Goal: Task Accomplishment & Management: Use online tool/utility

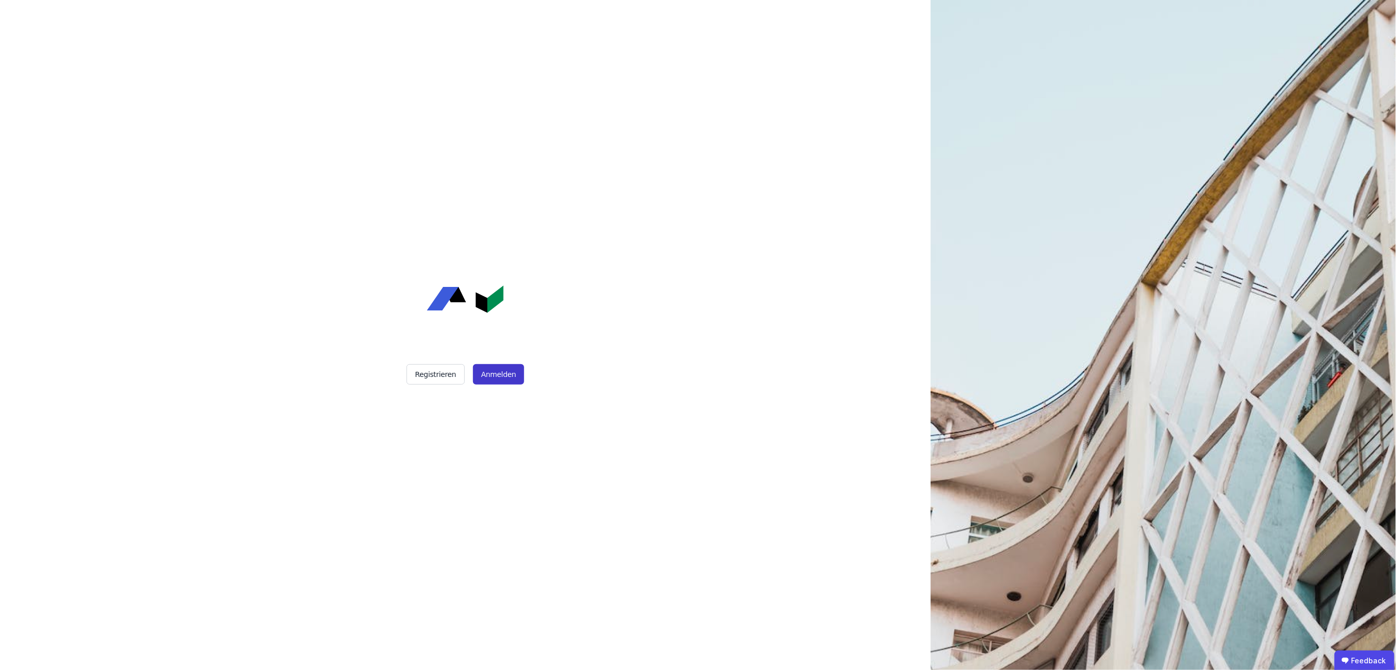
click at [502, 369] on button "Anmelden" at bounding box center [498, 374] width 51 height 20
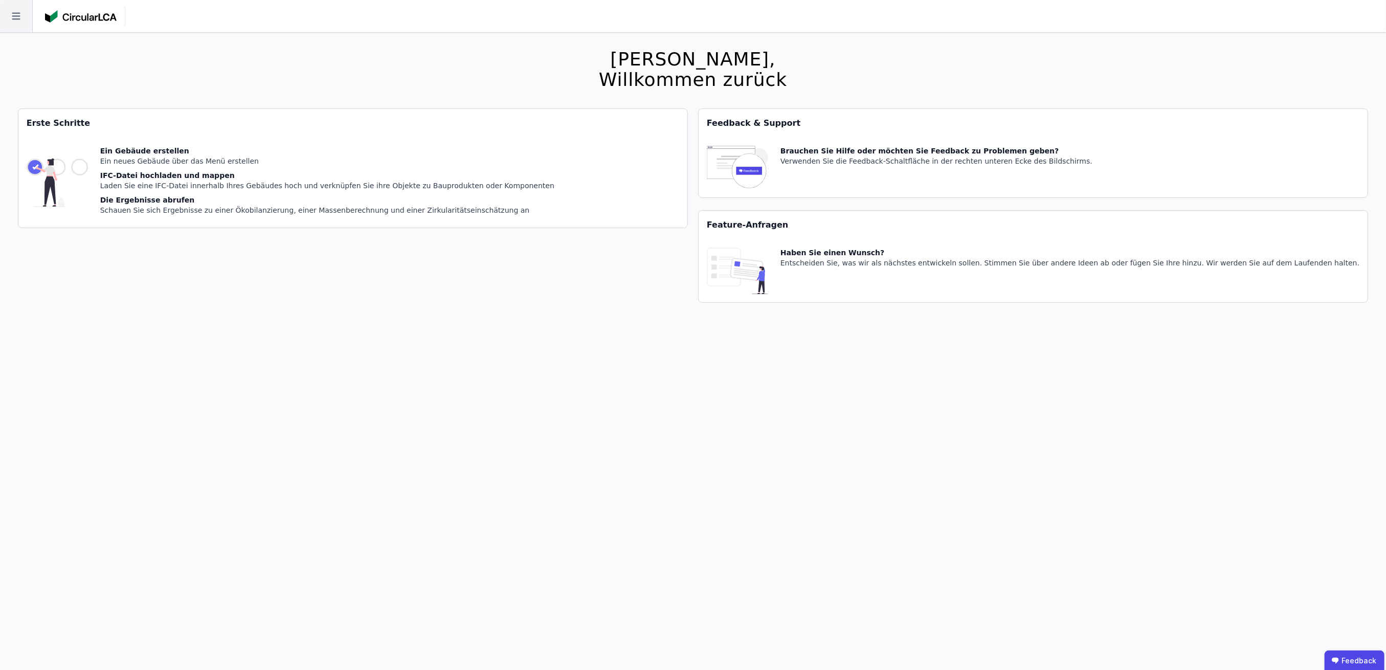
click at [19, 18] on icon at bounding box center [16, 16] width 32 height 32
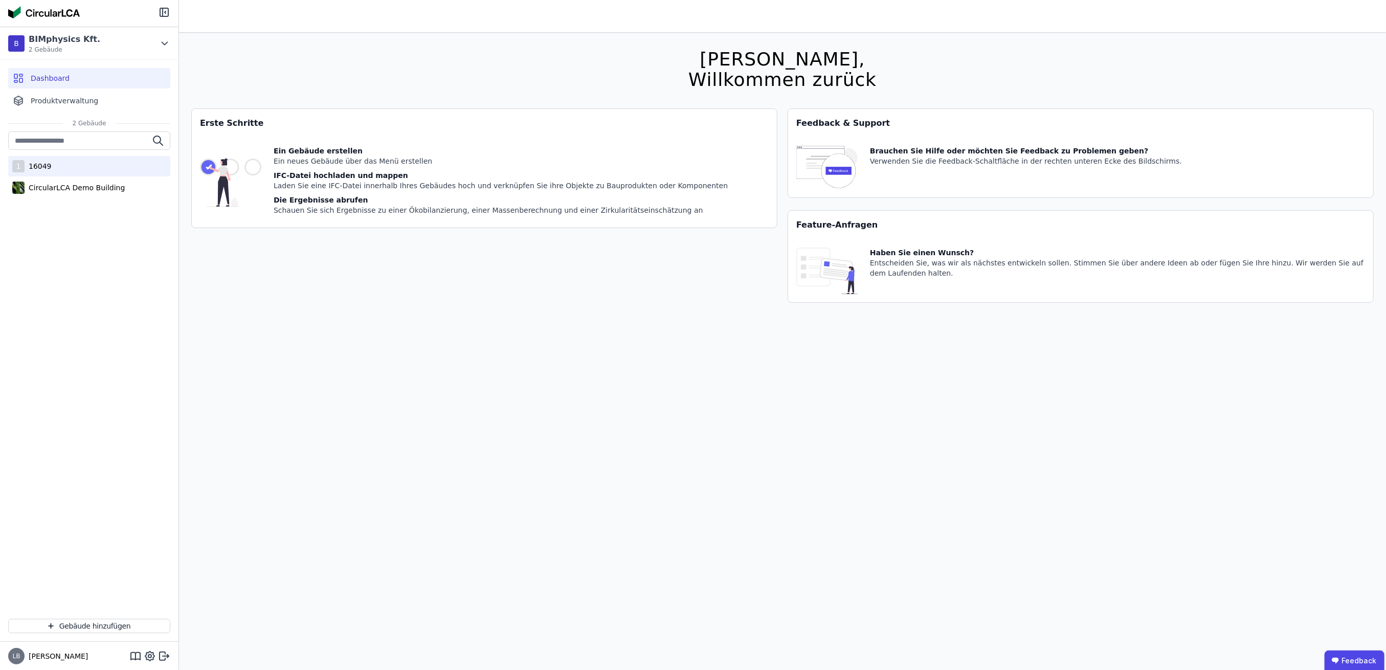
click at [54, 168] on div "1 16049" at bounding box center [89, 166] width 162 height 20
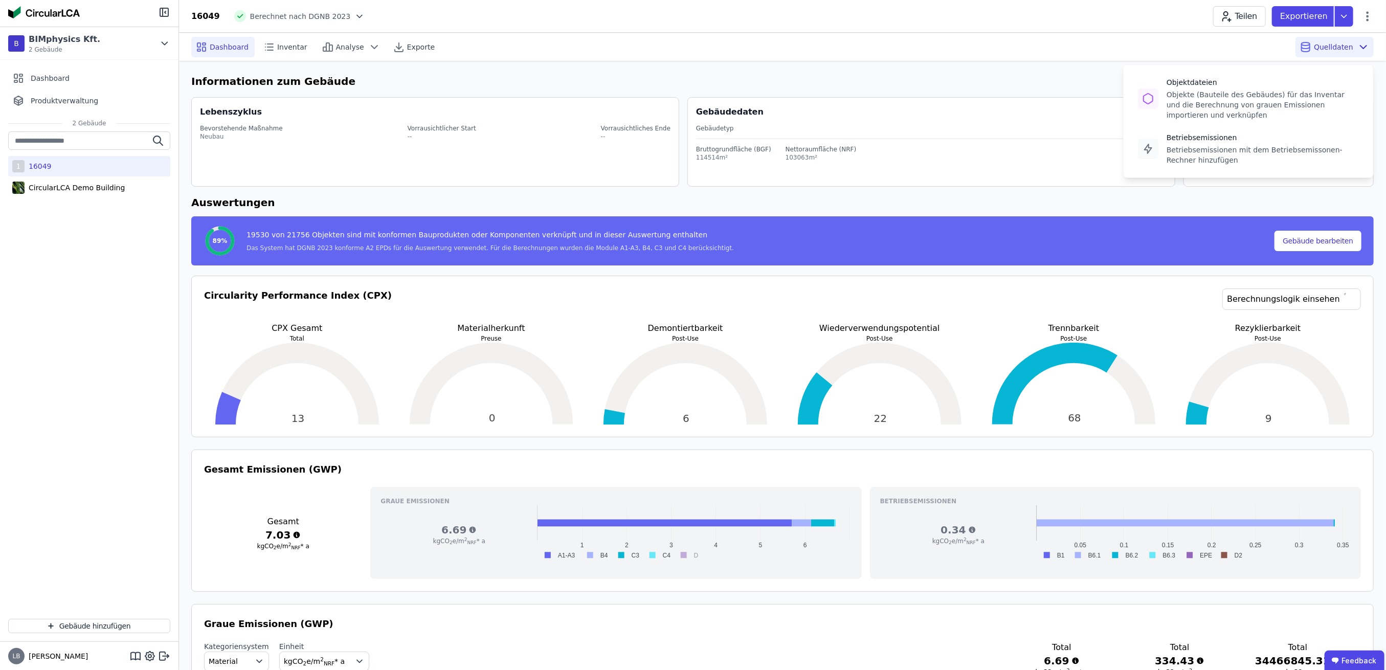
click at [1362, 48] on icon at bounding box center [1363, 47] width 12 height 12
click at [1199, 94] on div "Objekte (Bauteile des Gebäudes) für das Inventar und die Berechnung von grauen …" at bounding box center [1263, 104] width 192 height 31
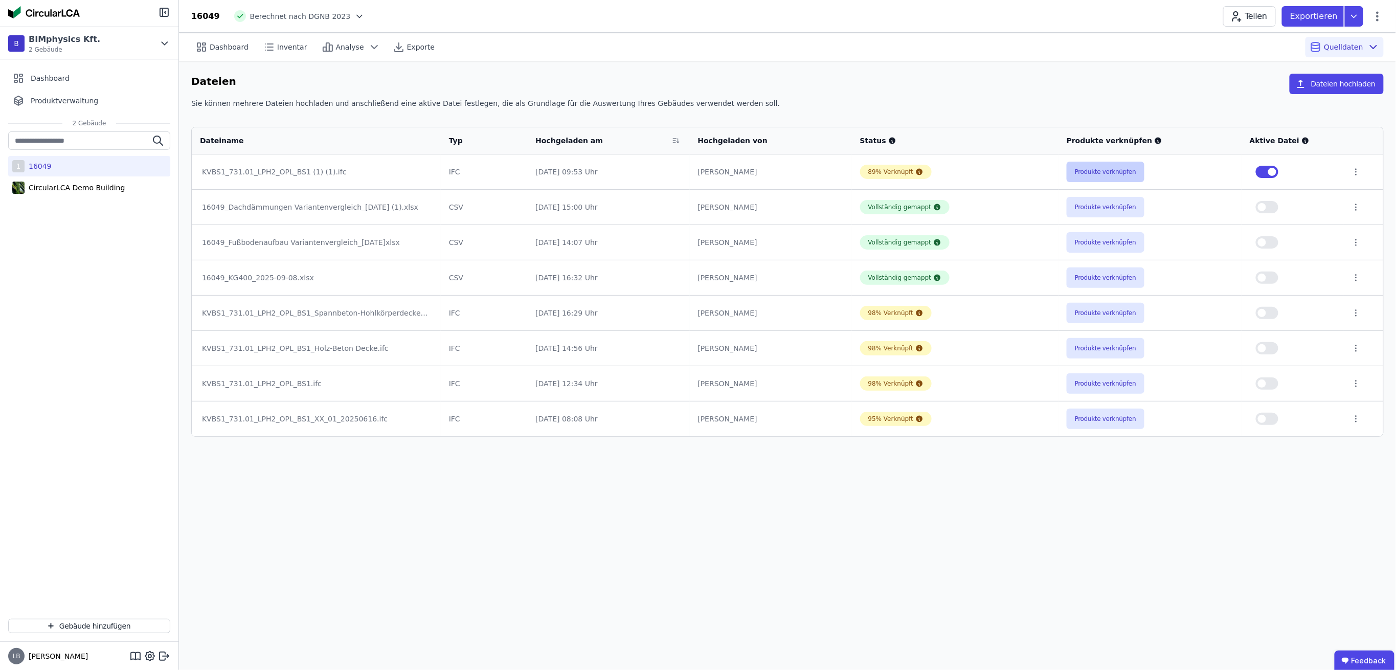
click at [1108, 173] on button "Produkte verknüpfen" at bounding box center [1106, 172] width 78 height 20
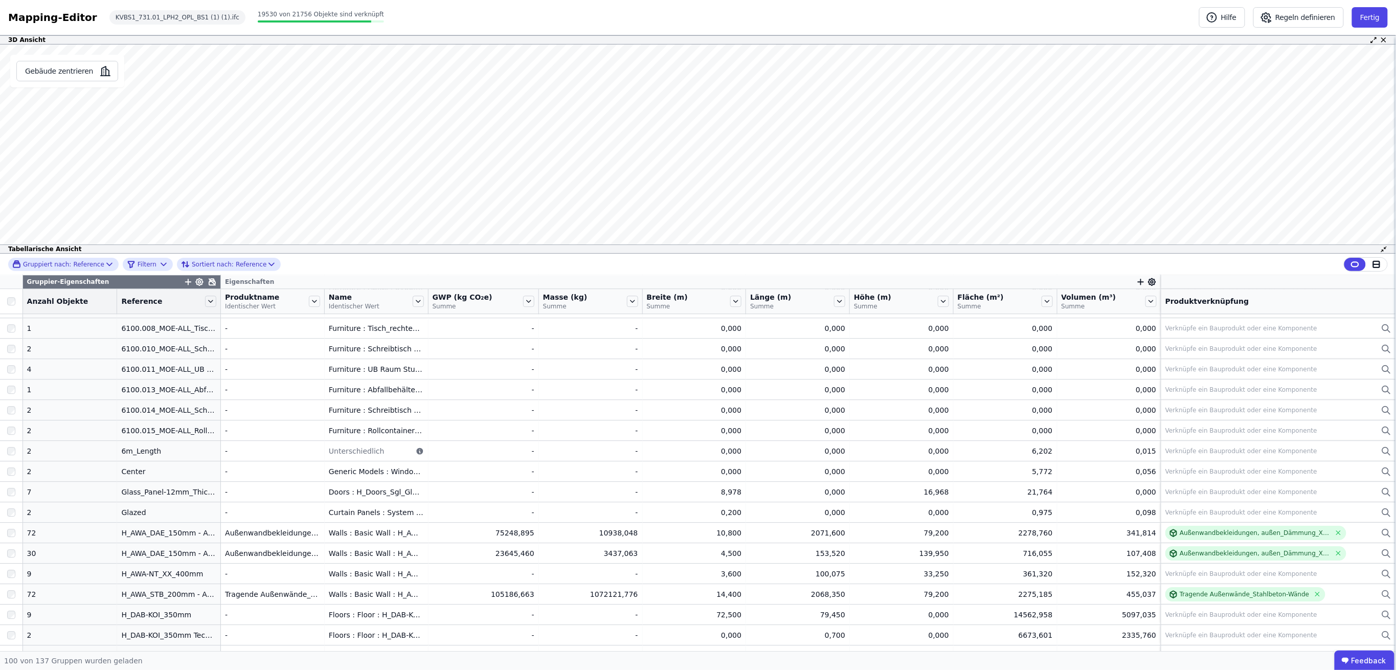
scroll to position [1636, 0]
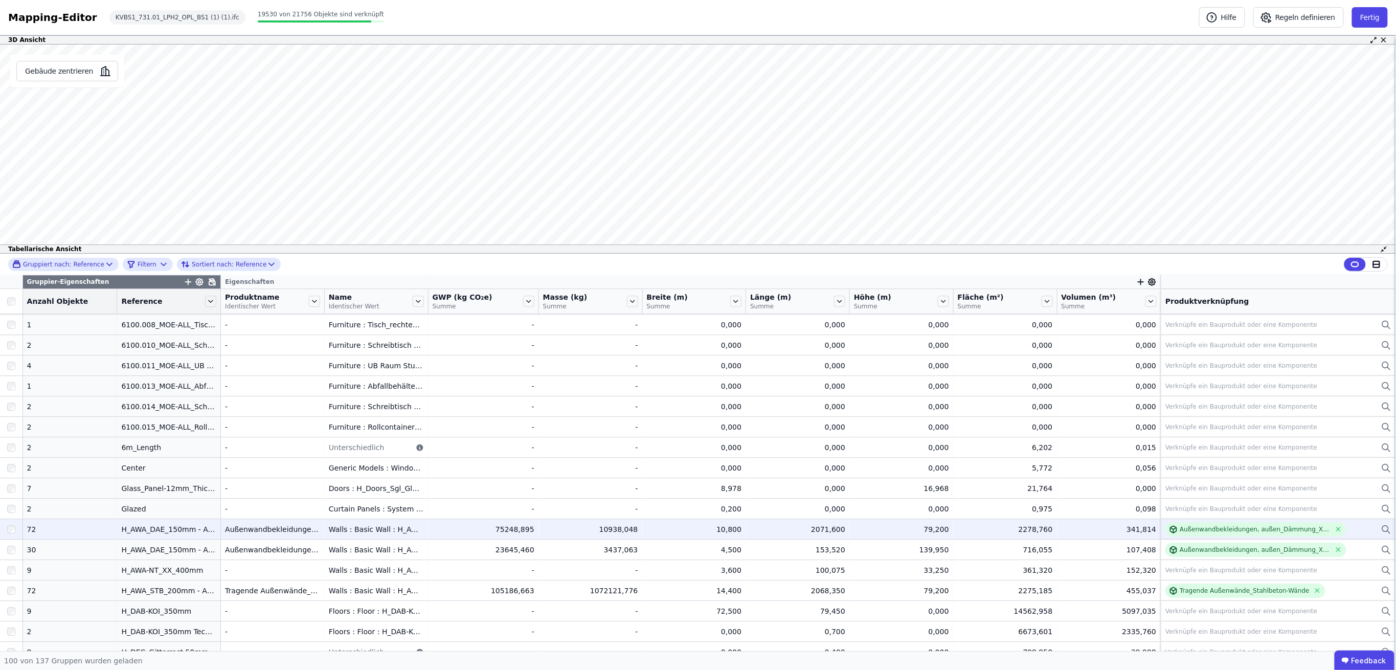
click at [174, 529] on div "H_AWA_DAE_150mm - Attika" at bounding box center [168, 529] width 95 height 10
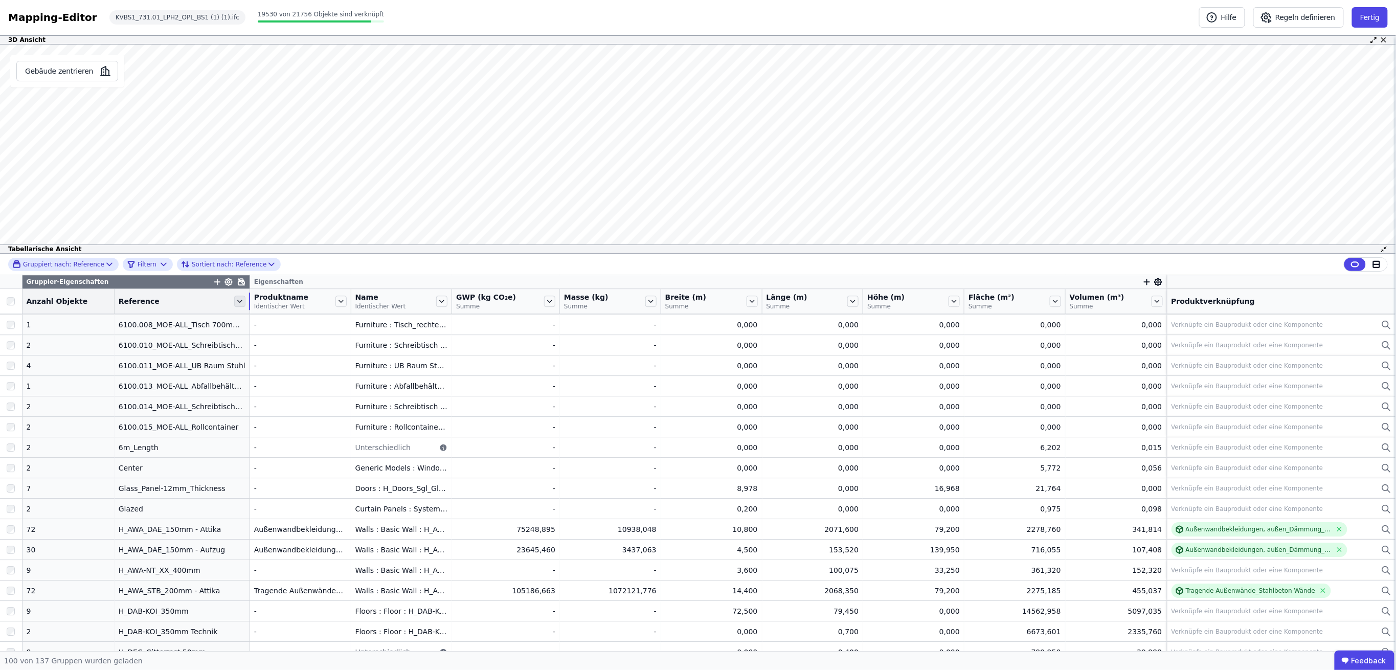
drag, startPoint x: 206, startPoint y: 299, endPoint x: 231, endPoint y: 302, distance: 25.8
click at [231, 302] on div "Reference" at bounding box center [182, 301] width 135 height 17
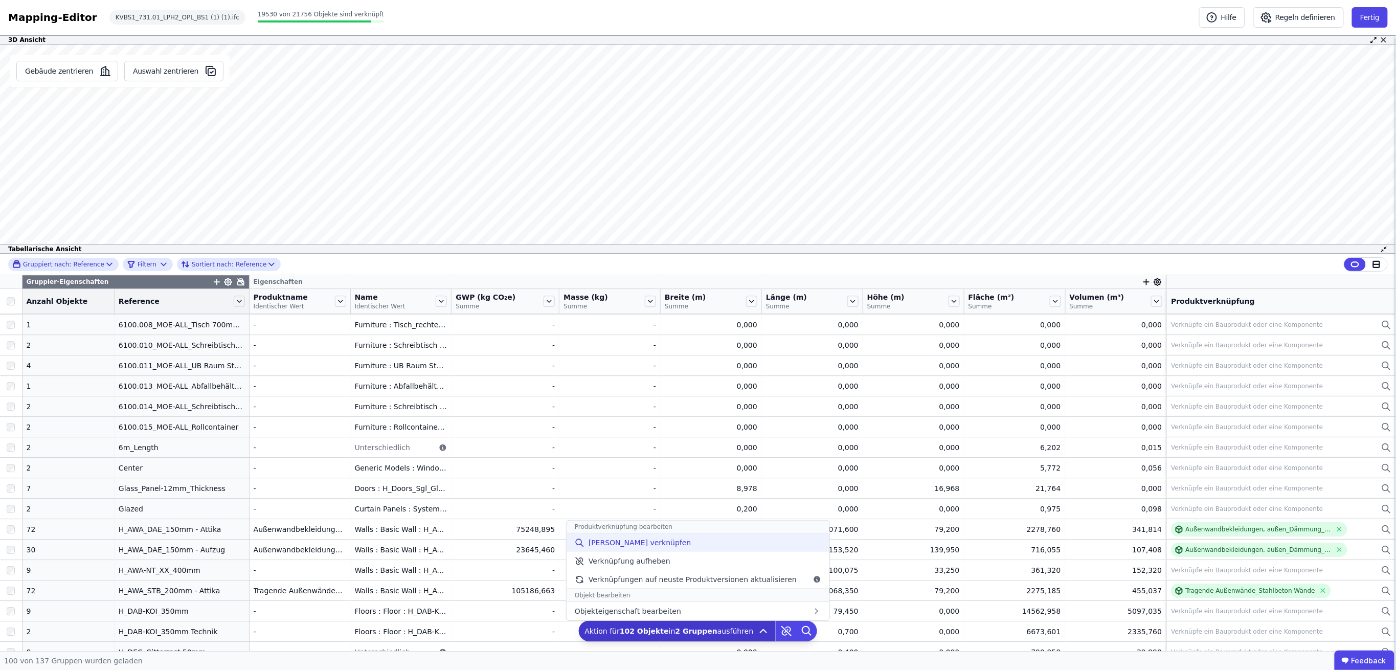
click at [620, 541] on span "[PERSON_NAME] verknüpfen" at bounding box center [640, 542] width 103 height 10
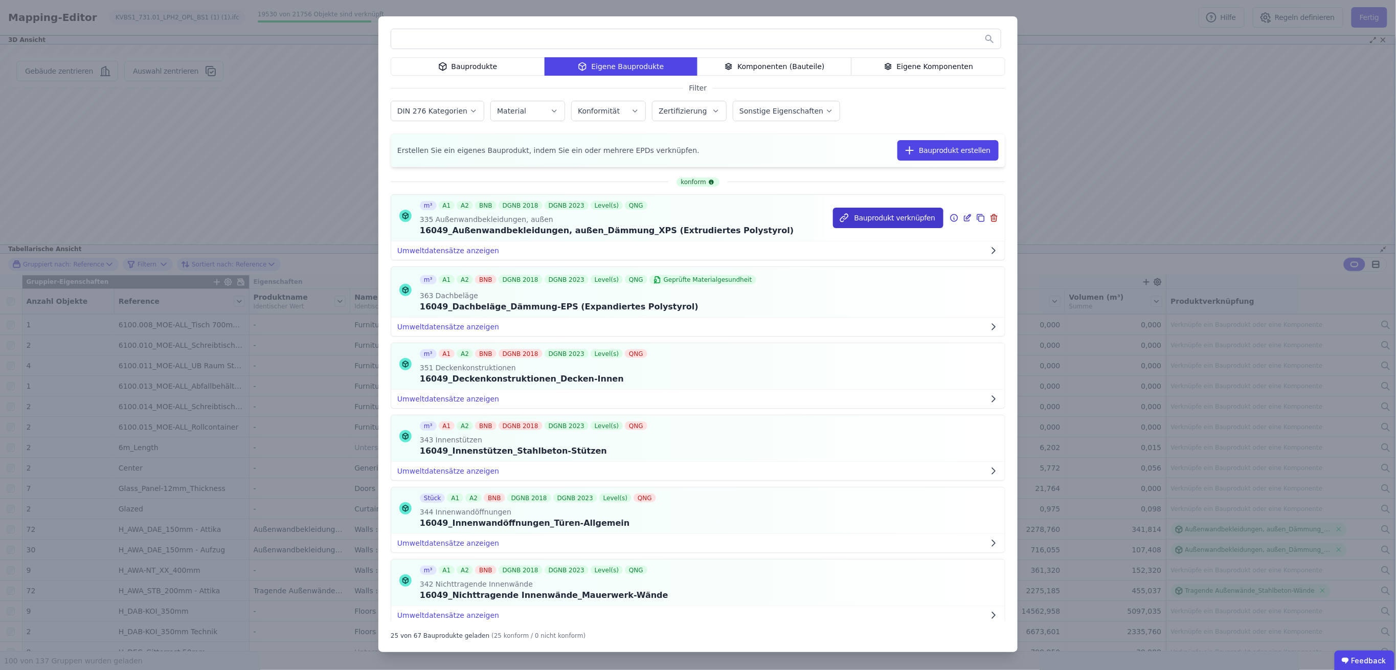
click at [864, 215] on button "Bauprodukt verknüpfen" at bounding box center [888, 218] width 110 height 20
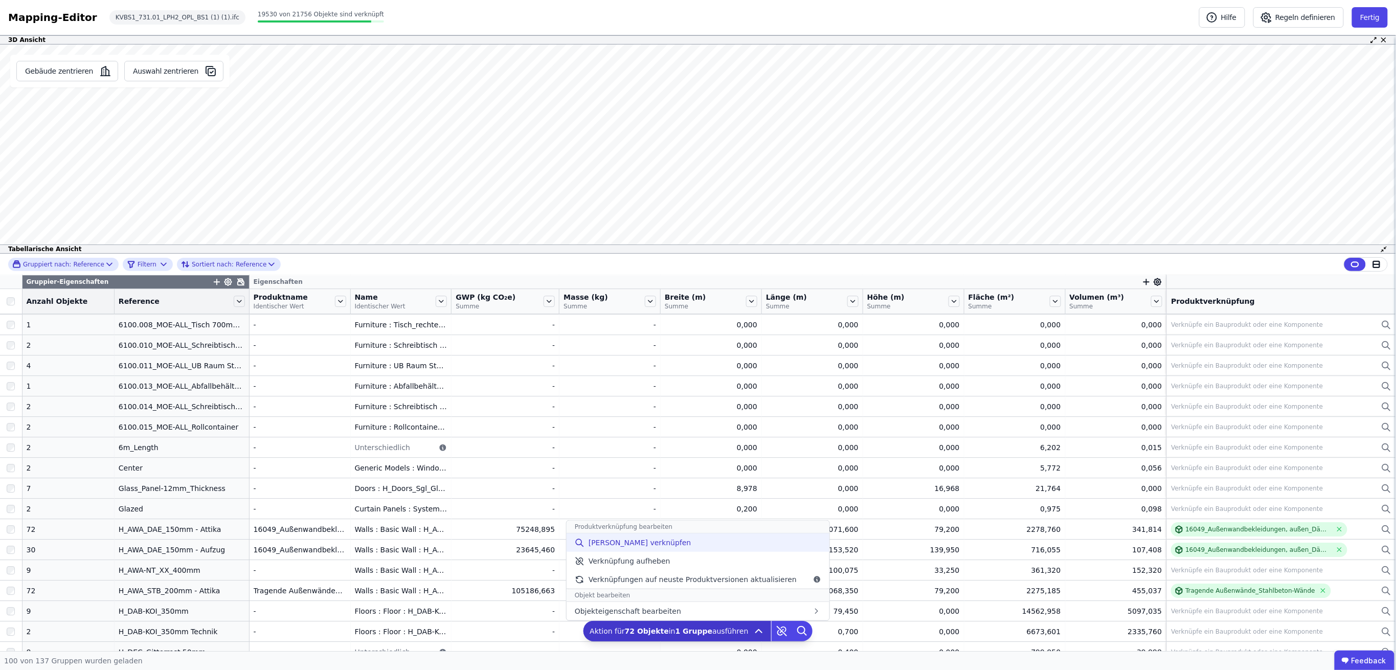
click at [650, 543] on span "[PERSON_NAME] verknüpfen" at bounding box center [640, 542] width 103 height 10
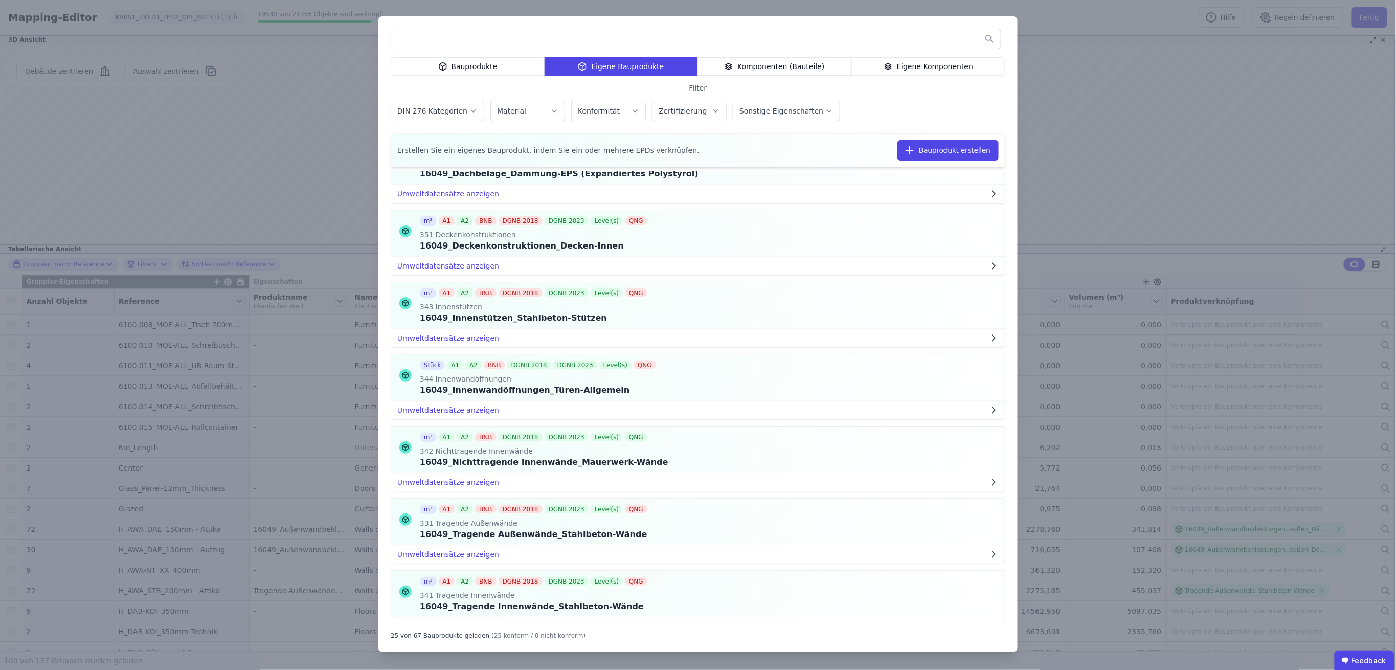
scroll to position [136, 0]
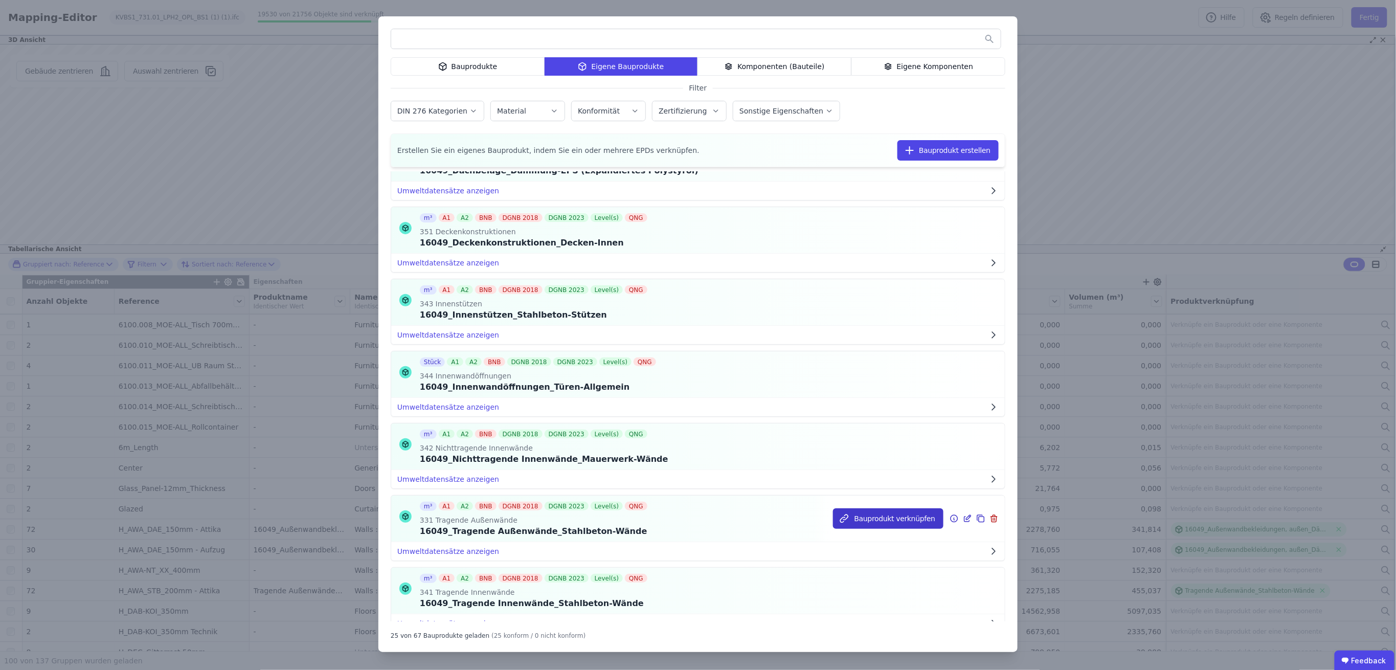
click at [876, 520] on button "Bauprodukt verknüpfen" at bounding box center [888, 518] width 110 height 20
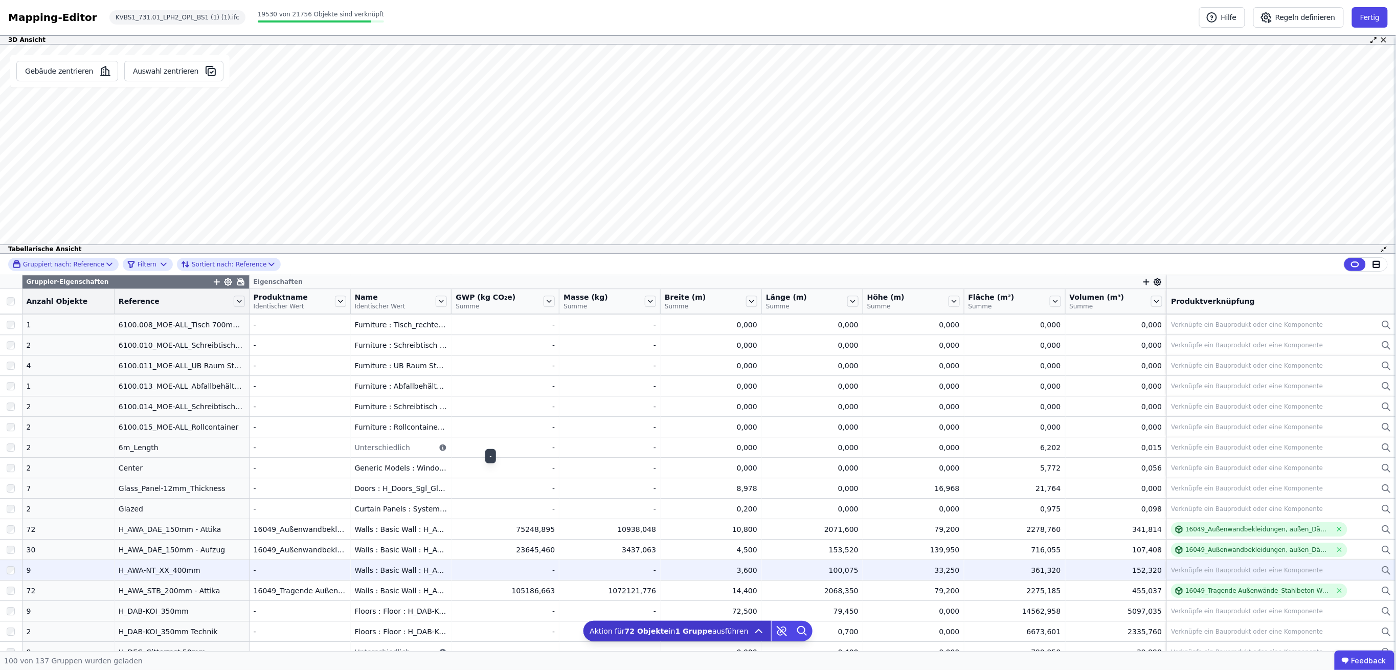
scroll to position [1709, 0]
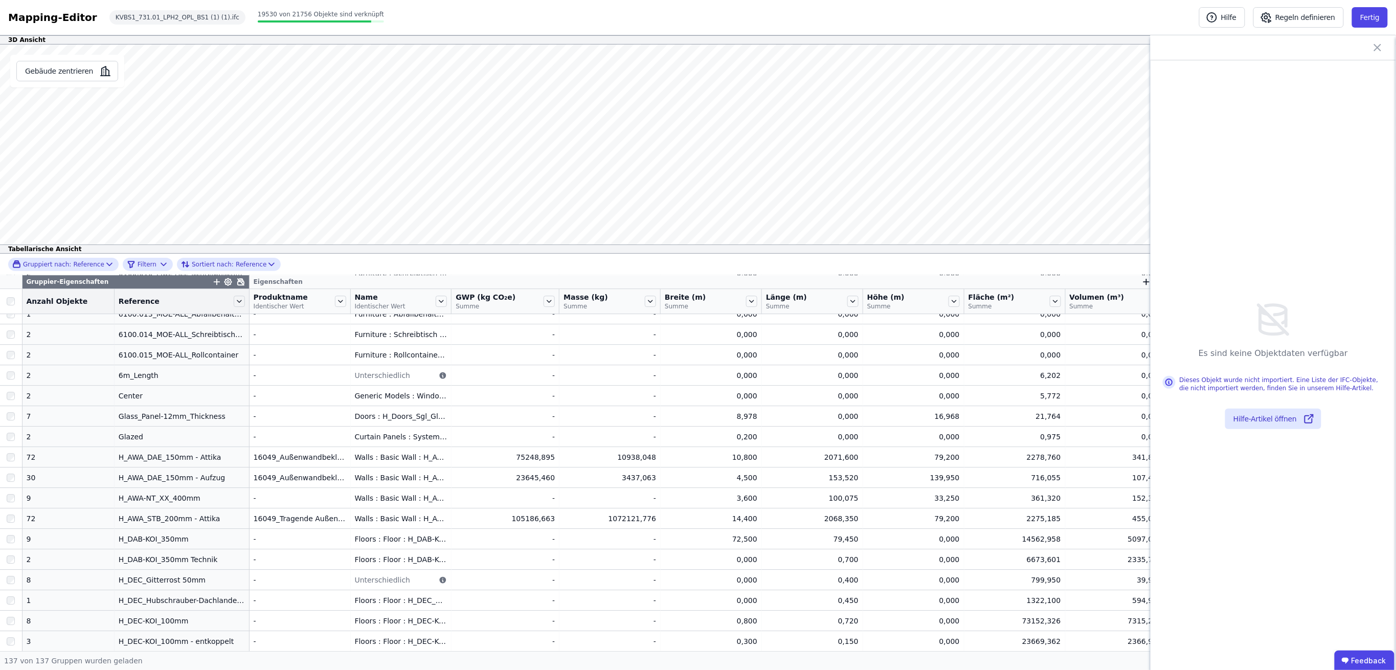
click at [1377, 47] on icon at bounding box center [1378, 47] width 6 height 6
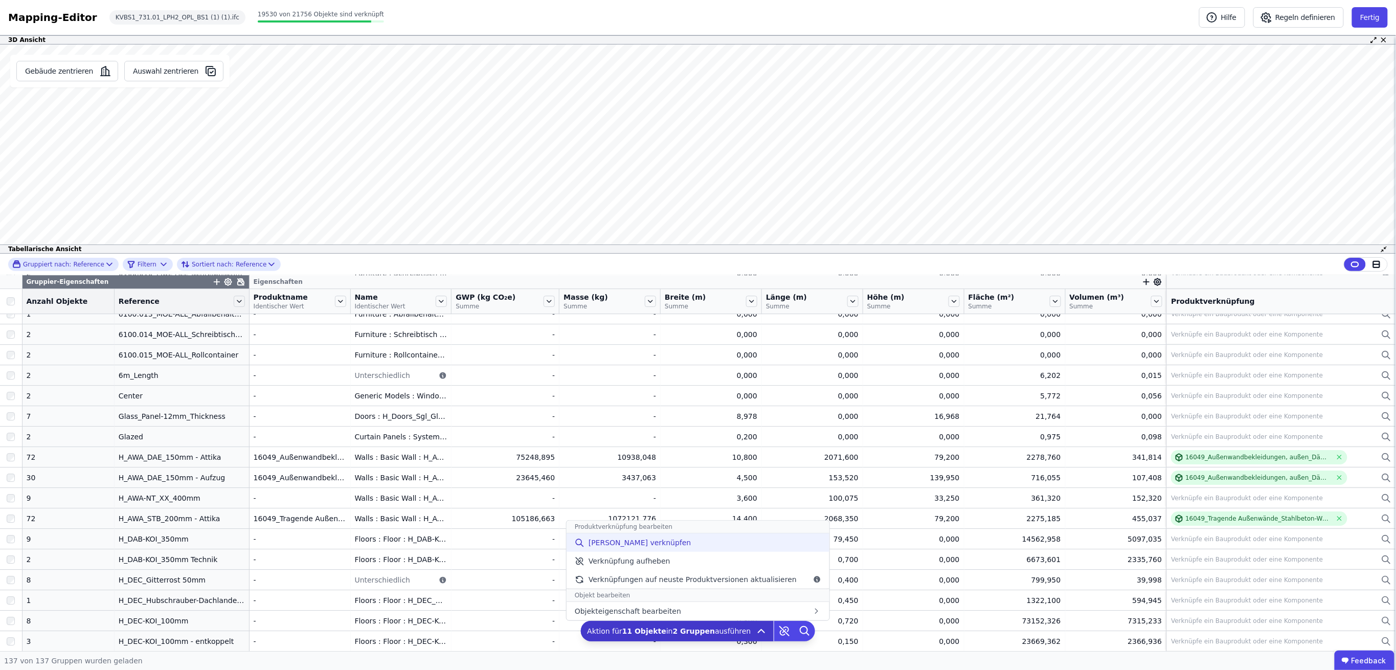
click at [661, 547] on span "[PERSON_NAME] verknüpfen" at bounding box center [640, 542] width 103 height 10
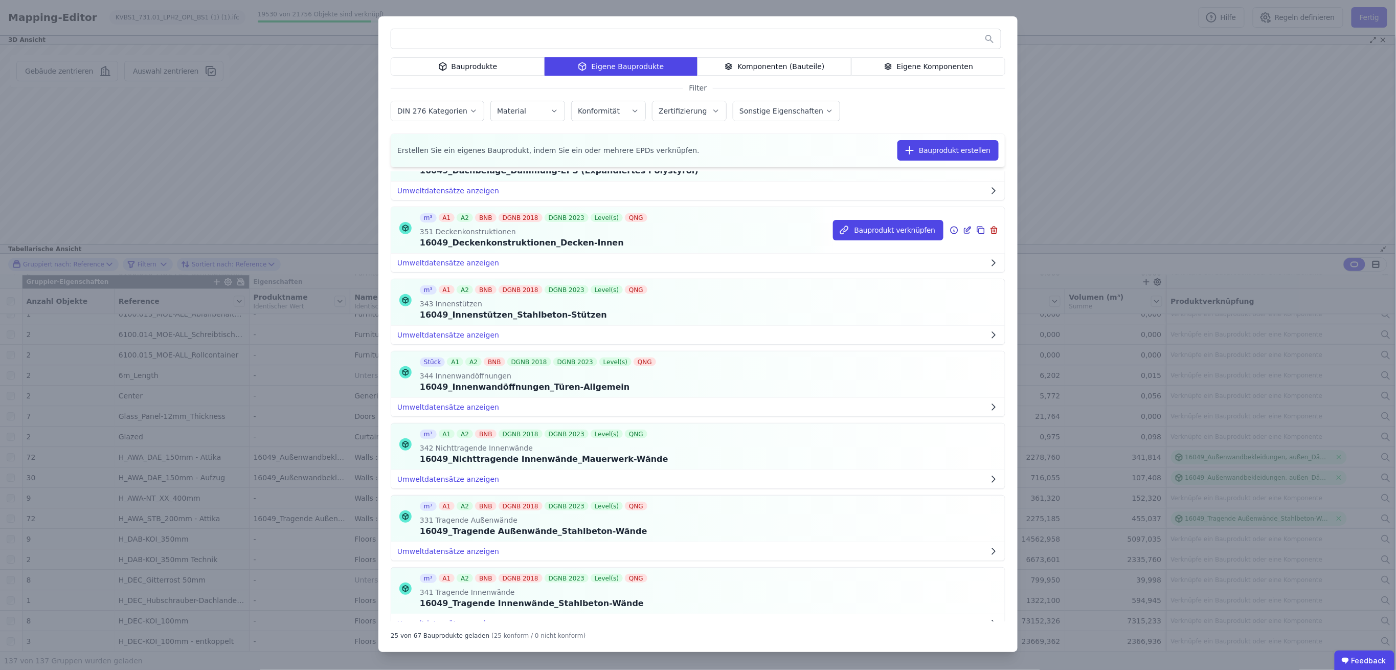
scroll to position [68, 0]
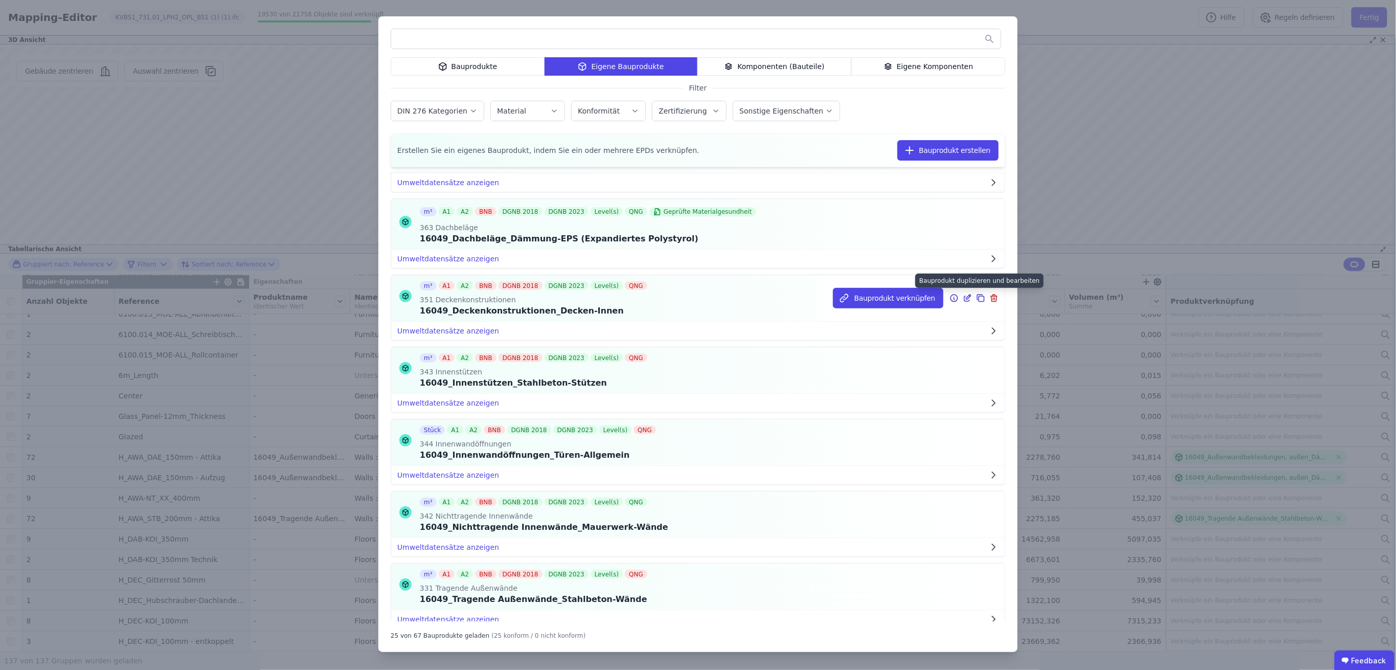
click at [977, 295] on icon at bounding box center [979, 297] width 5 height 5
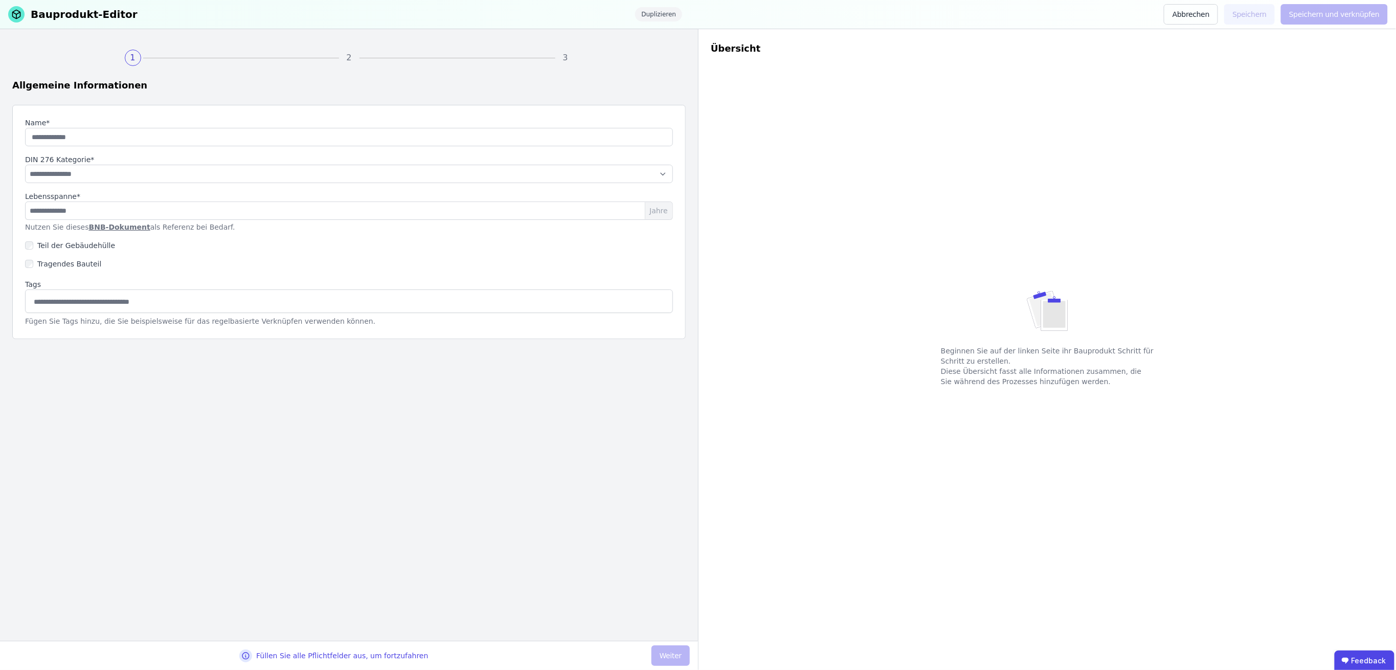
type input "**********"
select select "**********"
type input "**"
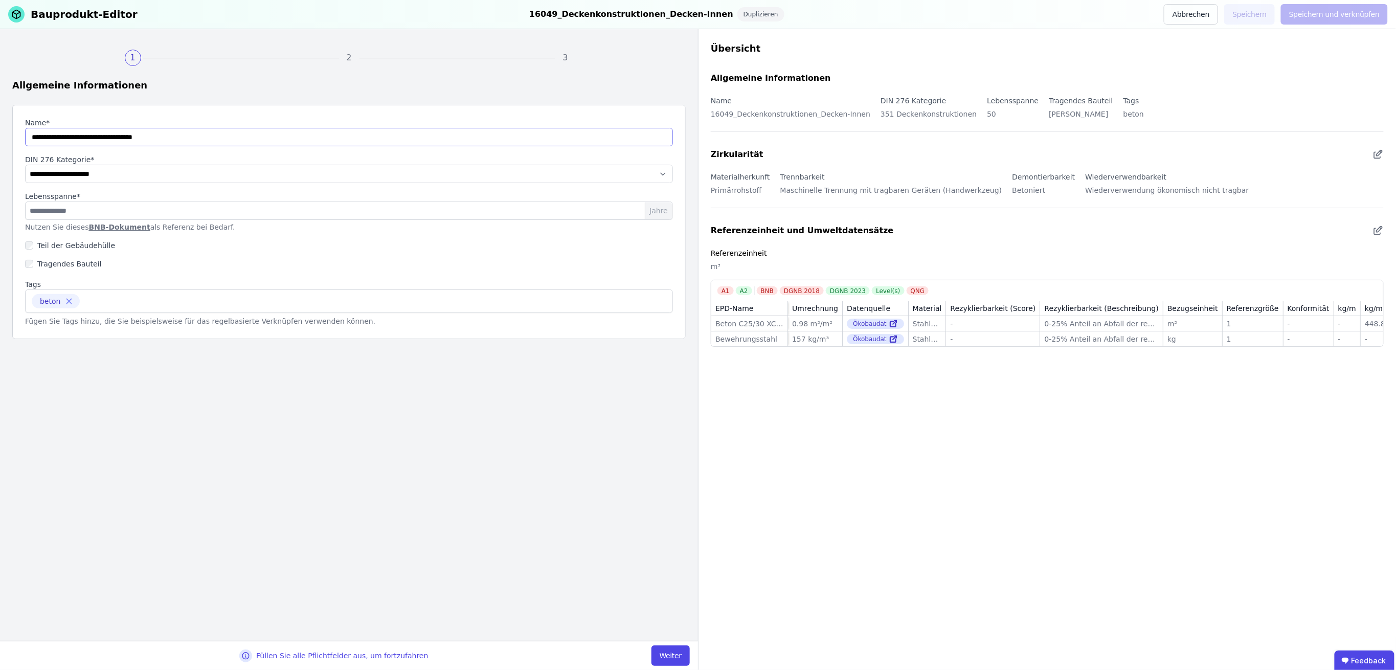
drag, startPoint x: 59, startPoint y: 137, endPoint x: 78, endPoint y: 138, distance: 18.9
click at [78, 138] on input "string" at bounding box center [349, 137] width 648 height 18
drag, startPoint x: 169, startPoint y: 139, endPoint x: 121, endPoint y: 139, distance: 47.6
click at [121, 139] on input "string" at bounding box center [349, 137] width 648 height 18
type input "**********"
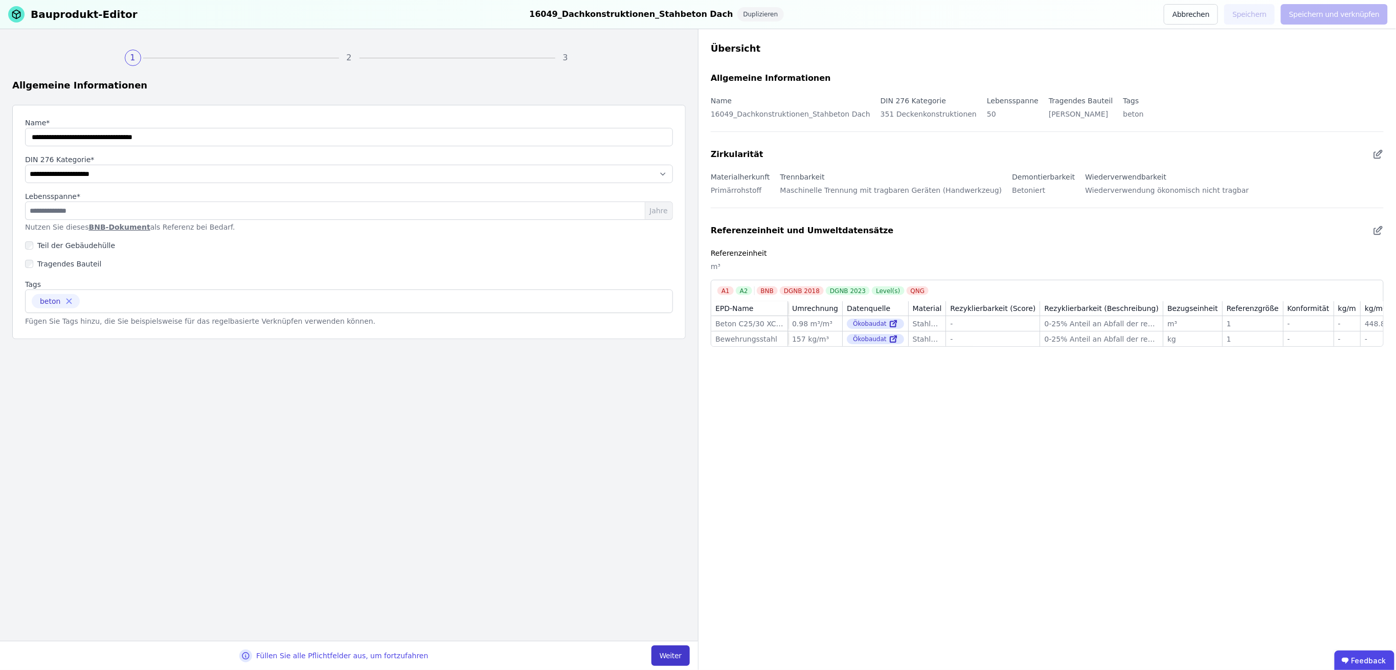
click at [677, 653] on button "Weiter" at bounding box center [671, 655] width 38 height 20
select select "**********"
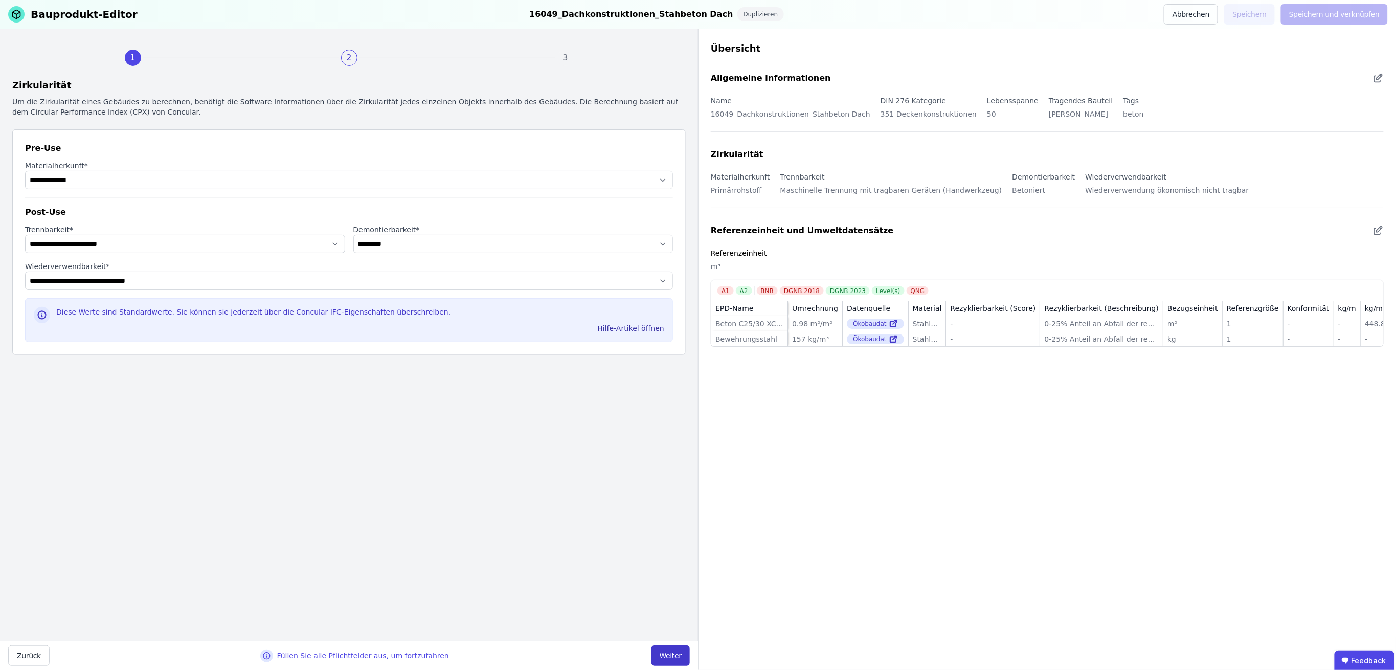
click at [678, 659] on button "Weiter" at bounding box center [671, 655] width 38 height 20
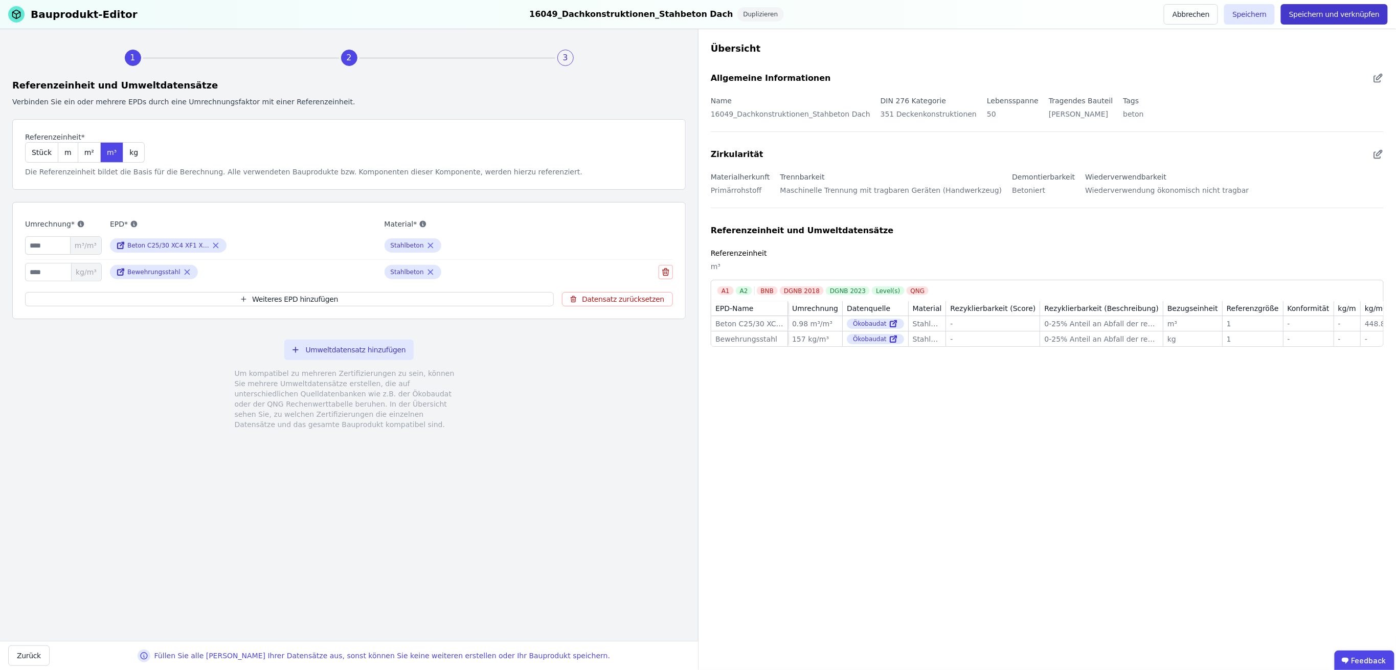
click at [1355, 9] on button "Speichern und verknüpfen" at bounding box center [1334, 14] width 107 height 20
drag, startPoint x: 543, startPoint y: 13, endPoint x: 717, endPoint y: 19, distance: 174.0
click at [717, 19] on div "16049_Dachkonstruktionen_Stahbeton Dach Duplizieren" at bounding box center [650, 14] width 255 height 14
copy div "16049_Dachkonstruktionen_Stahbeton Dach"
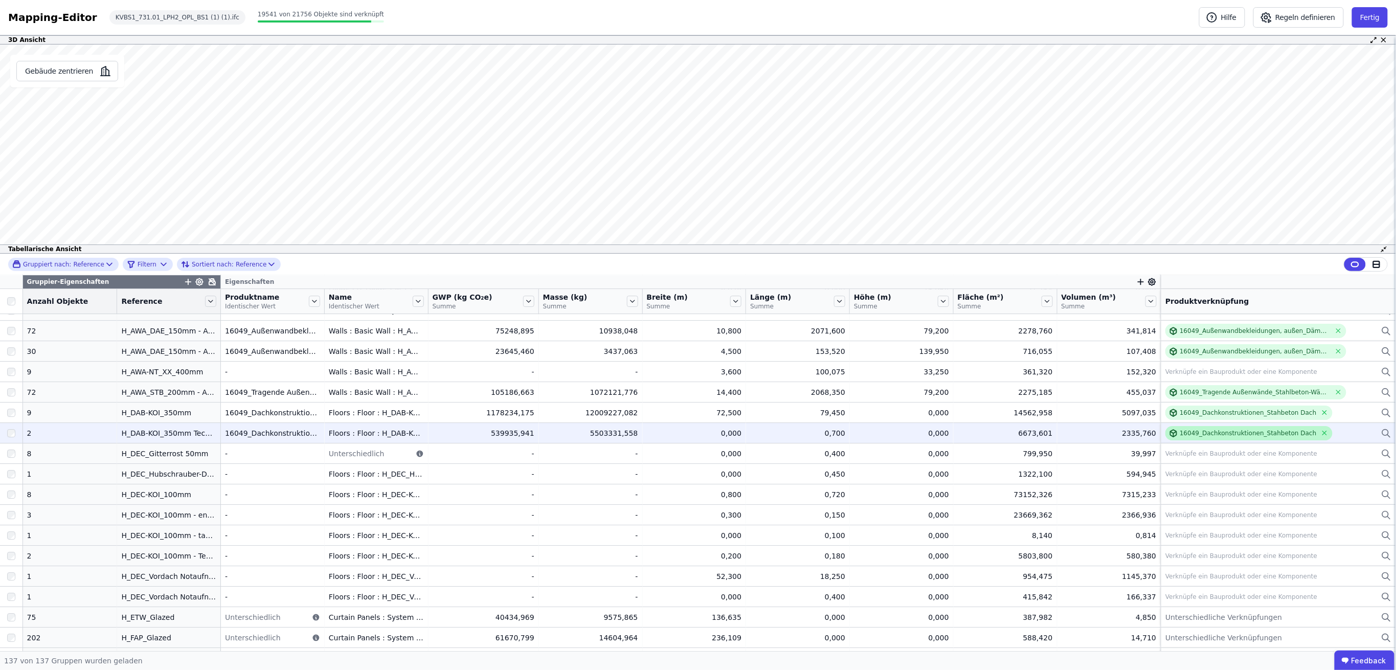
scroll to position [1845, 0]
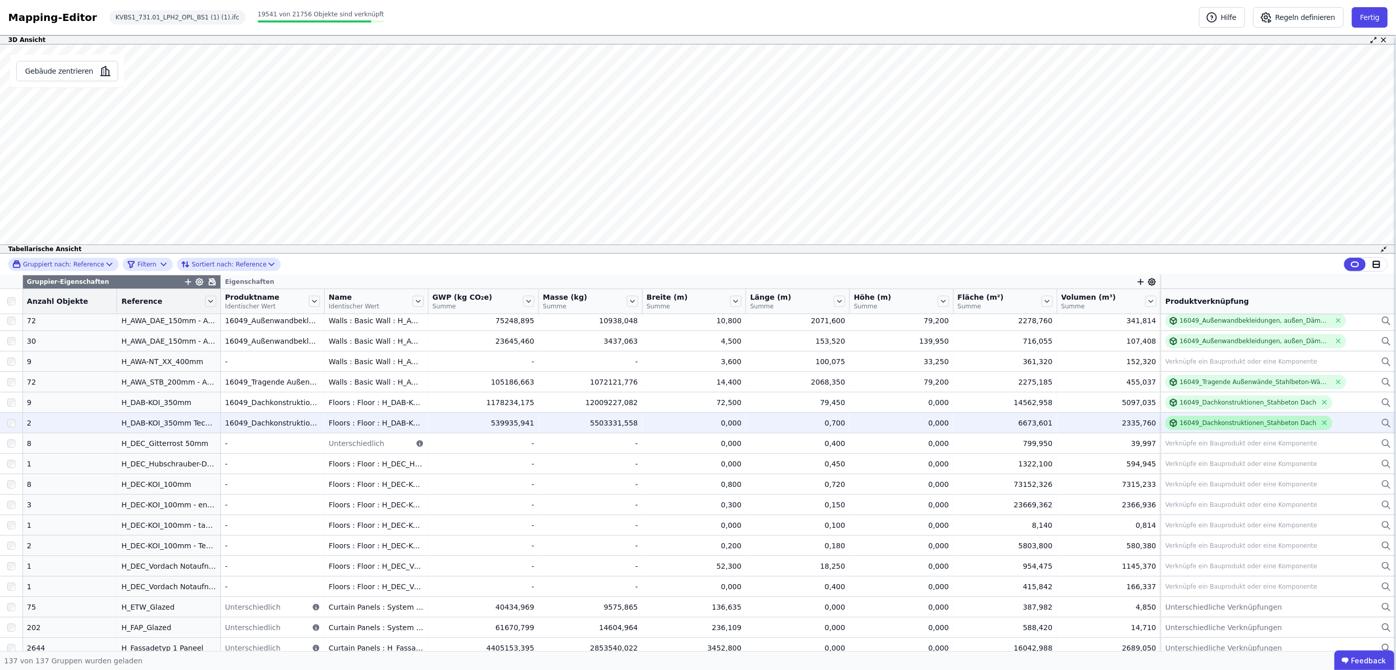
click at [1215, 422] on div "16049_Dachkonstruktionen_Stahbeton Dach" at bounding box center [1248, 423] width 137 height 8
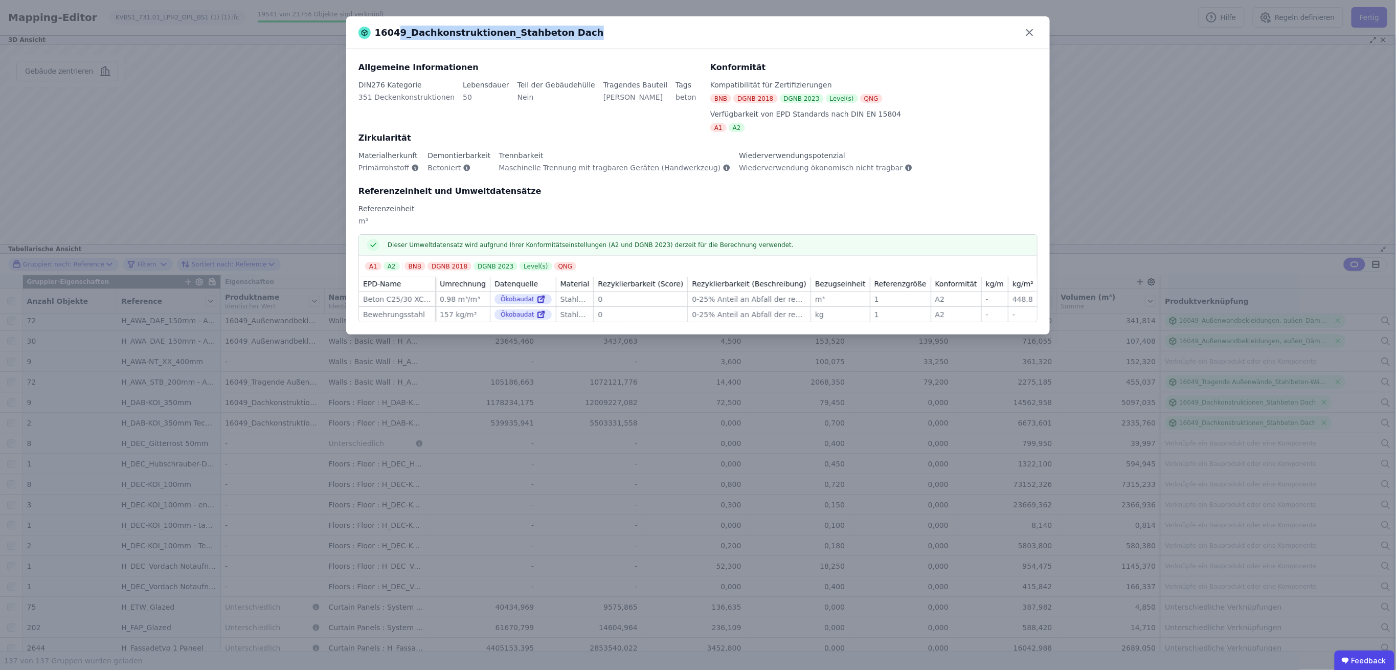
drag, startPoint x: 568, startPoint y: 34, endPoint x: 393, endPoint y: 37, distance: 174.9
click at [393, 37] on div "16049_Dachkonstruktionen_Stahbeton Dach" at bounding box center [698, 33] width 647 height 14
click at [1034, 34] on icon at bounding box center [1030, 33] width 16 height 16
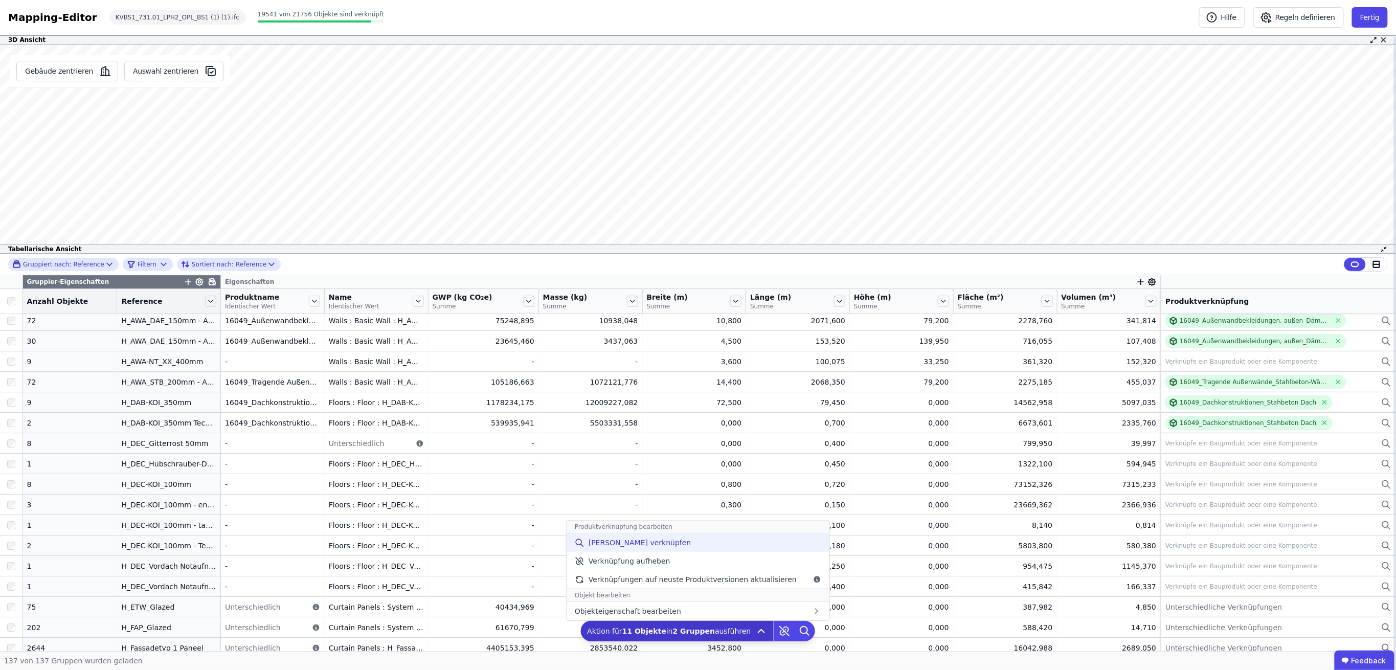
click at [621, 544] on span "[PERSON_NAME] verknüpfen" at bounding box center [640, 542] width 103 height 10
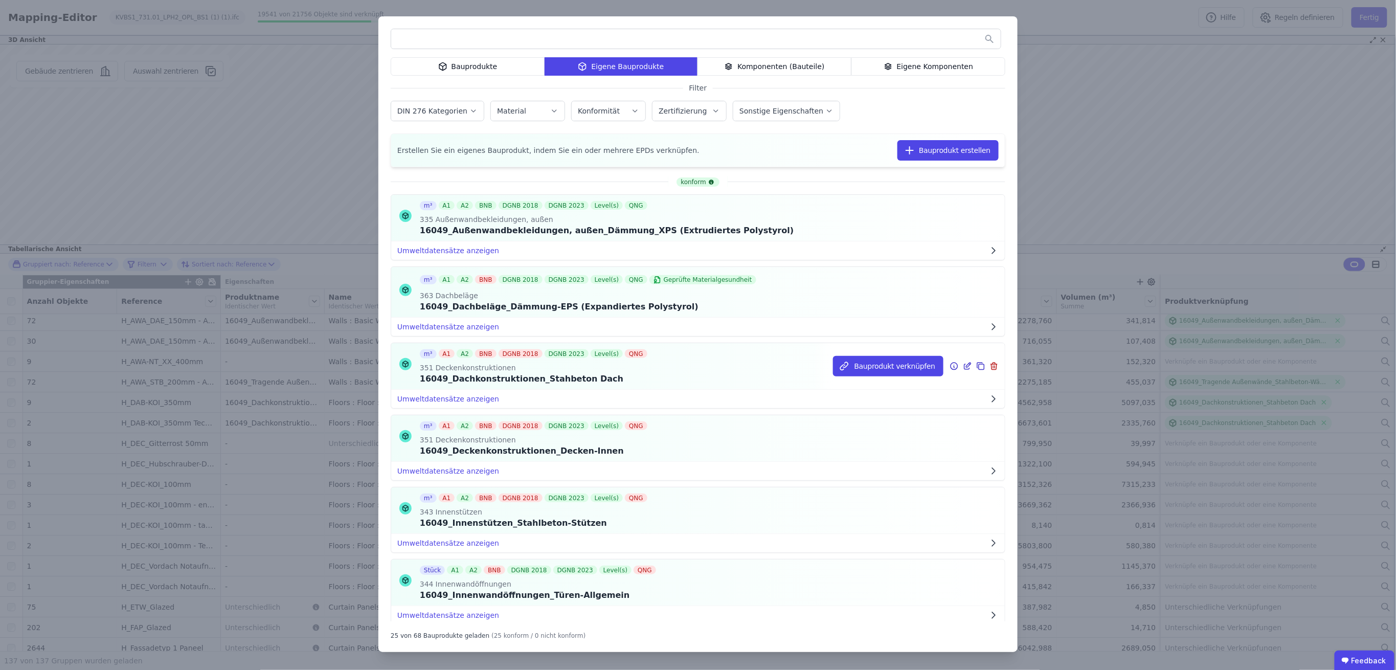
click at [967, 364] on icon at bounding box center [969, 365] width 5 height 5
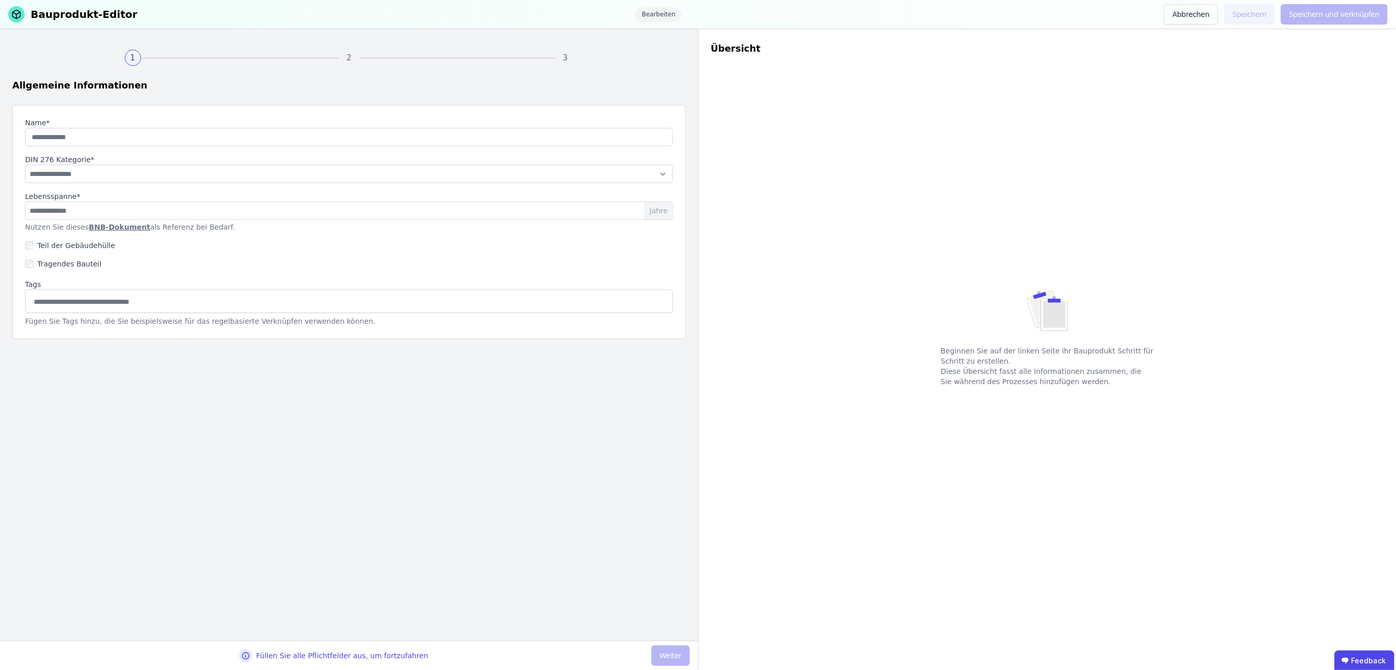
type input "**********"
select select "**********"
type input "**"
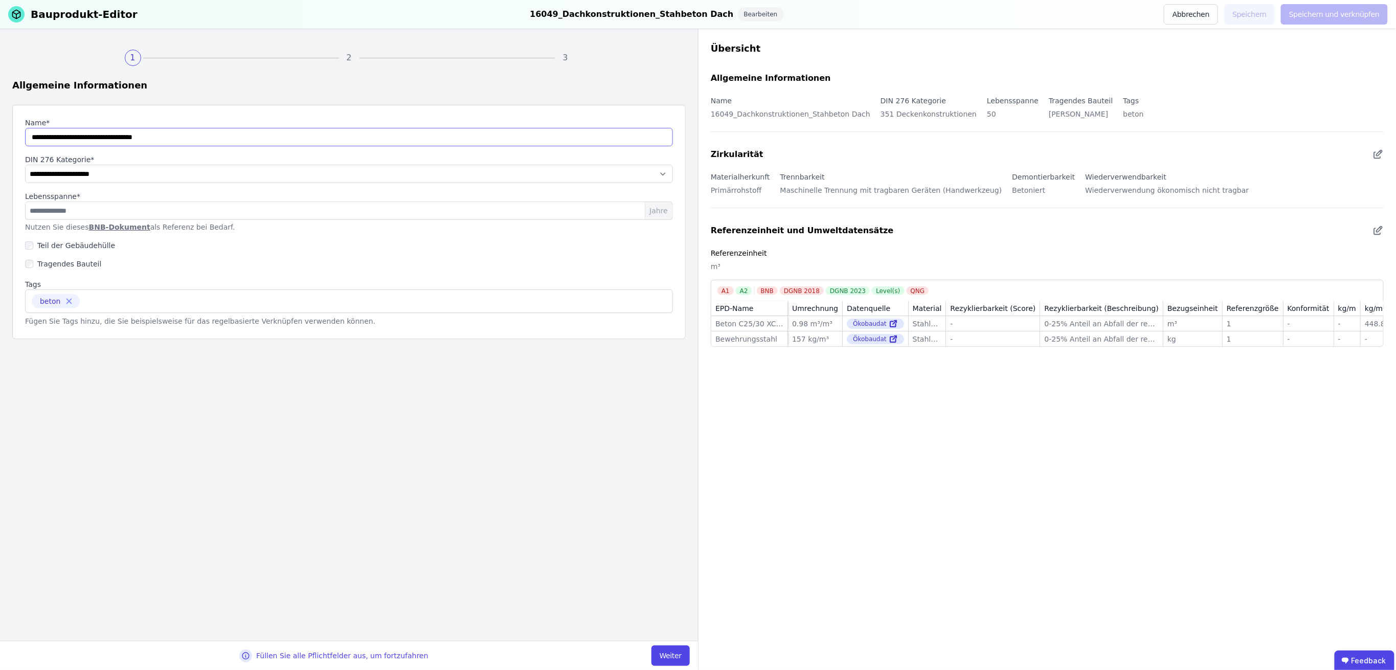
click at [133, 137] on input "string" at bounding box center [349, 137] width 648 height 18
drag, startPoint x: 189, startPoint y: 139, endPoint x: 19, endPoint y: 136, distance: 169.3
click at [19, 136] on div "**********" at bounding box center [349, 222] width 674 height 234
type input "**********"
click at [671, 656] on button "Weiter" at bounding box center [671, 655] width 38 height 20
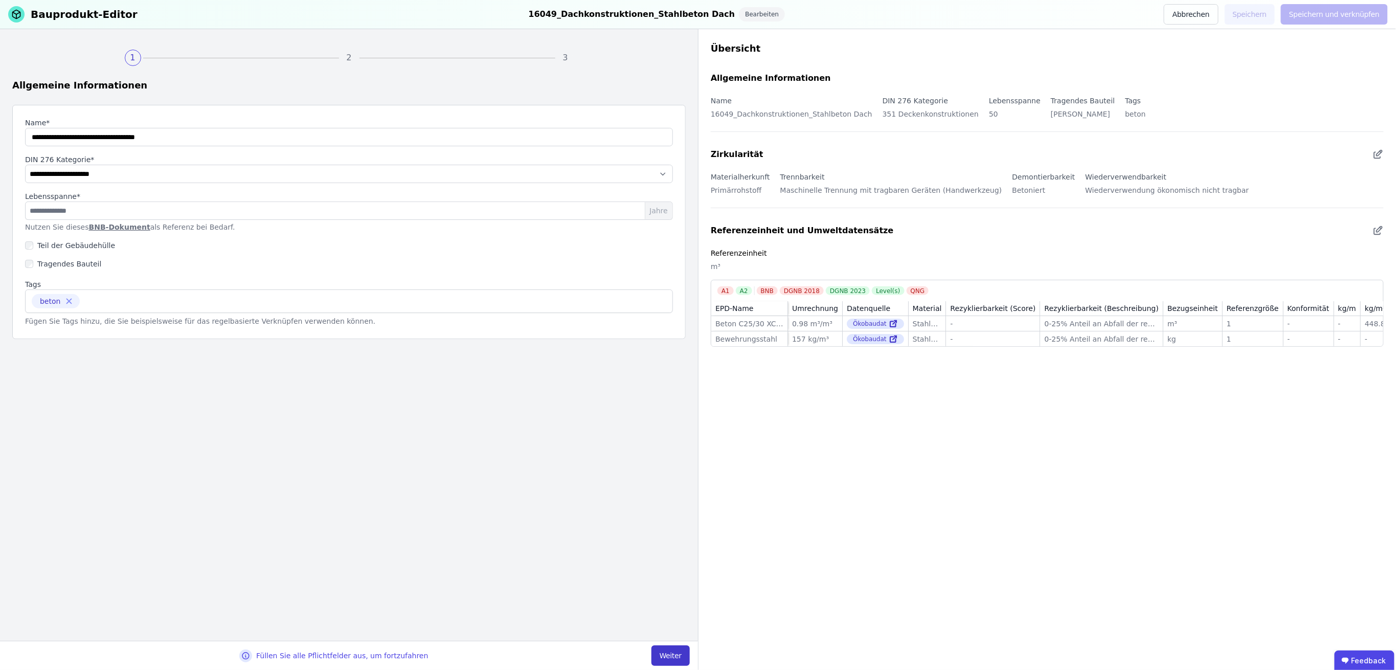
select select "**********"
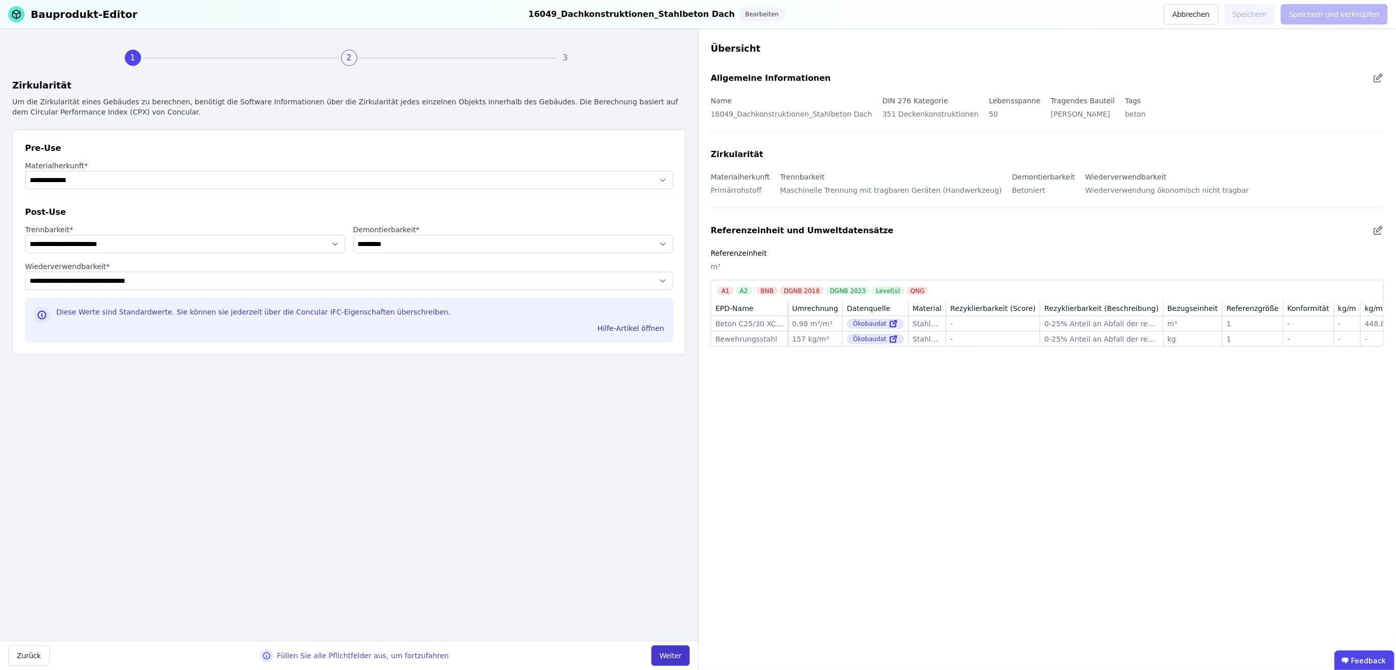
click at [671, 656] on button "Weiter" at bounding box center [671, 655] width 38 height 20
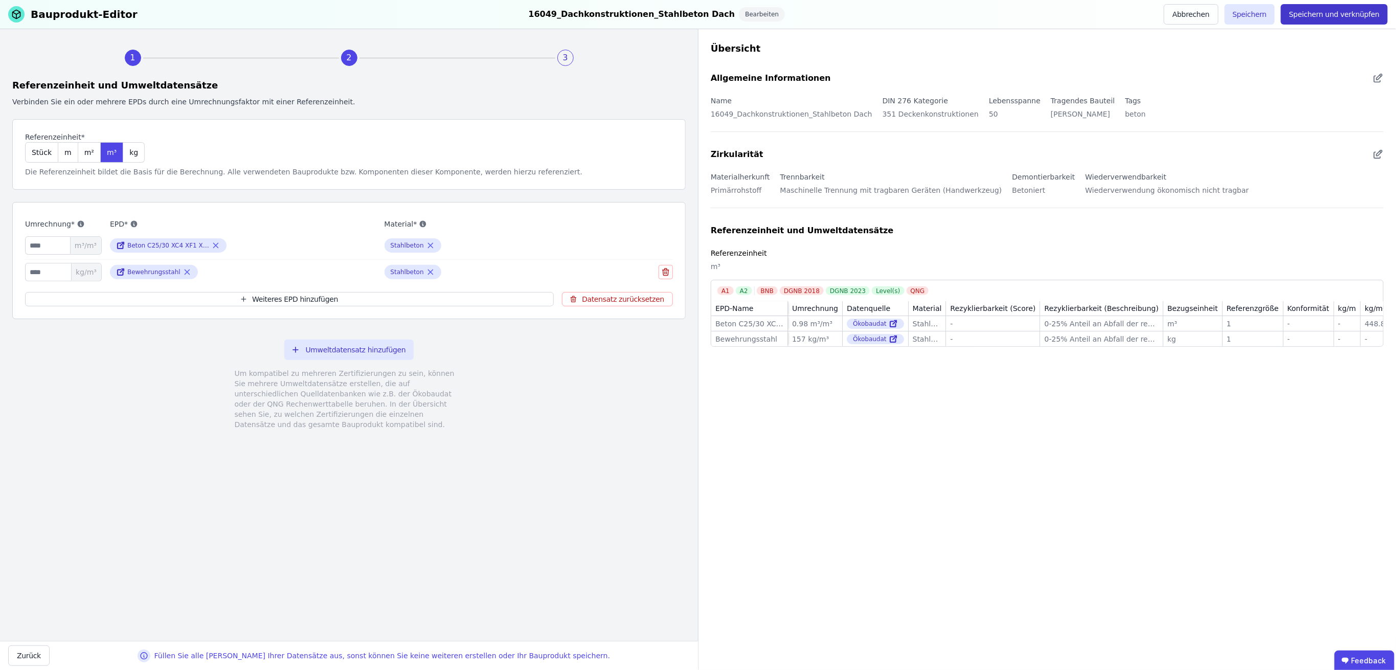
click at [1353, 12] on button "Speichern und verknüpfen" at bounding box center [1334, 14] width 107 height 20
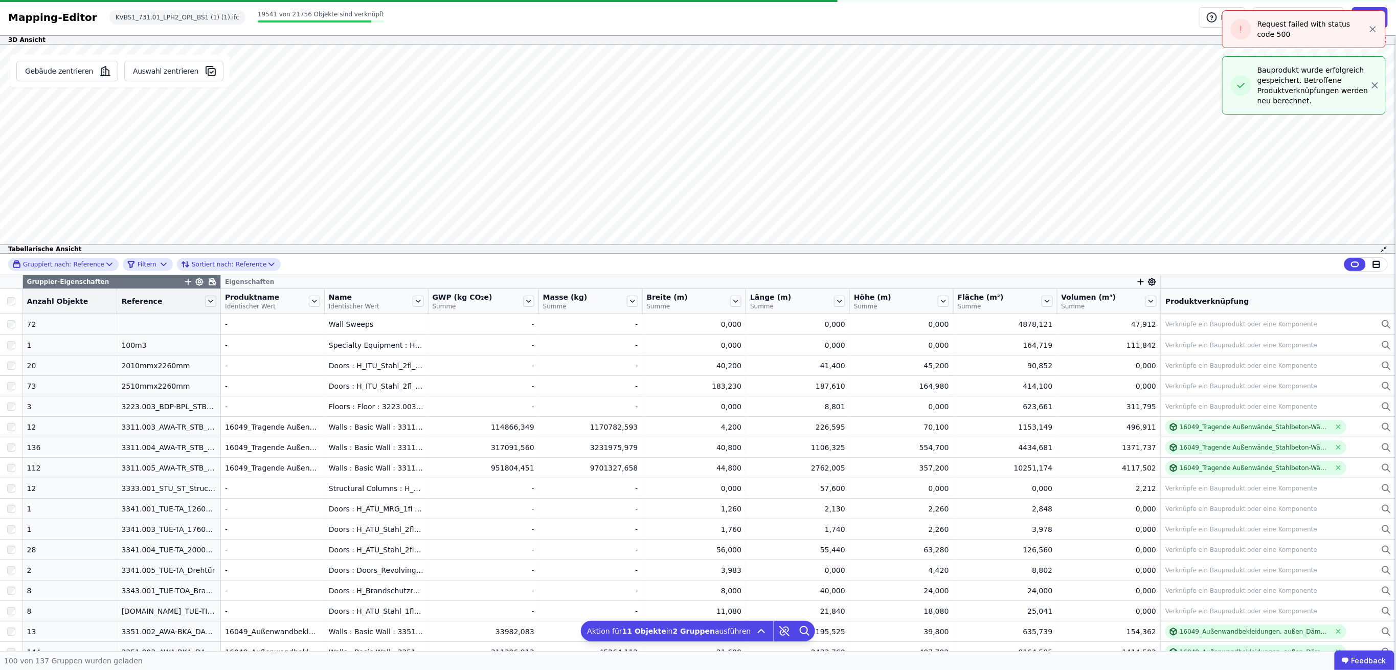
click at [1371, 29] on icon "button" at bounding box center [1373, 29] width 10 height 10
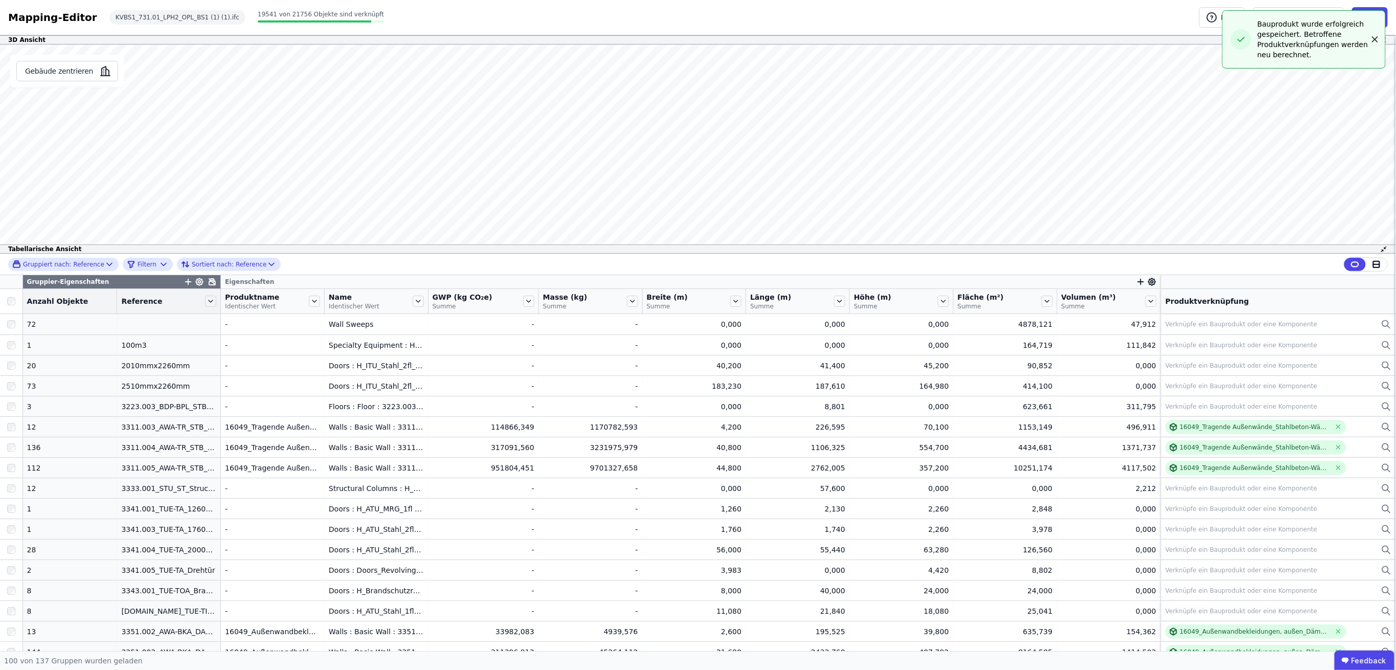
click at [1373, 43] on icon "button" at bounding box center [1375, 39] width 10 height 10
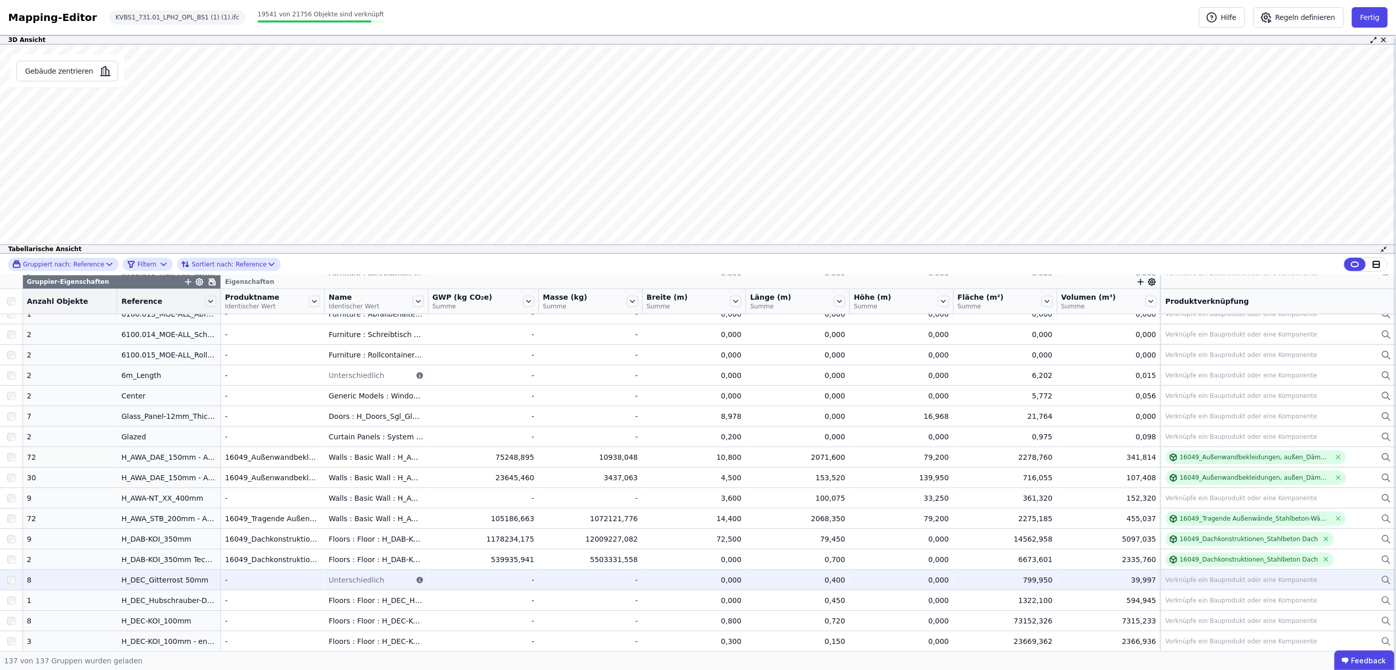
scroll to position [1777, 0]
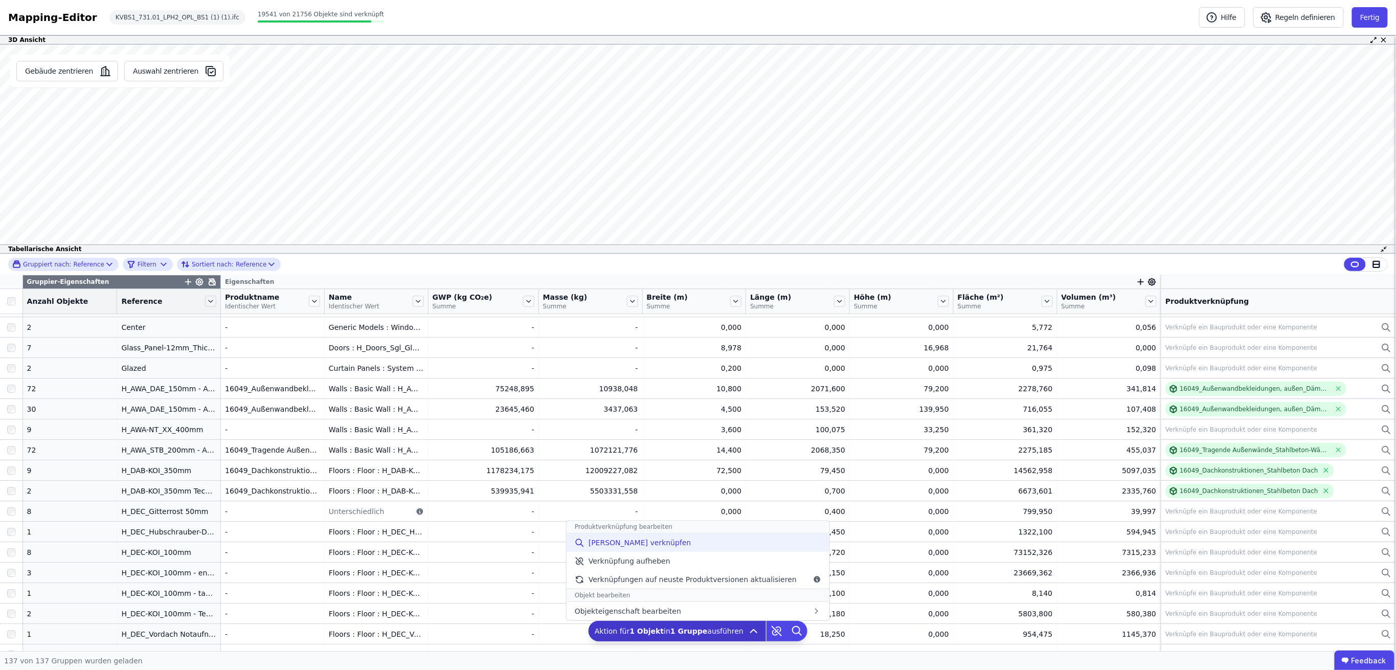
click at [665, 546] on div "[PERSON_NAME] verknüpfen" at bounding box center [698, 542] width 263 height 18
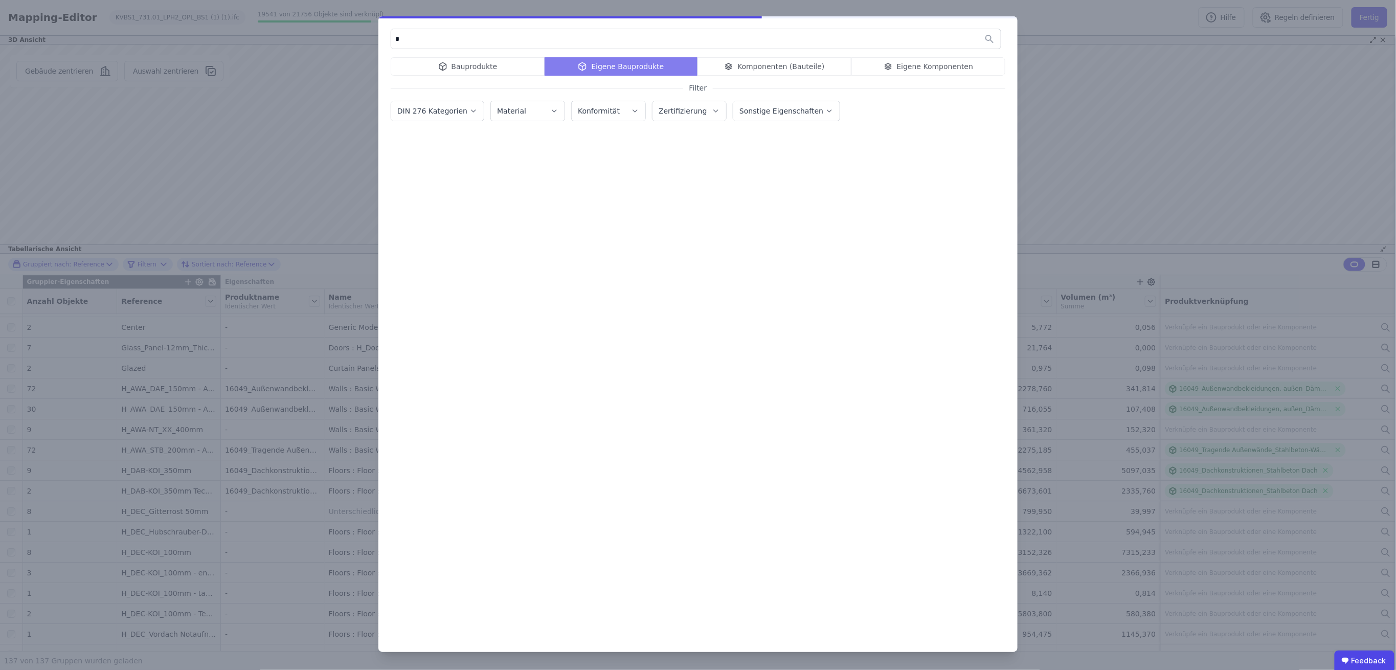
scroll to position [0, 0]
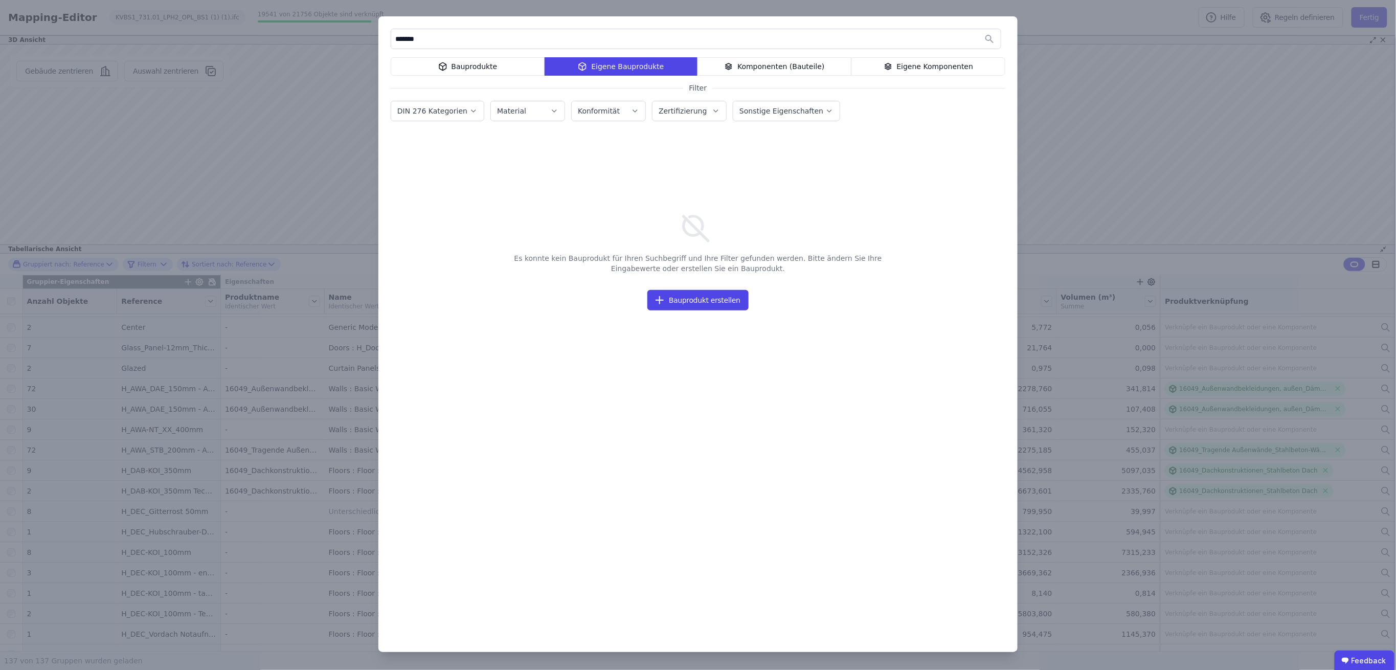
type input "*******"
click at [941, 71] on div "Eigene Komponenten" at bounding box center [928, 66] width 154 height 18
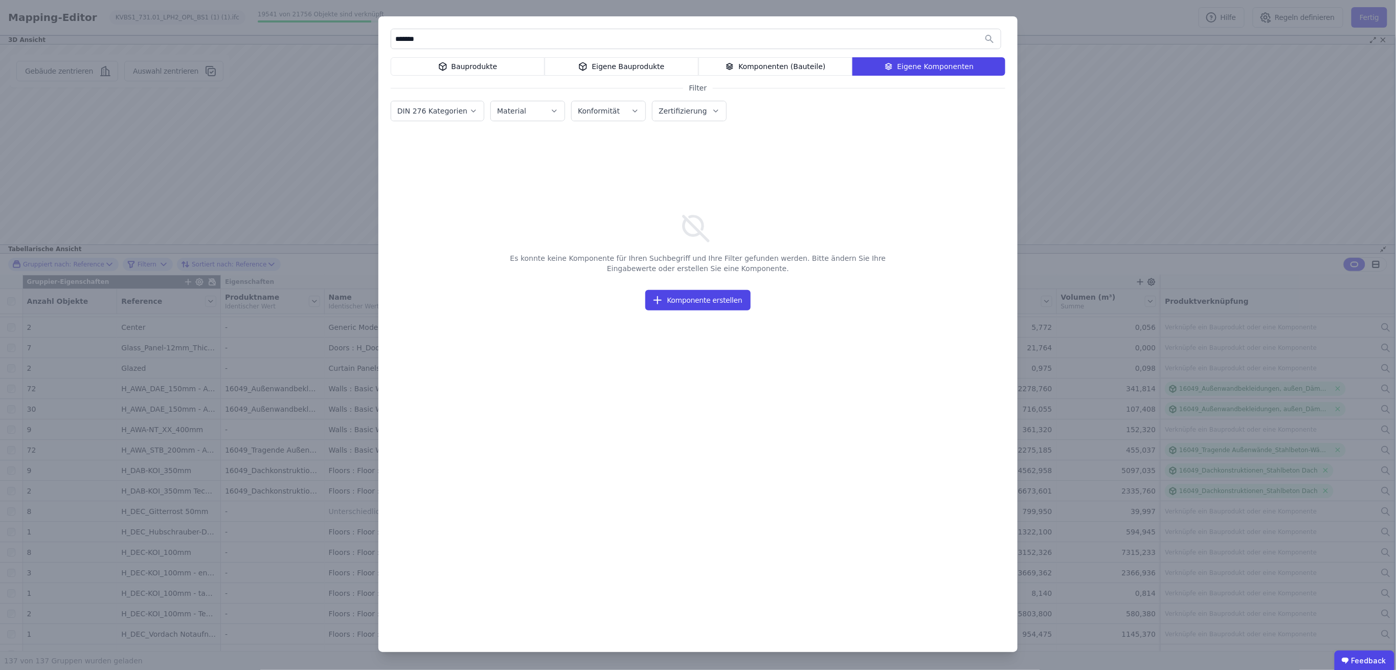
drag, startPoint x: 484, startPoint y: 46, endPoint x: 380, endPoint y: 40, distance: 103.4
click at [380, 40] on div "******* Bauprodukte Eigene Bauprodukte Komponenten (Bauteile) Eigene Komponente…" at bounding box center [697, 334] width 639 height 636
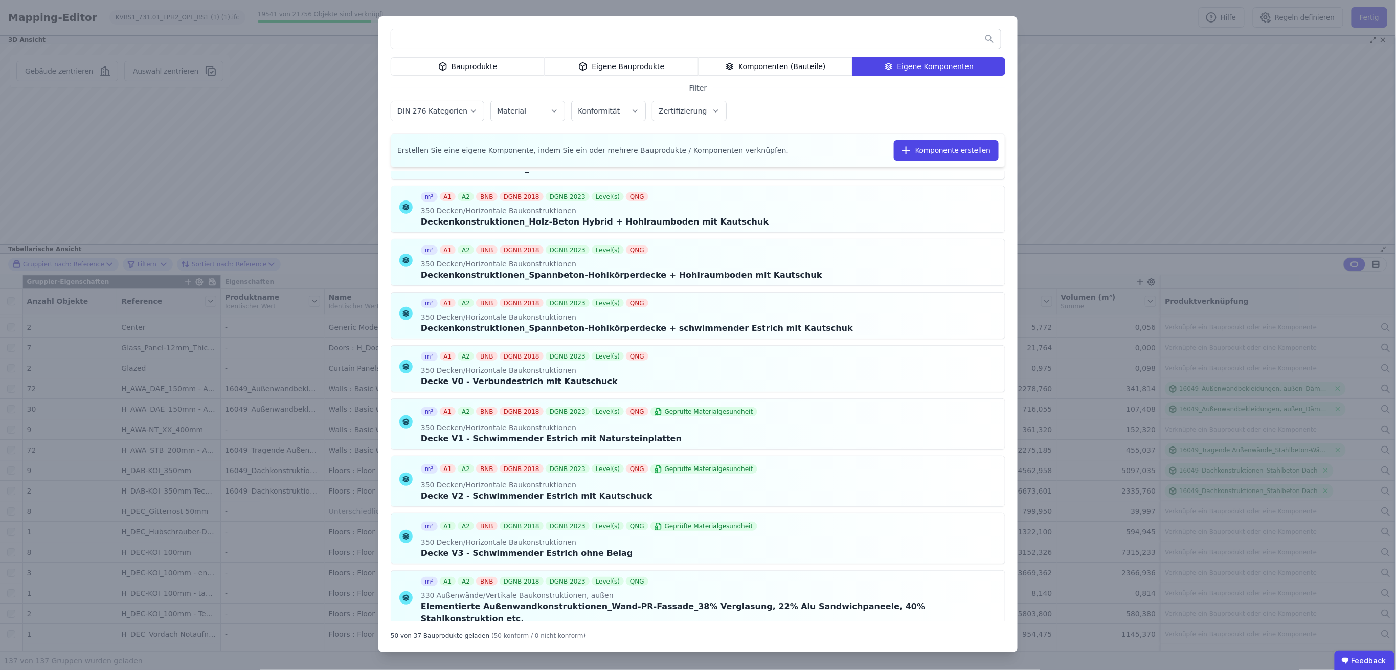
scroll to position [1602, 0]
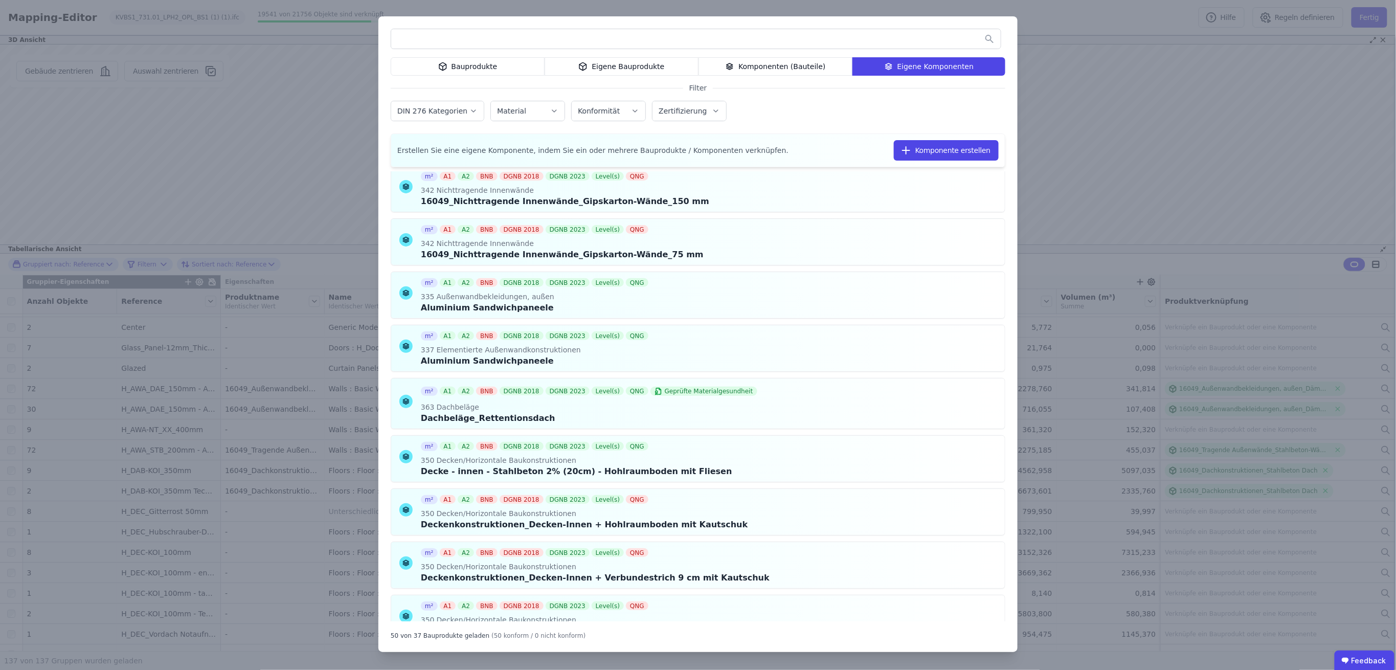
click at [611, 60] on div "Eigene Bauprodukte" at bounding box center [622, 66] width 154 height 18
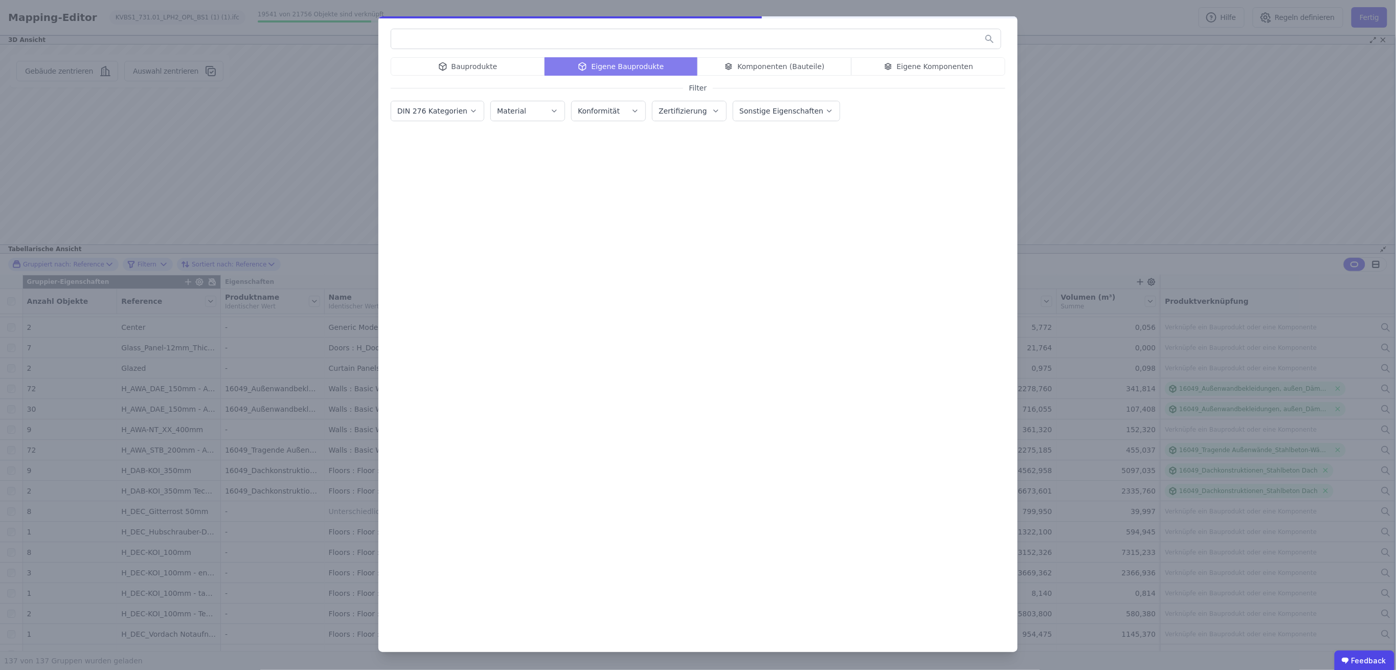
click at [503, 43] on input "text" at bounding box center [696, 39] width 610 height 18
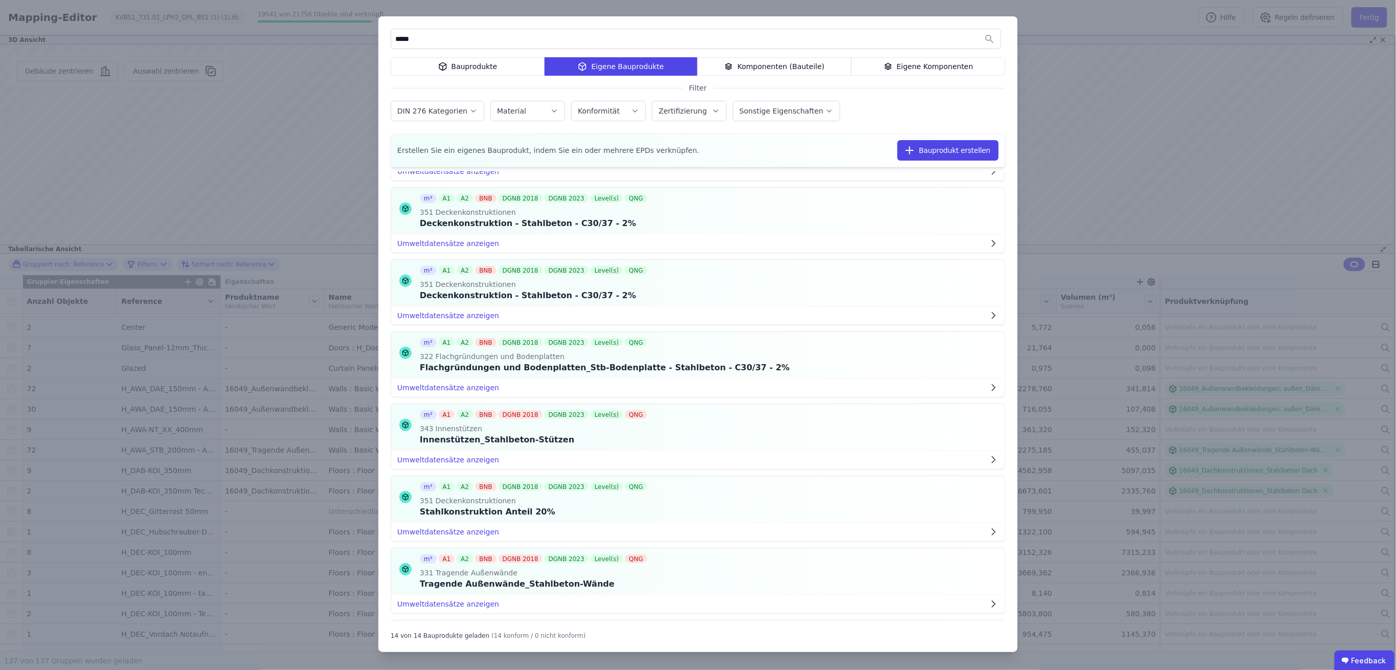
scroll to position [545, 0]
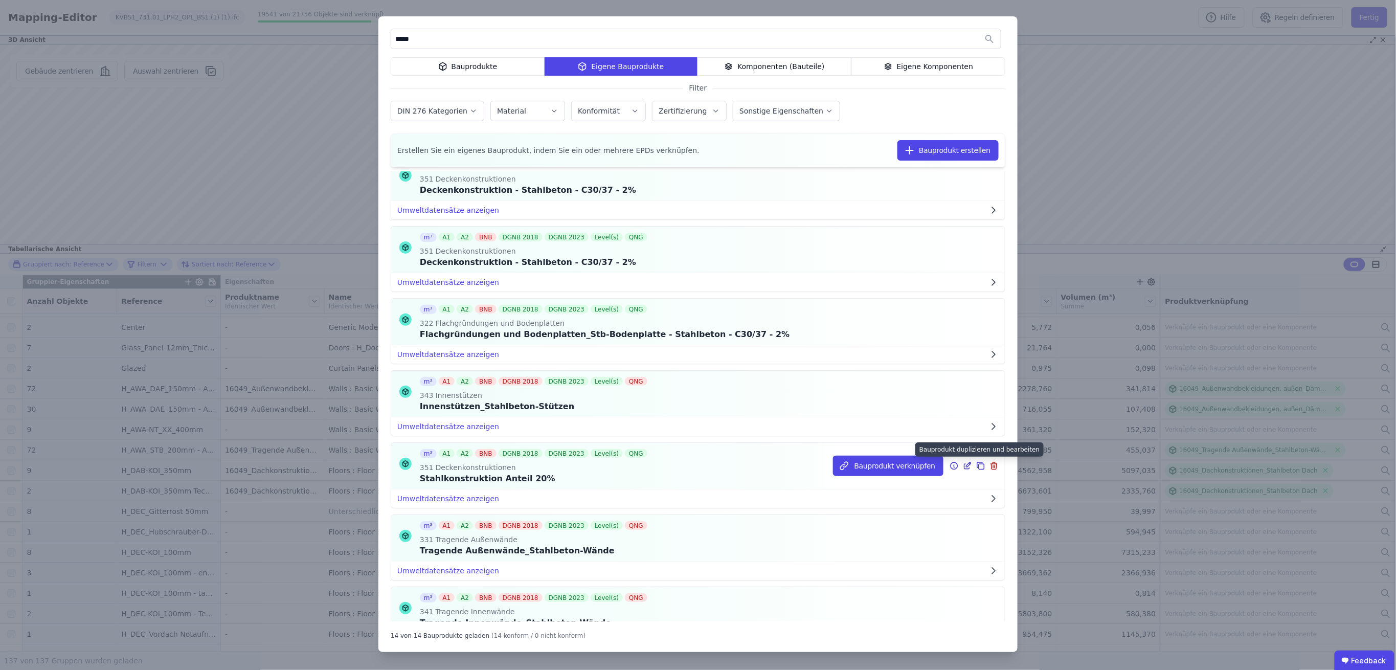
type input "*****"
click at [976, 467] on icon at bounding box center [980, 466] width 9 height 12
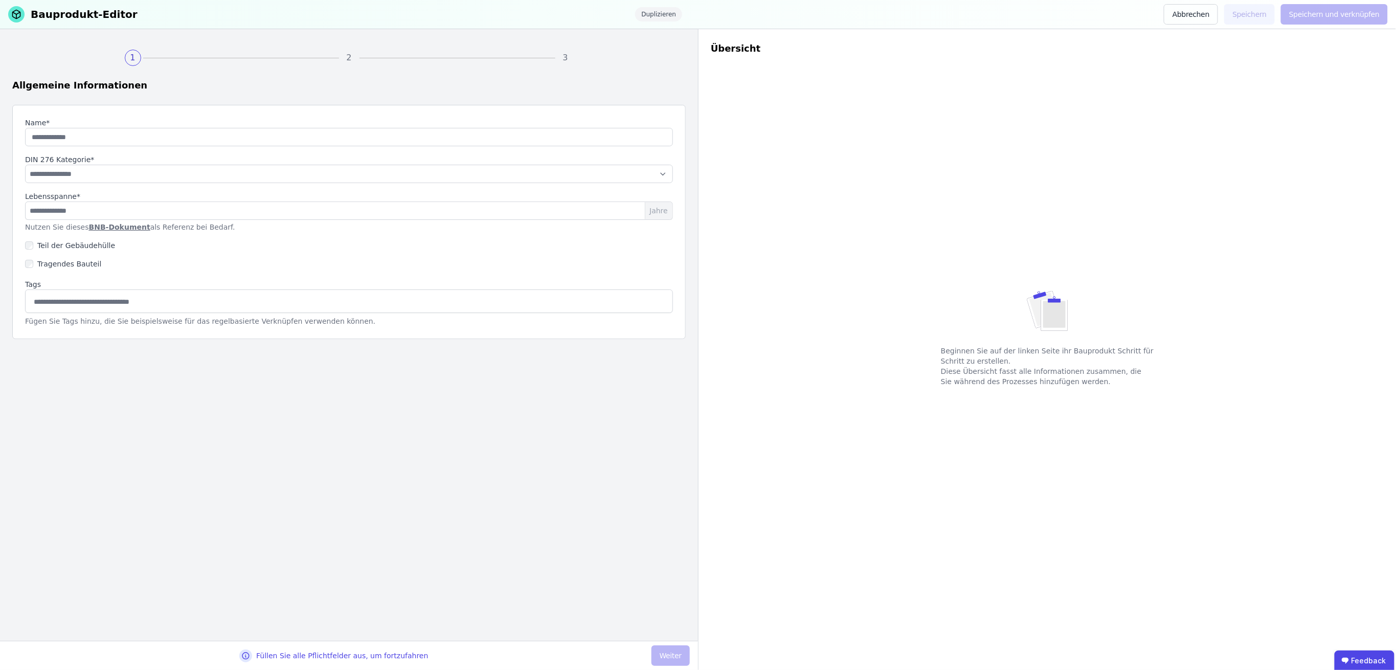
type input "**********"
select select "**********"
type input "**"
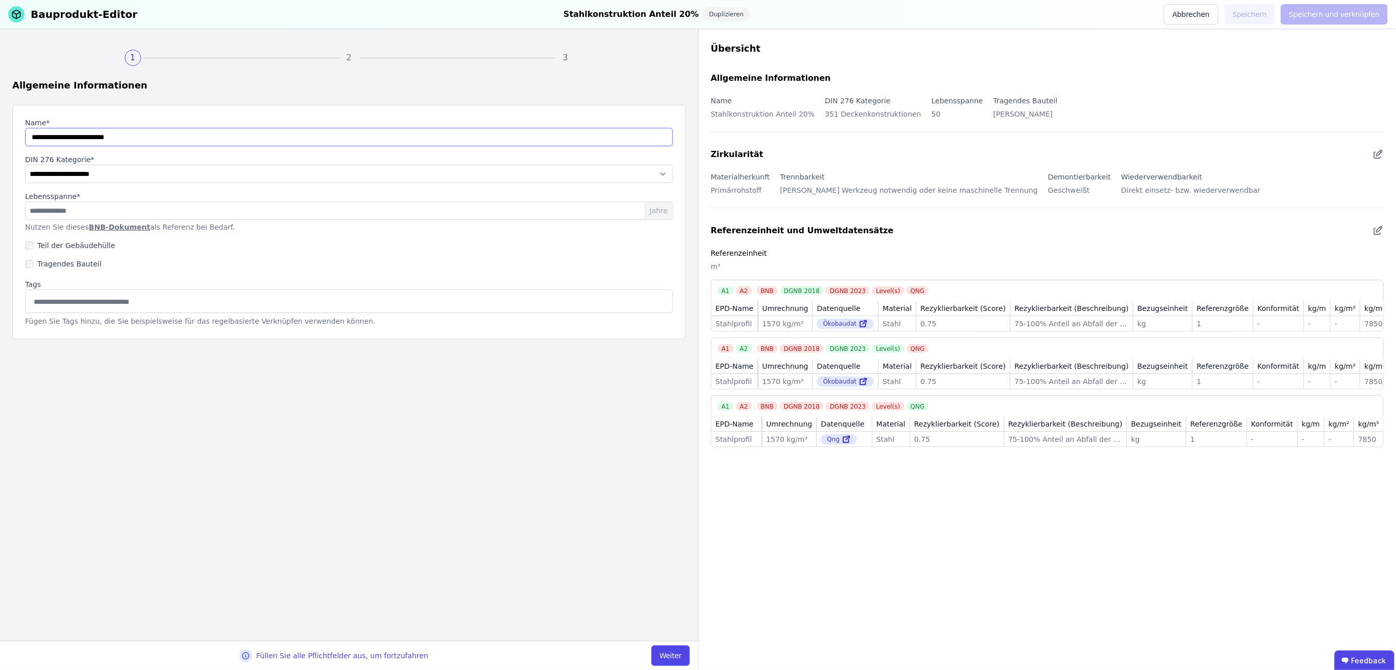
click at [30, 136] on input "string" at bounding box center [349, 137] width 648 height 18
type input "**********"
click at [667, 652] on button "Weiter" at bounding box center [671, 655] width 38 height 20
select select "**********"
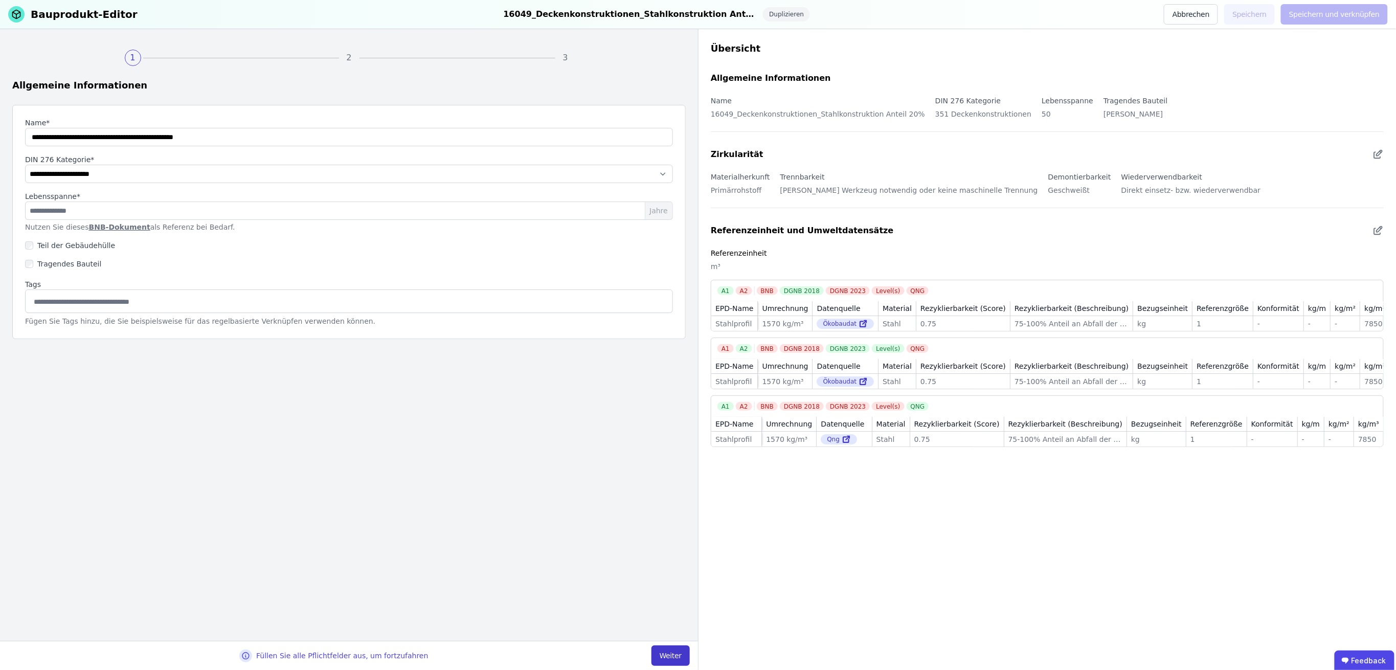
select select "**********"
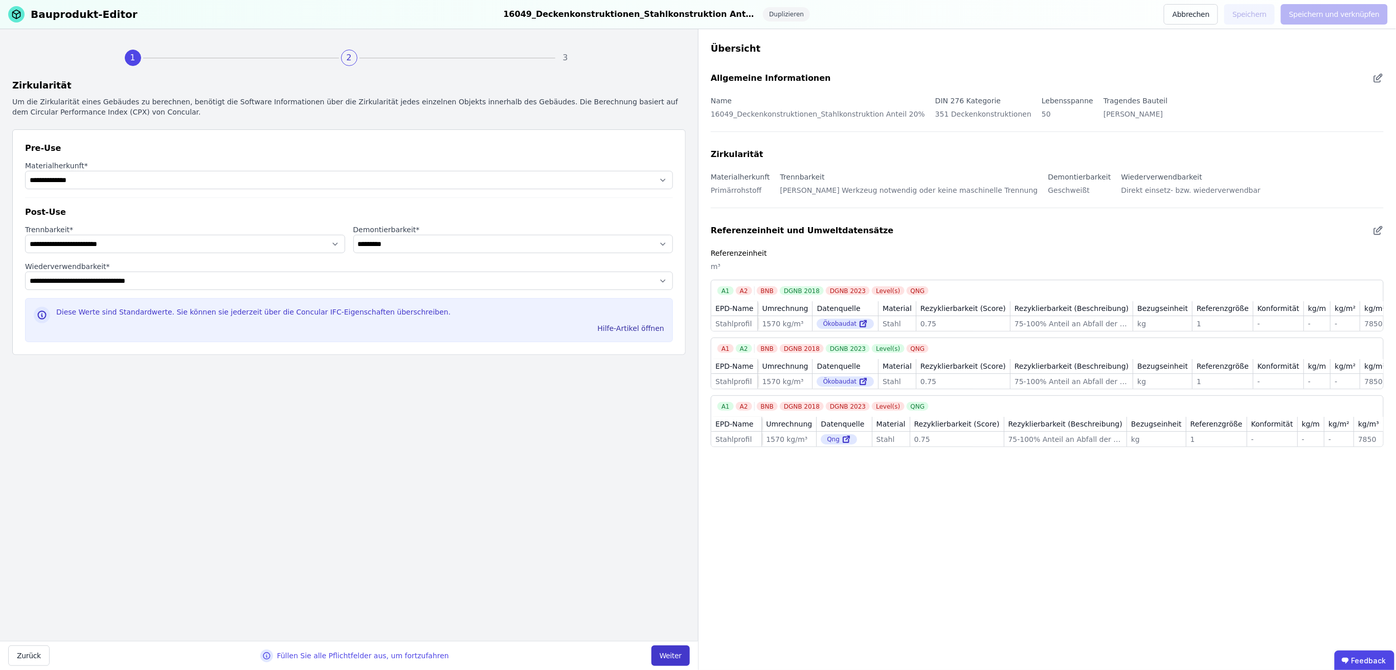
click at [672, 653] on button "Weiter" at bounding box center [671, 655] width 38 height 20
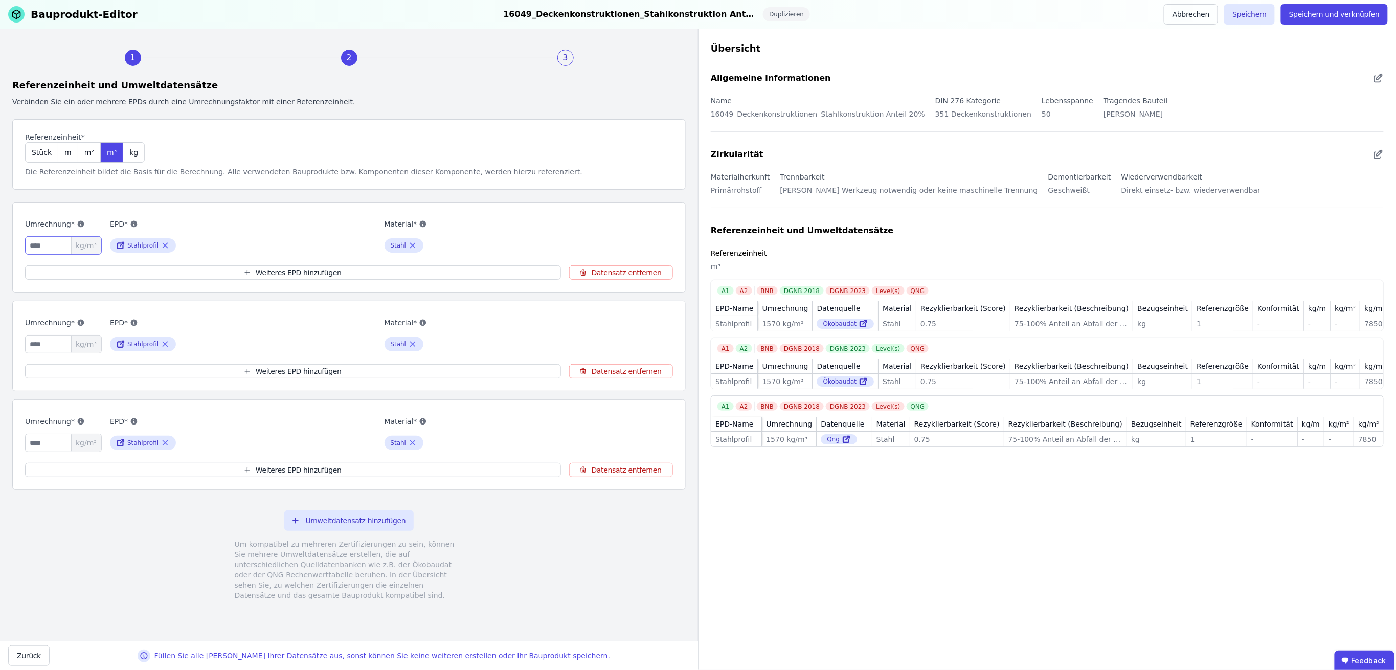
drag, startPoint x: 48, startPoint y: 244, endPoint x: 21, endPoint y: 242, distance: 26.7
click at [21, 242] on div "Umrechnung* **** kg/m³ EPD* Stahlprofil Material* Stahl Weiteres EPD hinzufügen…" at bounding box center [349, 247] width 674 height 91
type input "***"
drag, startPoint x: 52, startPoint y: 343, endPoint x: 14, endPoint y: 339, distance: 38.0
click at [14, 339] on div "Umrechnung* **** kg/m³ EPD* Stahlprofil Material* Stahl Weiteres EPD hinzufügen…" at bounding box center [349, 346] width 674 height 91
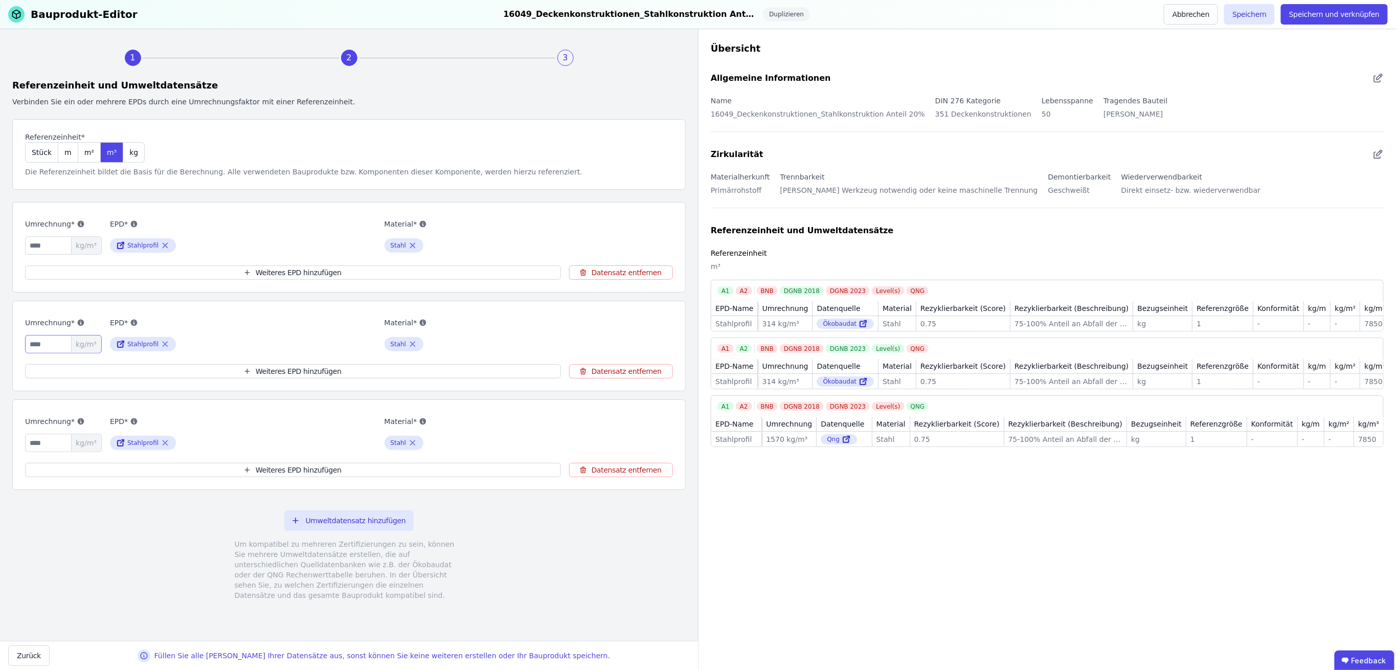
type input "***"
drag, startPoint x: 54, startPoint y: 438, endPoint x: 13, endPoint y: 437, distance: 40.4
click at [13, 437] on div "Umrechnung* **** kg/m³ EPD* Stahlprofil Material* Stahl Weiteres EPD hinzufügen…" at bounding box center [349, 444] width 674 height 91
type input "***"
click at [1328, 12] on button "Speichern und verknüpfen" at bounding box center [1334, 14] width 107 height 20
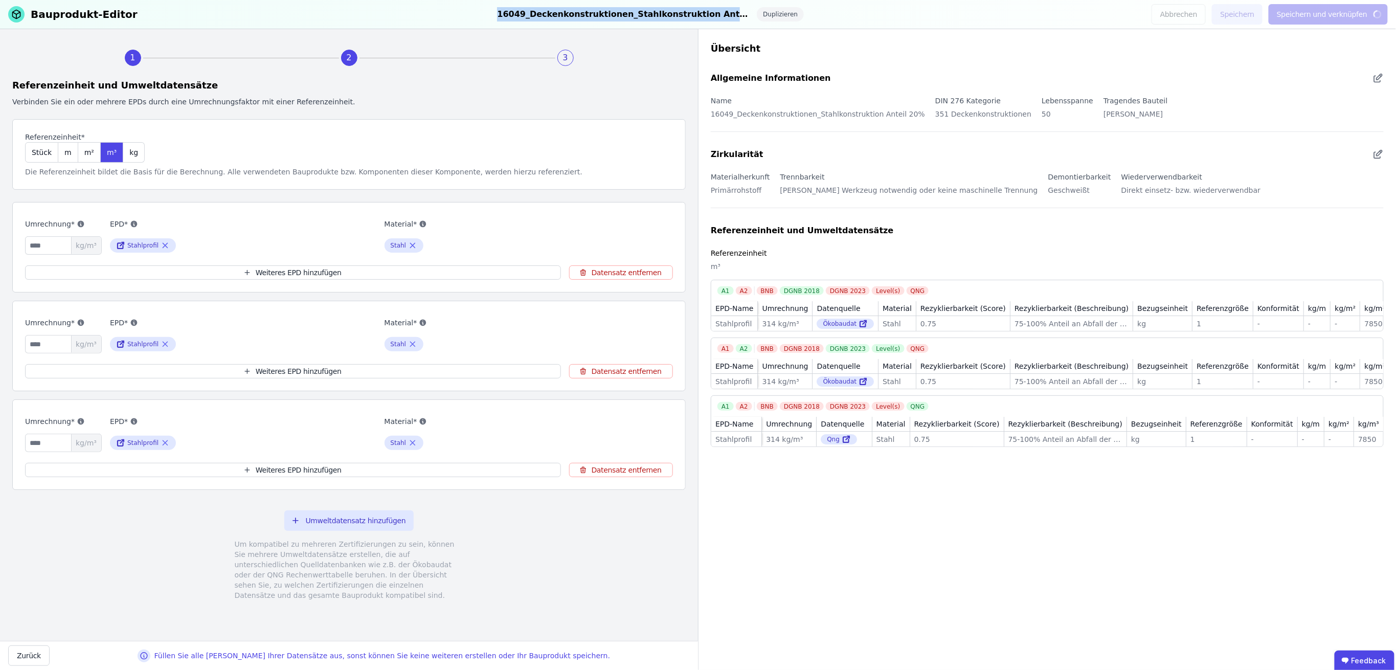
drag, startPoint x: 501, startPoint y: 9, endPoint x: 737, endPoint y: 22, distance: 236.1
click at [737, 22] on div "Bauprodukt-Editor 16049_Deckenkonstruktionen_Stahlkonstruktion Anteil 20% Dupli…" at bounding box center [698, 14] width 1396 height 29
copy div "16049_Deckenkonstruktionen_Stahlkonstruktion Anteil 20%"
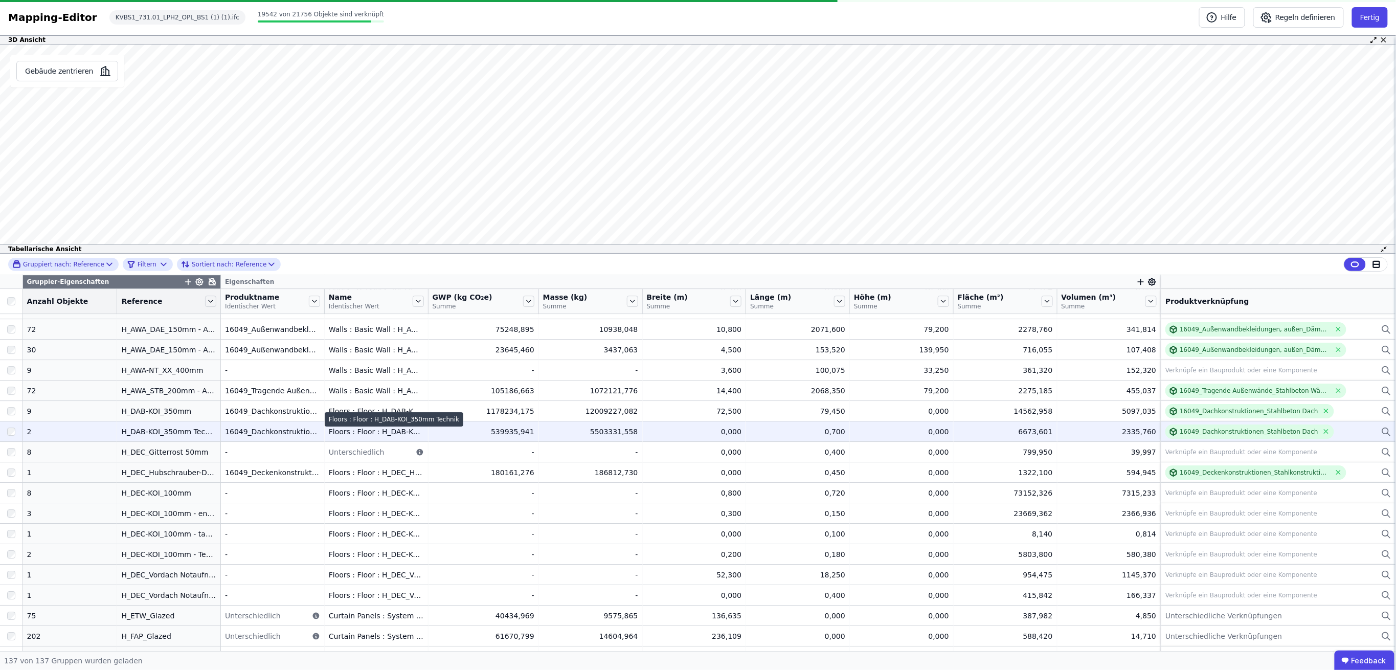
scroll to position [1845, 0]
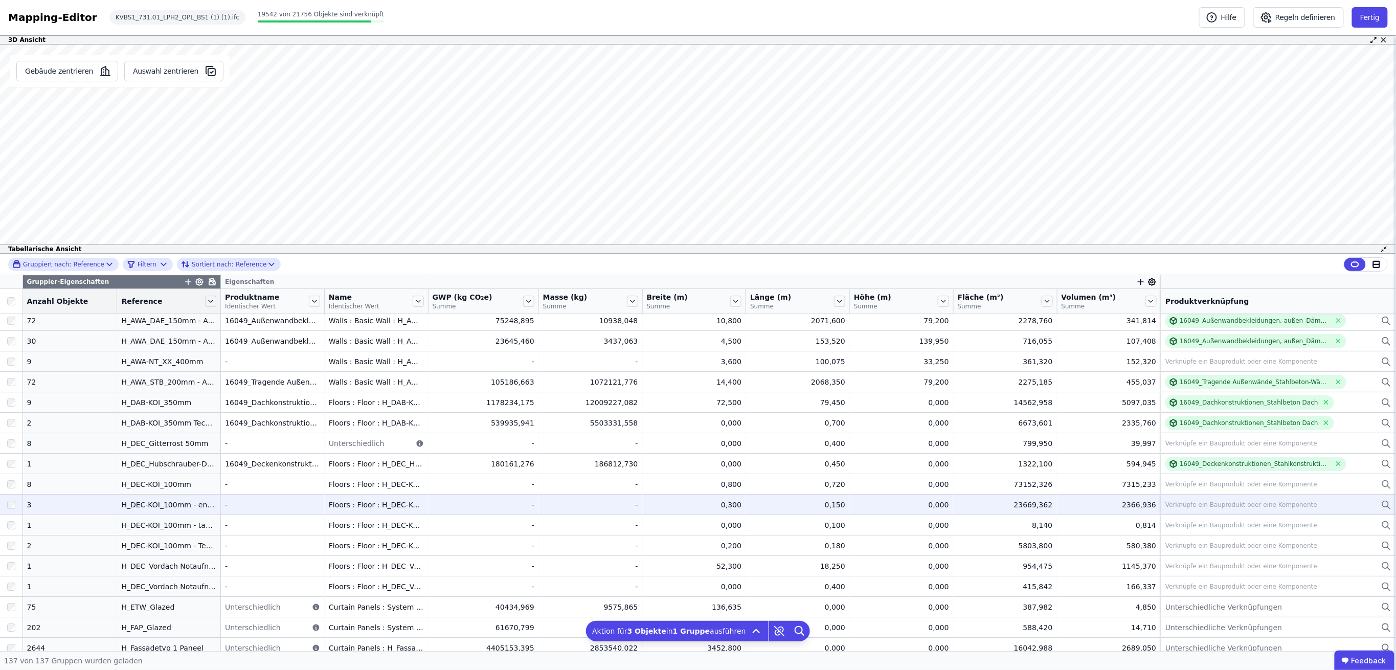
click at [7, 504] on div at bounding box center [11, 505] width 23 height 18
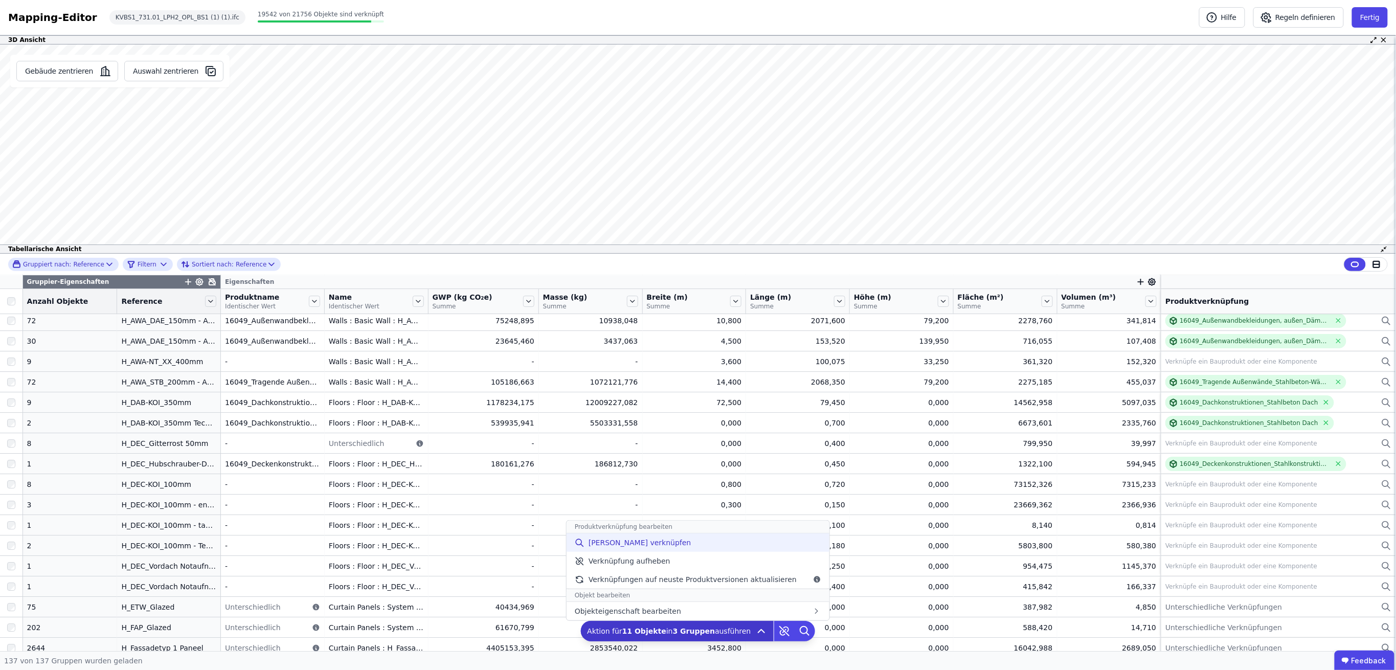
click at [654, 545] on span "[PERSON_NAME] verknüpfen" at bounding box center [640, 542] width 103 height 10
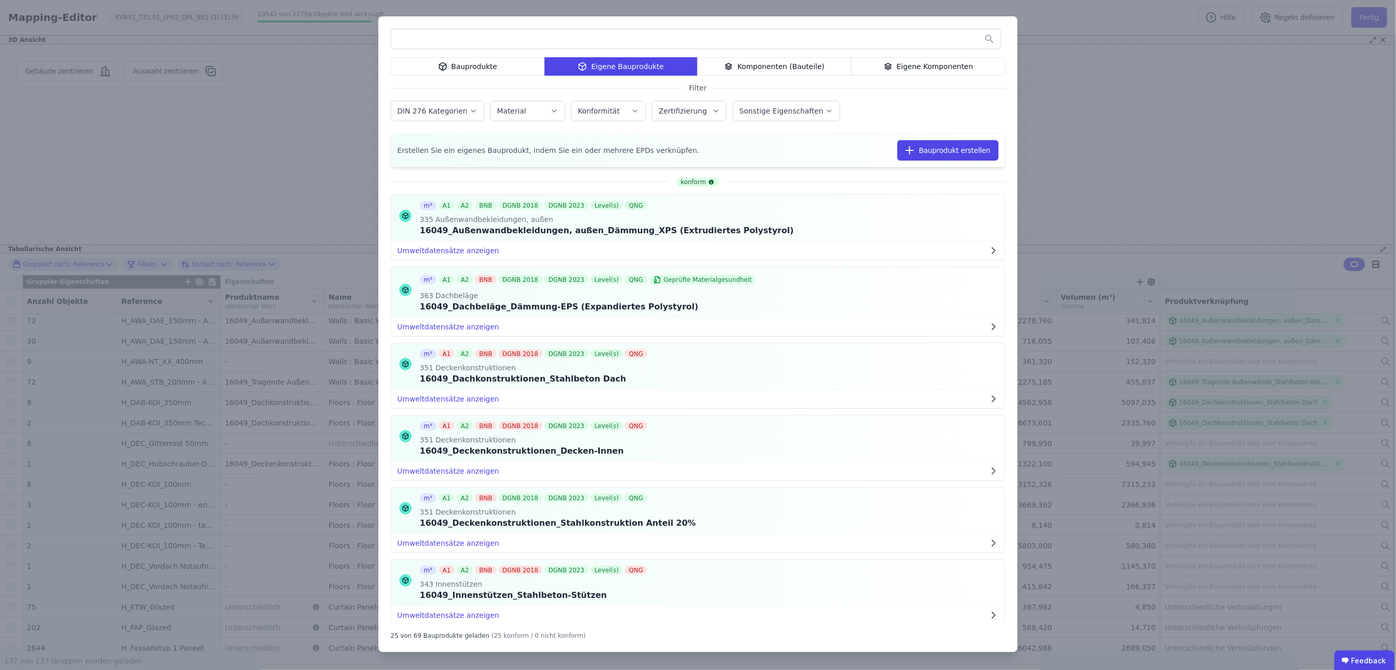
click at [939, 61] on div "Eigene Komponenten" at bounding box center [928, 66] width 154 height 18
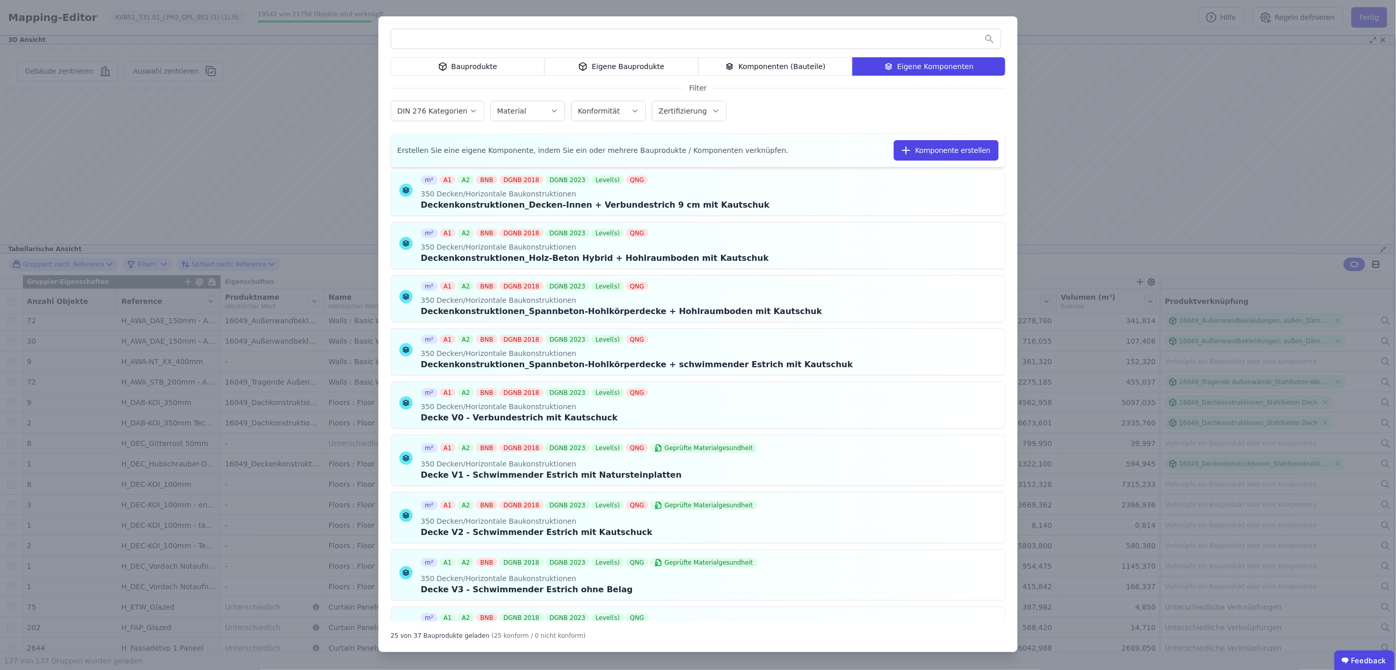
scroll to position [614, 0]
click at [976, 406] on icon at bounding box center [980, 404] width 9 height 12
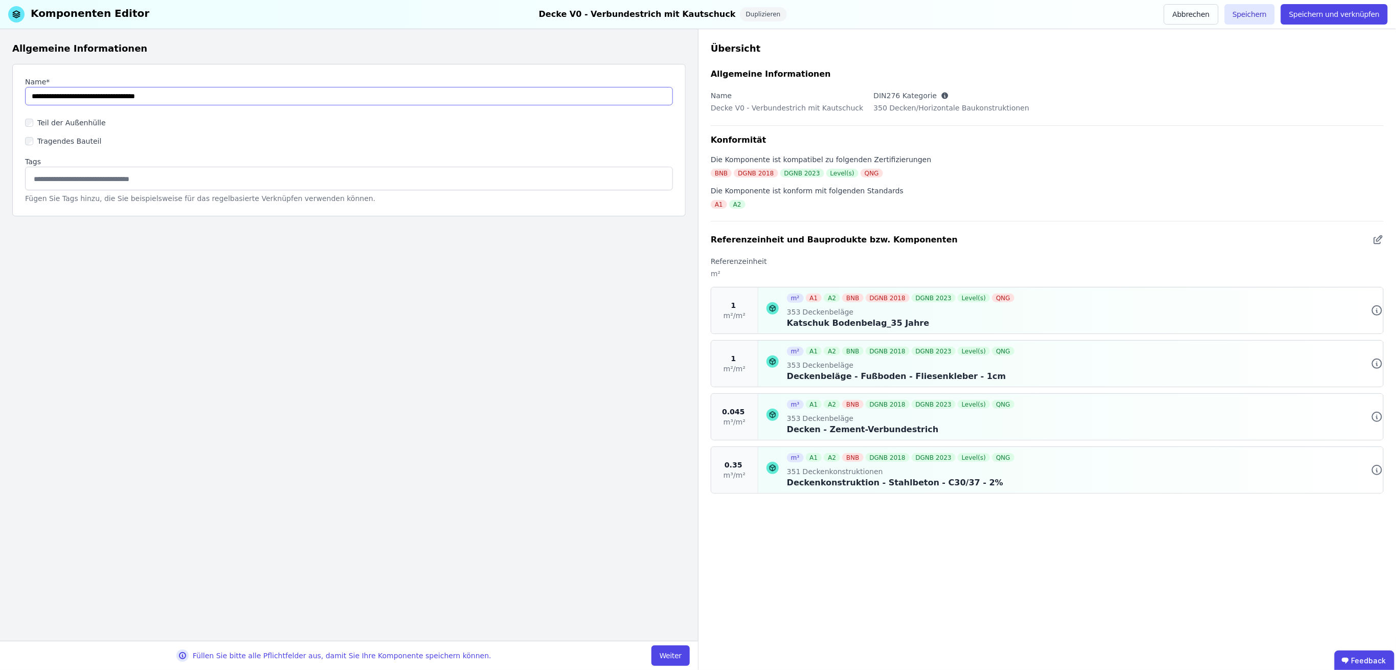
click at [29, 97] on input "string" at bounding box center [349, 96] width 648 height 18
drag, startPoint x: 55, startPoint y: 98, endPoint x: 82, endPoint y: 96, distance: 27.7
click at [82, 96] on input "string" at bounding box center [349, 96] width 648 height 18
type input "**********"
click at [673, 654] on button "Weiter" at bounding box center [671, 655] width 38 height 20
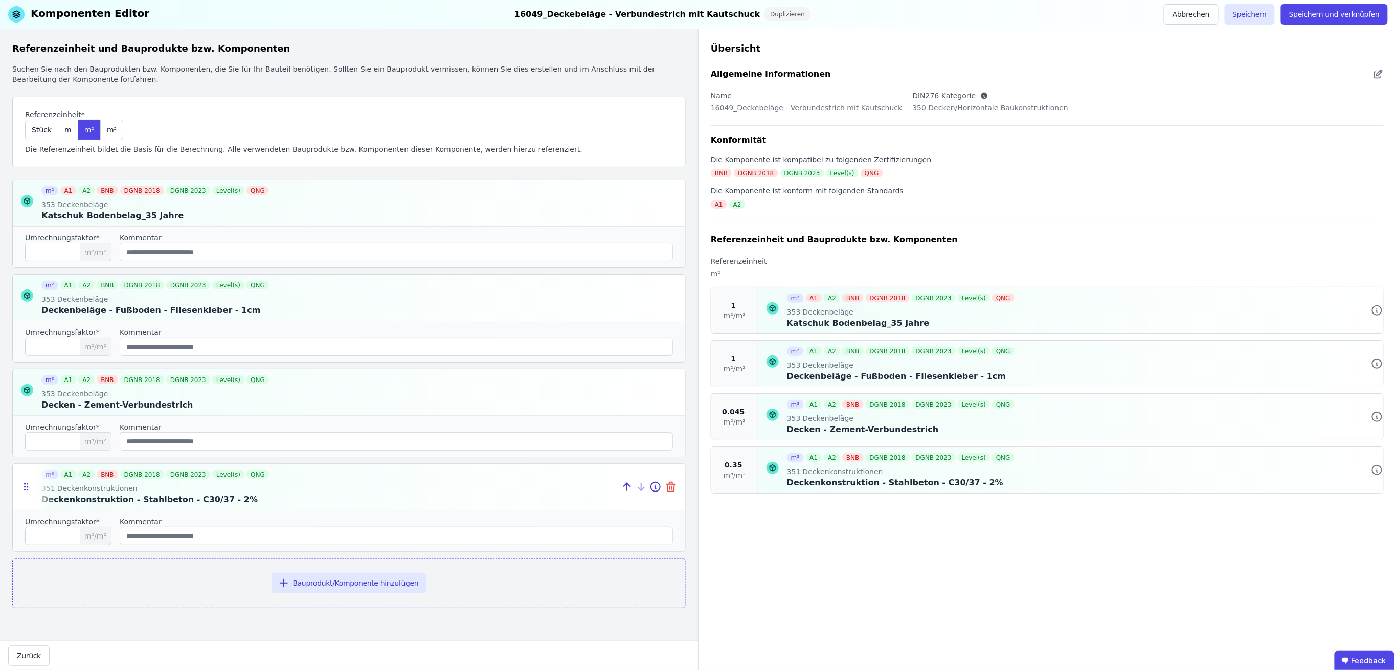
click at [672, 488] on icon at bounding box center [672, 487] width 0 height 3
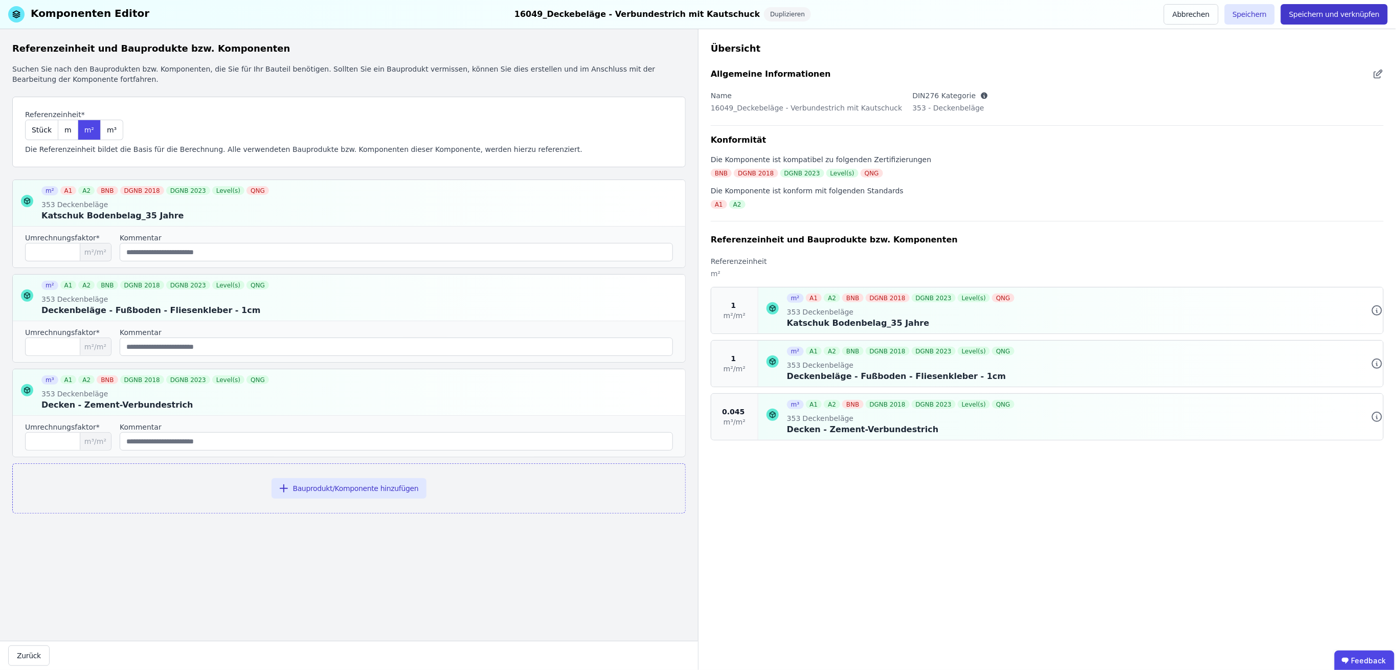
click at [1341, 11] on button "Speichern und verknüpfen" at bounding box center [1334, 14] width 107 height 20
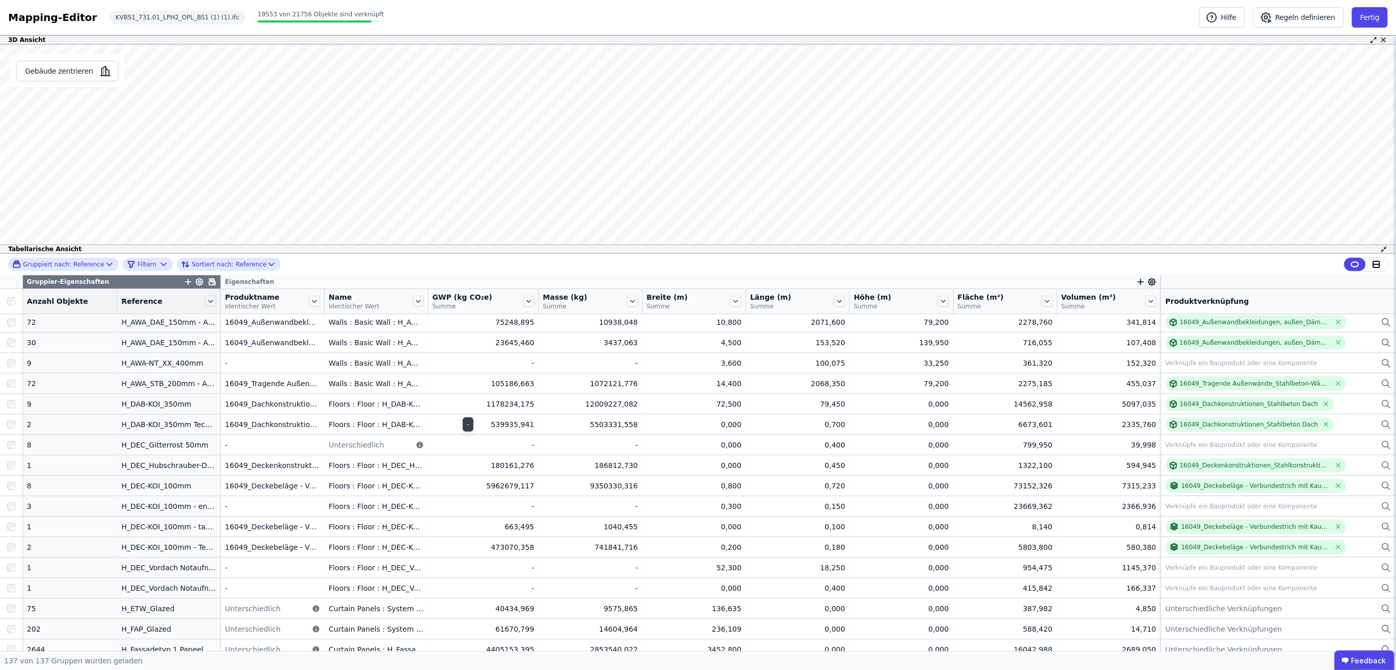
scroll to position [1845, 0]
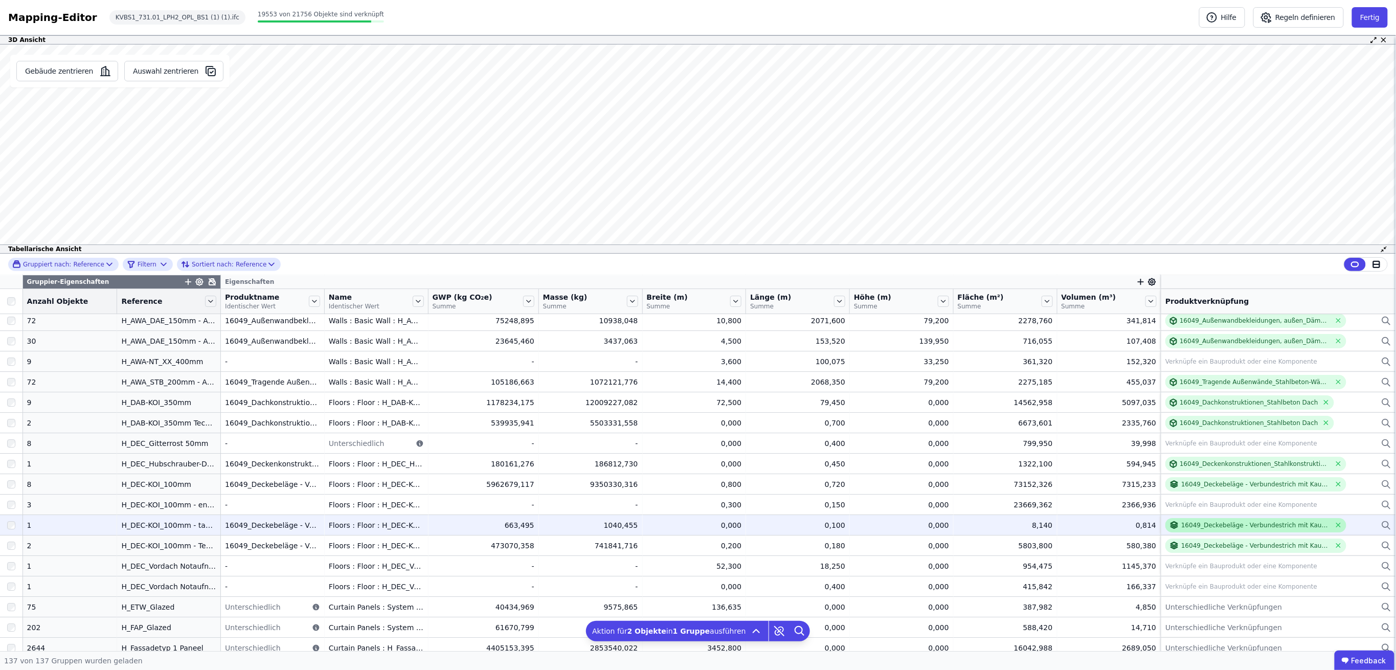
click at [1208, 525] on div "16049_Deckebeläge - Verbundestrich mit Kautschuck" at bounding box center [1255, 525] width 149 height 8
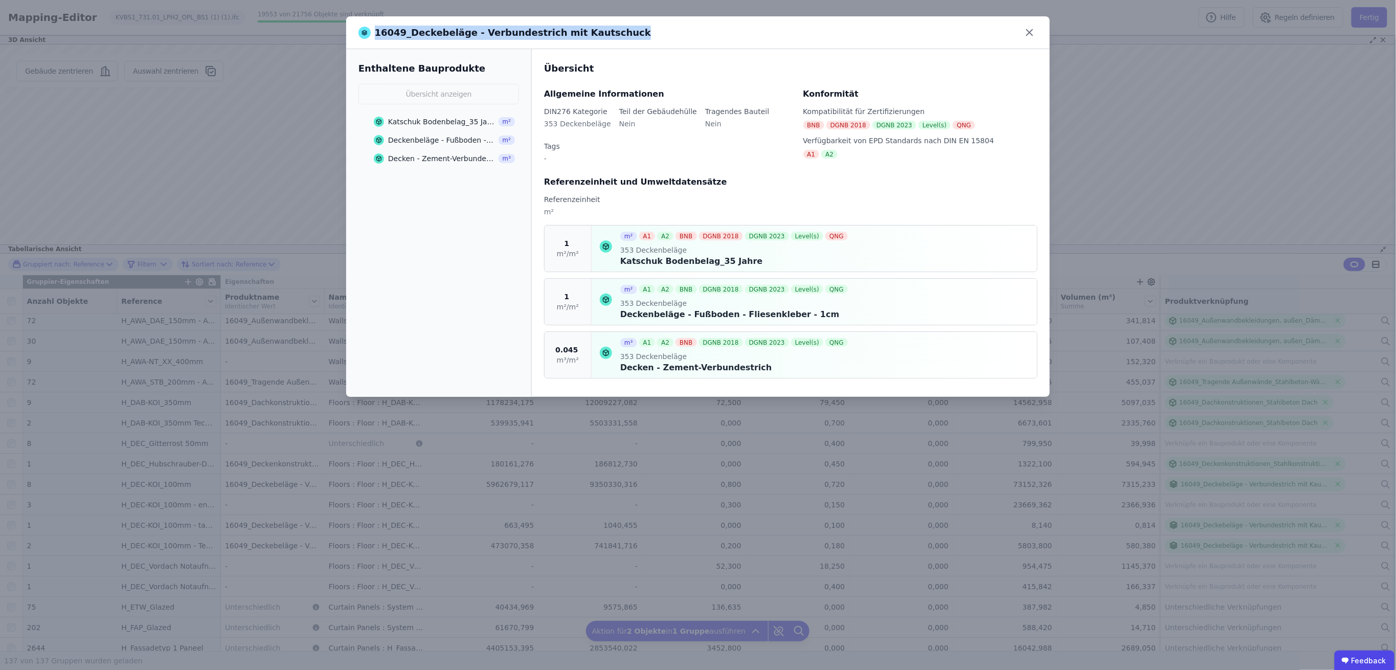
drag, startPoint x: 622, startPoint y: 32, endPoint x: 365, endPoint y: 32, distance: 257.2
click at [365, 32] on div "16049_Deckebeläge - Verbundestrich mit Kautschuck" at bounding box center [689, 33] width 663 height 14
copy span "16049_Deckebeläge - Verbundestrich mit Kautschuck"
click at [1033, 32] on icon at bounding box center [1030, 33] width 16 height 16
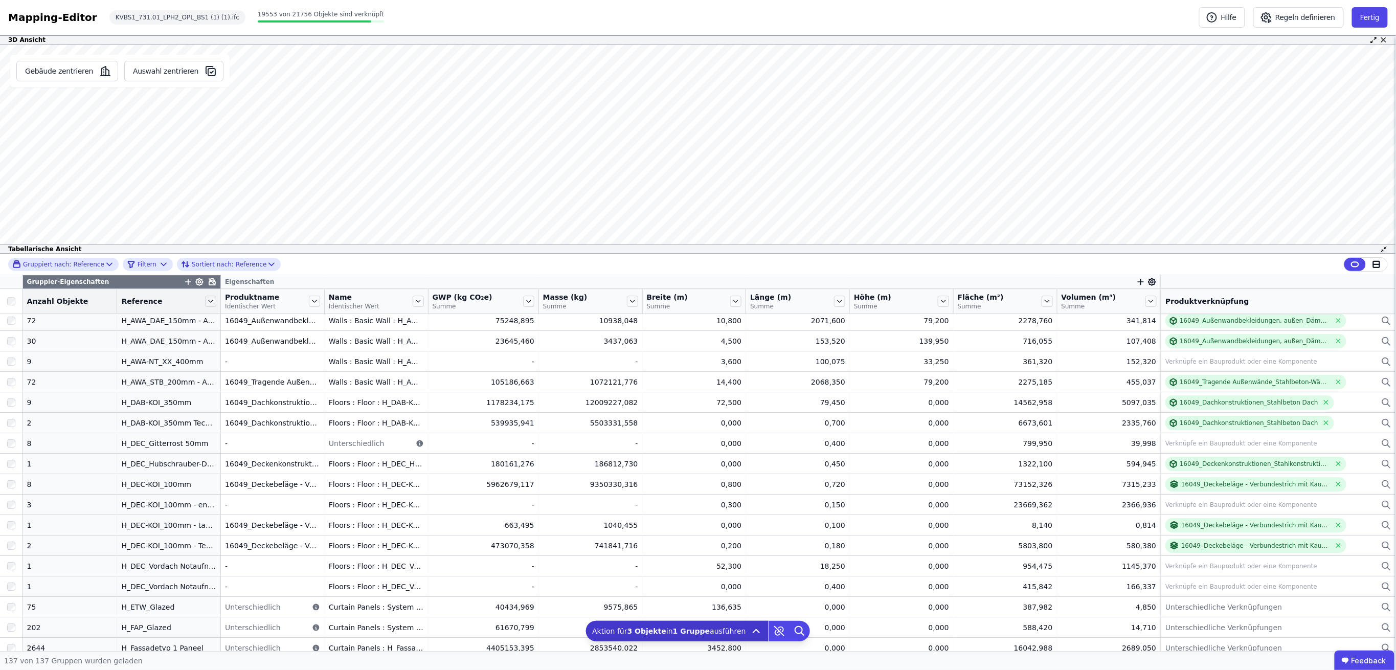
click at [697, 631] on b "1 Gruppe" at bounding box center [691, 631] width 37 height 8
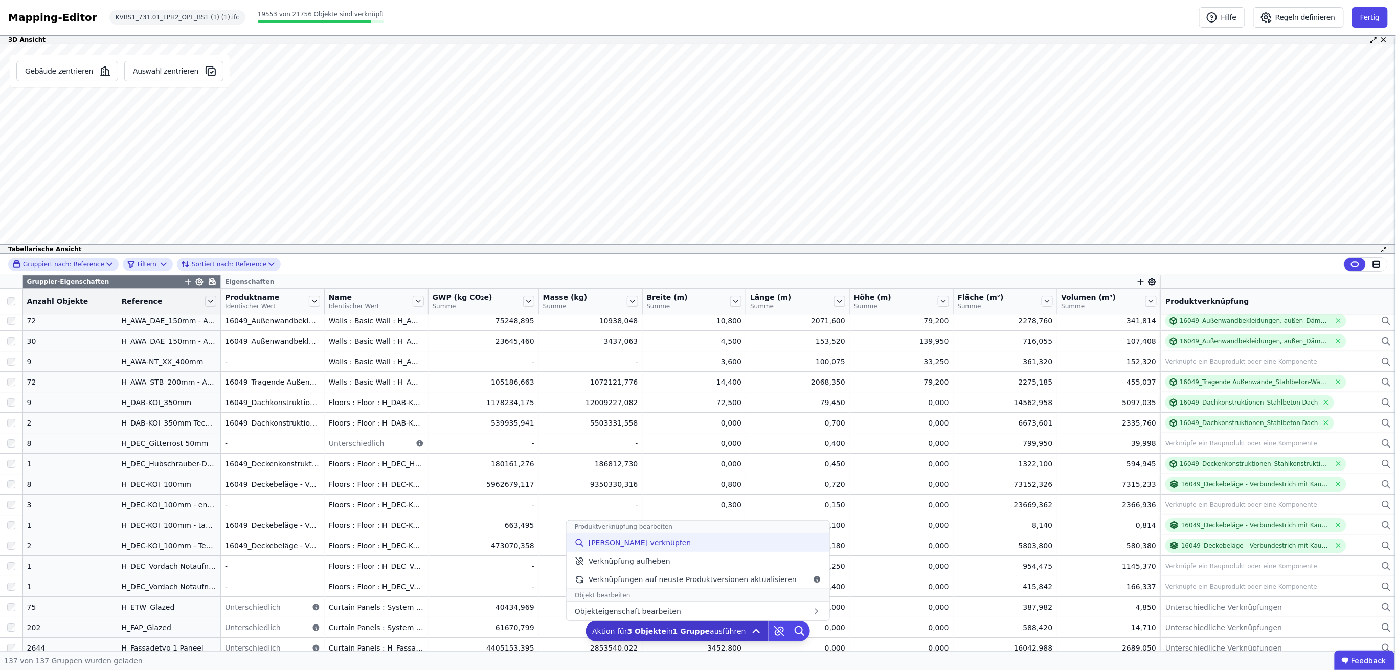
click at [630, 547] on span "[PERSON_NAME] verknüpfen" at bounding box center [640, 542] width 103 height 10
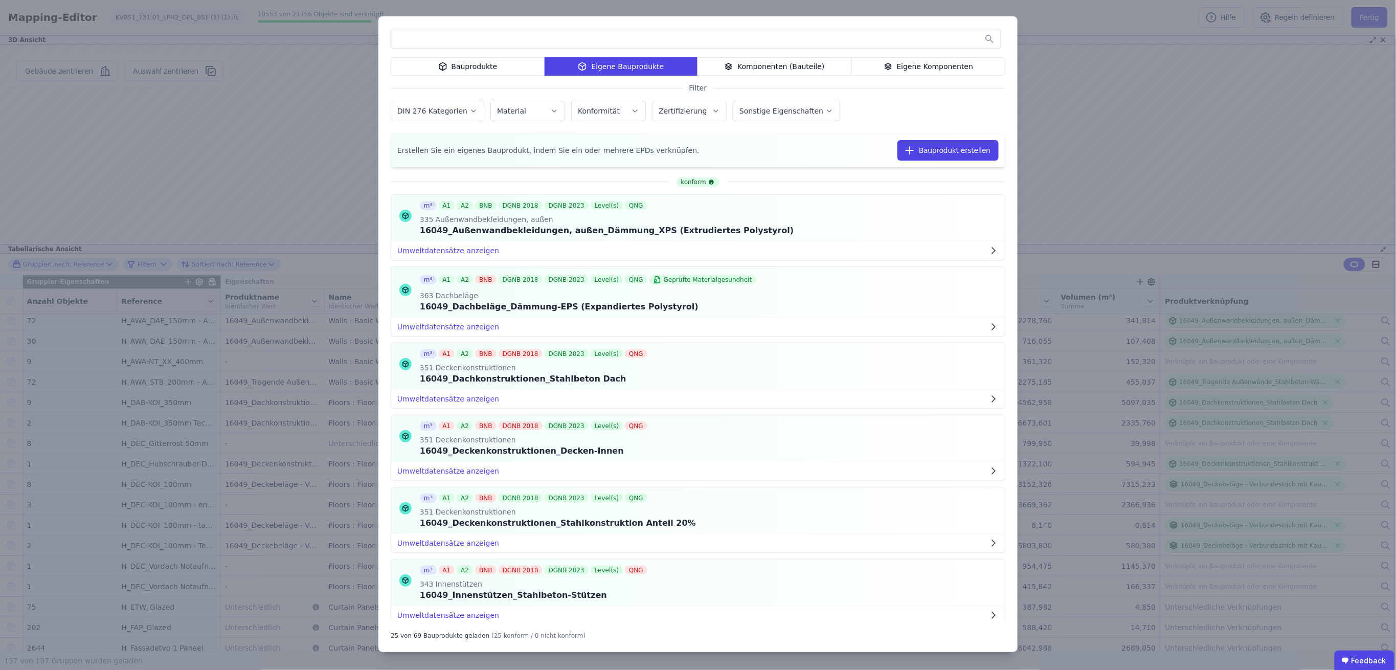
click at [917, 66] on div "Eigene Komponenten" at bounding box center [928, 66] width 154 height 18
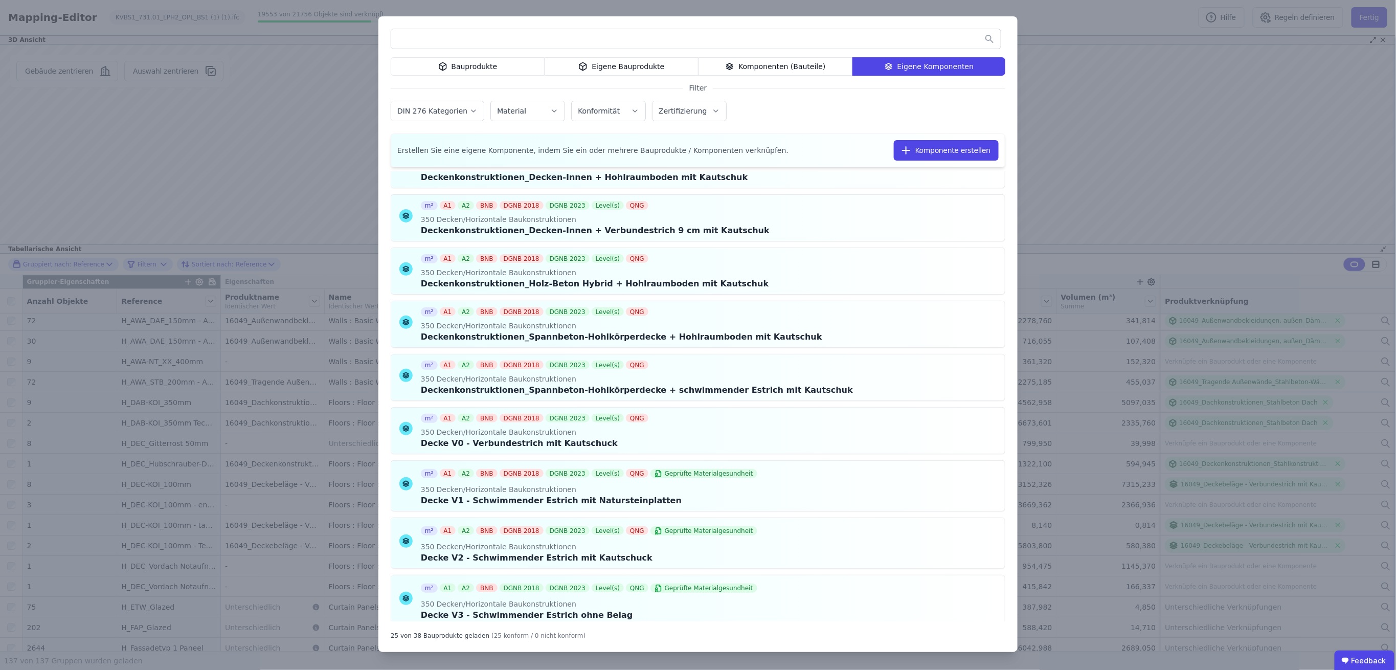
scroll to position [682, 0]
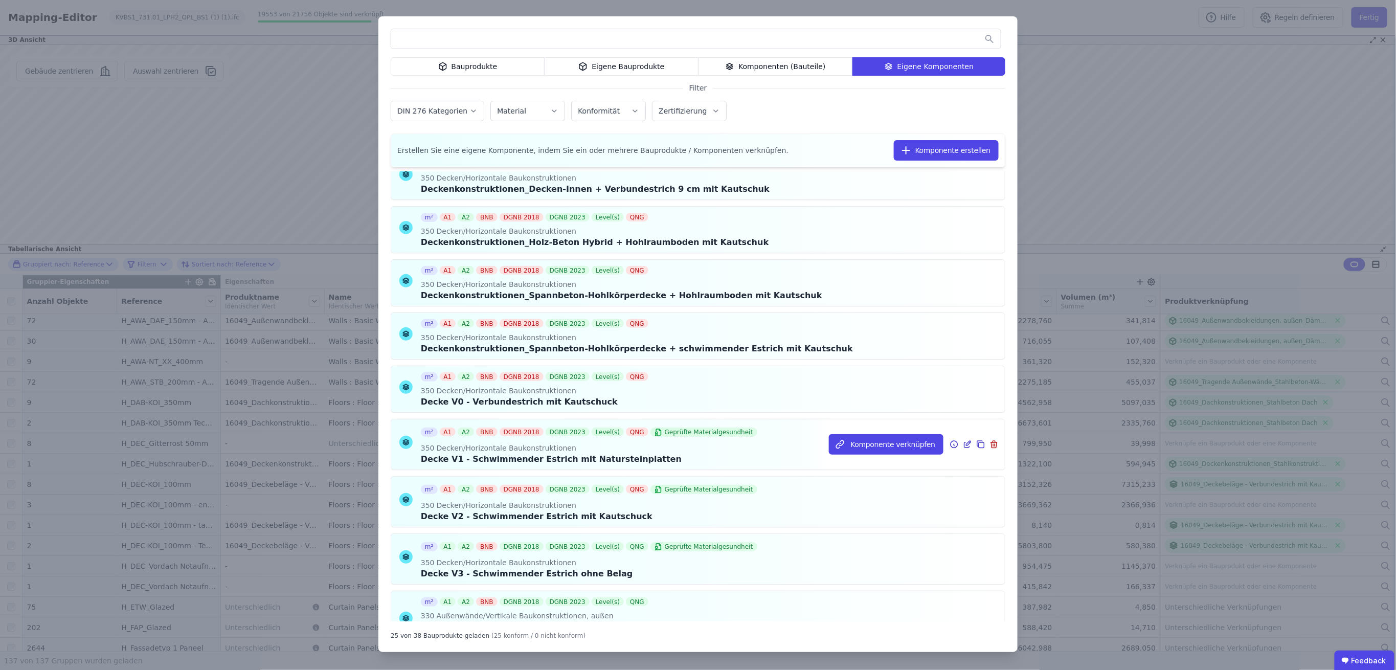
click at [977, 446] on icon at bounding box center [979, 443] width 5 height 5
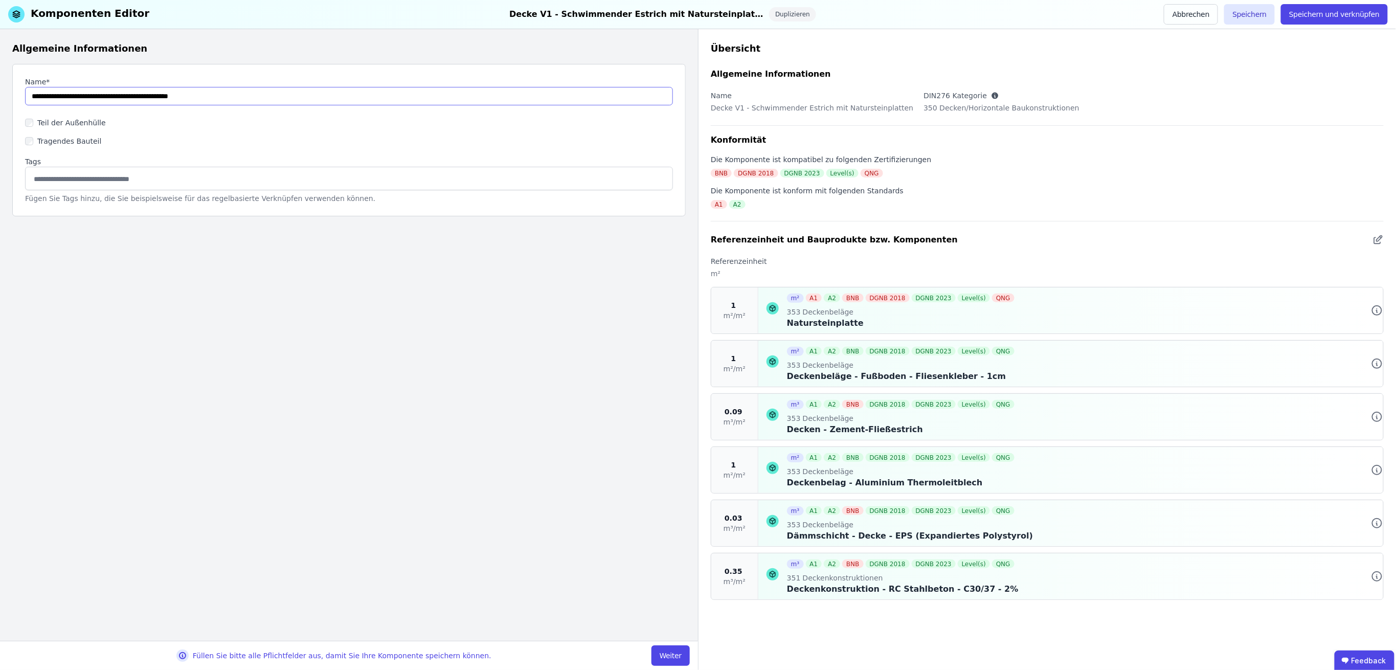
drag, startPoint x: 30, startPoint y: 95, endPoint x: 273, endPoint y: 98, distance: 242.9
click at [273, 98] on input "string" at bounding box center [349, 96] width 648 height 18
paste input "string"
click at [217, 95] on input "string" at bounding box center [349, 96] width 648 height 18
drag, startPoint x: 217, startPoint y: 94, endPoint x: 100, endPoint y: 96, distance: 116.6
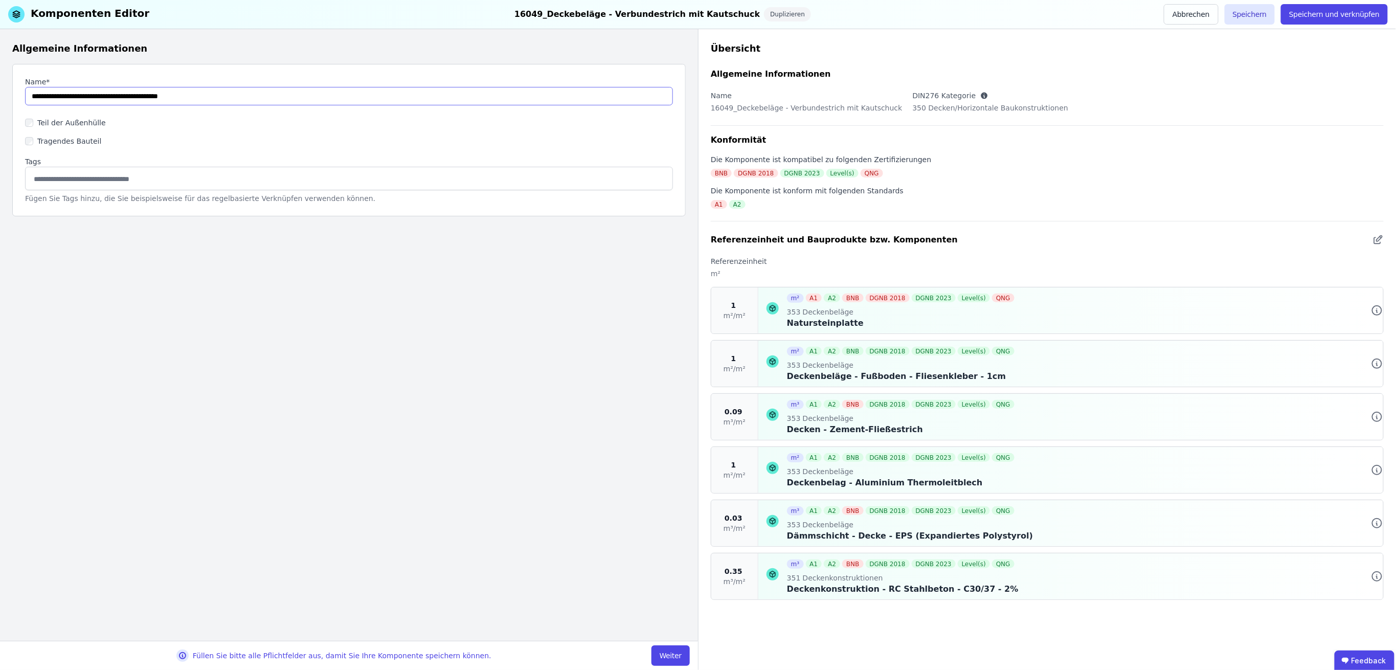
click at [100, 96] on input "string" at bounding box center [349, 96] width 648 height 18
type input "**********"
click at [675, 659] on button "Weiter" at bounding box center [671, 655] width 38 height 20
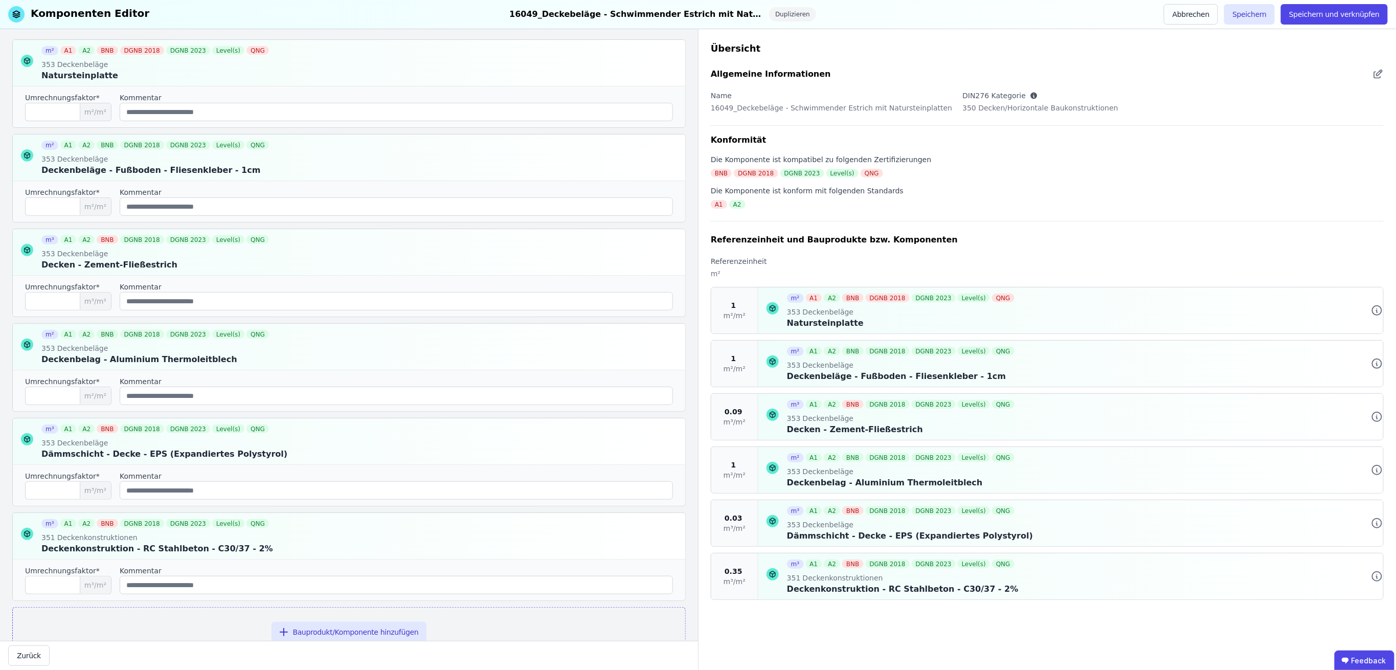
scroll to position [177, 0]
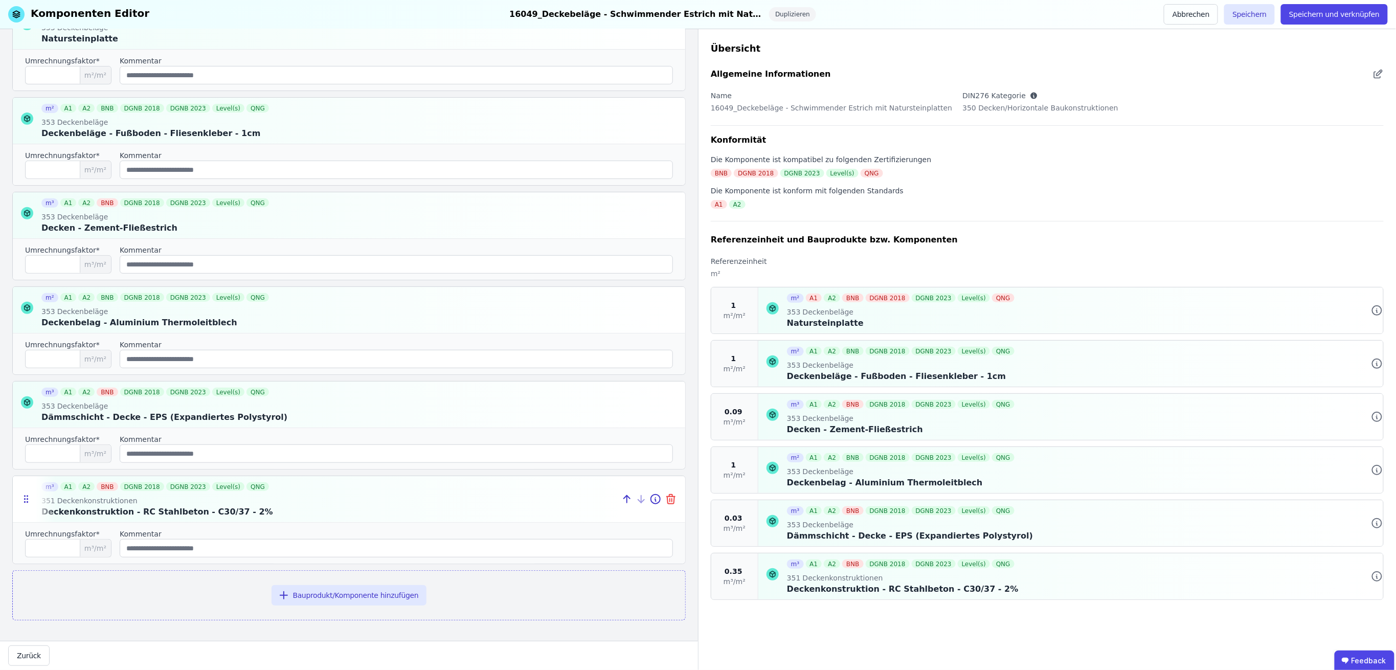
click at [670, 500] on icon at bounding box center [670, 500] width 0 height 3
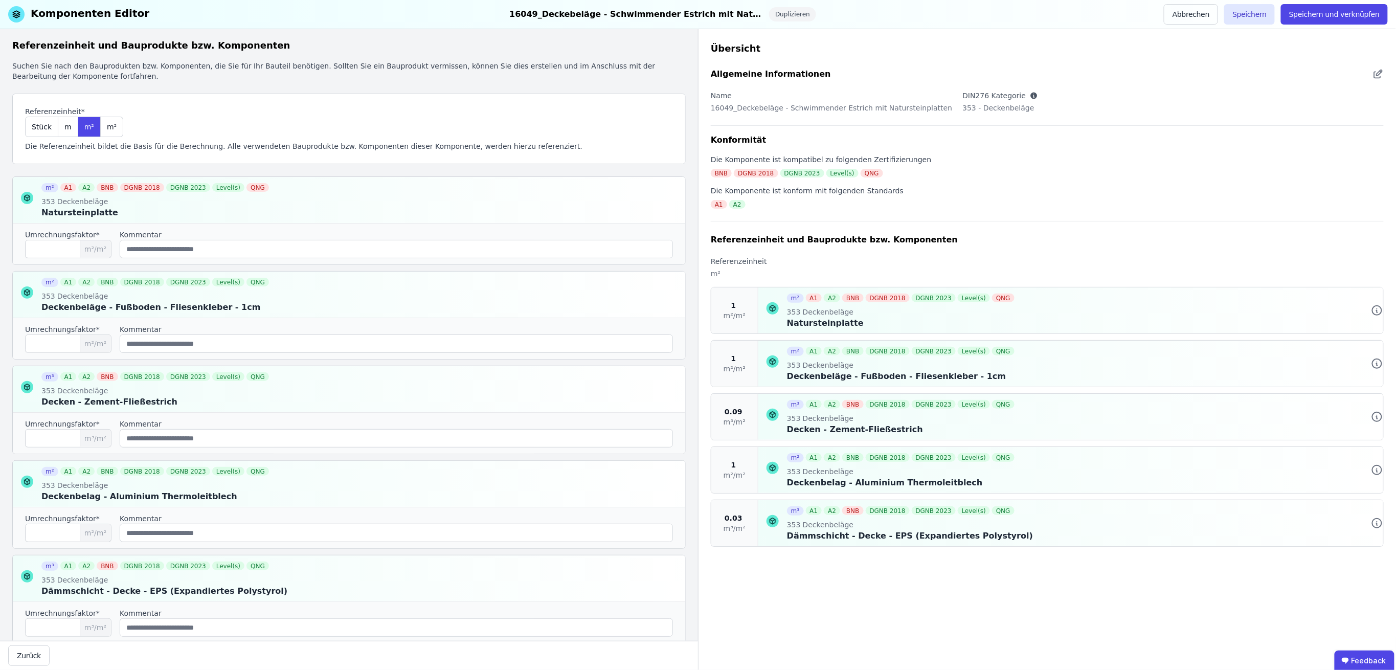
scroll to position [0, 0]
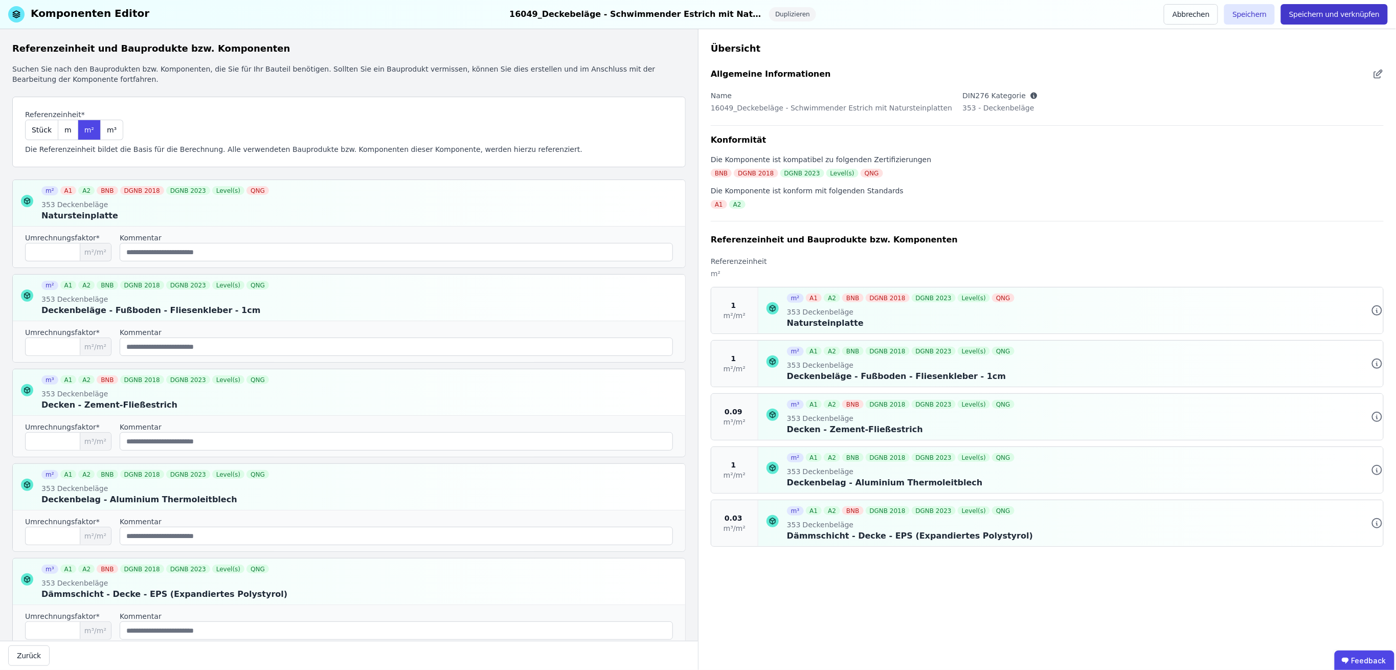
click at [1324, 9] on button "Speichern und verknüpfen" at bounding box center [1334, 14] width 107 height 20
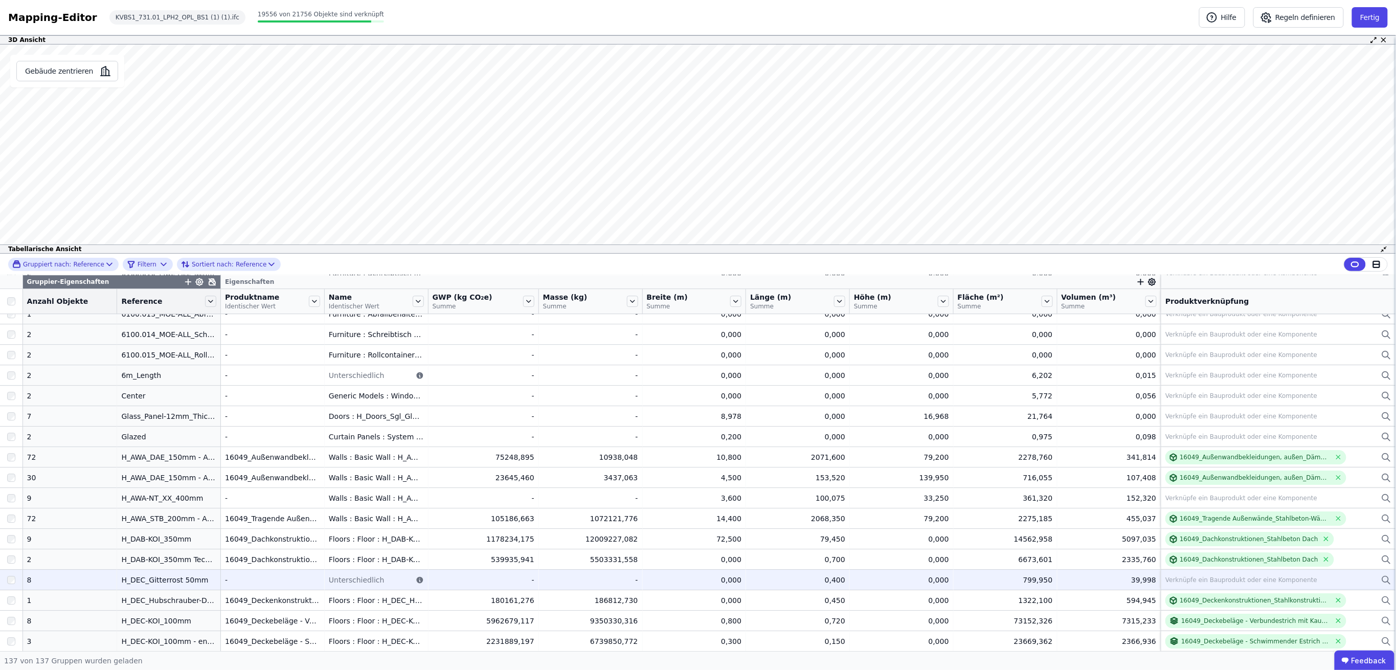
scroll to position [1777, 0]
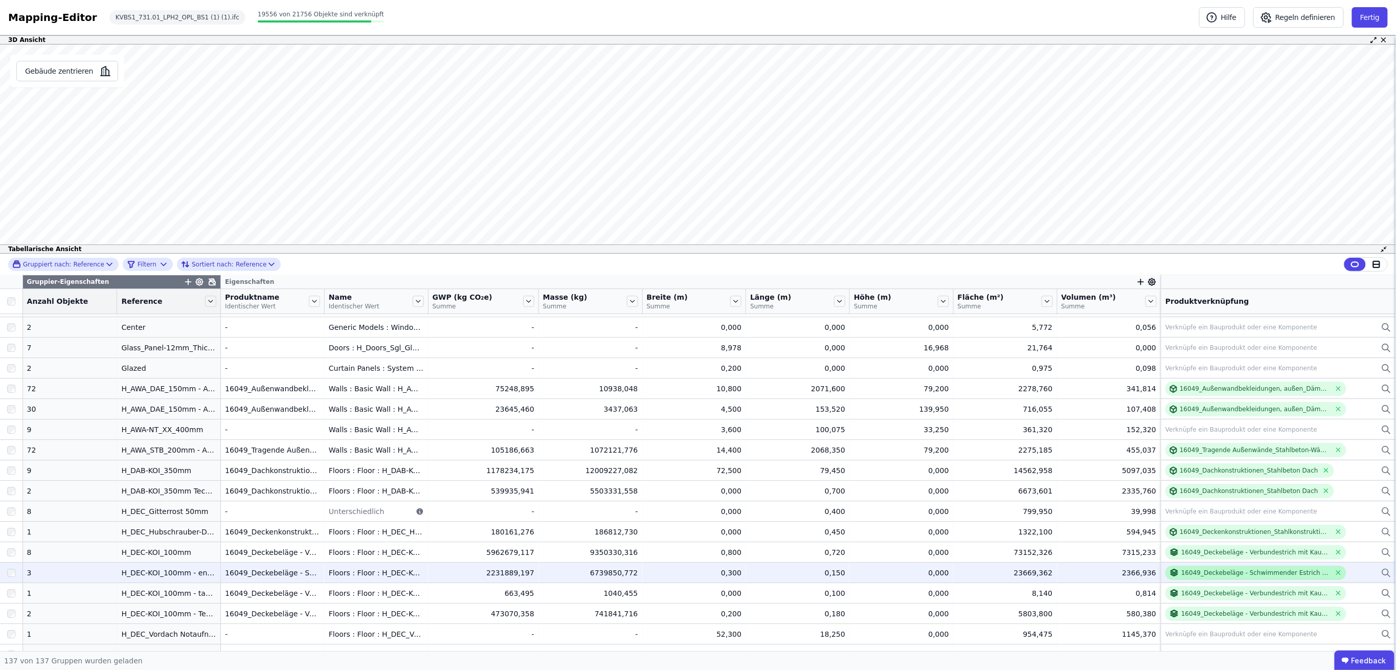
click at [1250, 571] on div "16049_Deckebeläge - Schwimmender Estrich mit Natursteinplatten" at bounding box center [1255, 573] width 149 height 8
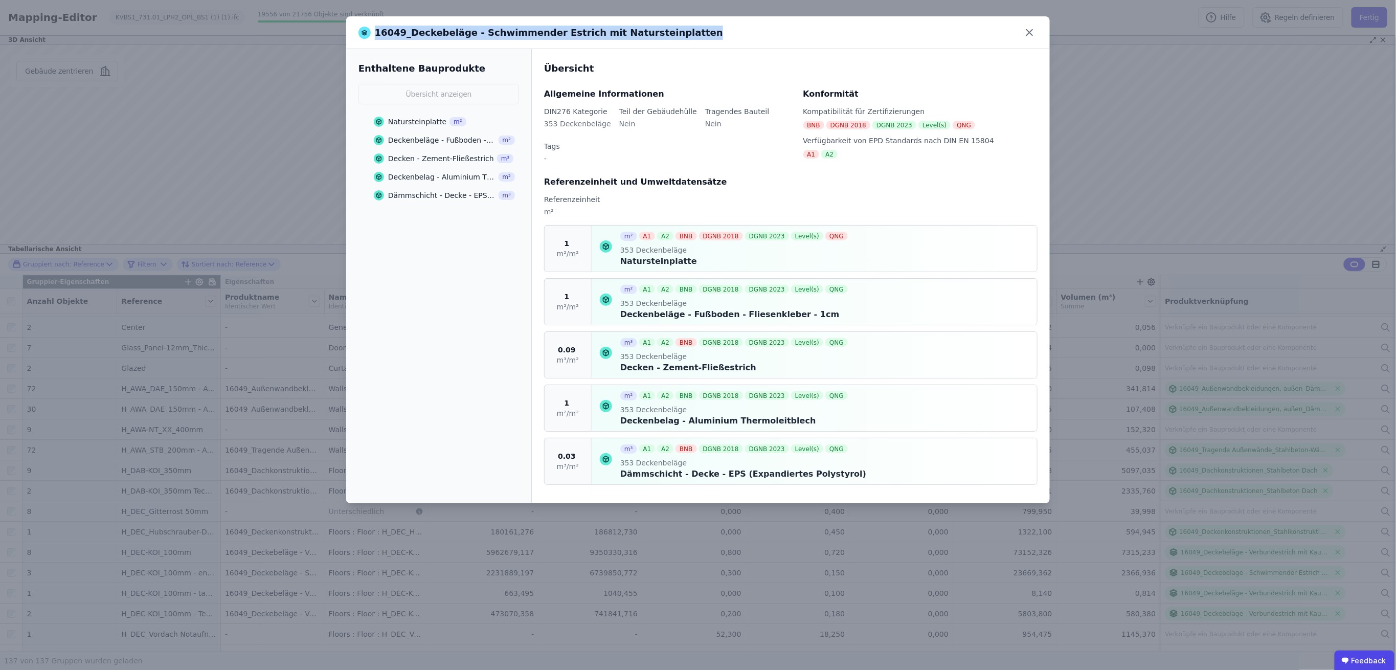
drag, startPoint x: 684, startPoint y: 35, endPoint x: 372, endPoint y: 26, distance: 312.6
click at [372, 26] on div "16049_Deckebeläge - Schwimmender Estrich mit Natursteinplatten" at bounding box center [689, 33] width 663 height 14
copy span "16049_Deckebeläge - Schwimmender Estrich mit Natursteinplatten"
click at [1028, 30] on icon at bounding box center [1030, 33] width 16 height 16
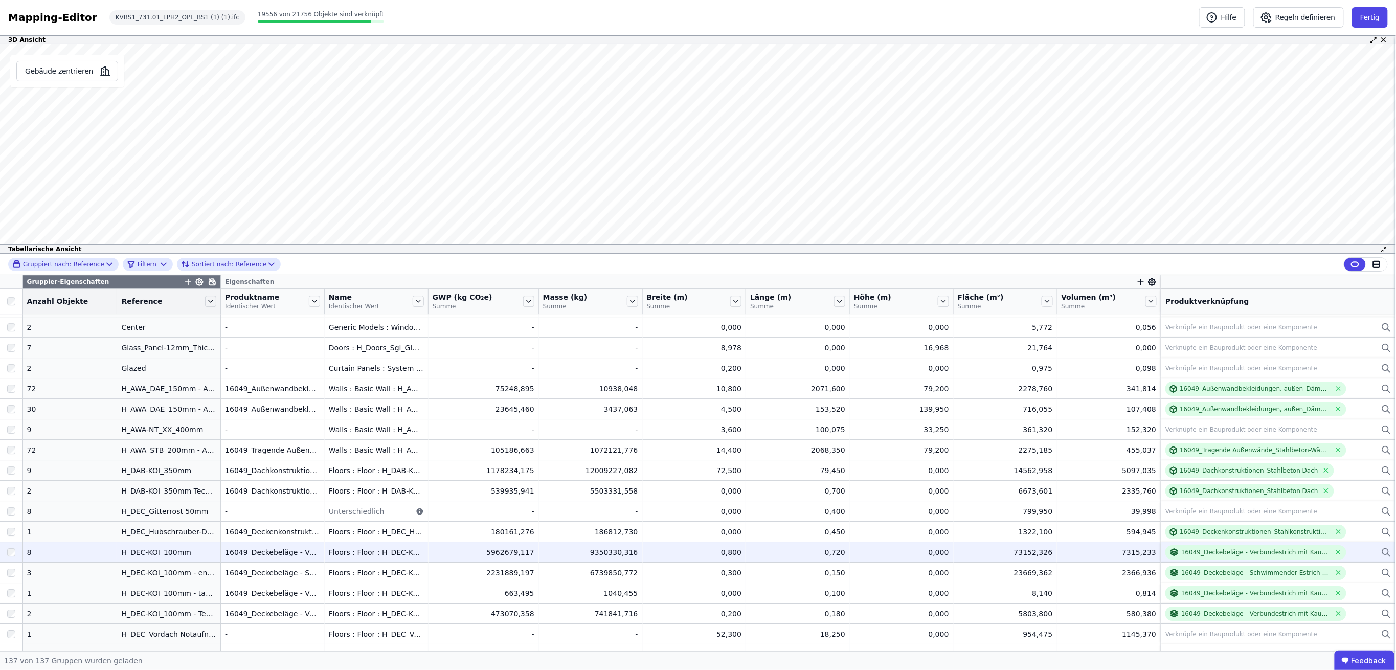
scroll to position [1845, 0]
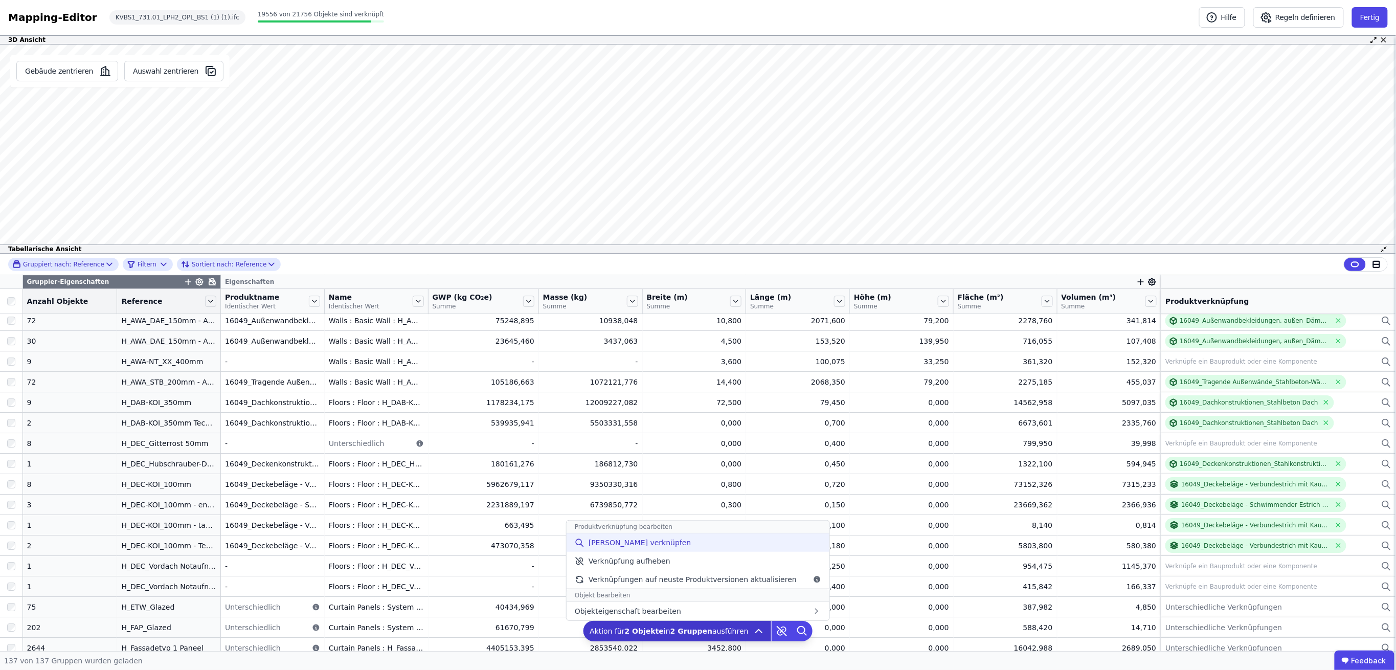
click at [628, 542] on span "[PERSON_NAME] verknüpfen" at bounding box center [640, 542] width 103 height 10
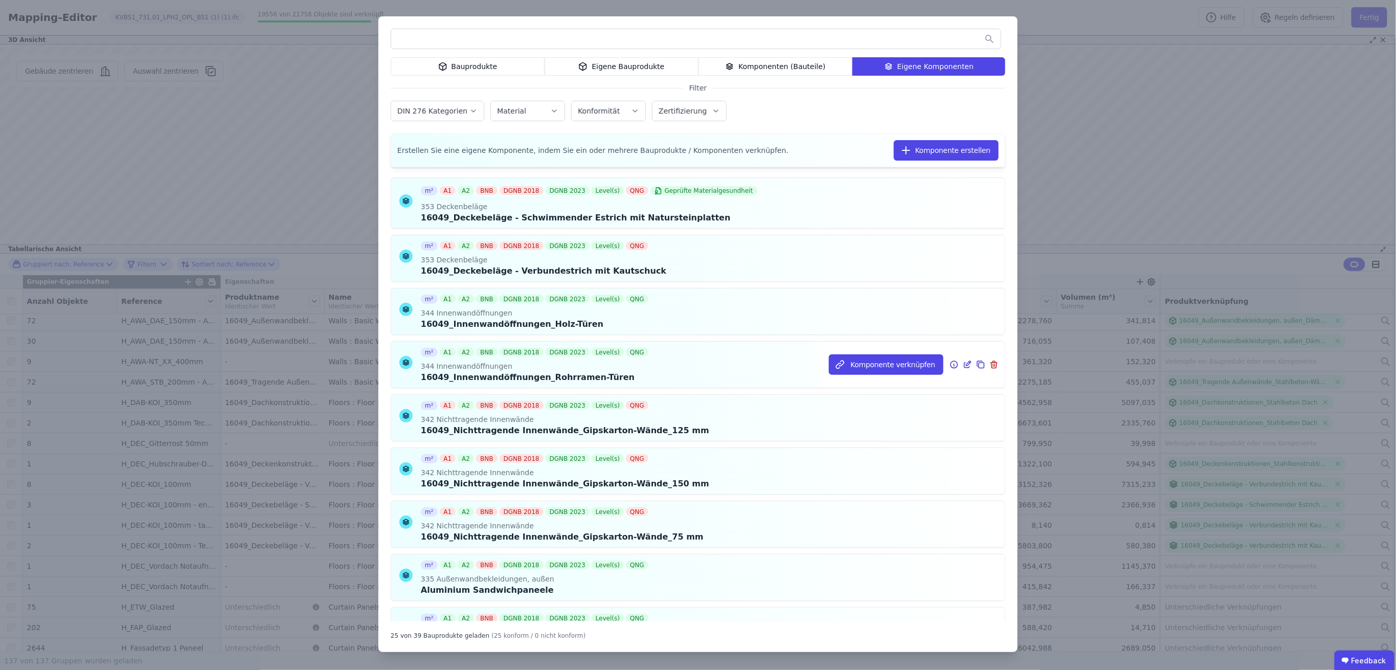
scroll to position [0, 0]
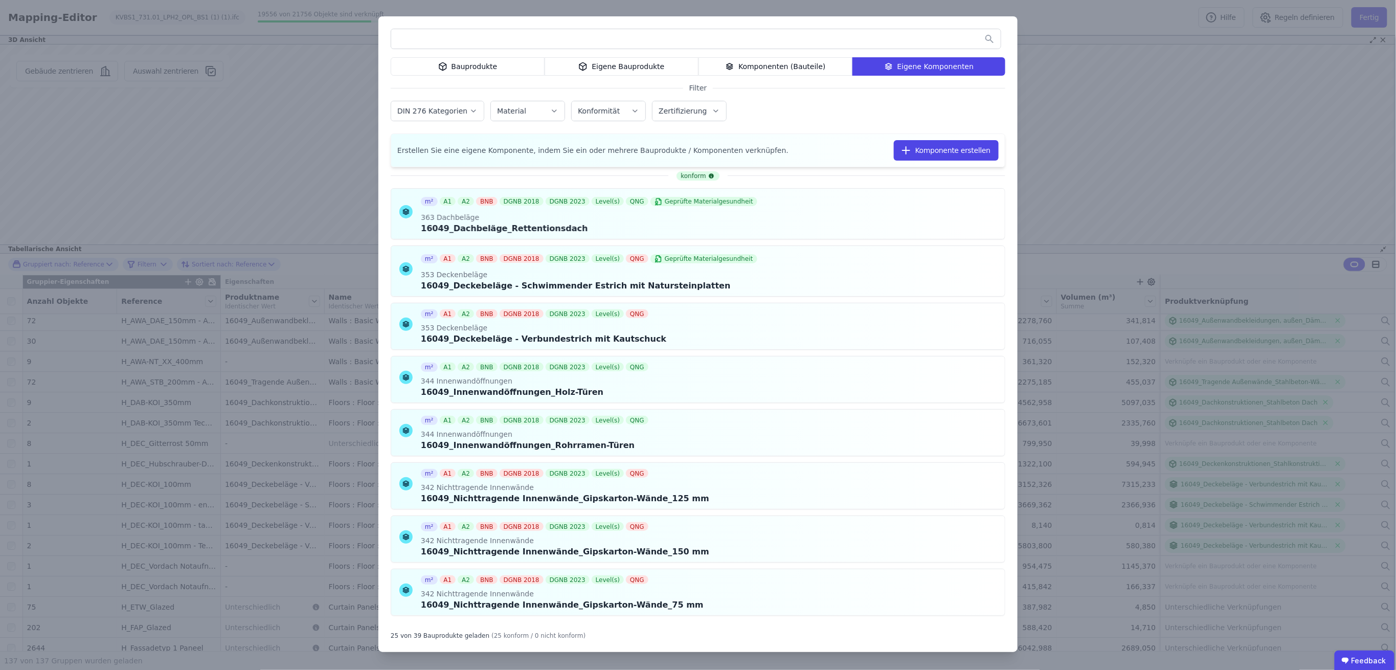
click at [601, 60] on div "Eigene Bauprodukte" at bounding box center [622, 66] width 154 height 18
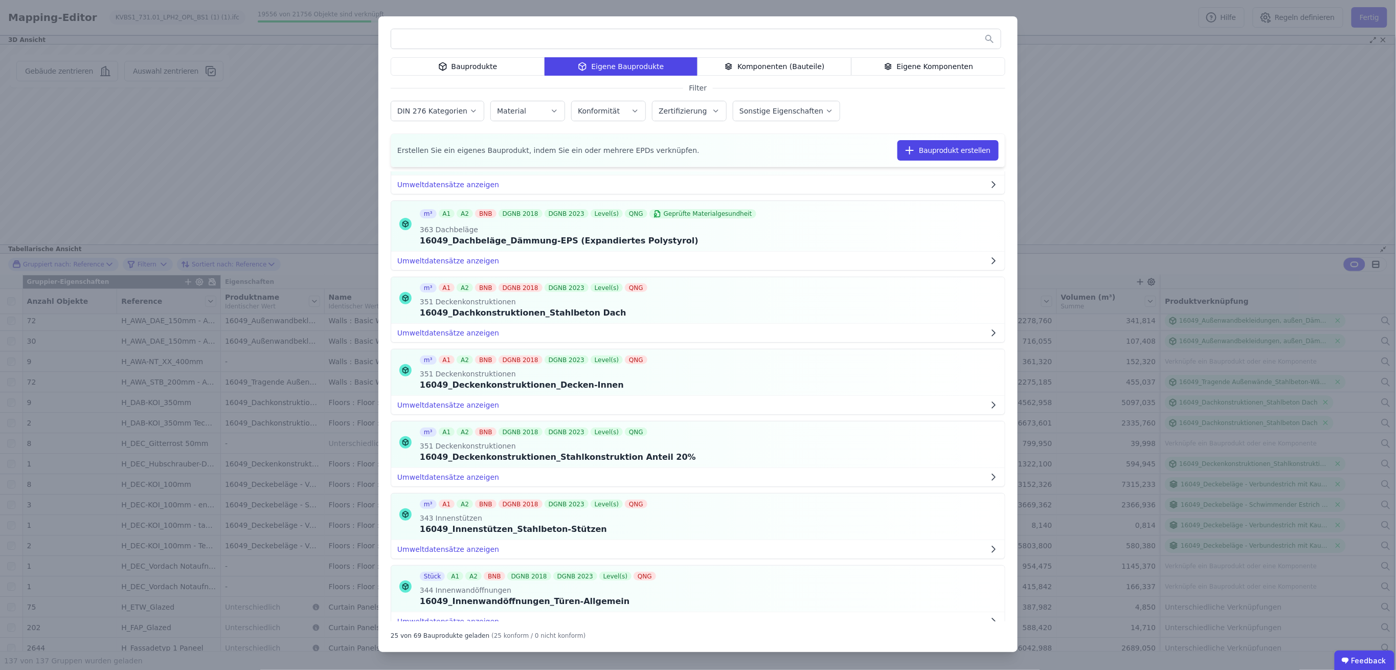
scroll to position [68, 0]
click at [976, 443] on icon at bounding box center [980, 442] width 9 height 12
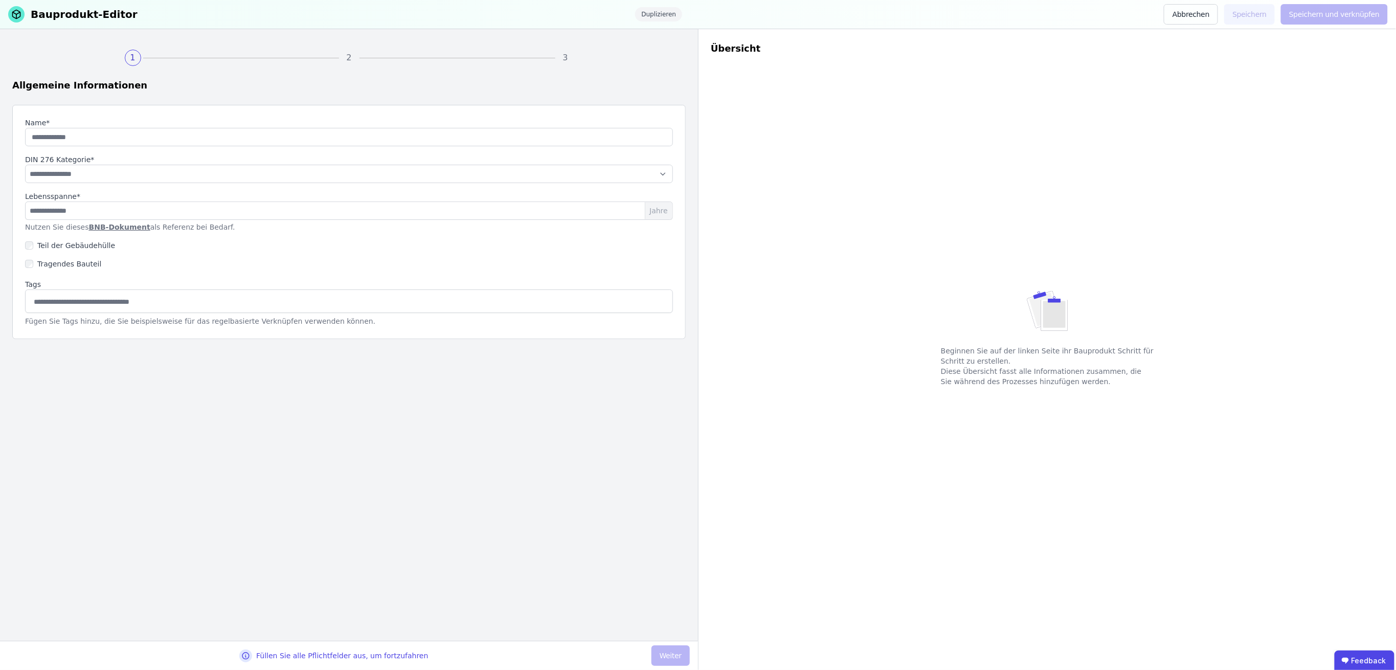
type input "**********"
select select "**********"
type input "**"
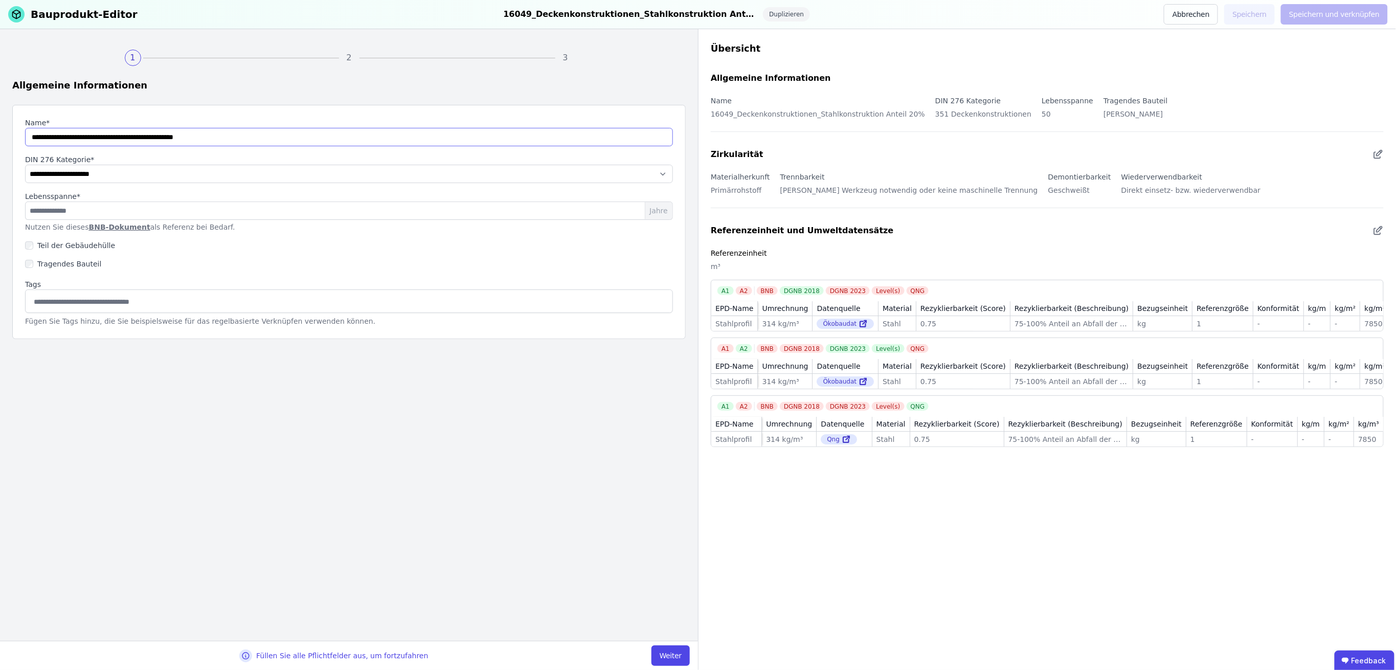
click at [141, 138] on input "string" at bounding box center [349, 137] width 648 height 18
click at [145, 138] on input "string" at bounding box center [349, 137] width 648 height 18
type input "**********"
click at [667, 654] on button "Weiter" at bounding box center [671, 655] width 38 height 20
select select "**********"
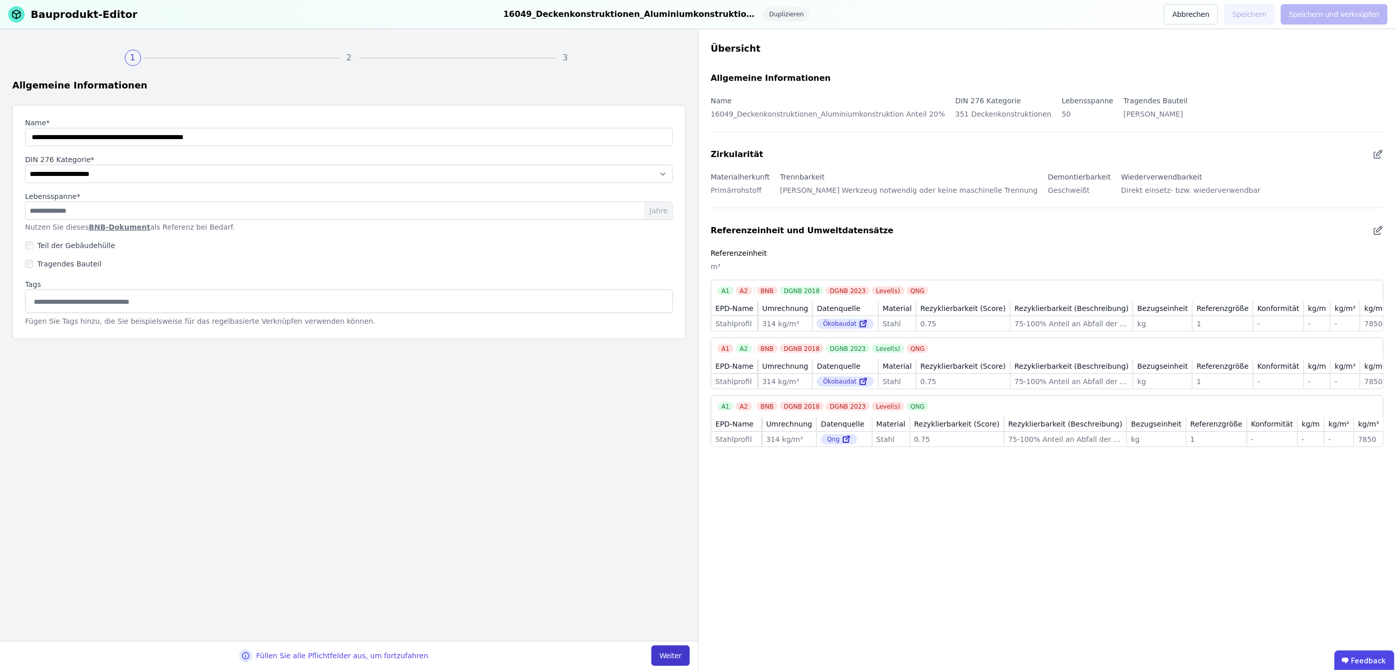
select select "**********"
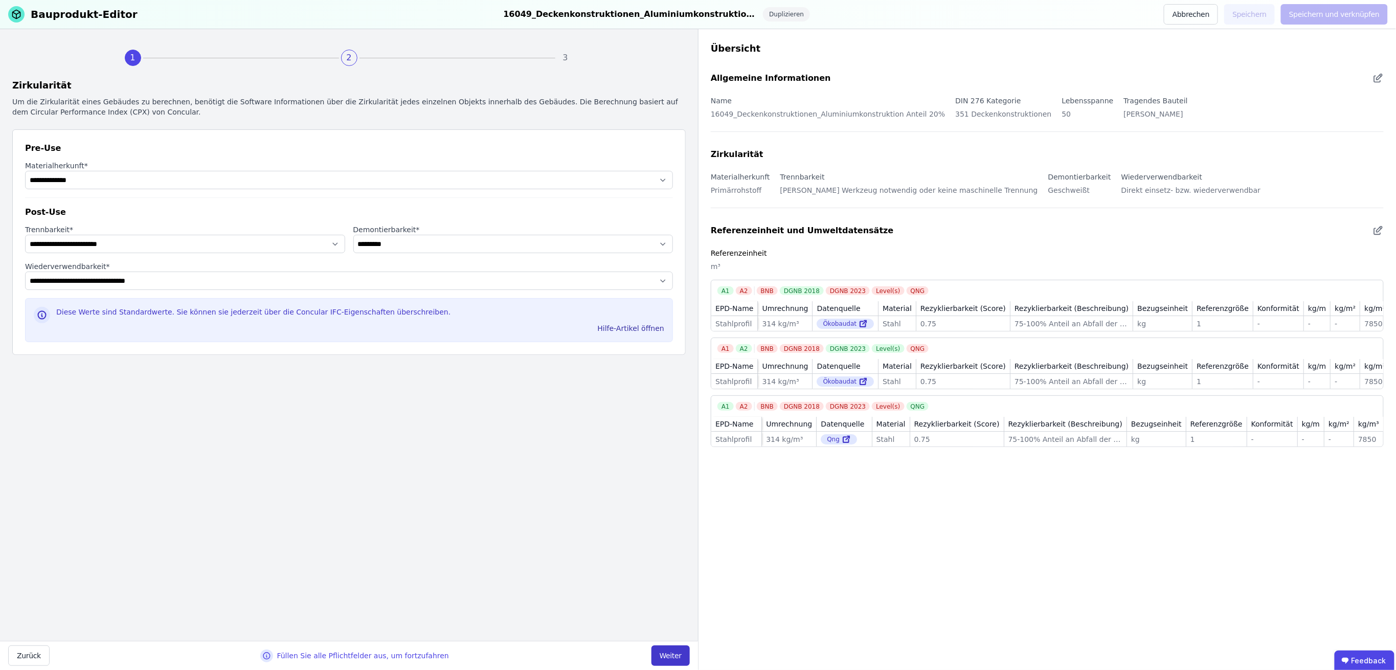
click at [667, 654] on button "Weiter" at bounding box center [671, 655] width 38 height 20
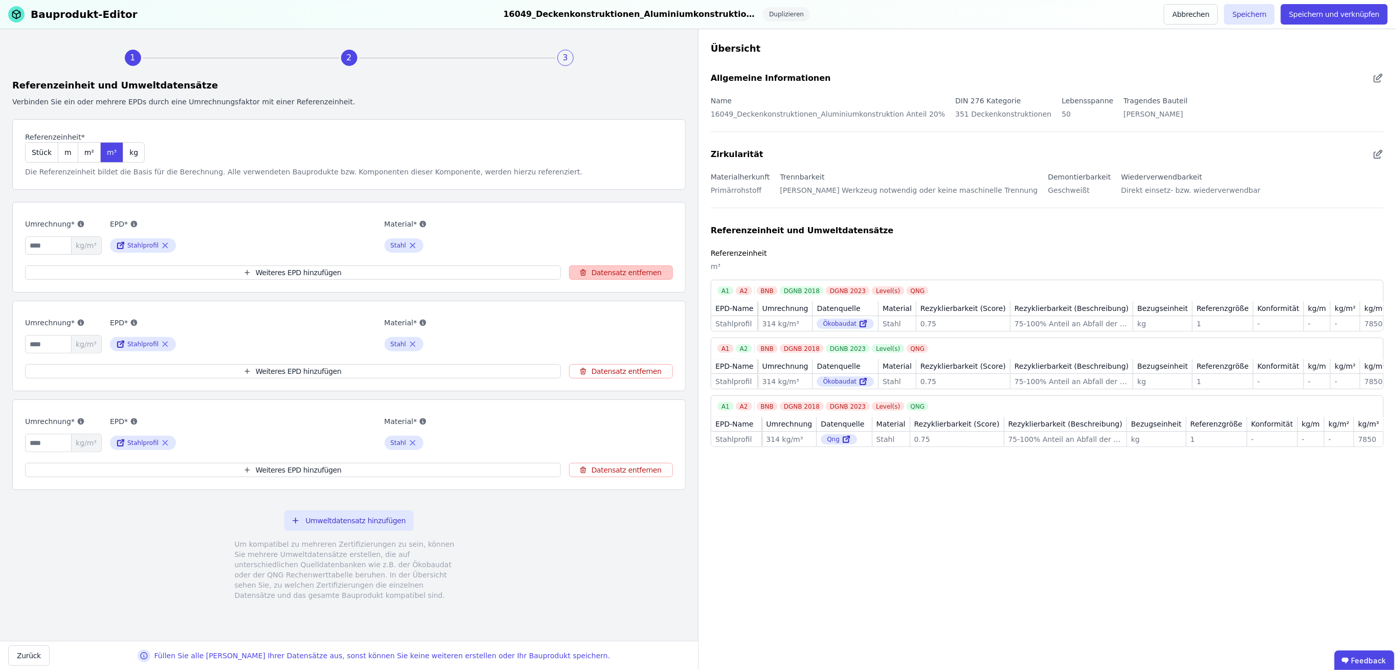
click at [633, 273] on button "Datensatz entfernen" at bounding box center [621, 272] width 104 height 14
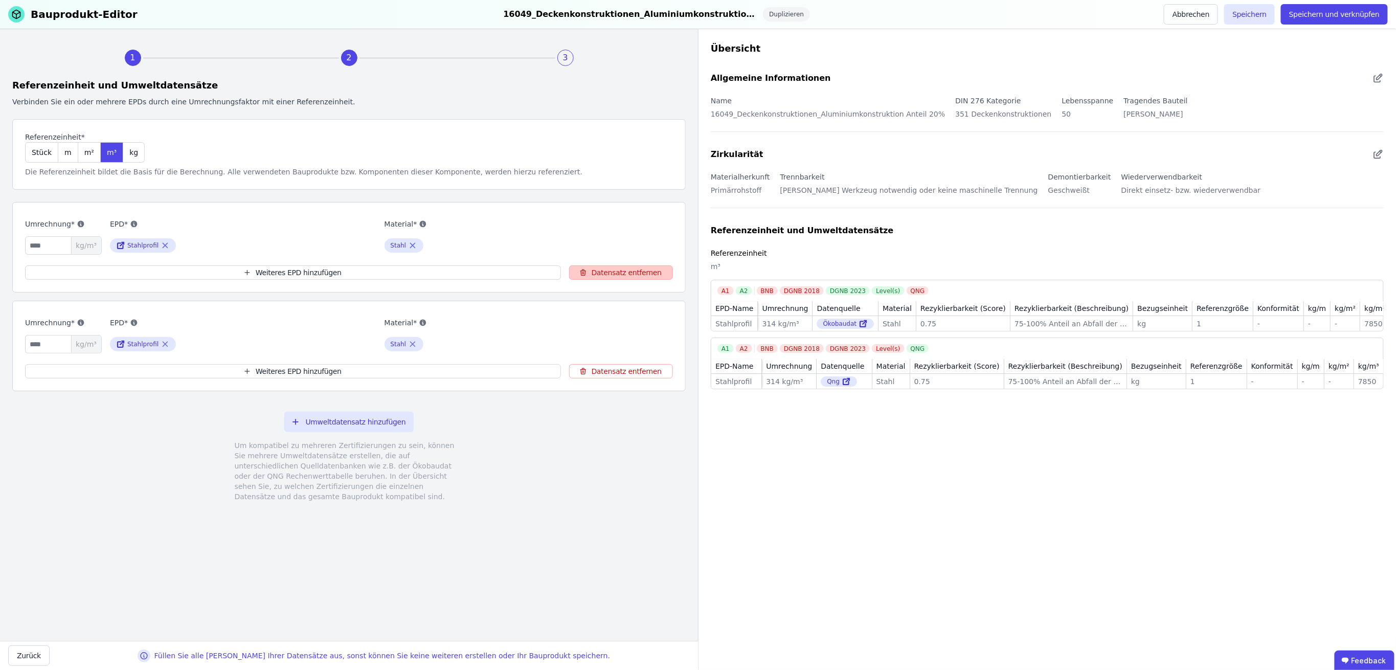
click at [633, 273] on button "Datensatz entfernen" at bounding box center [621, 272] width 104 height 14
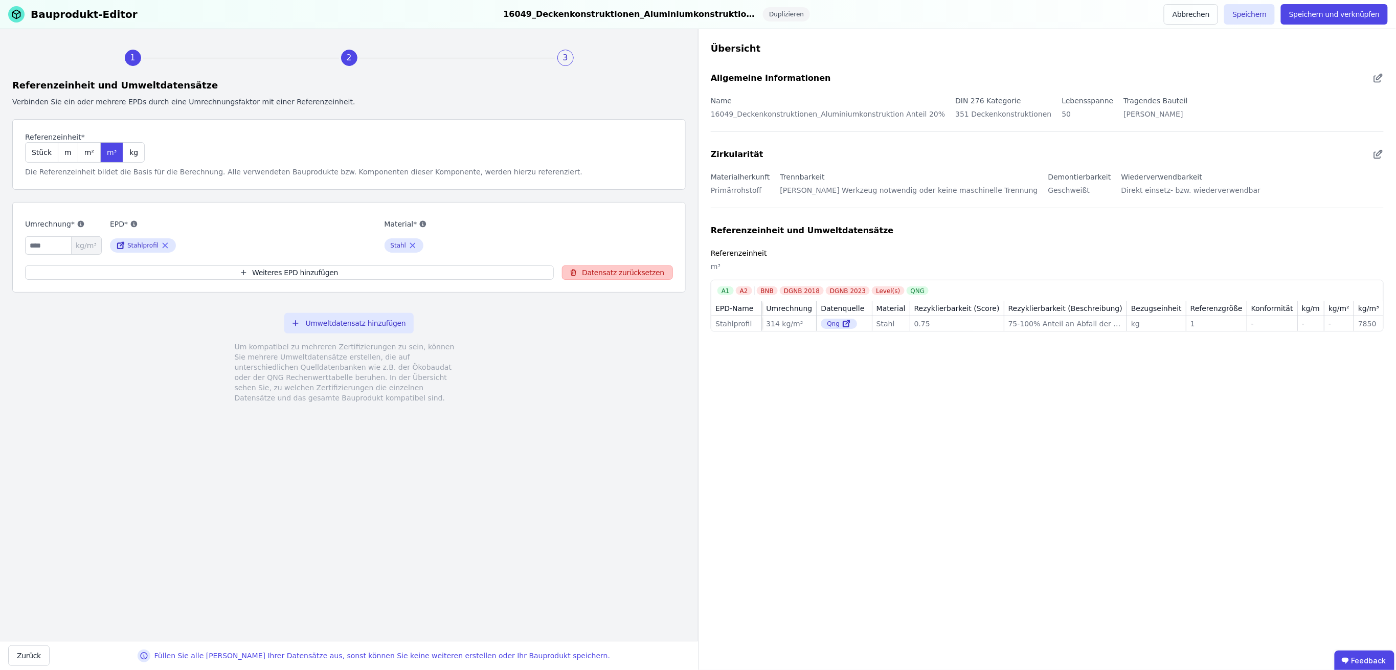
click at [633, 273] on button "Datensatz zurücksetzen" at bounding box center [617, 272] width 111 height 14
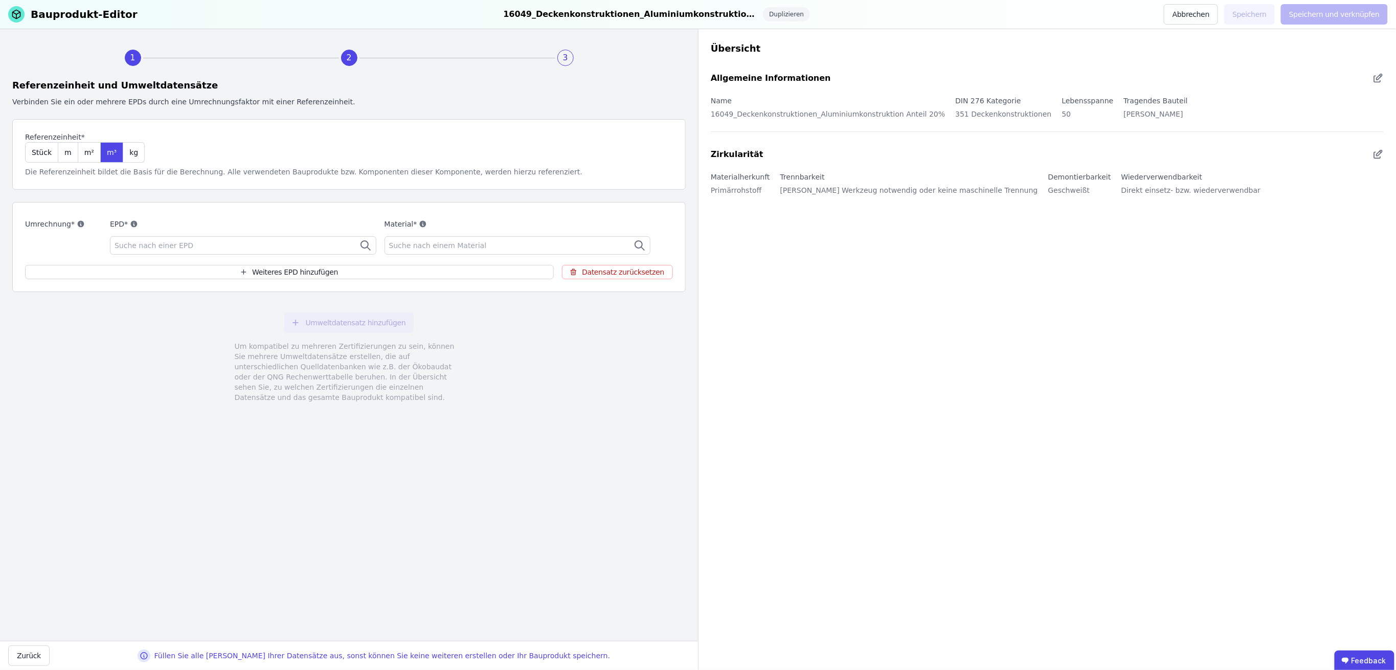
click at [227, 244] on div "Suche nach einer EPD" at bounding box center [243, 245] width 266 height 18
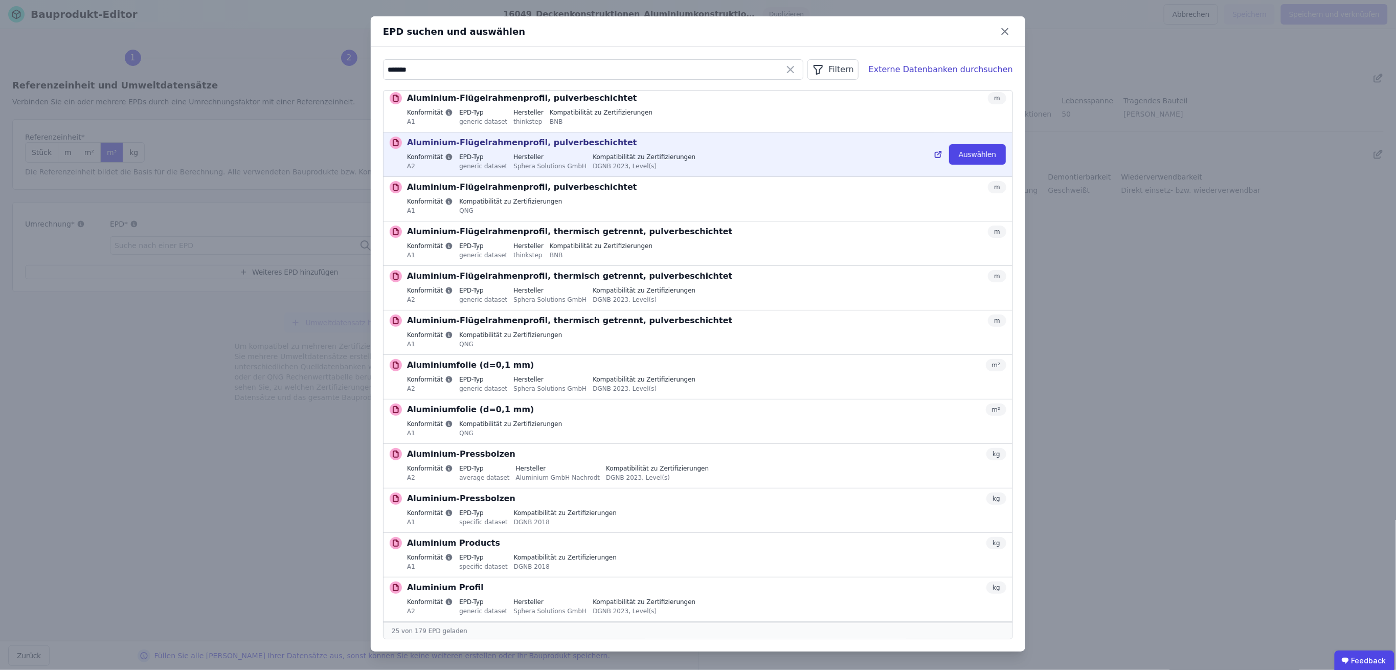
scroll to position [205, 0]
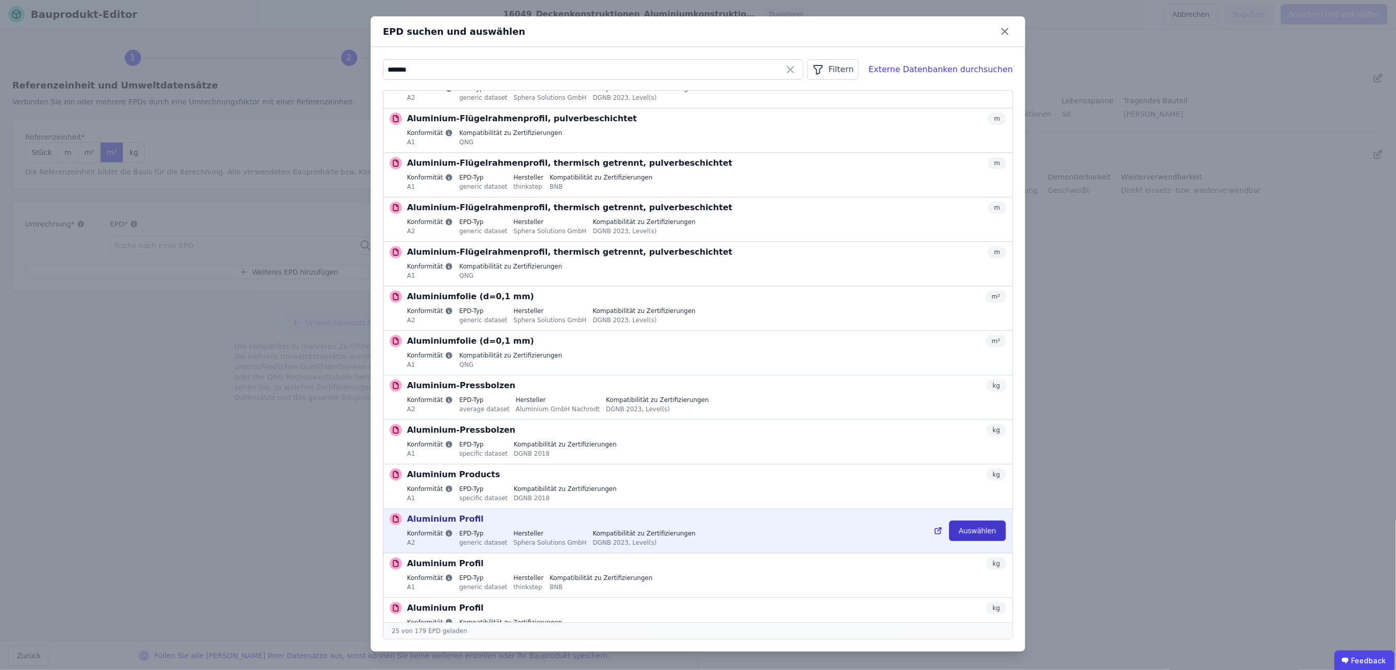
type input "*******"
click at [974, 529] on button "Auswählen" at bounding box center [977, 531] width 57 height 20
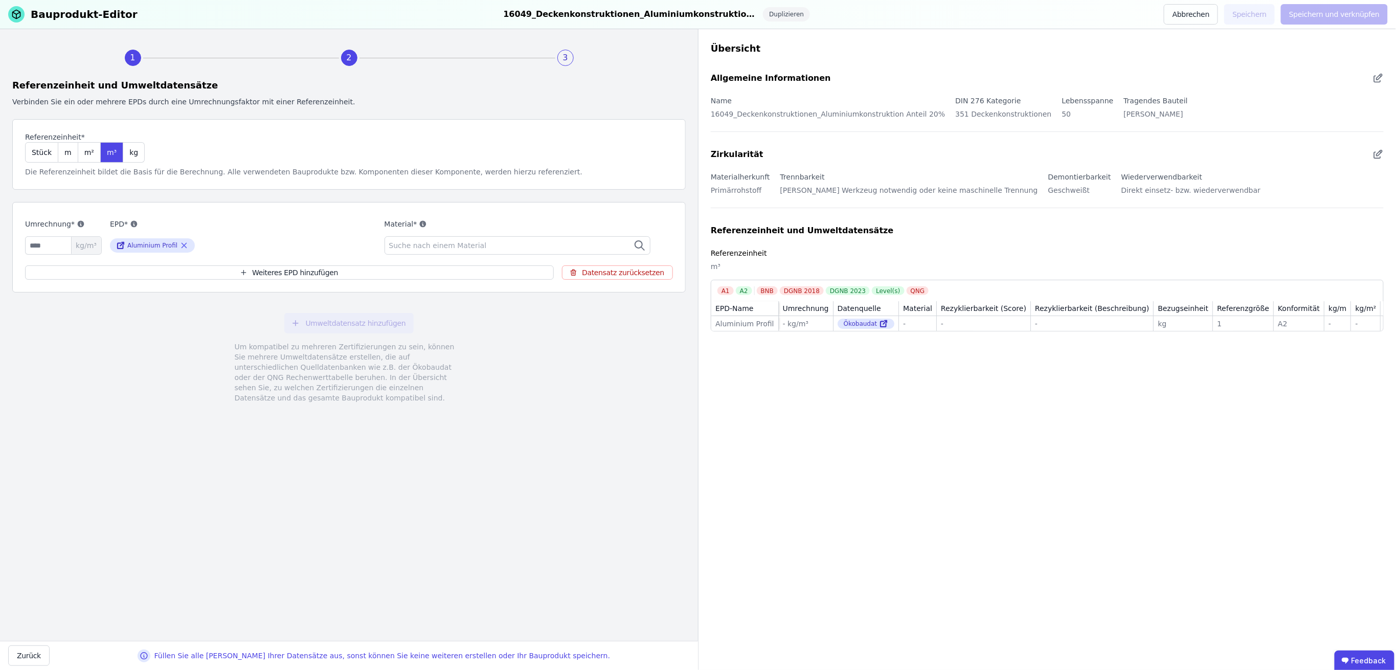
click at [426, 235] on div "Material* Suche nach einem Material" at bounding box center [518, 236] width 266 height 37
click at [424, 244] on span "Suche nach einem Material" at bounding box center [439, 245] width 100 height 10
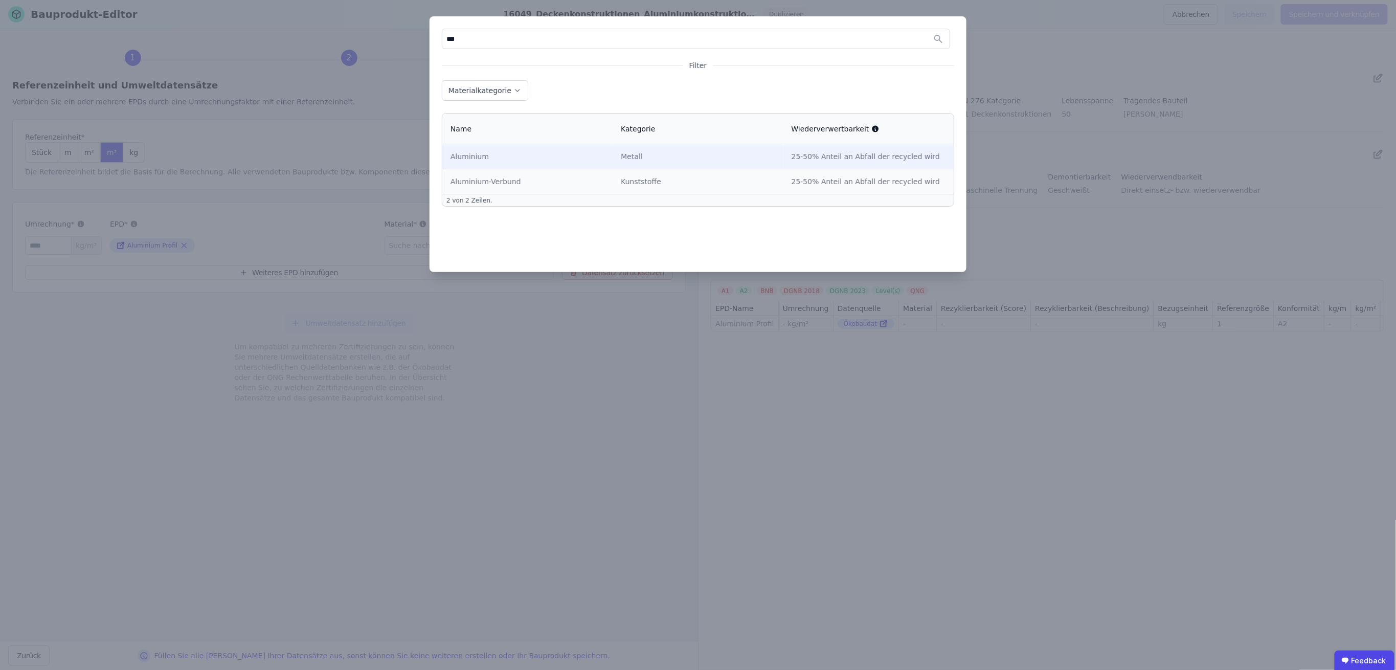
type input "***"
click at [528, 164] on td "Aluminium" at bounding box center [527, 156] width 170 height 25
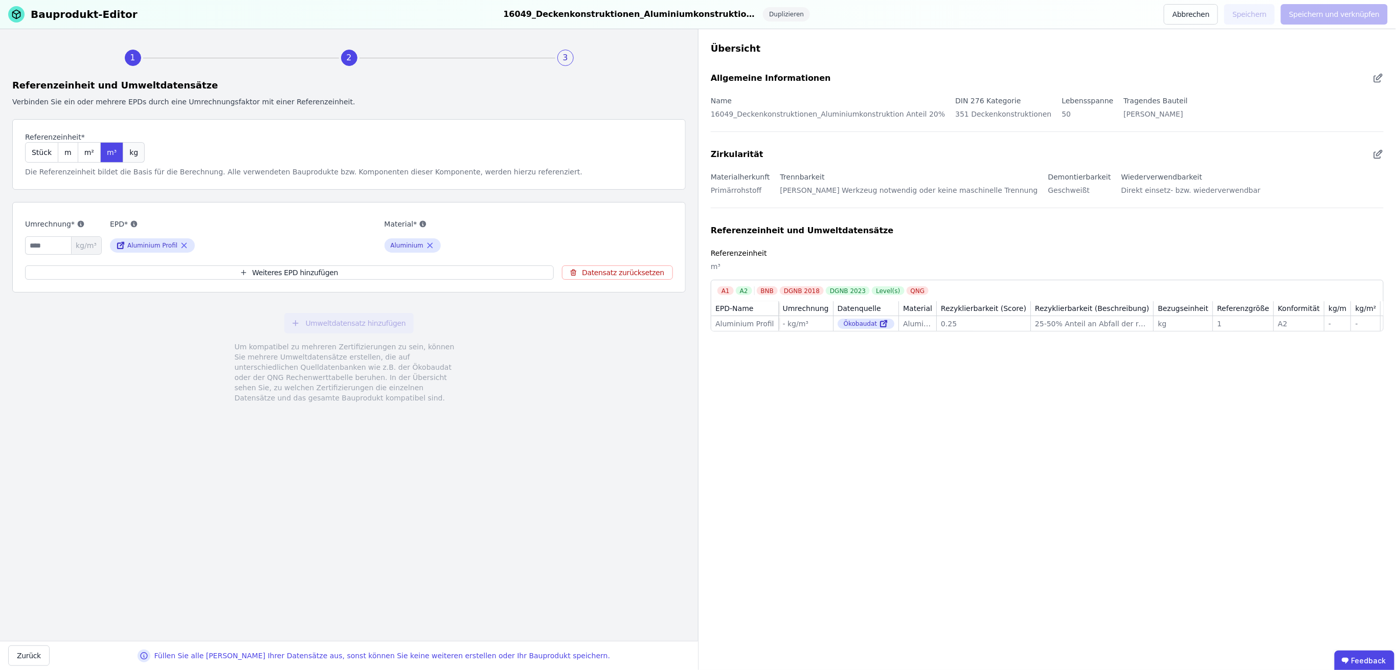
click at [132, 153] on div "kg" at bounding box center [133, 152] width 21 height 20
click at [58, 246] on input "number" at bounding box center [63, 245] width 77 height 18
type input "***"
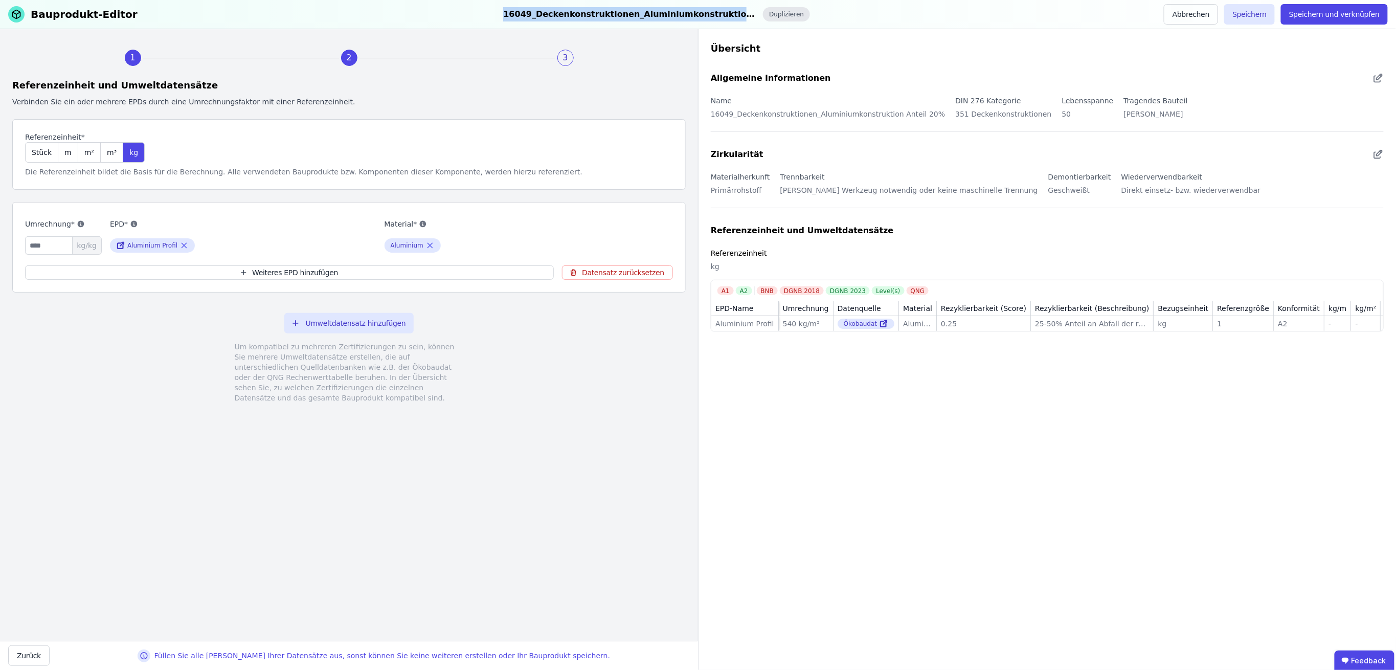
drag, startPoint x: 490, startPoint y: 12, endPoint x: 759, endPoint y: 12, distance: 269.5
click at [759, 12] on div "Bauprodukt-Editor 16049_Deckenkonstruktionen_Aluminiumkonstruktion Anteil 20% D…" at bounding box center [698, 14] width 1396 height 29
copy div "16049_Deckenkonstruktionen_Aluminiumkonstruktion Anteil 20%"
click at [1344, 15] on button "Speichern und verknüpfen" at bounding box center [1334, 14] width 107 height 20
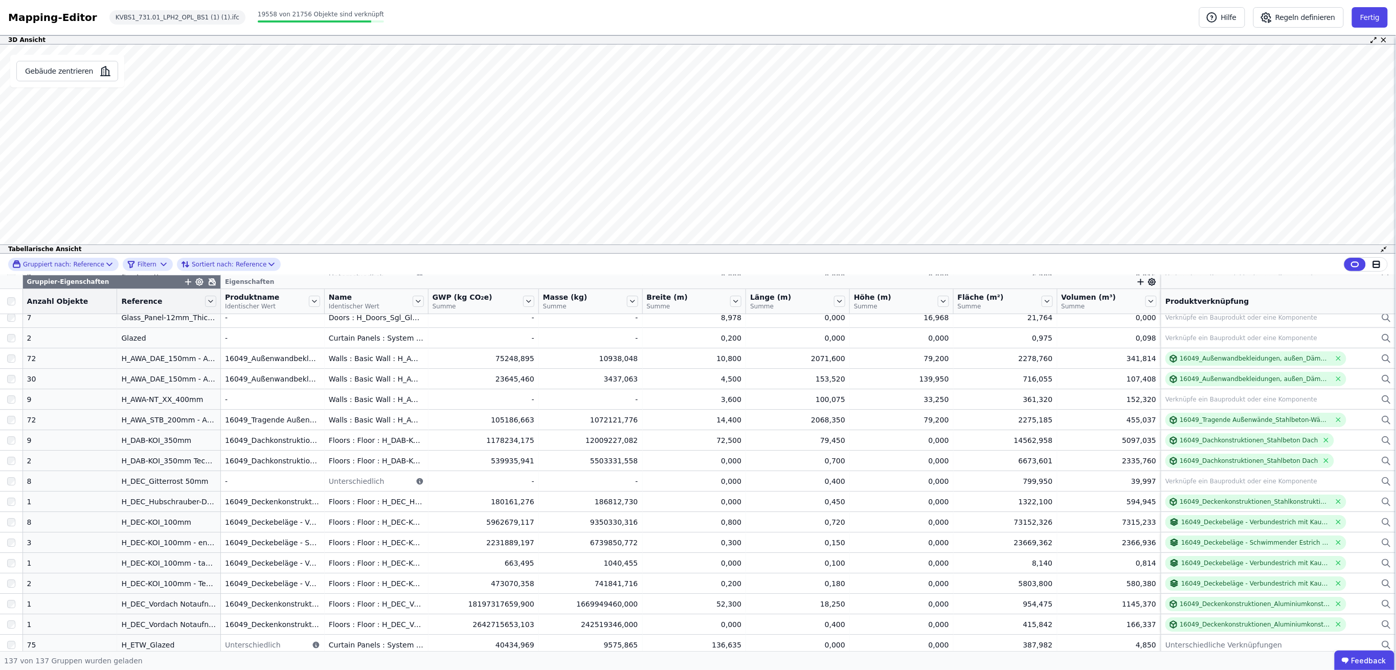
scroll to position [1845, 0]
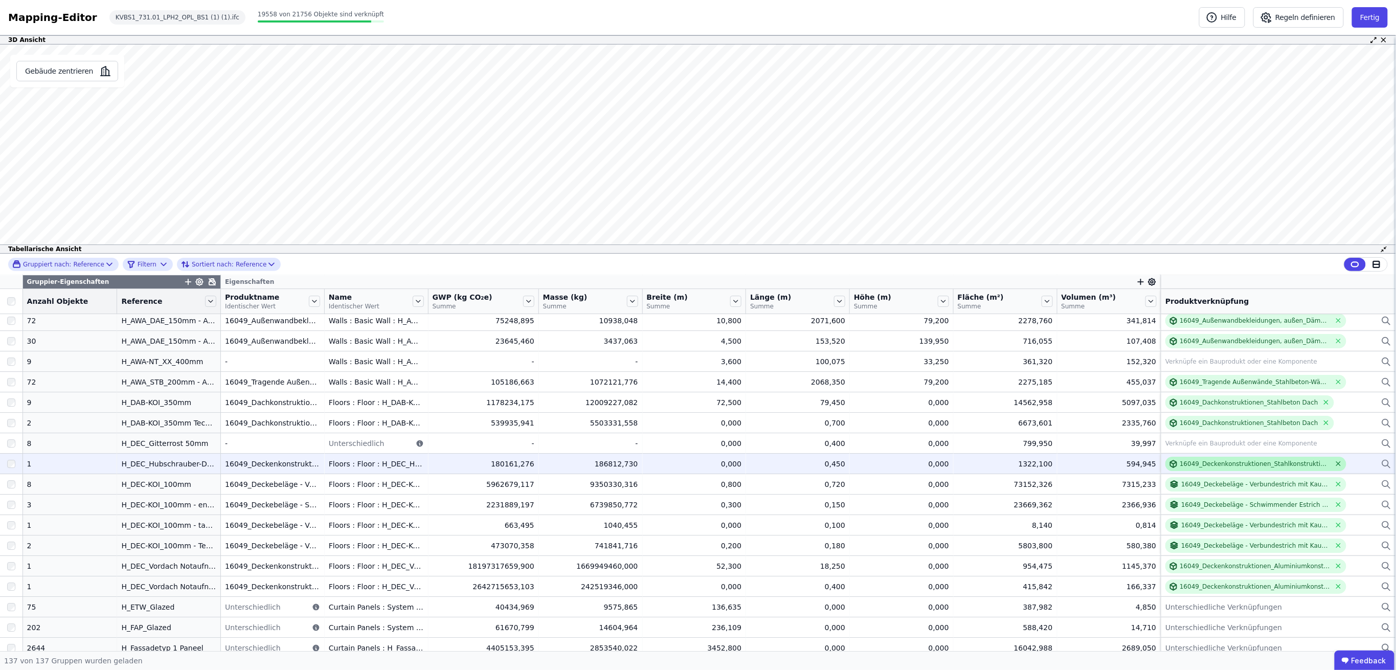
click at [1336, 463] on icon at bounding box center [1338, 464] width 4 height 4
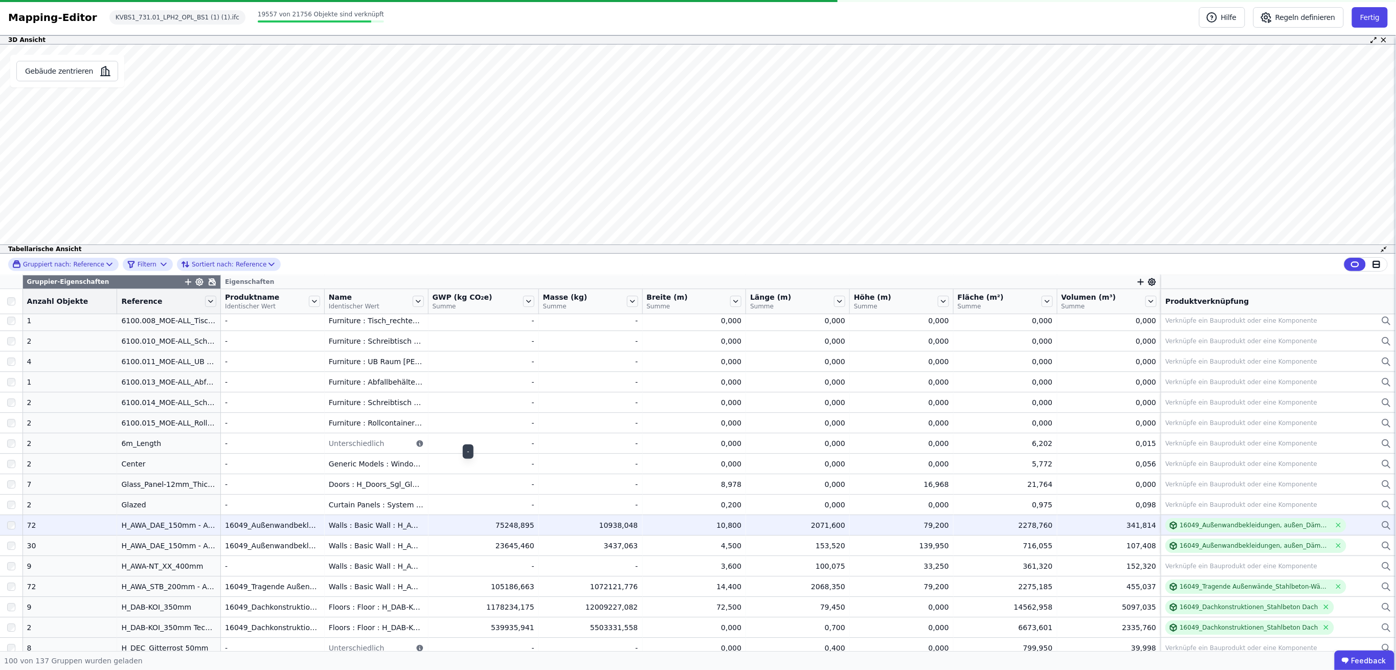
scroll to position [1709, 0]
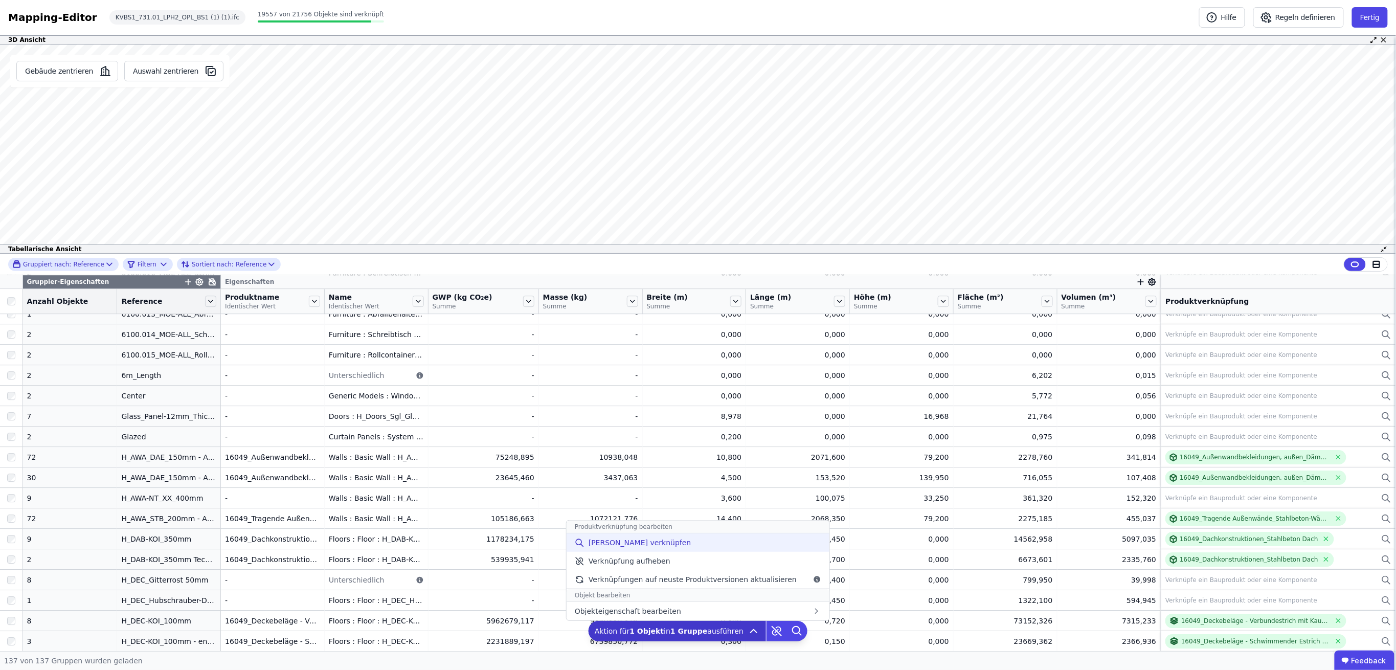
click at [636, 547] on span "[PERSON_NAME] verknüpfen" at bounding box center [640, 542] width 103 height 10
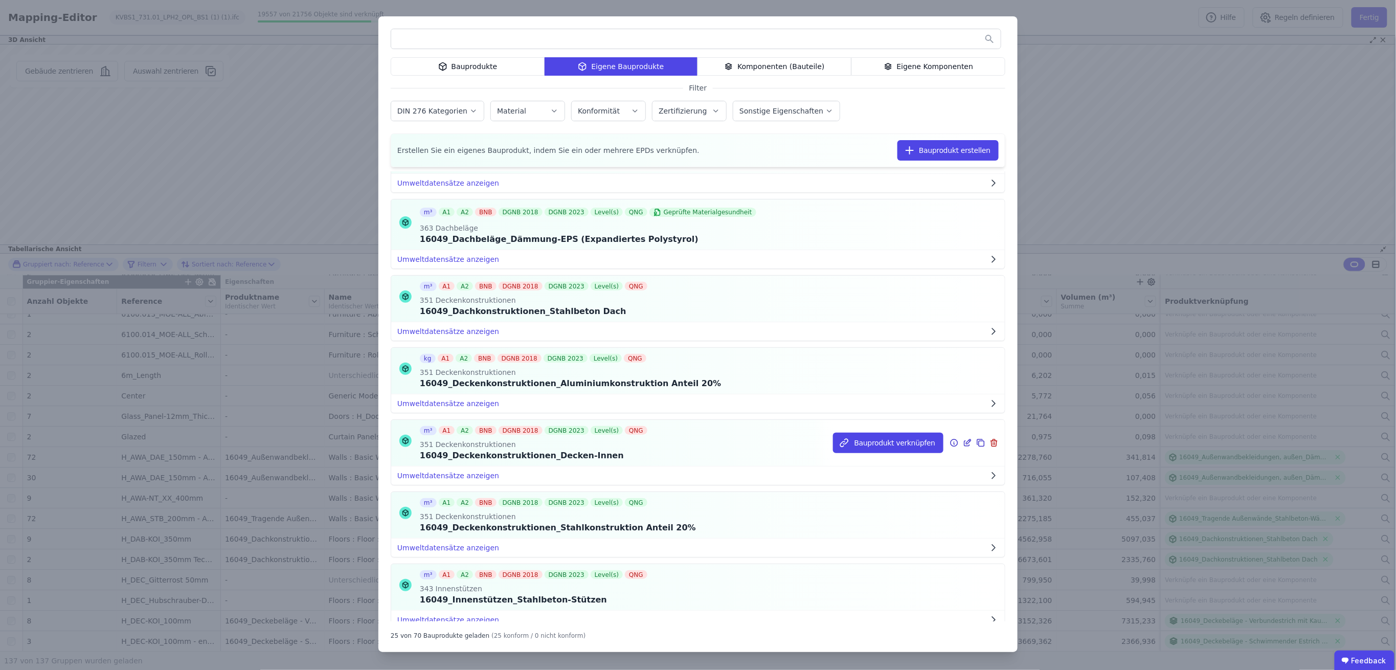
scroll to position [68, 0]
click at [856, 369] on button "Bauprodukt verknüpfen" at bounding box center [888, 370] width 110 height 20
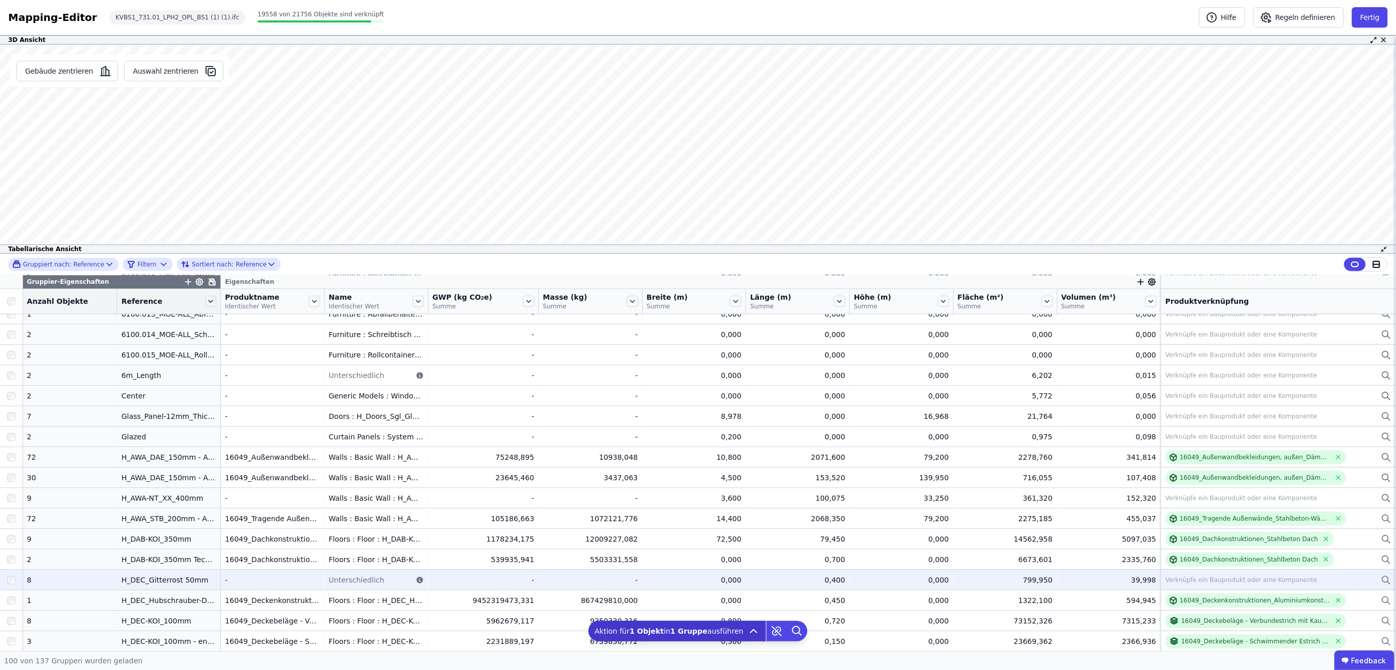
click at [1381, 579] on icon at bounding box center [1386, 580] width 10 height 12
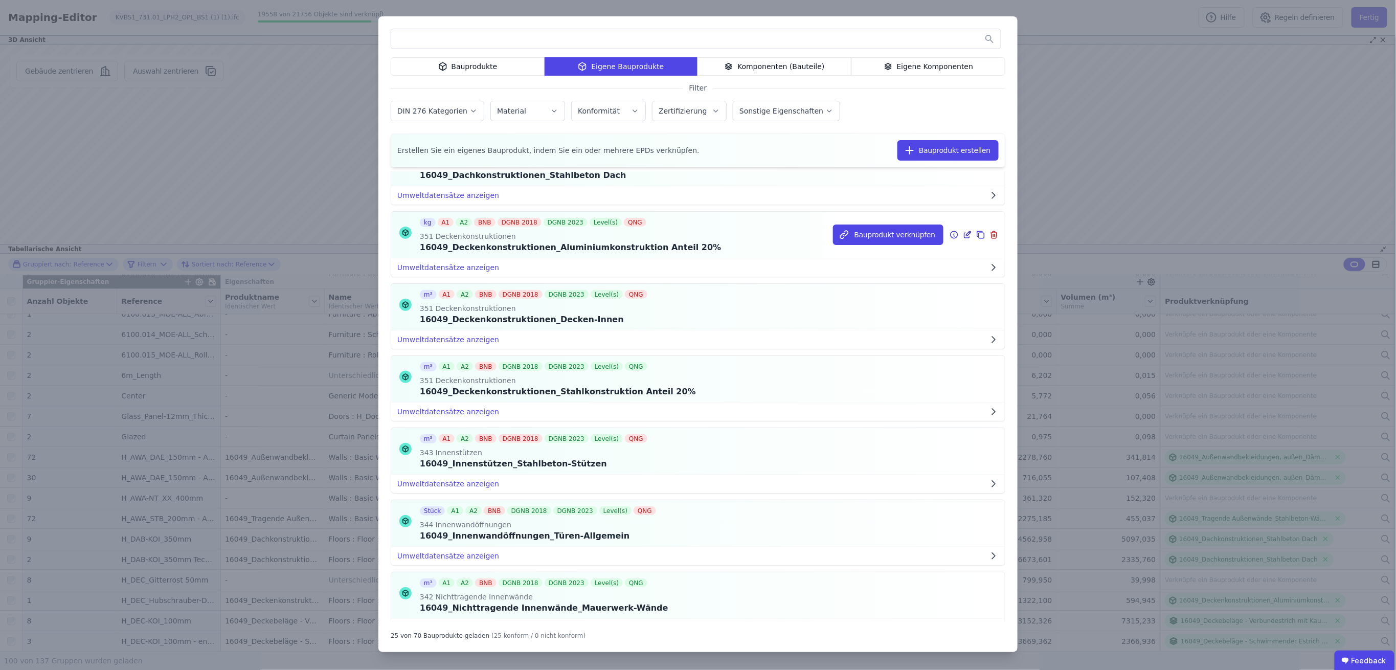
scroll to position [205, 0]
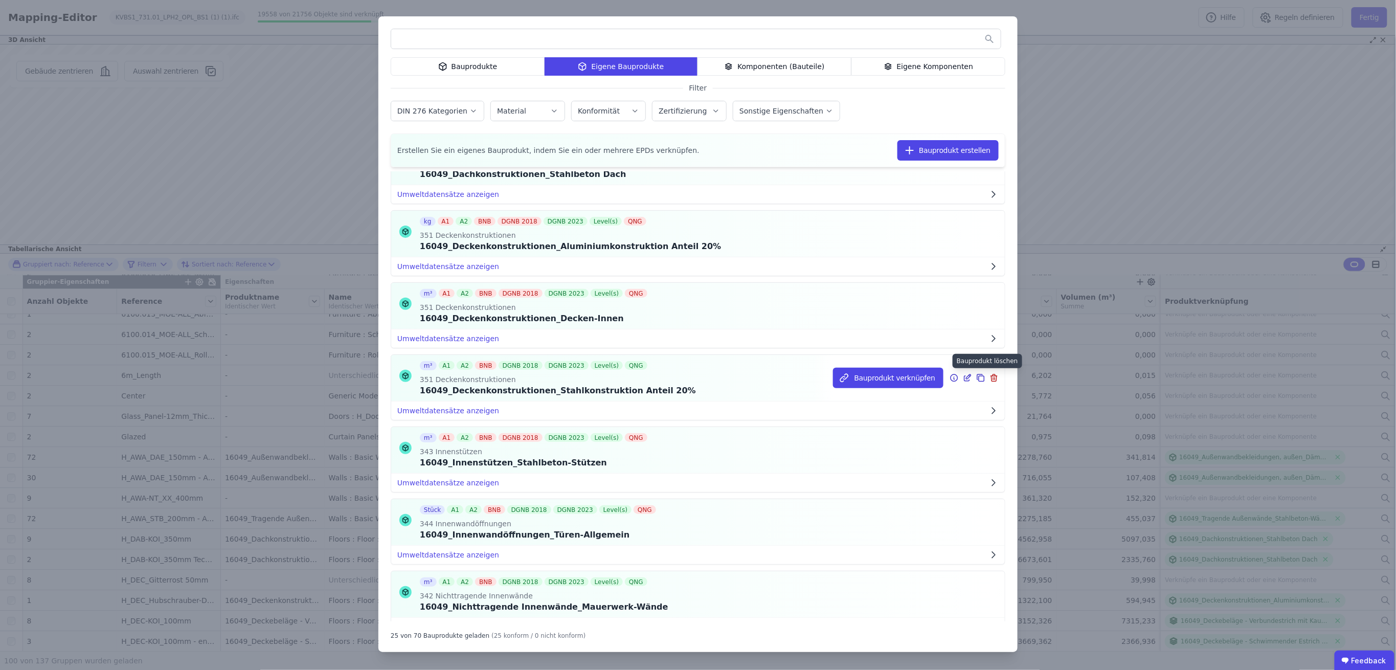
click at [990, 377] on icon at bounding box center [994, 378] width 9 height 12
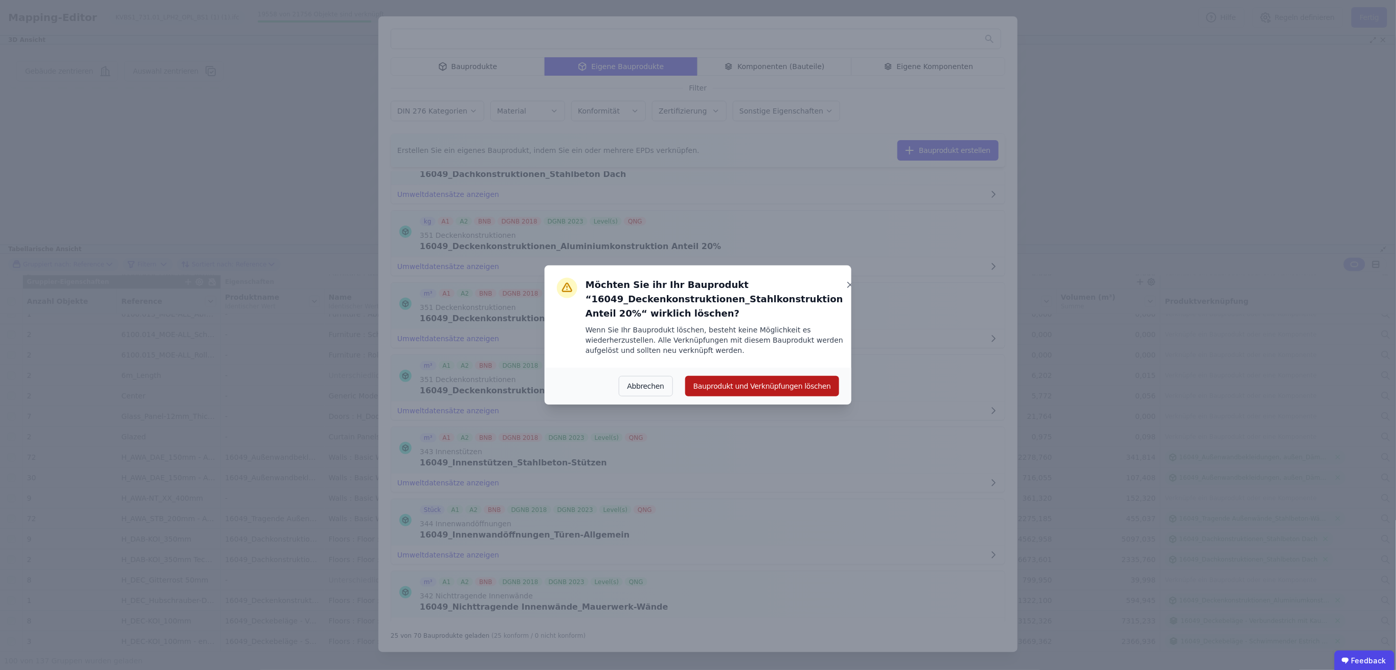
click at [805, 387] on button "Bauprodukt und Verknüpfungen löschen" at bounding box center [762, 386] width 154 height 20
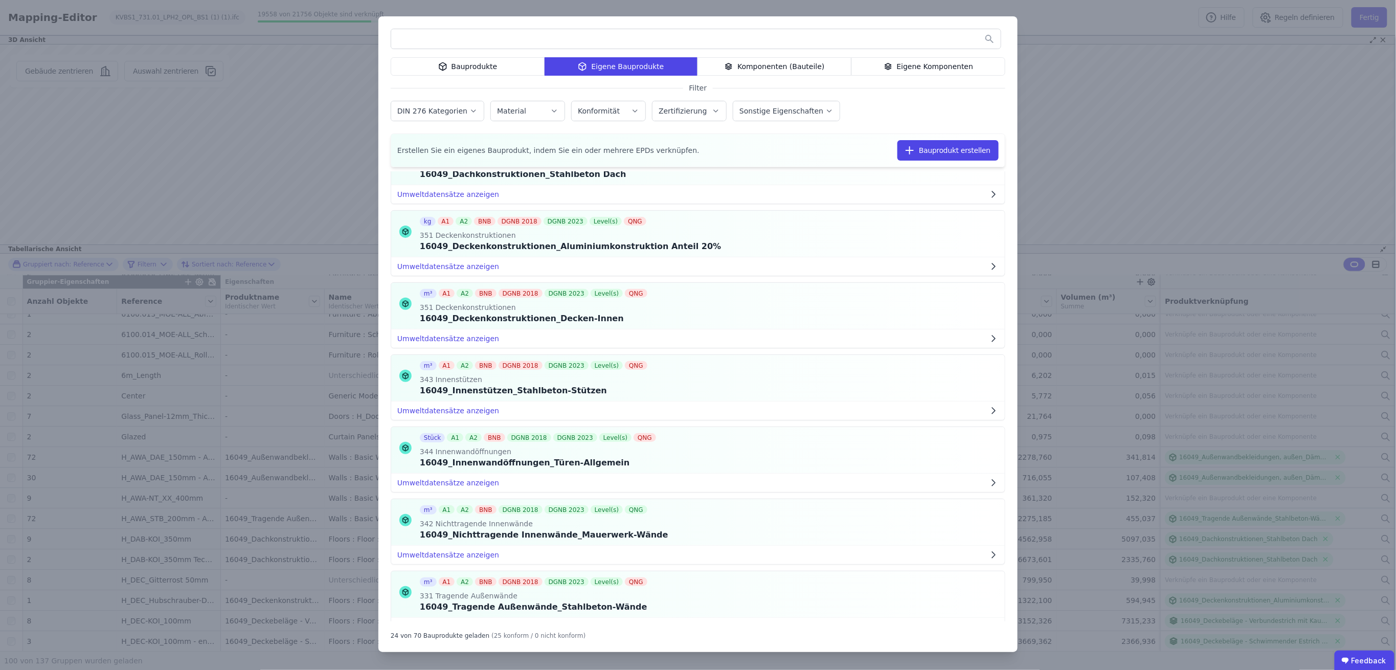
click at [1105, 139] on div "Bauprodukte Eigene Bauprodukte Komponenten (Bauteile) Eigene Komponenten Filter…" at bounding box center [698, 335] width 1396 height 670
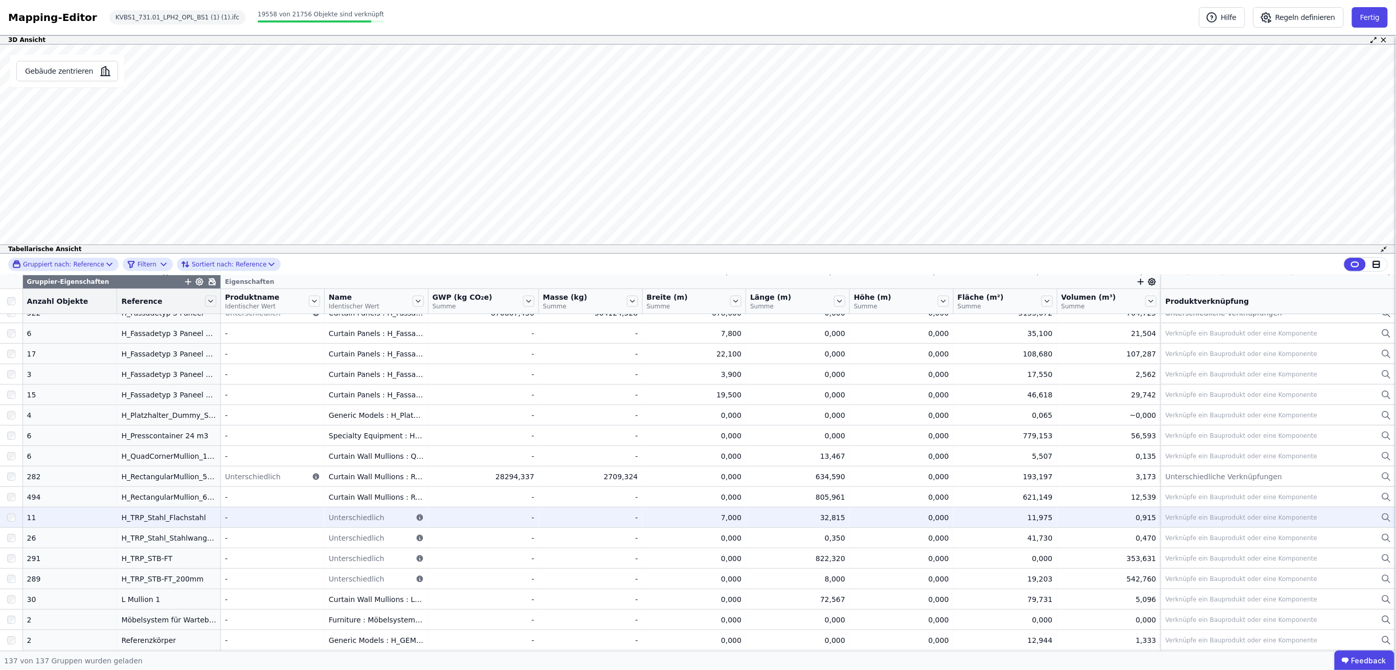
scroll to position [2391, 0]
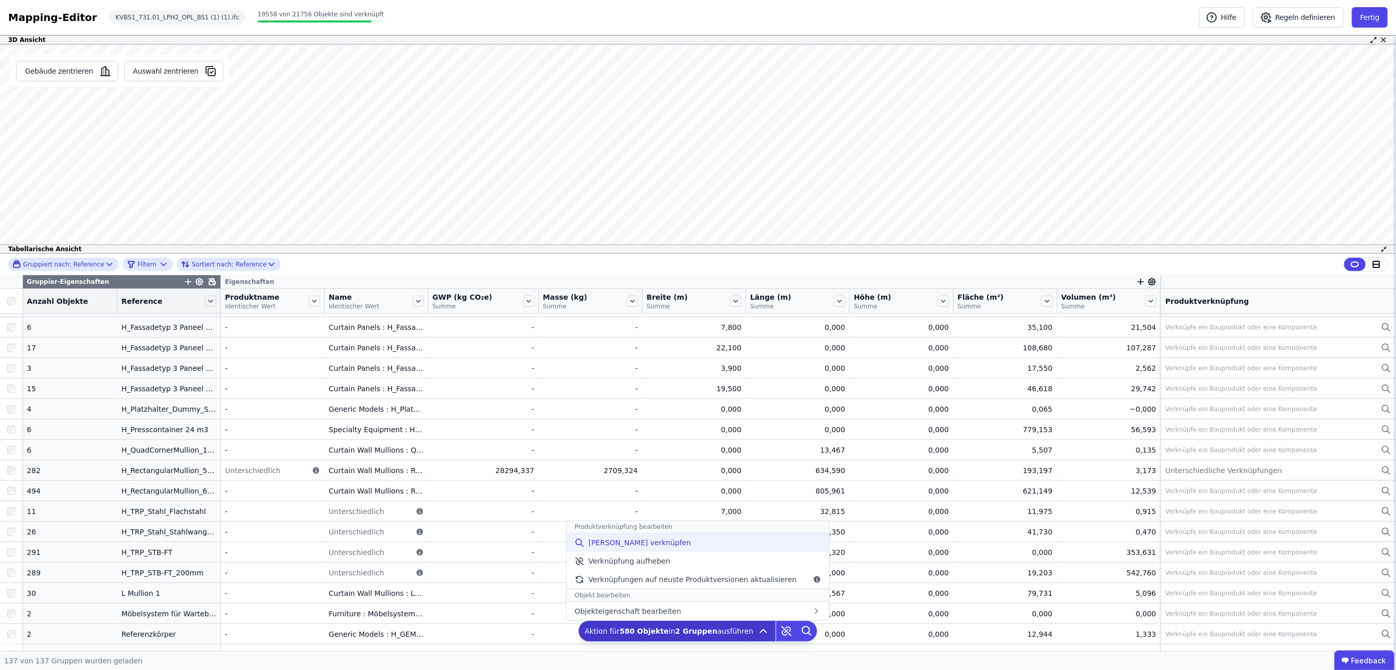
click at [643, 544] on span "[PERSON_NAME] verknüpfen" at bounding box center [640, 542] width 103 height 10
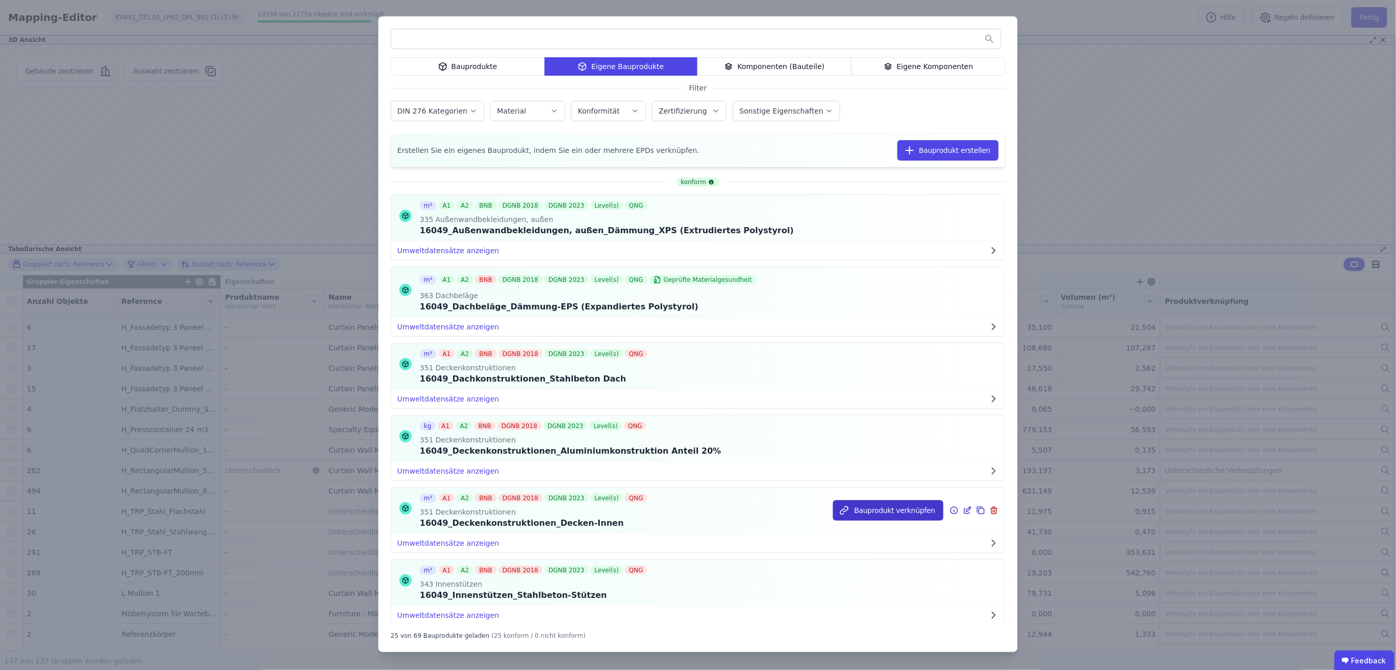
click at [878, 509] on button "Bauprodukt verknüpfen" at bounding box center [888, 510] width 110 height 20
click at [1091, 148] on div "Bauprodukte Eigene Bauprodukte Komponenten (Bauteile) Eigene Komponenten Filter…" at bounding box center [698, 335] width 1396 height 670
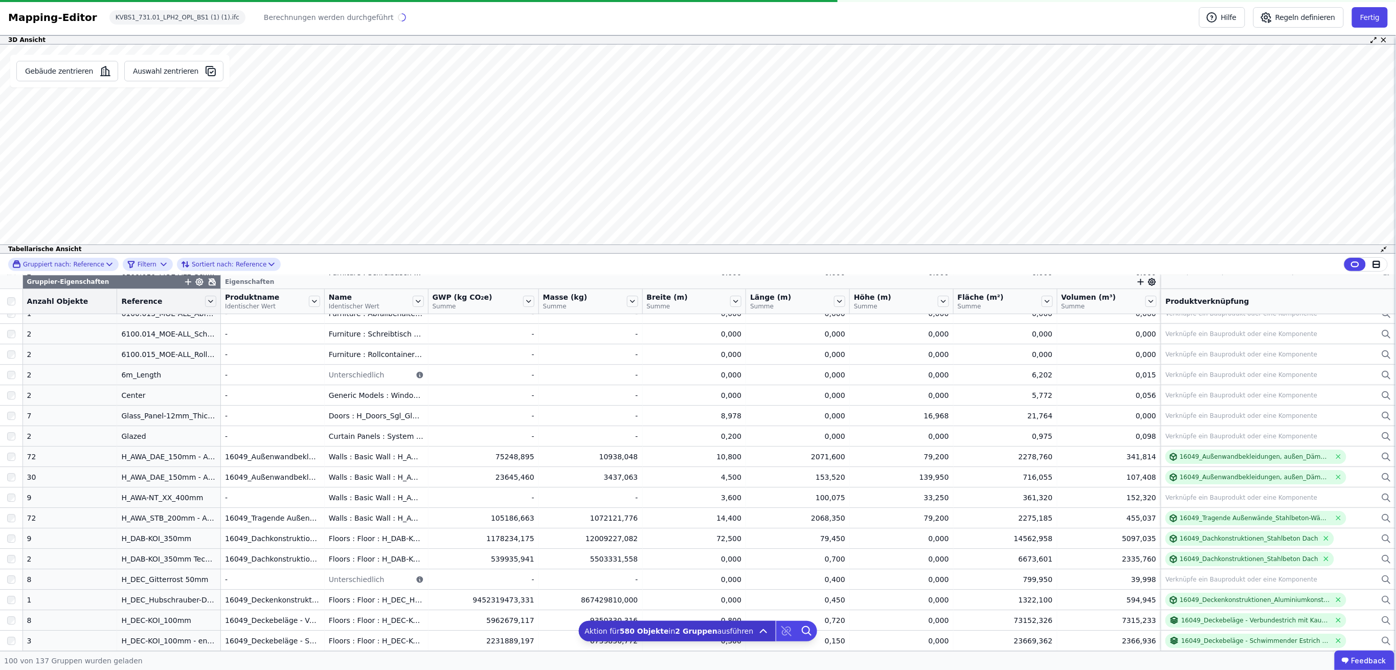
scroll to position [1709, 0]
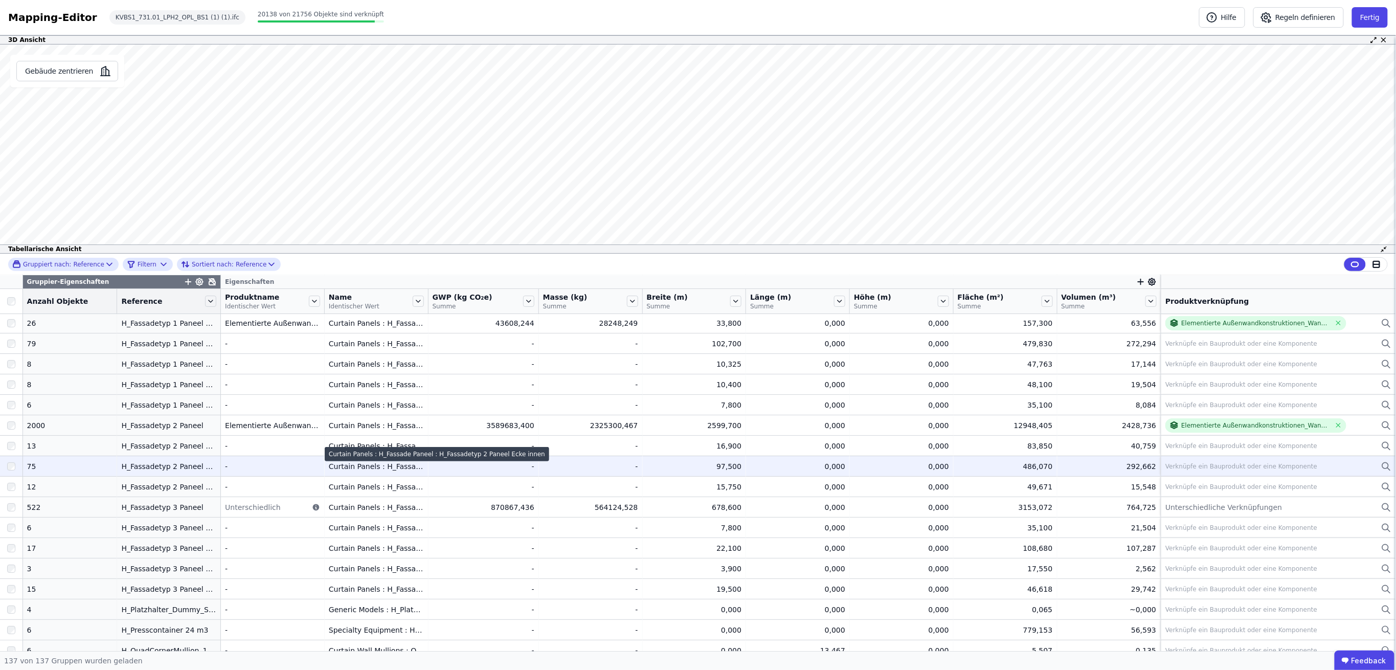
scroll to position [2459, 0]
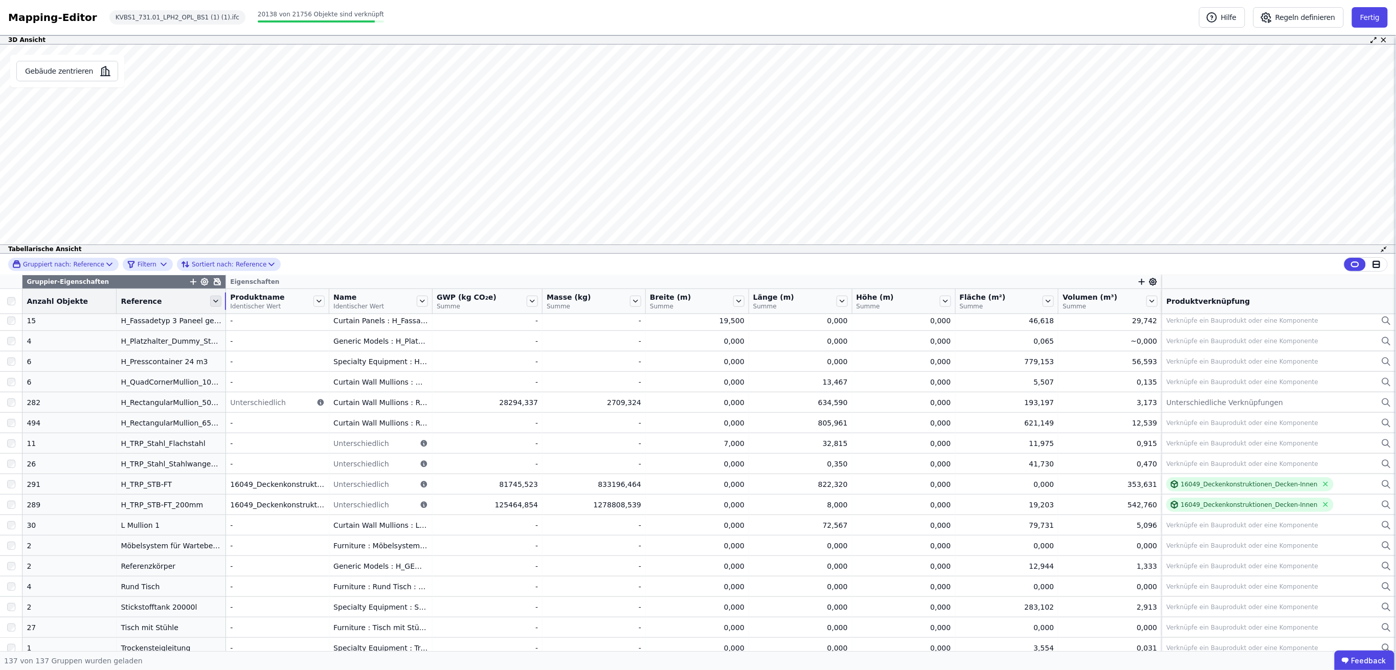
drag, startPoint x: 206, startPoint y: 294, endPoint x: 209, endPoint y: 299, distance: 6.4
click at [209, 299] on div "Reference" at bounding box center [171, 301] width 109 height 17
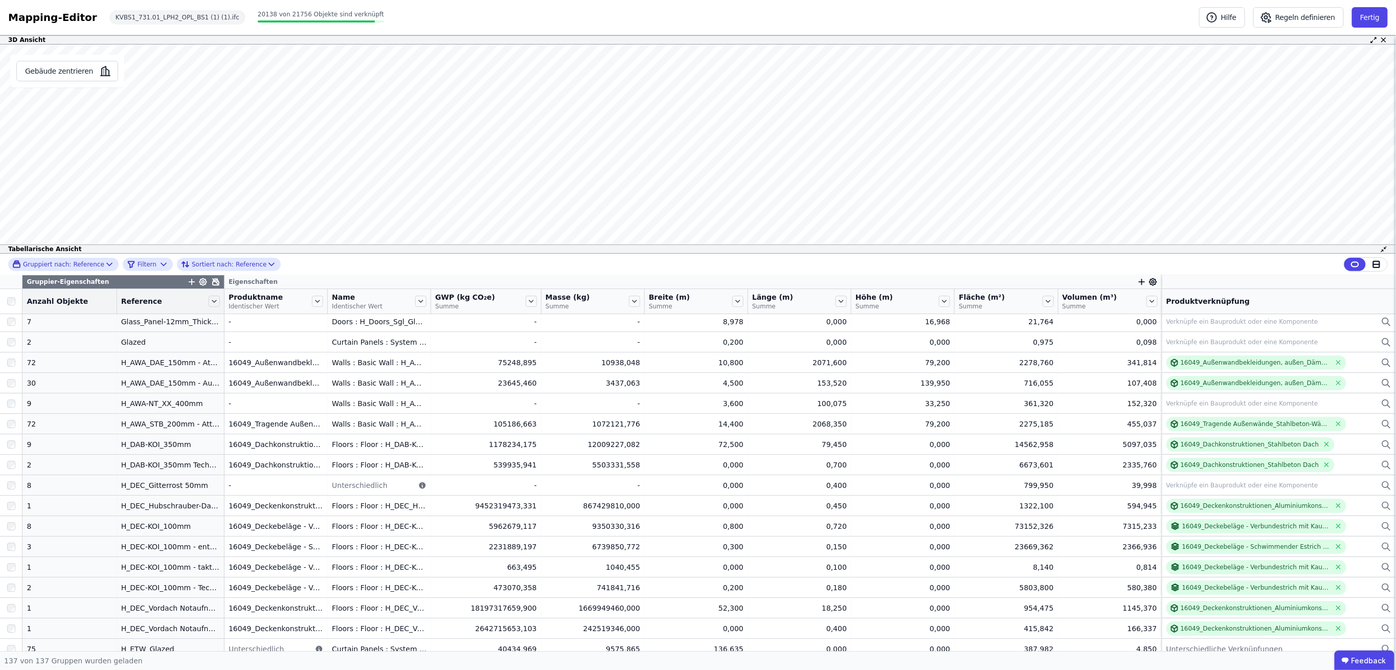
scroll to position [1784, 0]
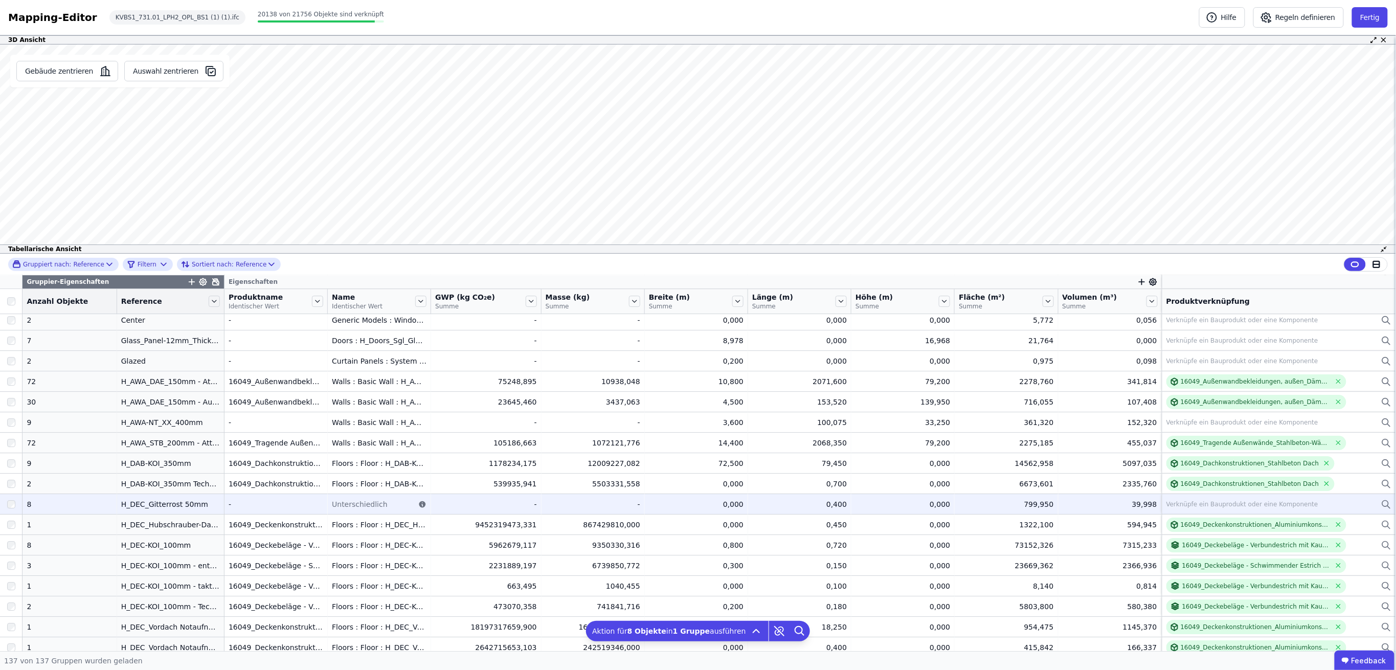
click at [1381, 503] on icon at bounding box center [1386, 504] width 10 height 12
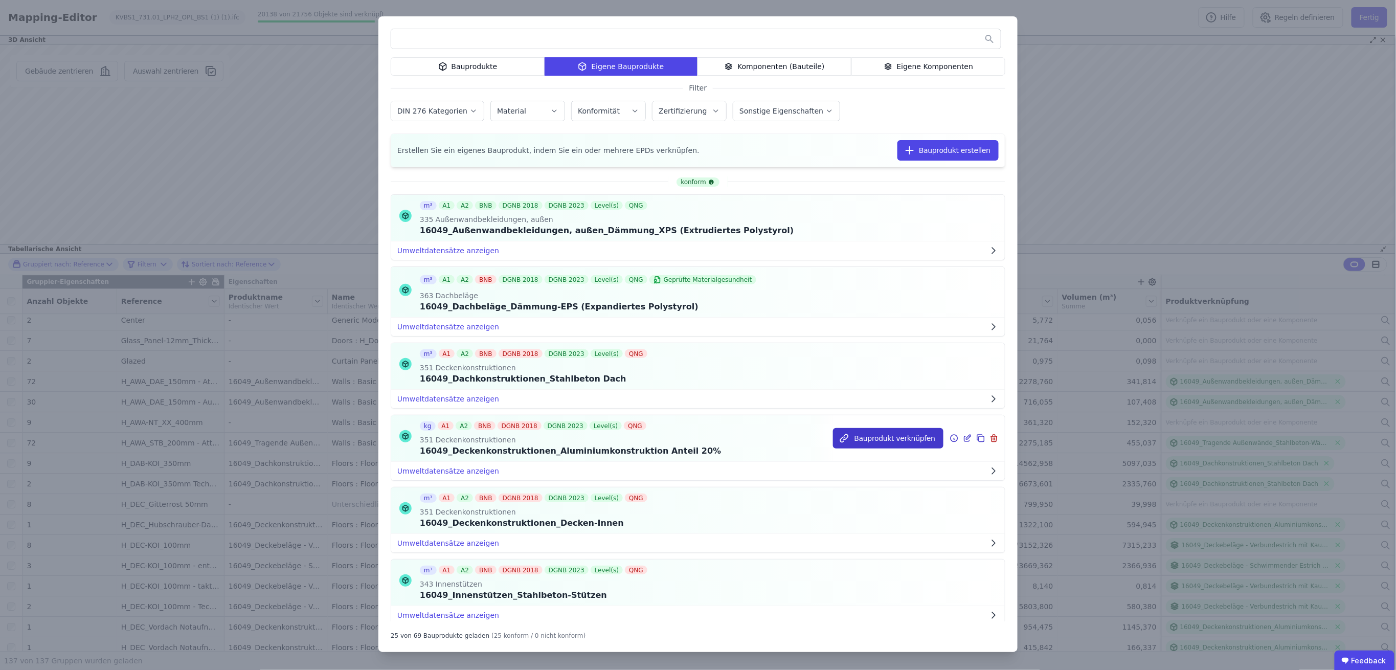
click at [880, 439] on button "Bauprodukt verknüpfen" at bounding box center [888, 438] width 110 height 20
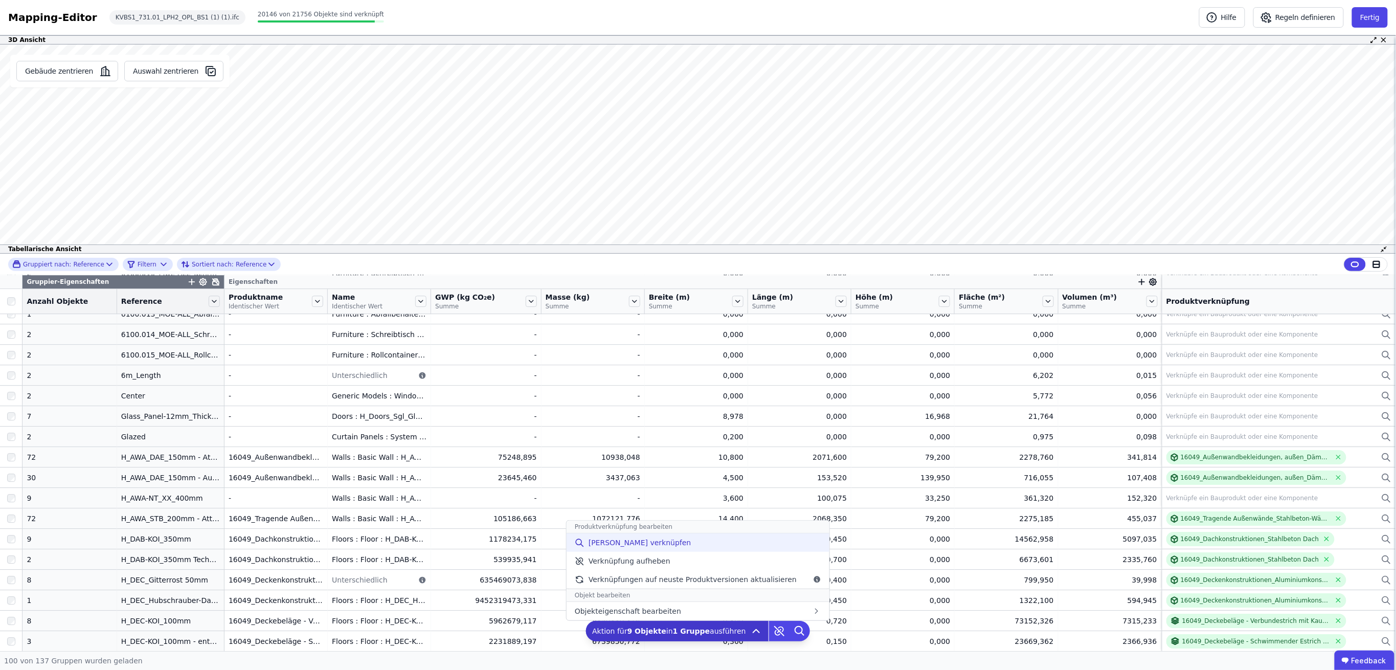
click at [637, 541] on span "[PERSON_NAME] verknüpfen" at bounding box center [640, 542] width 103 height 10
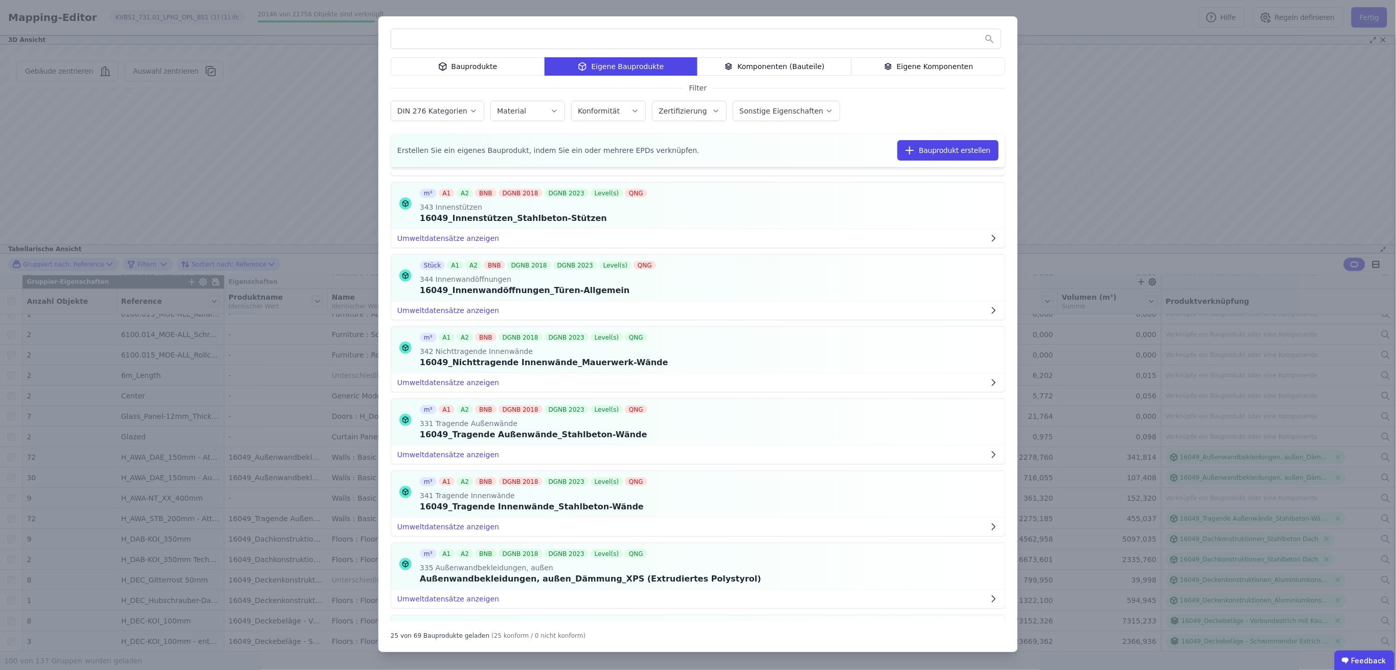
scroll to position [409, 0]
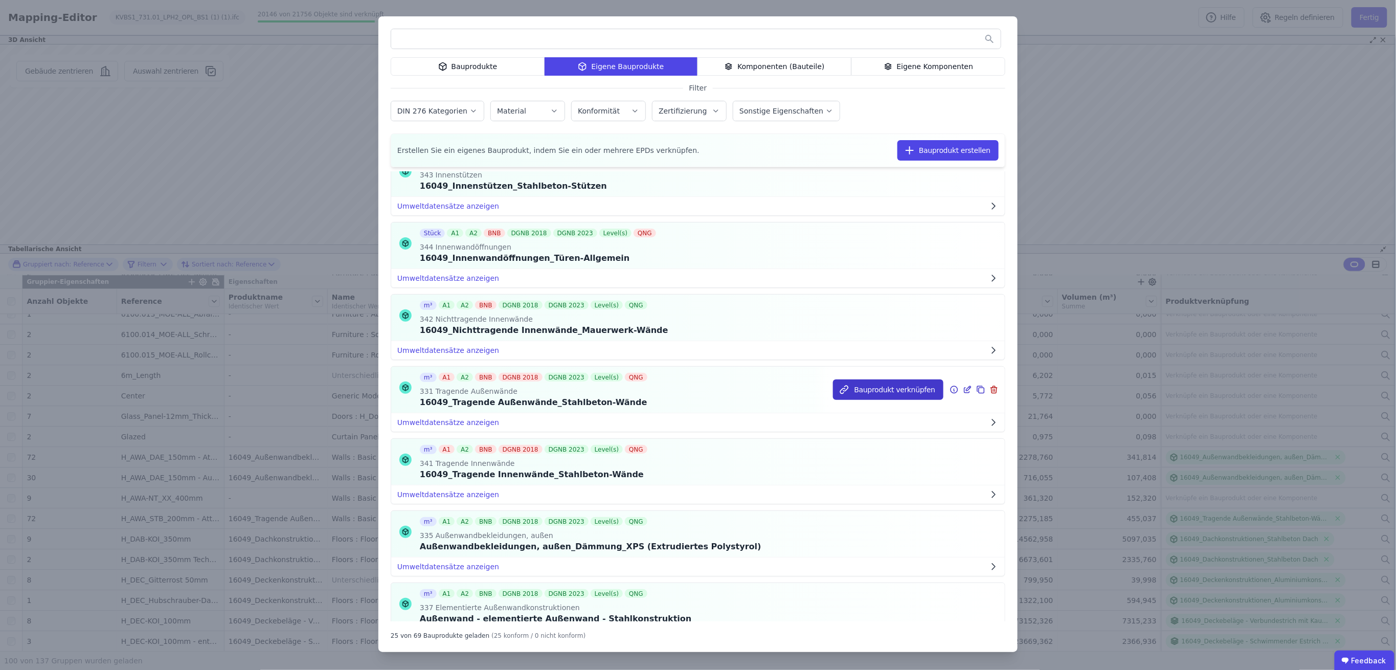
click at [883, 390] on button "Bauprodukt verknüpfen" at bounding box center [888, 389] width 110 height 20
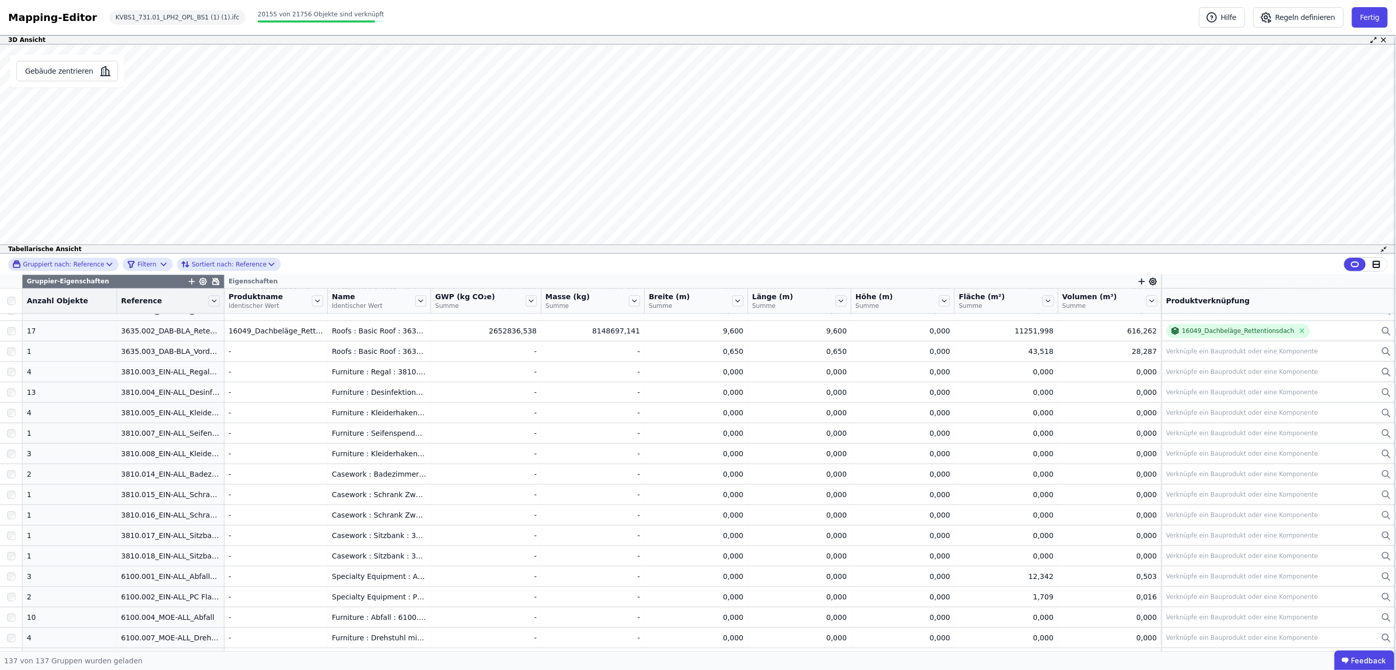
scroll to position [1299, 0]
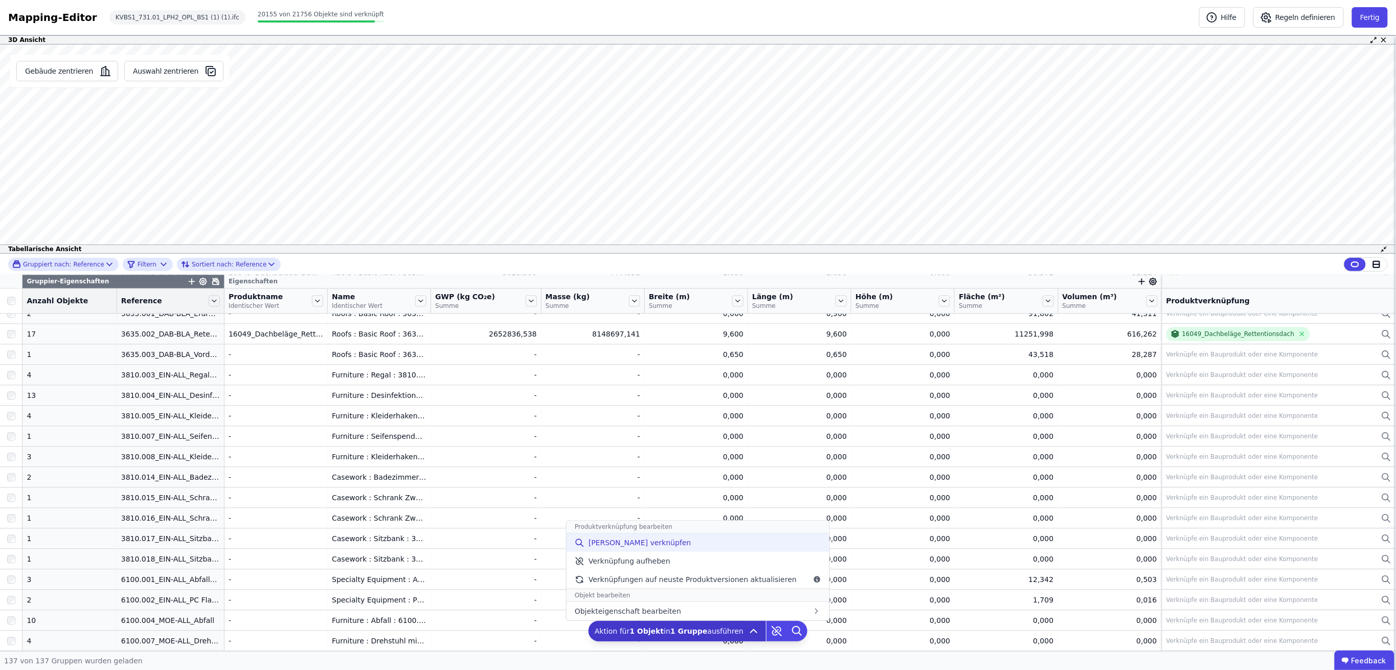
click at [632, 543] on span "[PERSON_NAME] verknüpfen" at bounding box center [640, 542] width 103 height 10
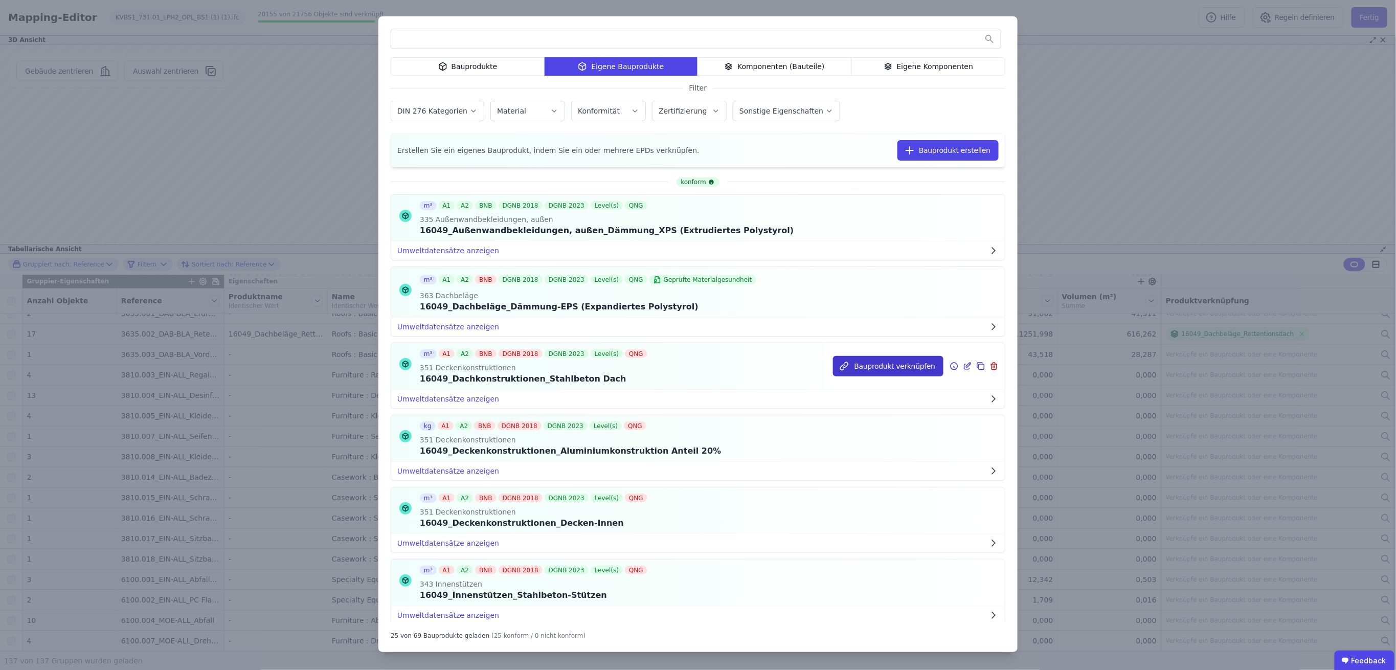
click at [873, 369] on button "Bauprodukt verknüpfen" at bounding box center [888, 366] width 110 height 20
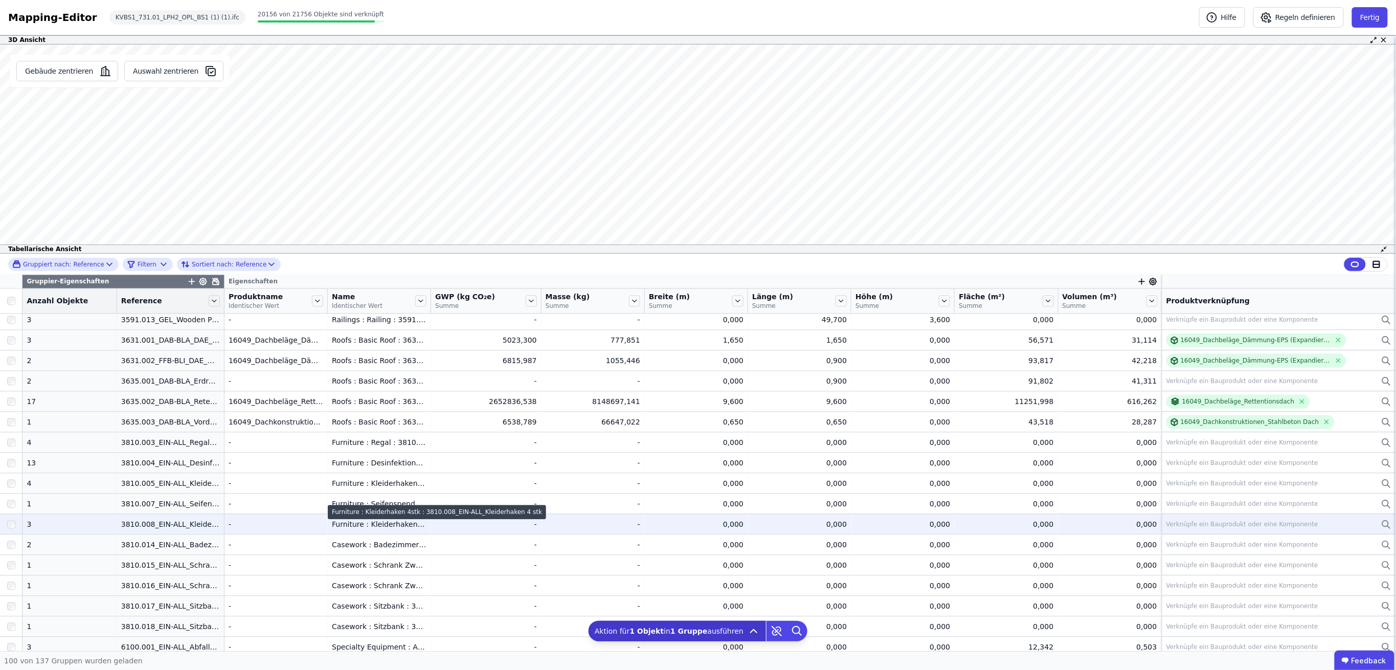
scroll to position [1231, 0]
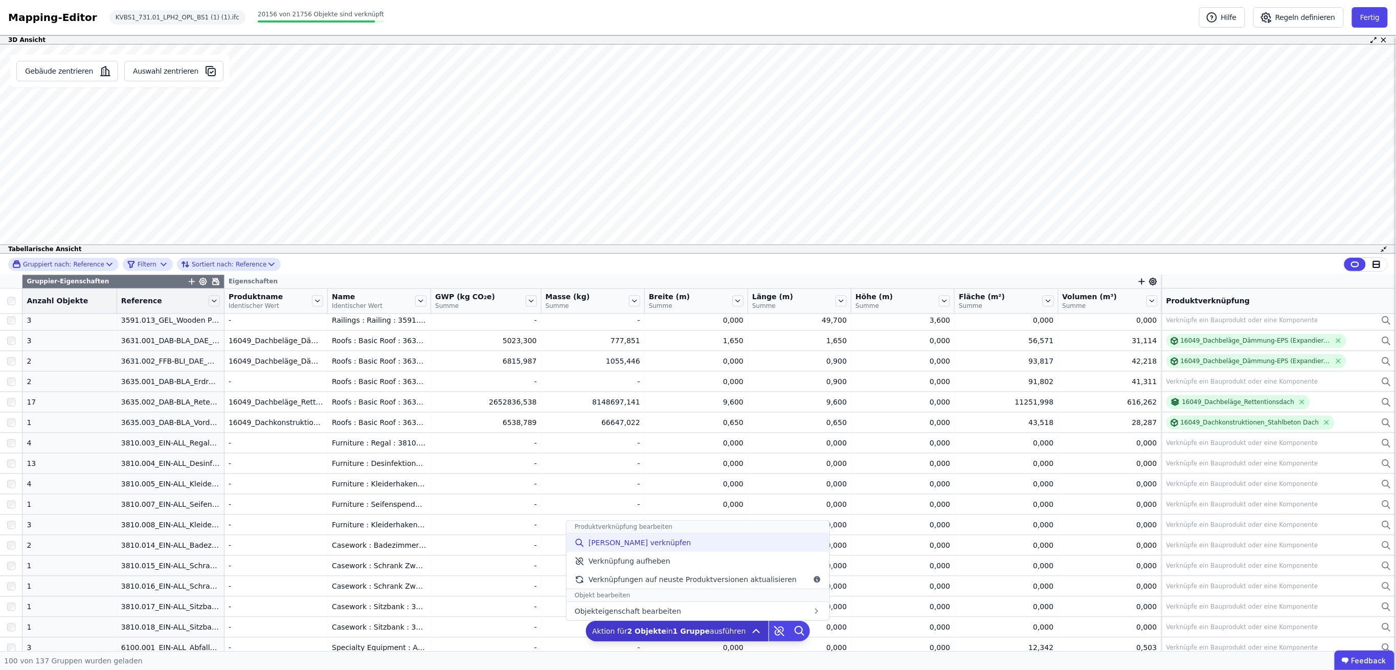
click at [633, 543] on span "[PERSON_NAME] verknüpfen" at bounding box center [640, 542] width 103 height 10
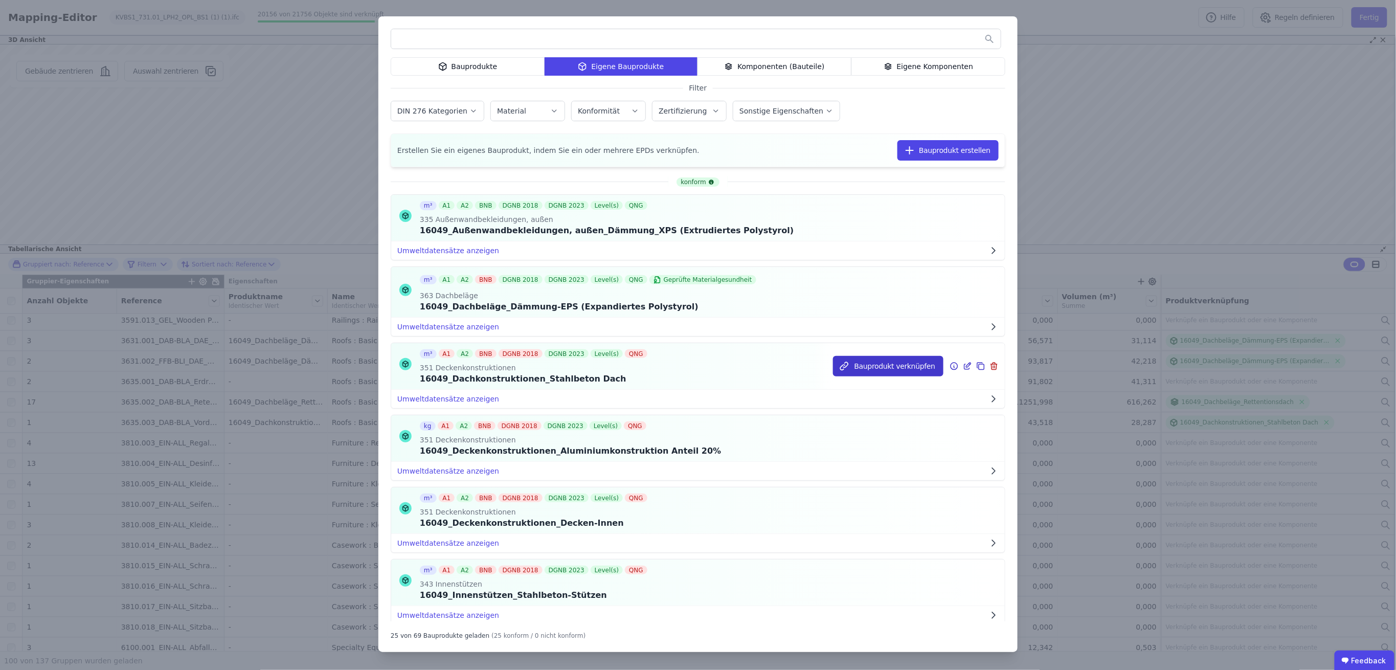
click at [880, 367] on button "Bauprodukt verknüpfen" at bounding box center [888, 366] width 110 height 20
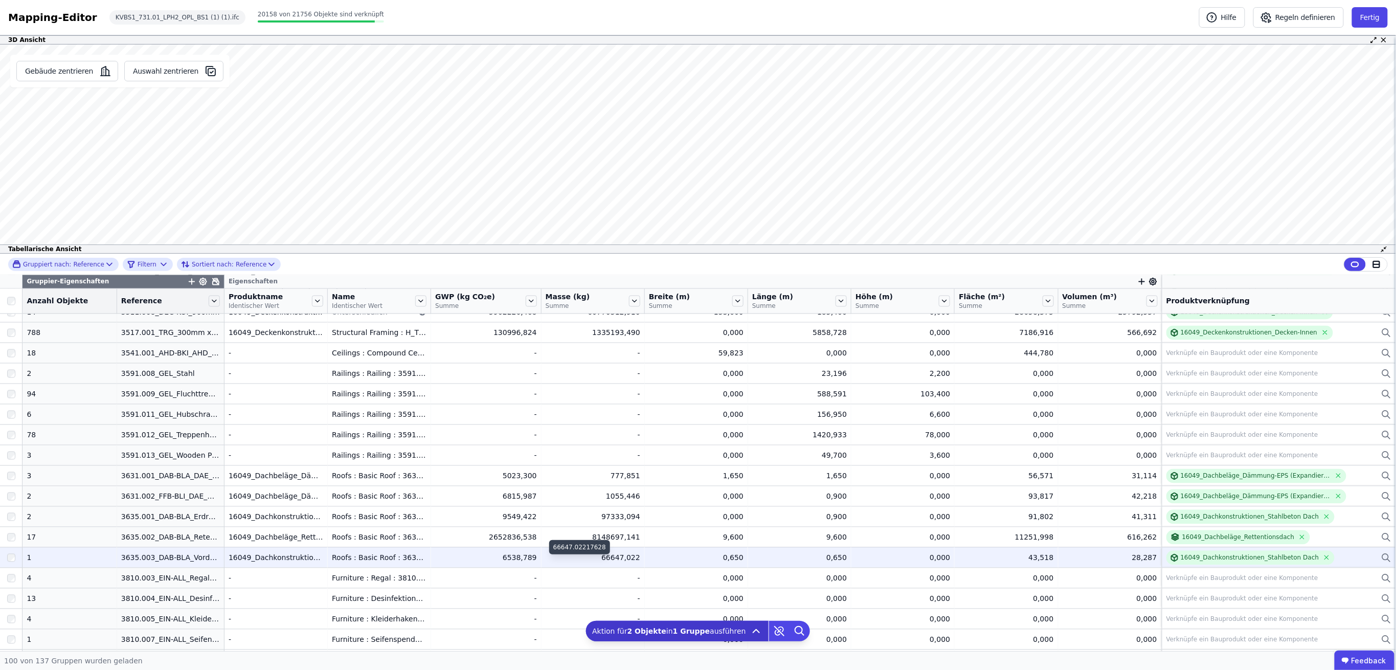
scroll to position [1095, 0]
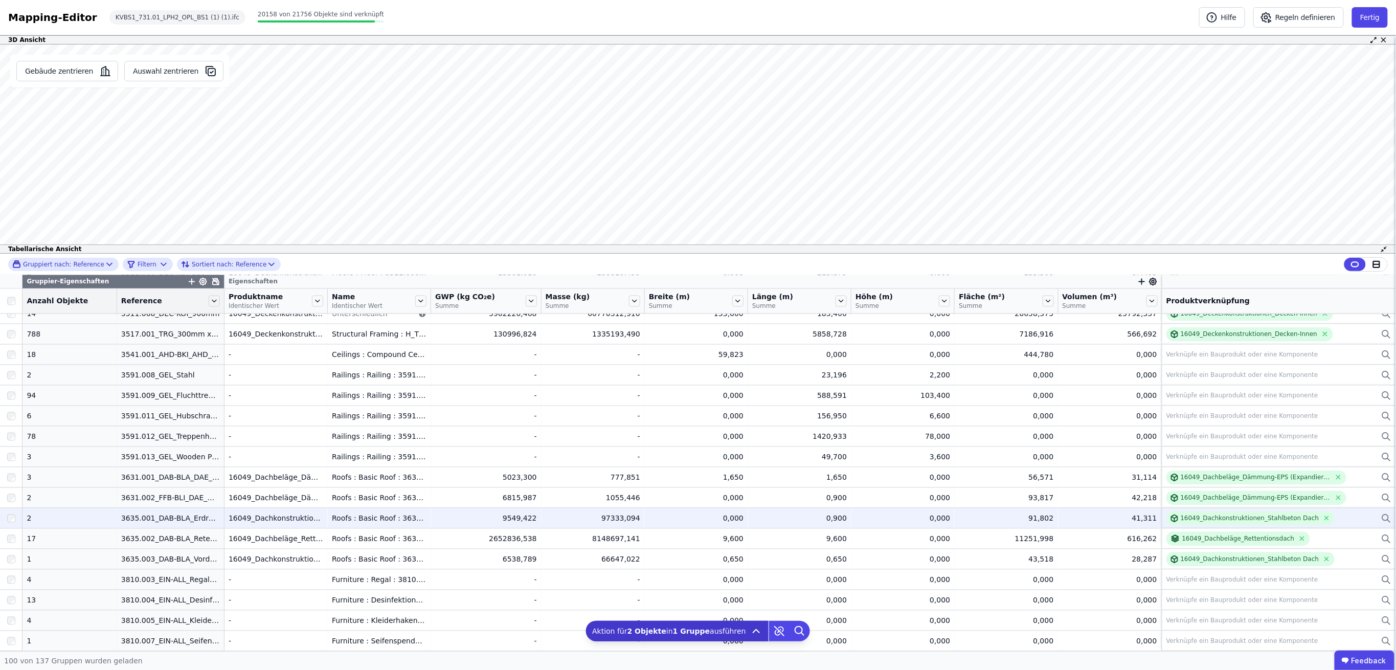
click at [6, 518] on div at bounding box center [11, 518] width 22 height 18
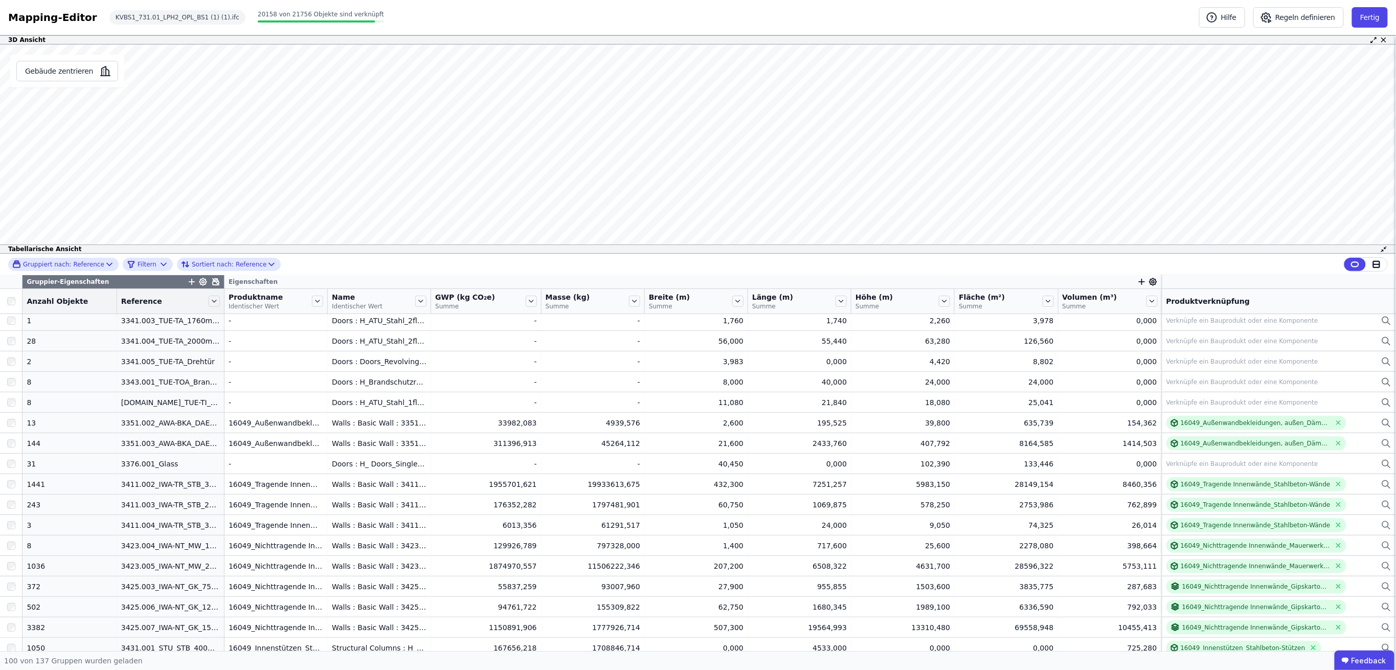
scroll to position [0, 0]
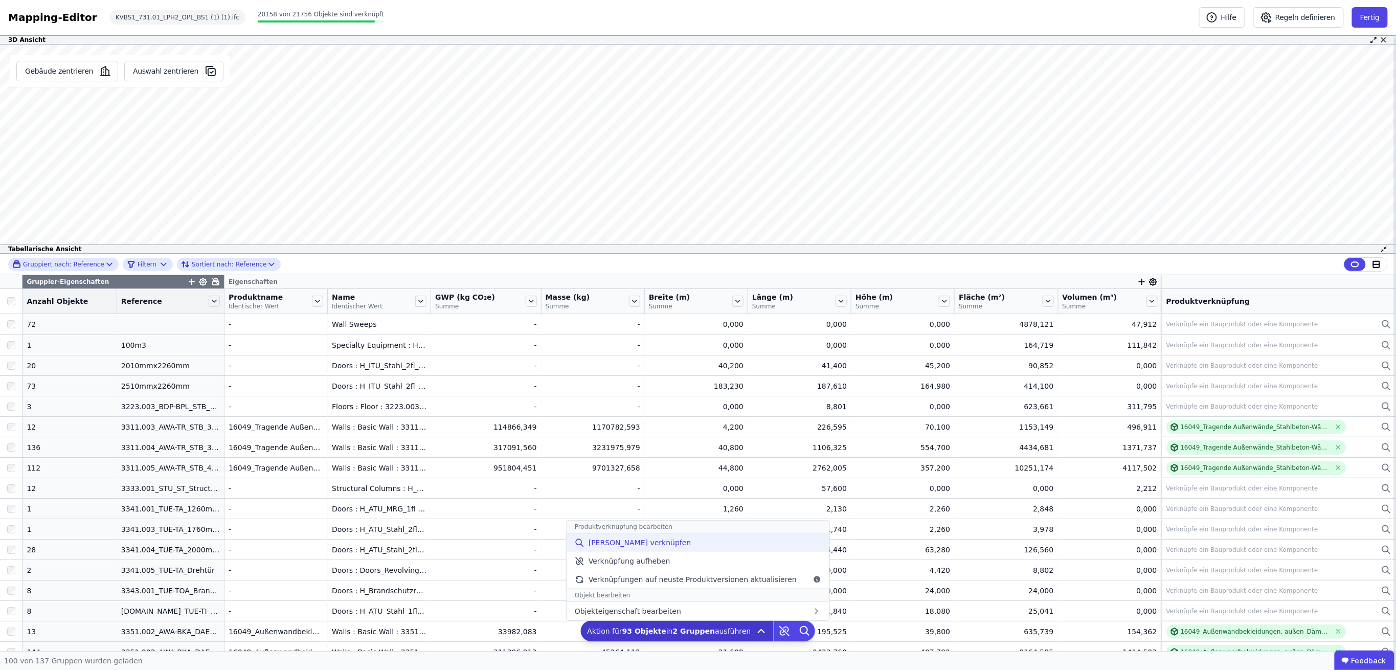
click at [636, 545] on span "[PERSON_NAME] verknüpfen" at bounding box center [640, 542] width 103 height 10
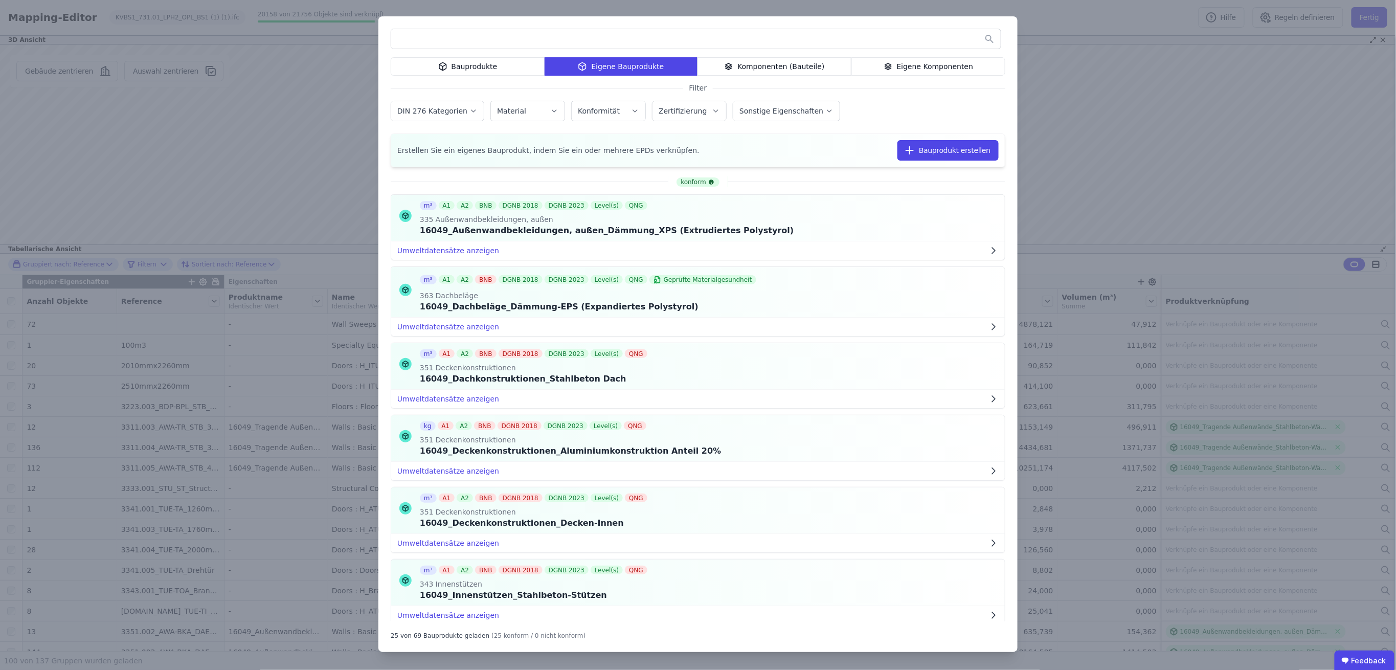
click at [937, 62] on div "Eigene Komponenten" at bounding box center [928, 66] width 154 height 18
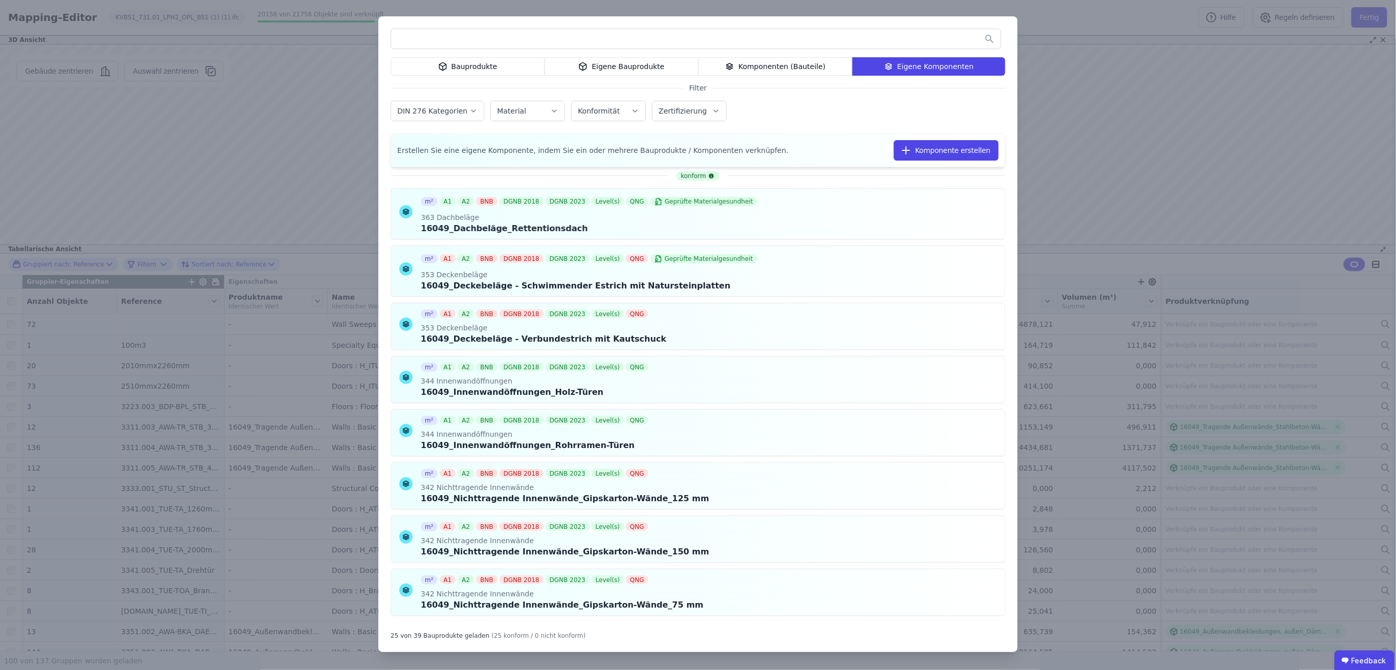
click at [646, 61] on div "Eigene Bauprodukte" at bounding box center [622, 66] width 154 height 18
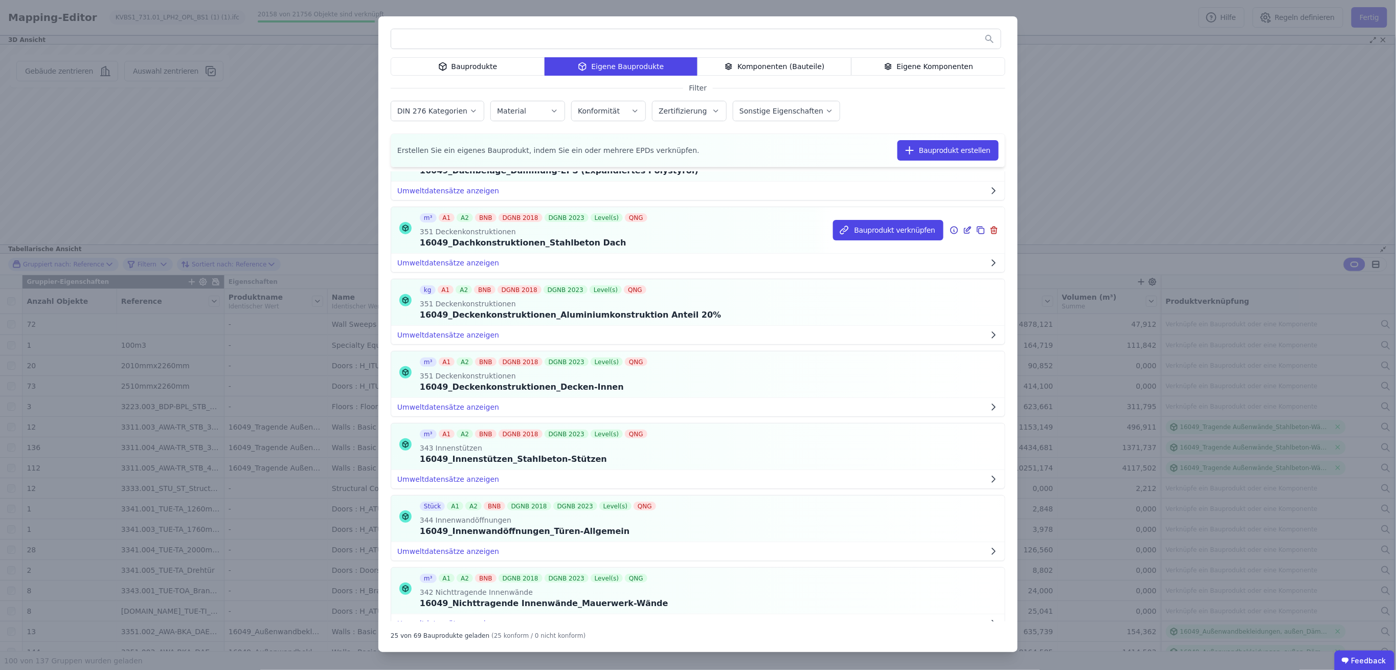
scroll to position [205, 0]
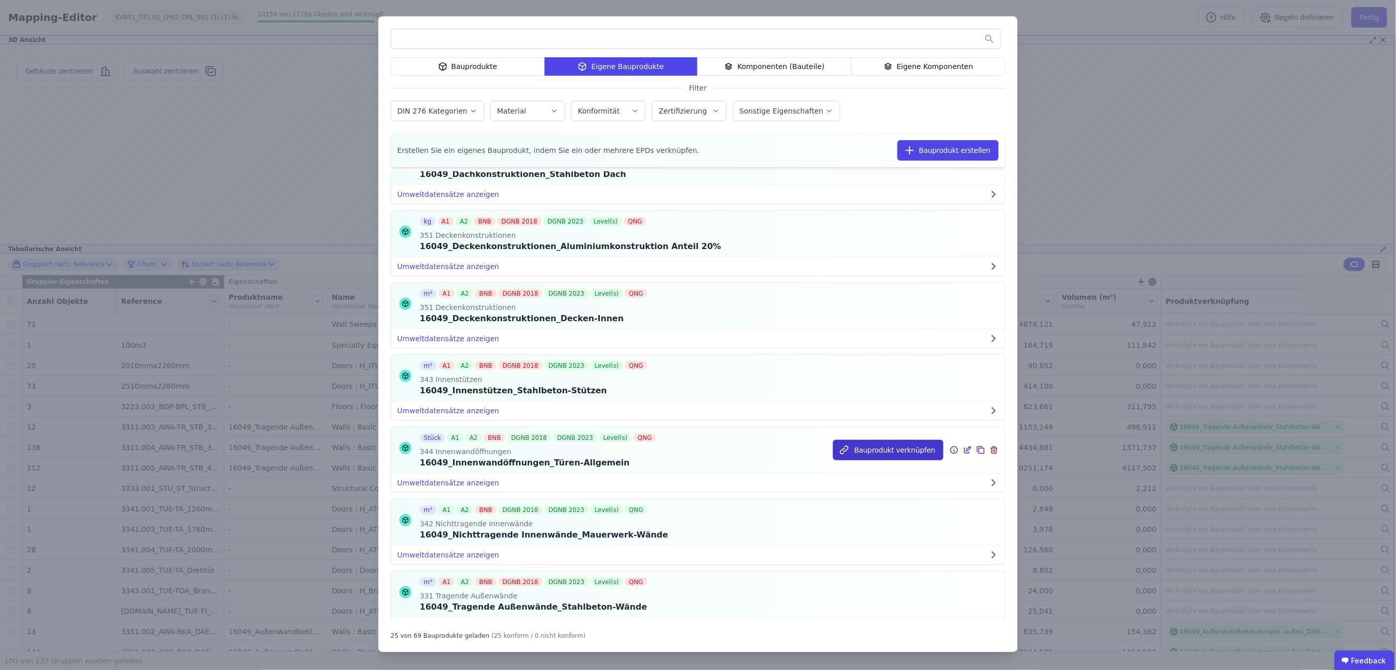
click at [884, 454] on button "Bauprodukt verknüpfen" at bounding box center [888, 450] width 110 height 20
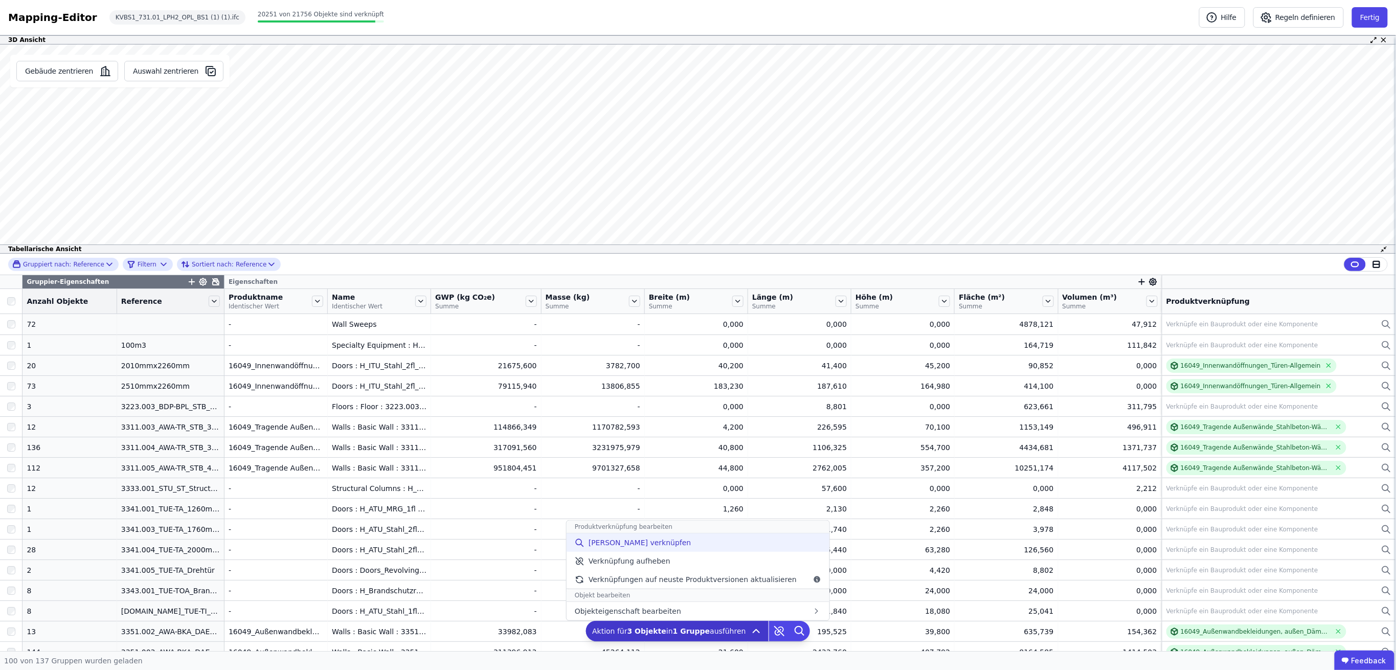
click at [669, 545] on div "[PERSON_NAME] verknüpfen" at bounding box center [698, 542] width 263 height 18
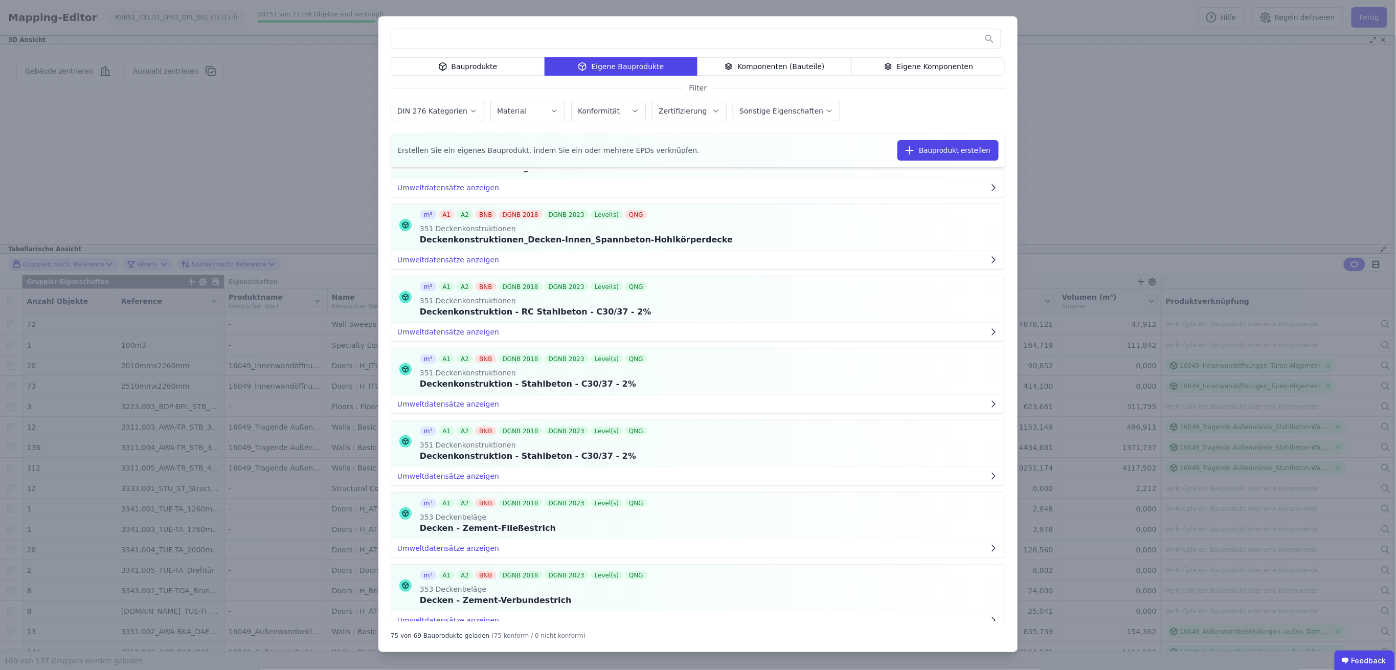
scroll to position [3700, 0]
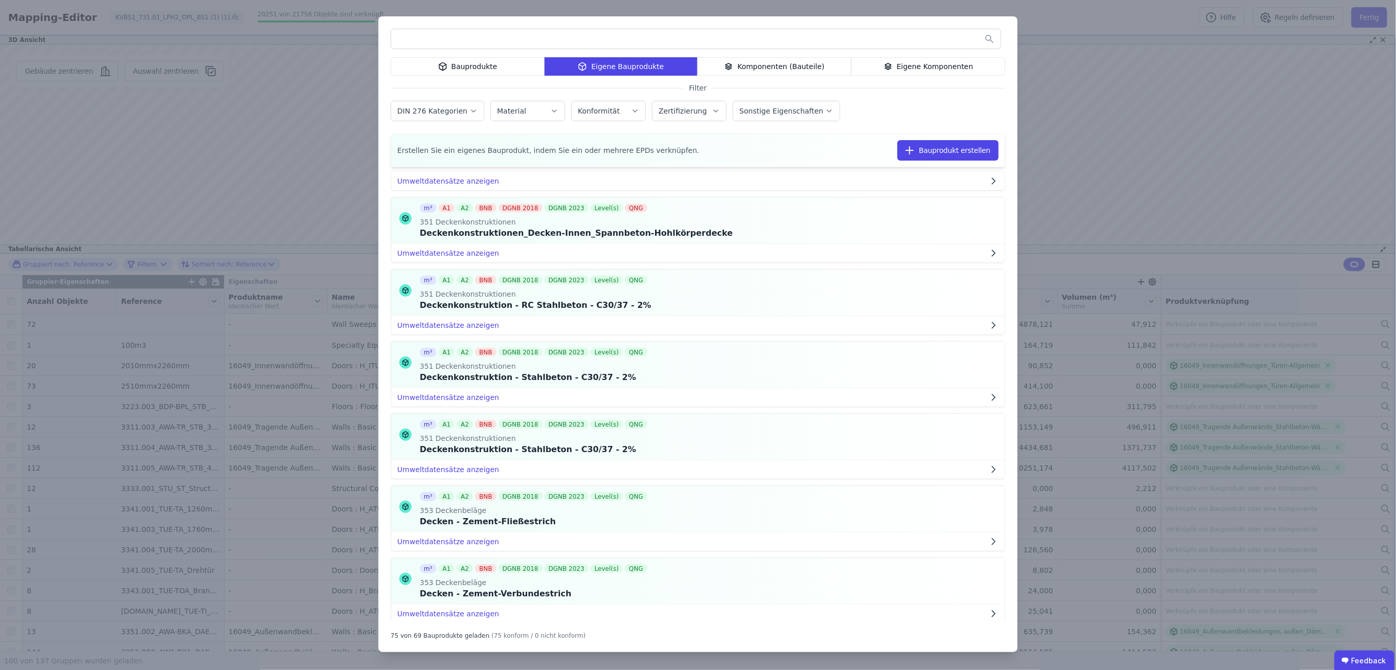
click at [1087, 141] on div "Bauprodukte Eigene Bauprodukte Komponenten (Bauteile) Eigene Komponenten Filter…" at bounding box center [698, 335] width 1396 height 670
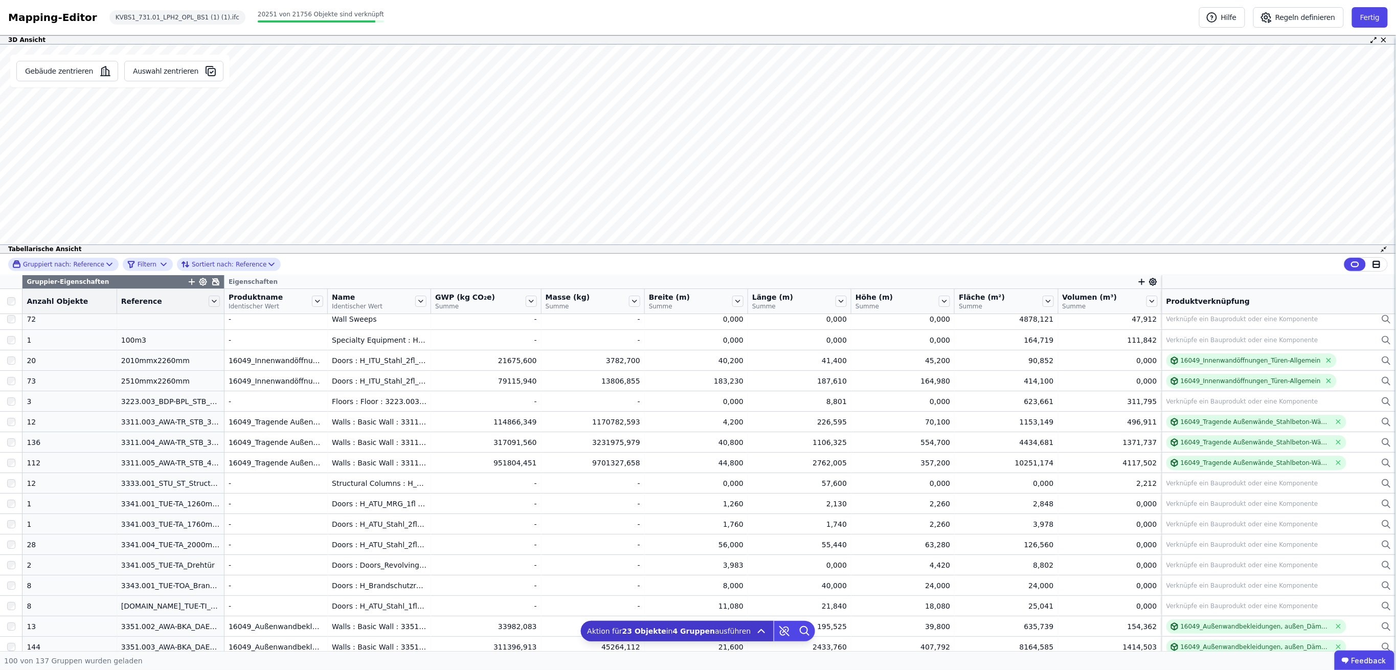
scroll to position [0, 0]
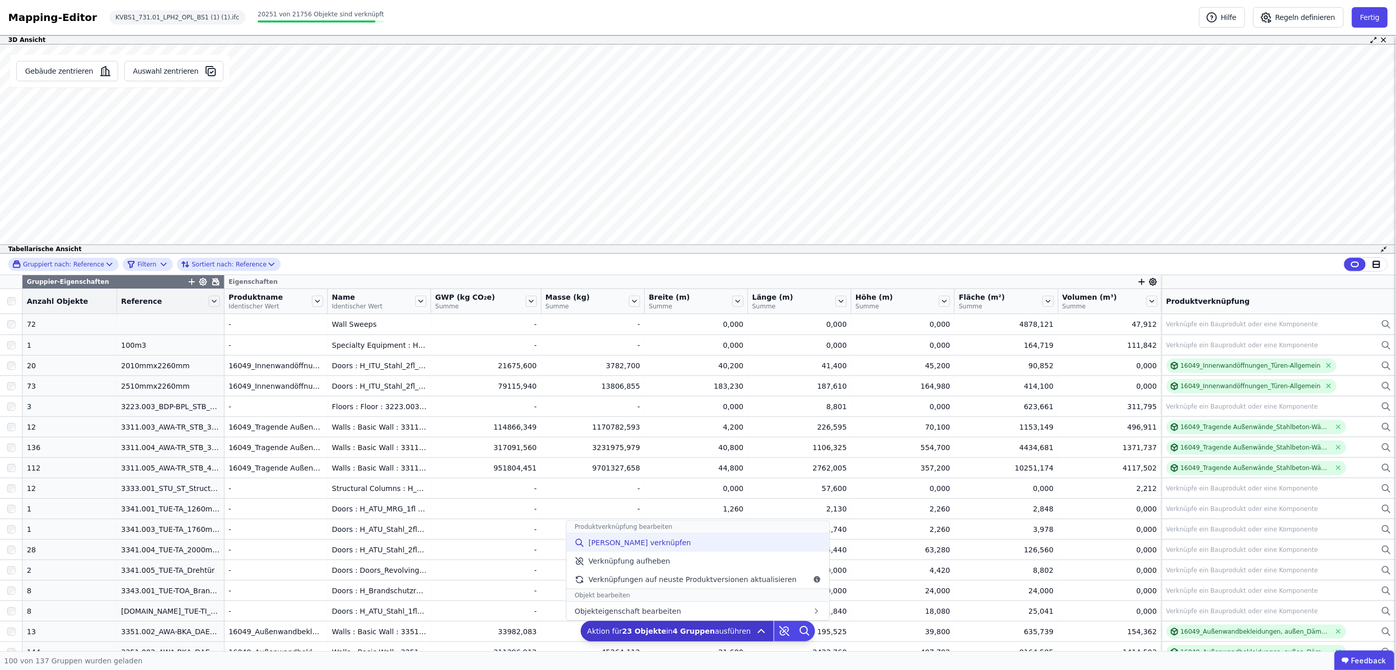
click at [636, 545] on span "[PERSON_NAME] verknüpfen" at bounding box center [640, 542] width 103 height 10
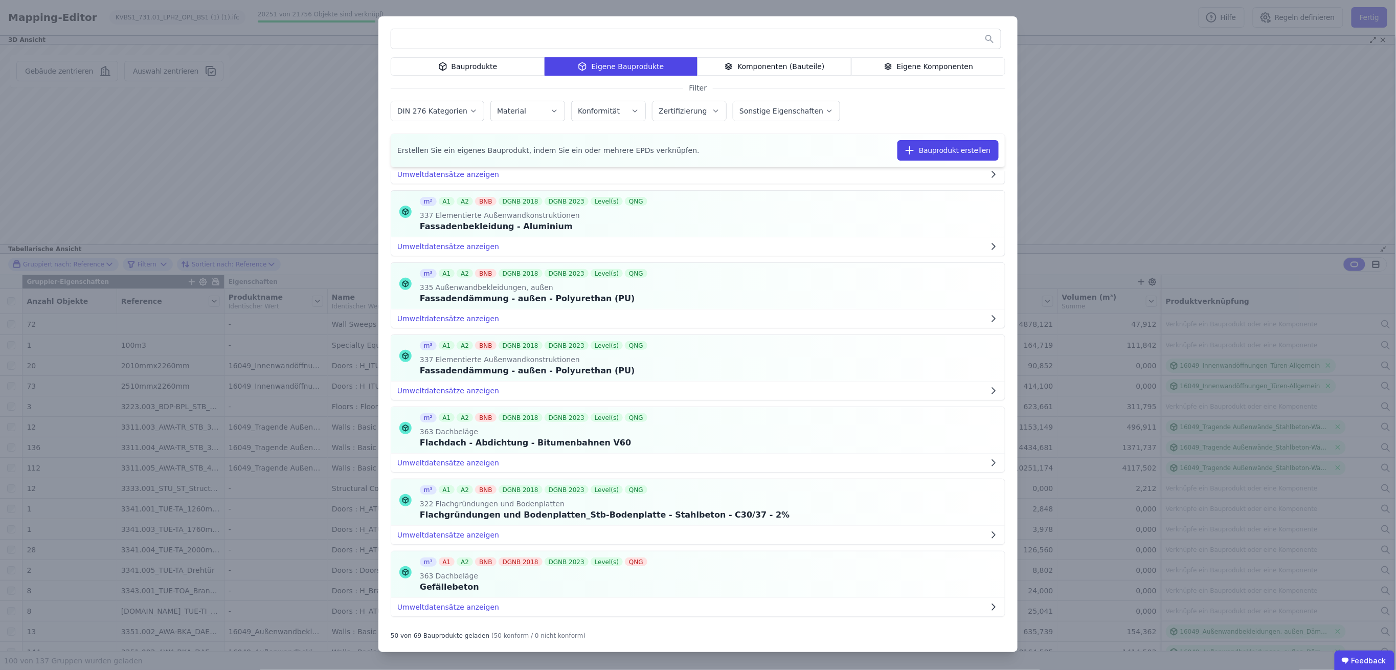
scroll to position [2699, 0]
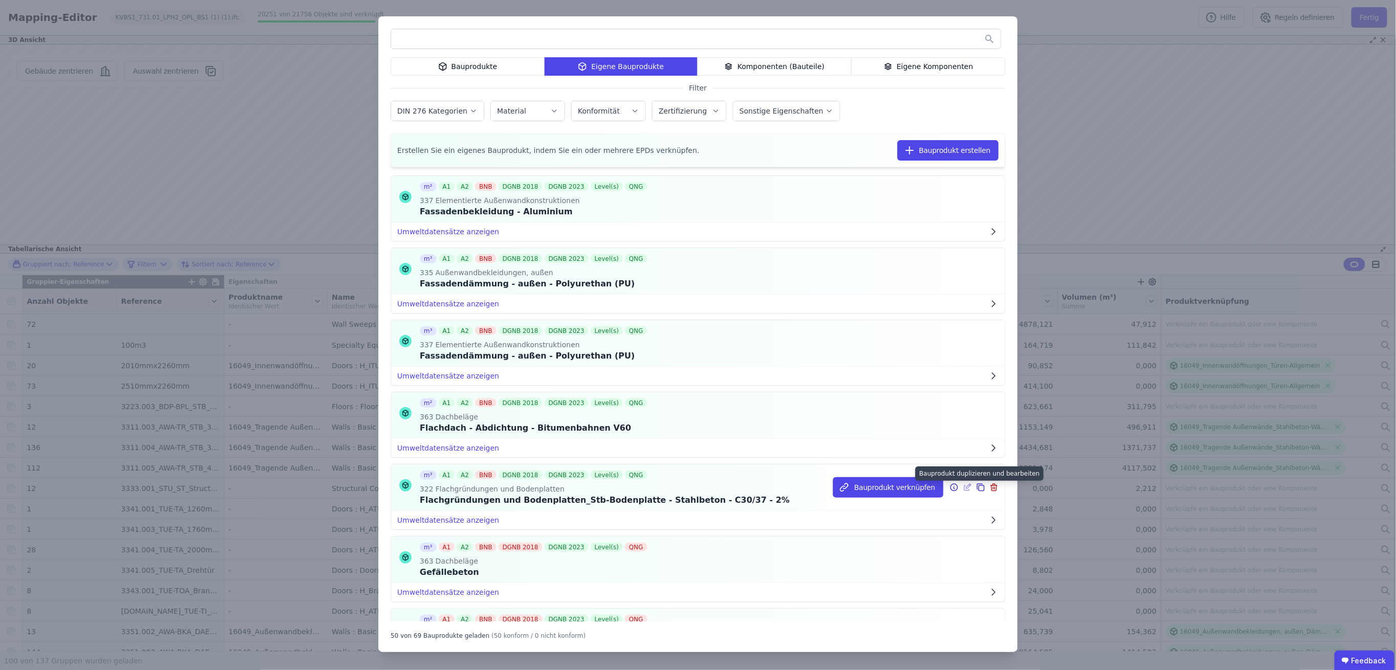
click at [976, 490] on icon at bounding box center [980, 487] width 9 height 12
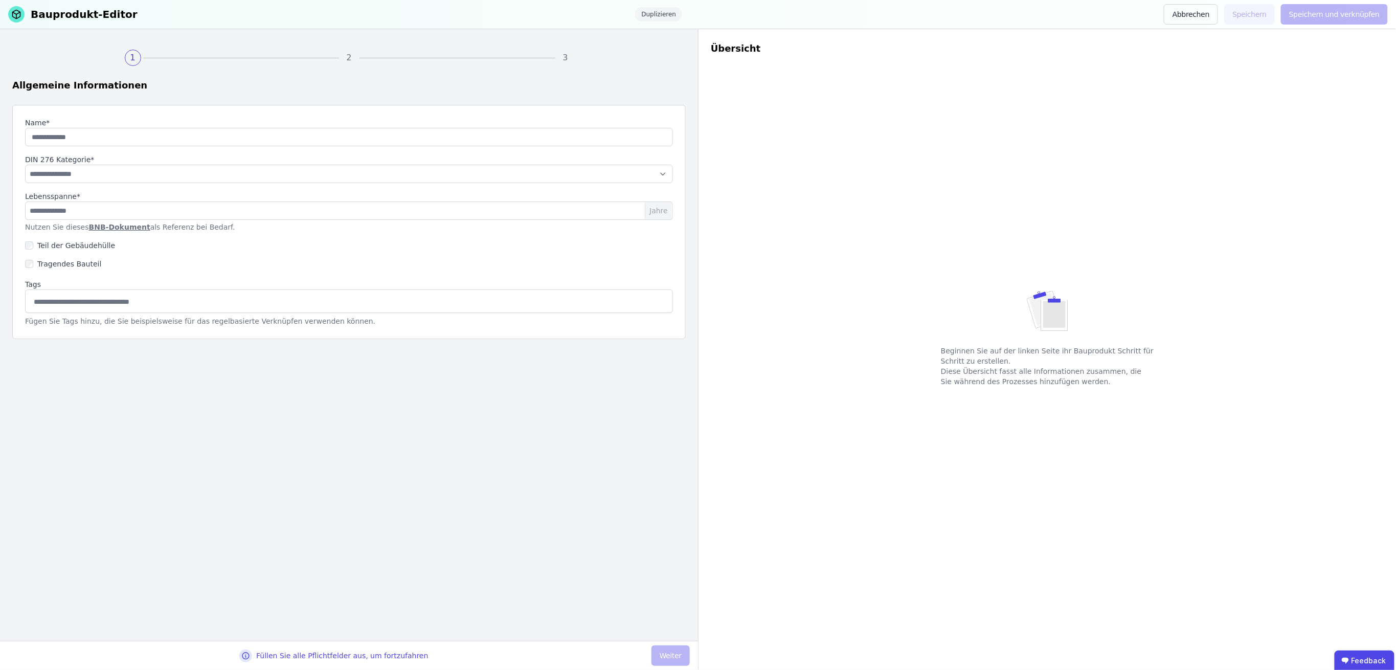
type input "**********"
select select "**********"
type input "**"
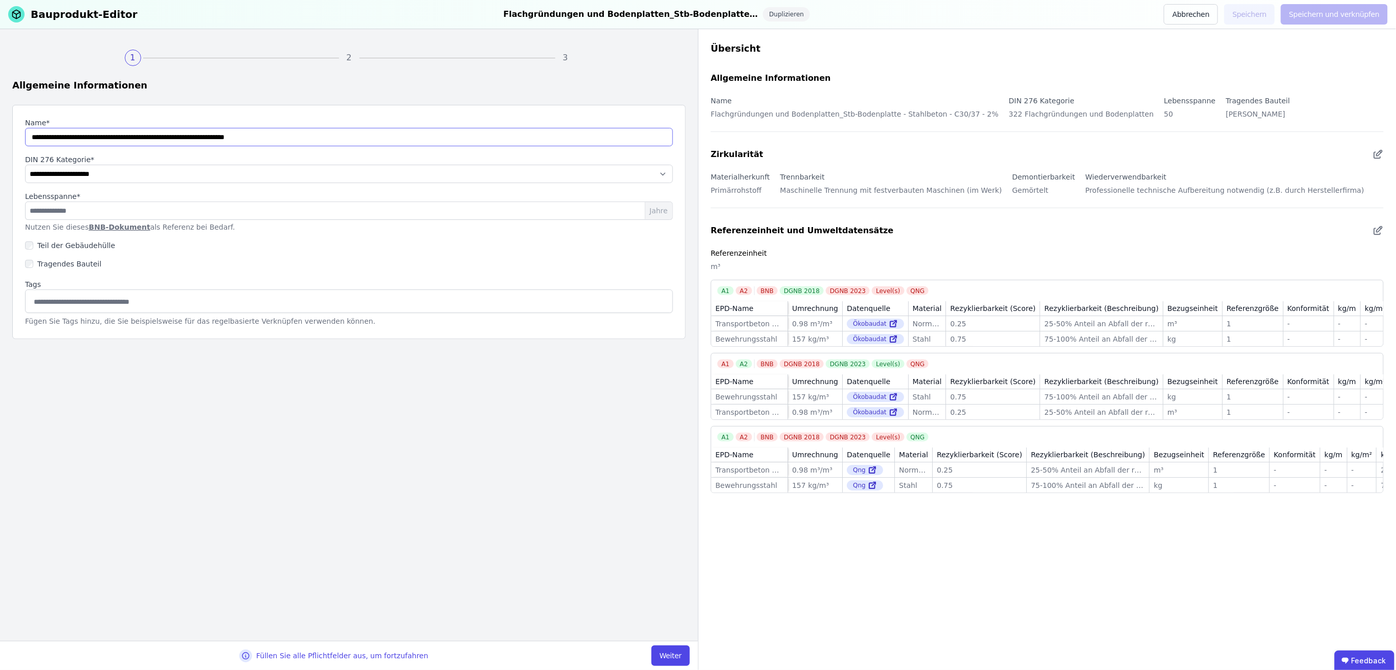
click at [31, 138] on input "string" at bounding box center [349, 137] width 648 height 18
drag, startPoint x: 379, startPoint y: 138, endPoint x: 220, endPoint y: 141, distance: 159.6
click at [220, 141] on input "string" at bounding box center [349, 137] width 648 height 18
type input "**********"
click at [676, 653] on button "Weiter" at bounding box center [671, 655] width 38 height 20
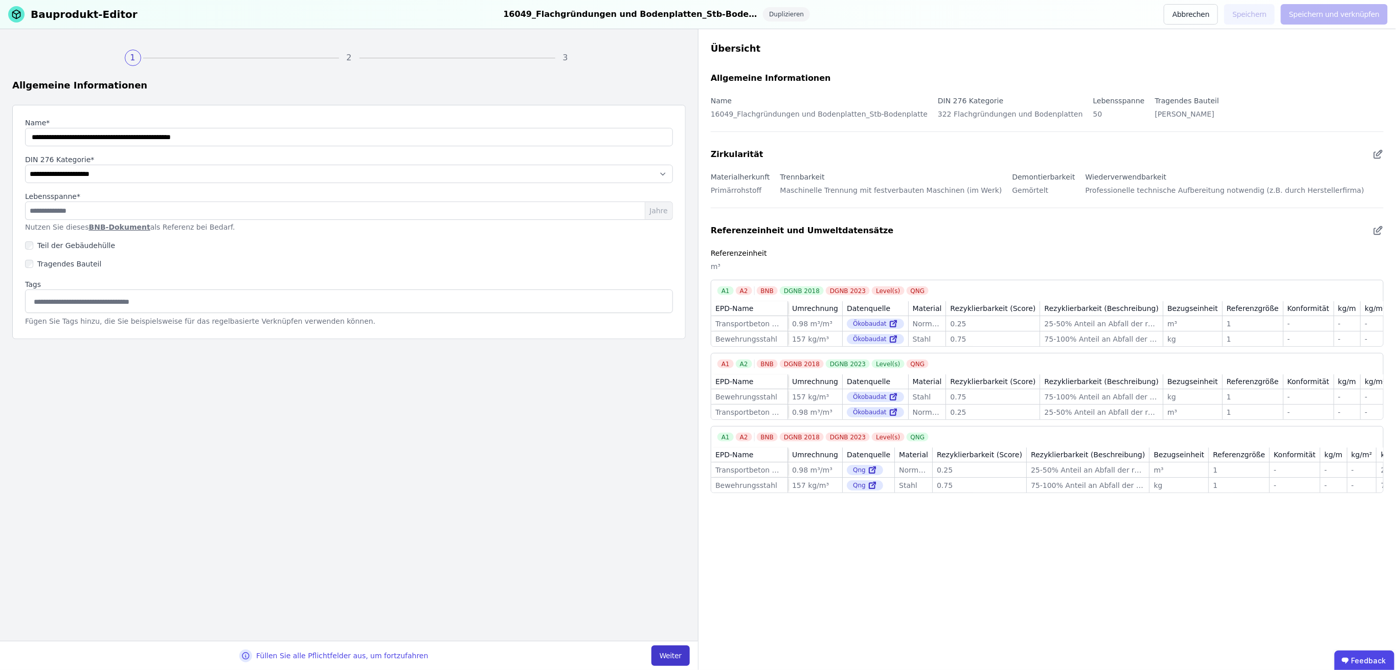
select select "**********"
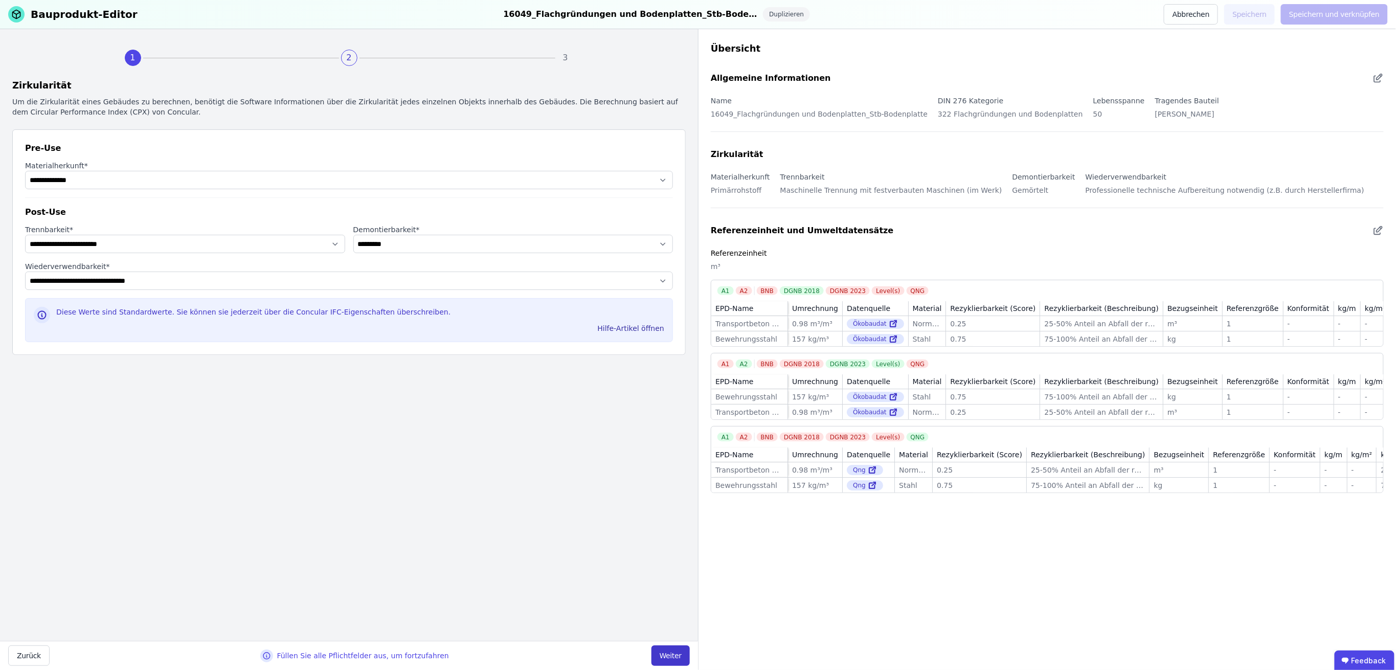
click at [676, 653] on button "Weiter" at bounding box center [671, 655] width 38 height 20
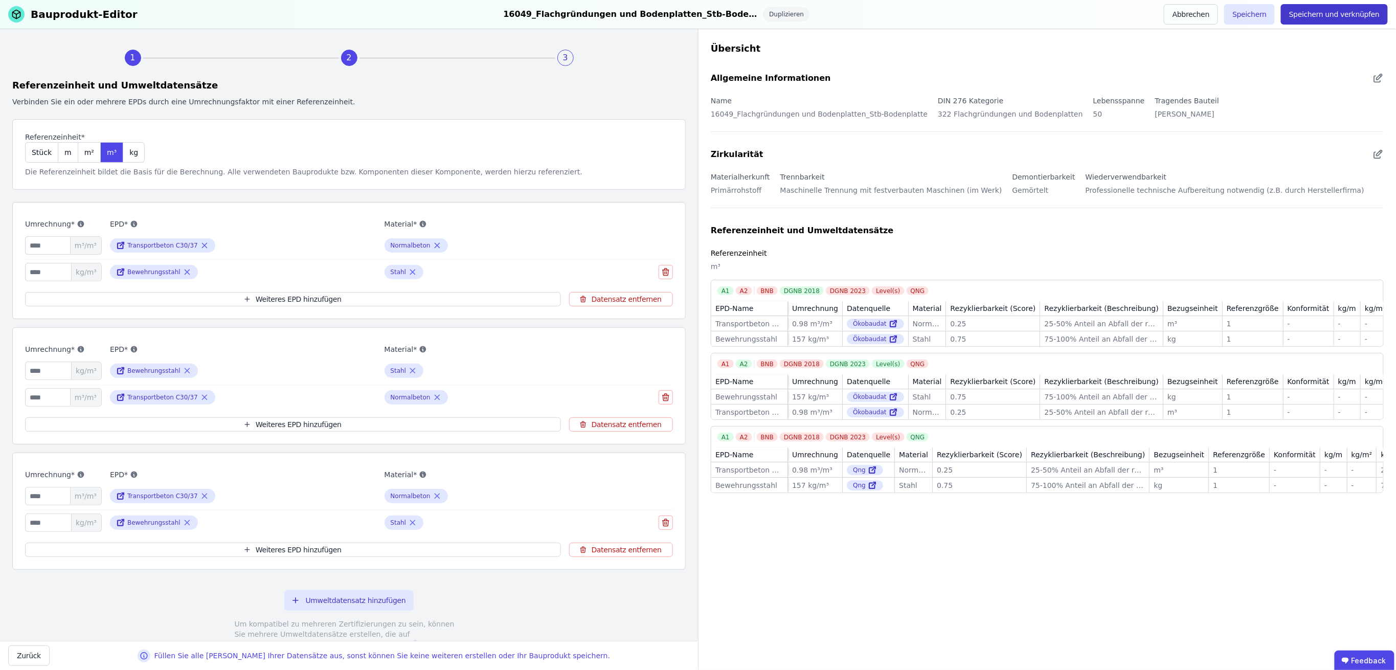
click at [1363, 14] on button "Speichern und verknüpfen" at bounding box center [1334, 14] width 107 height 20
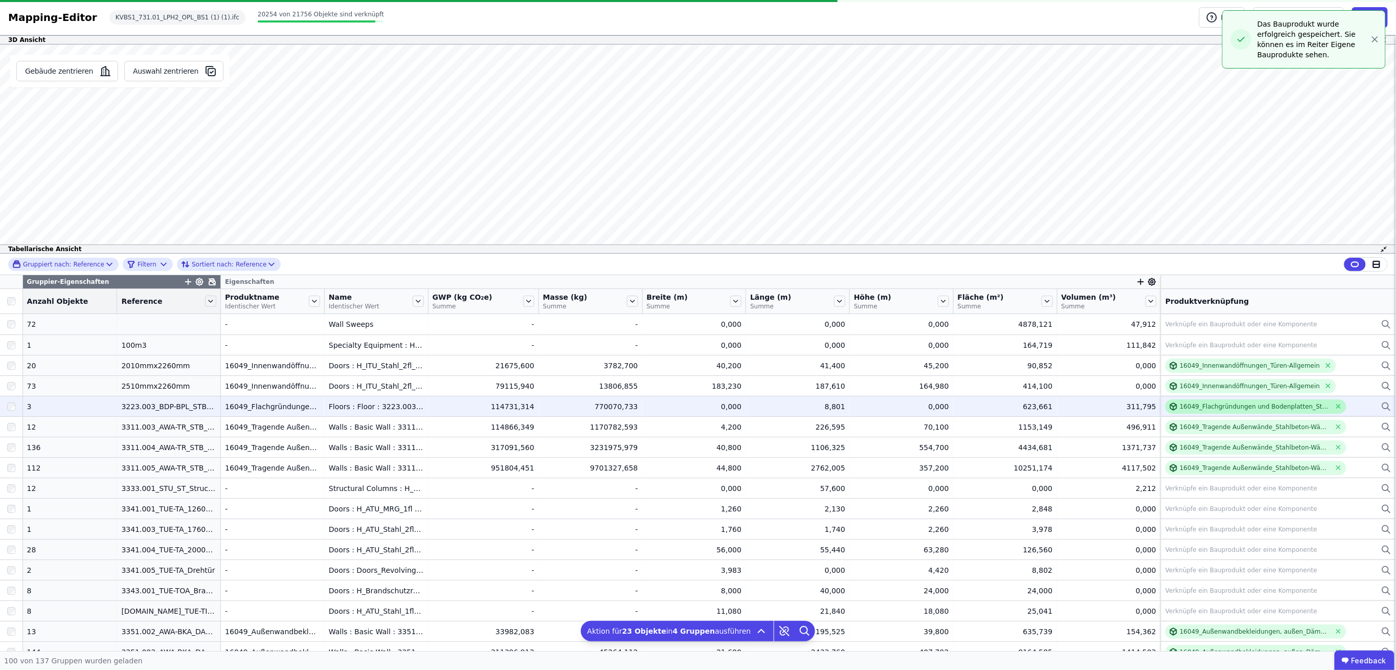
click at [1264, 408] on div "16049_Flachgründungen und Bodenplatten_Stb-Bodenplatte" at bounding box center [1255, 406] width 150 height 8
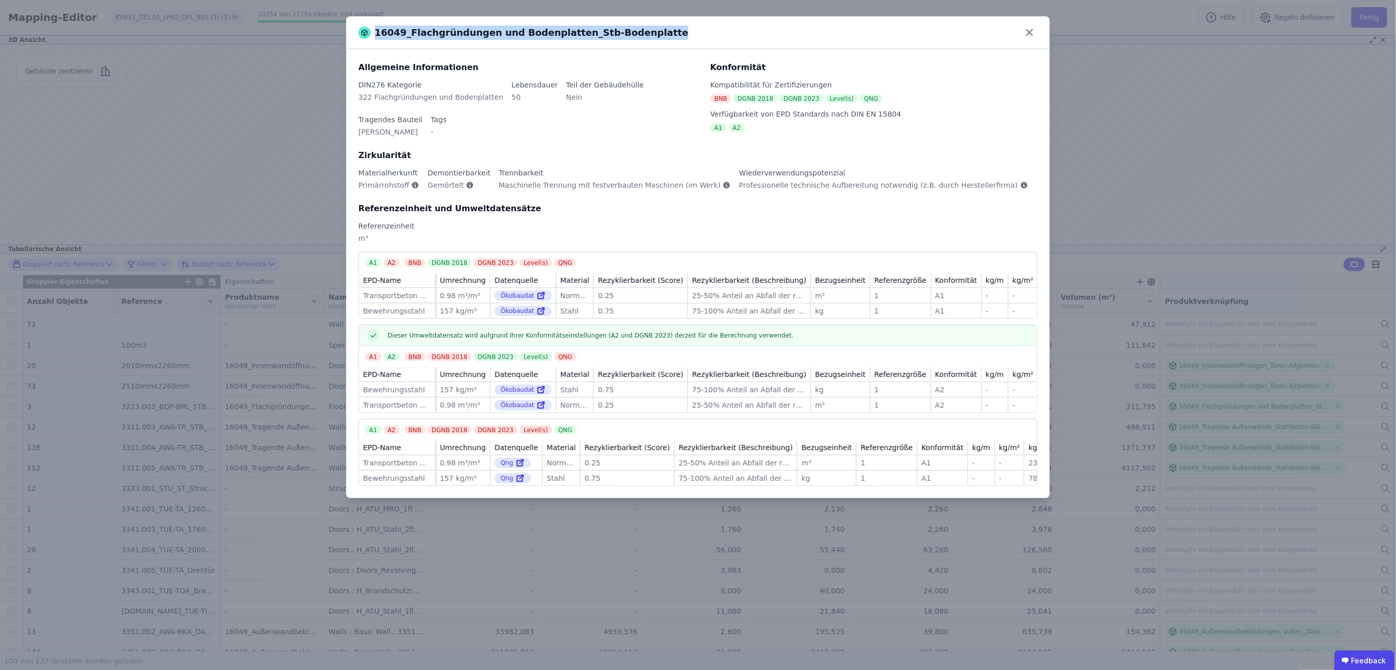
drag, startPoint x: 646, startPoint y: 30, endPoint x: 368, endPoint y: 30, distance: 278.2
click at [368, 30] on div "16049_Flachgründungen und Bodenplatten_Stb-Bodenplatte" at bounding box center [689, 33] width 663 height 14
copy span "16049_Flachgründungen und Bodenplatten_Stb-Bodenplatte"
click at [1028, 33] on icon at bounding box center [1029, 33] width 6 height 6
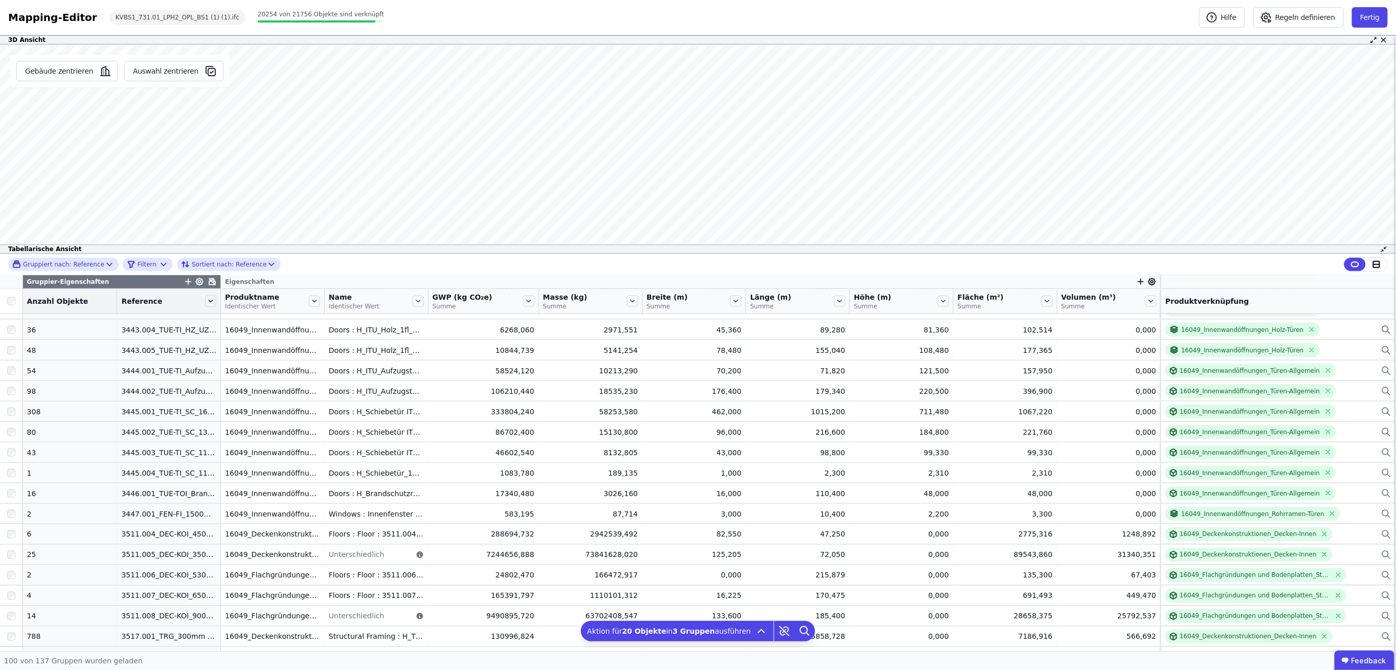
scroll to position [886, 0]
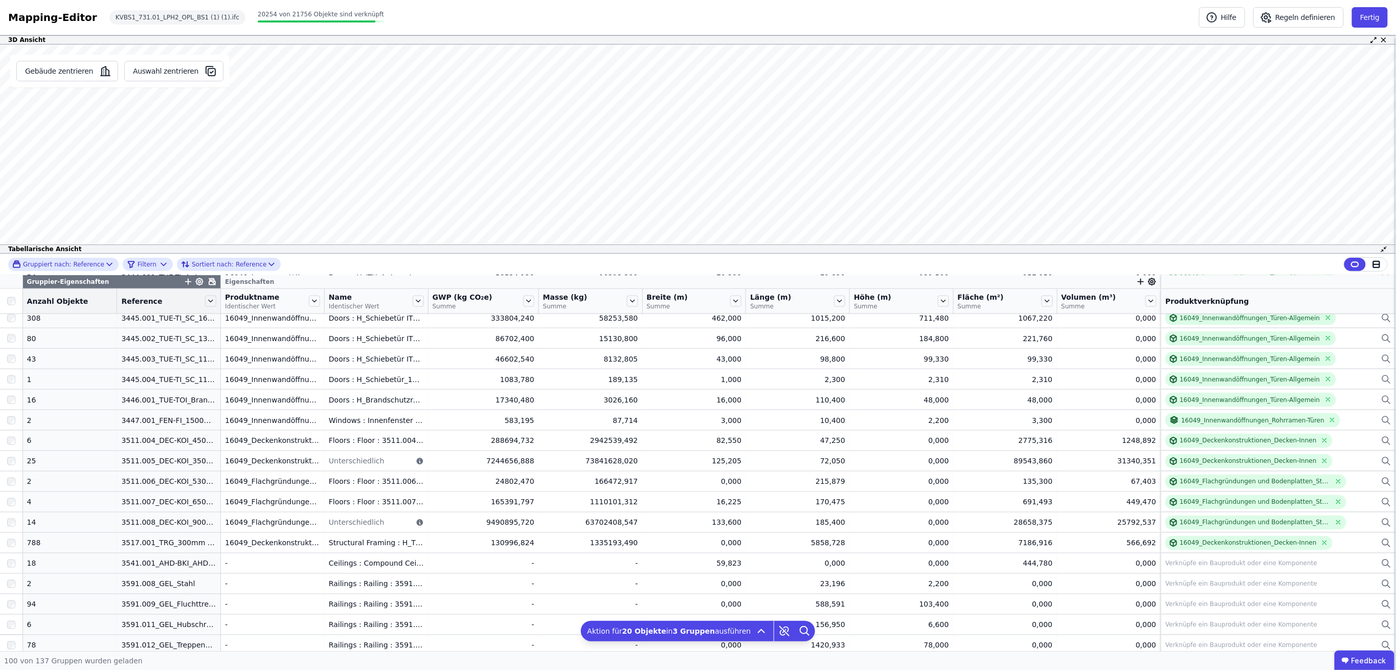
click at [17, 301] on div at bounding box center [11, 301] width 14 height 8
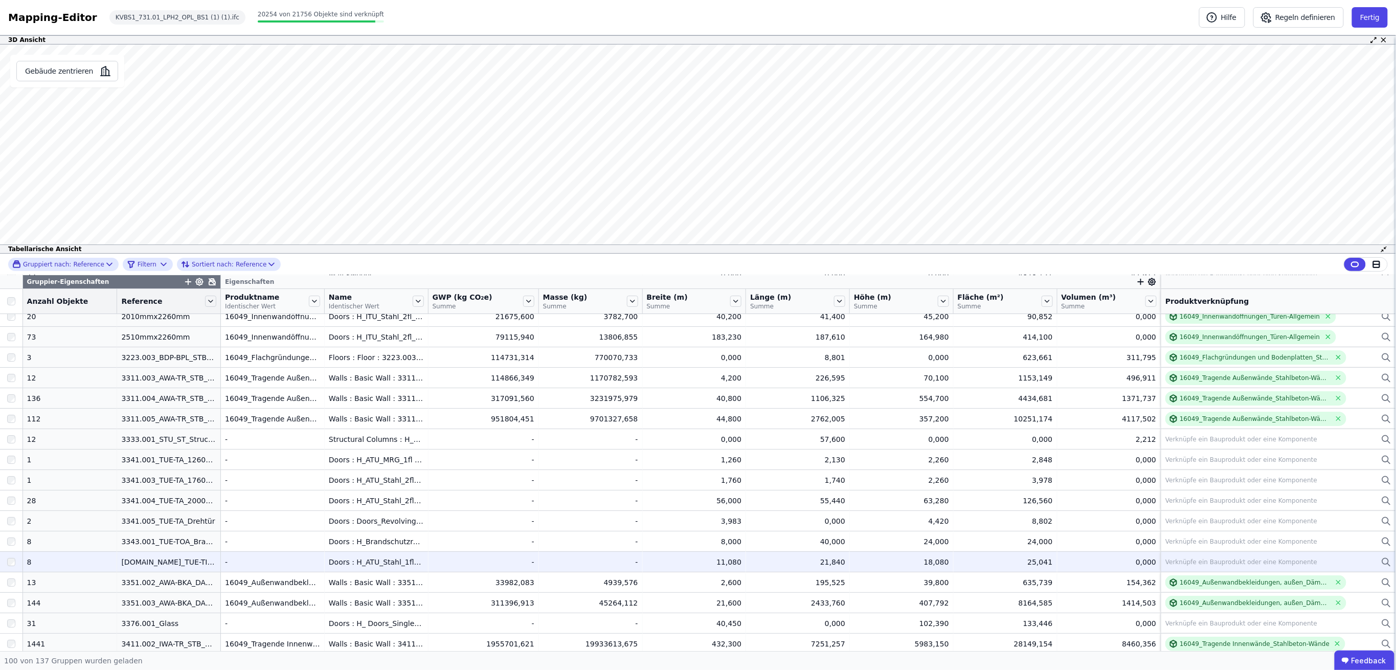
scroll to position [0, 0]
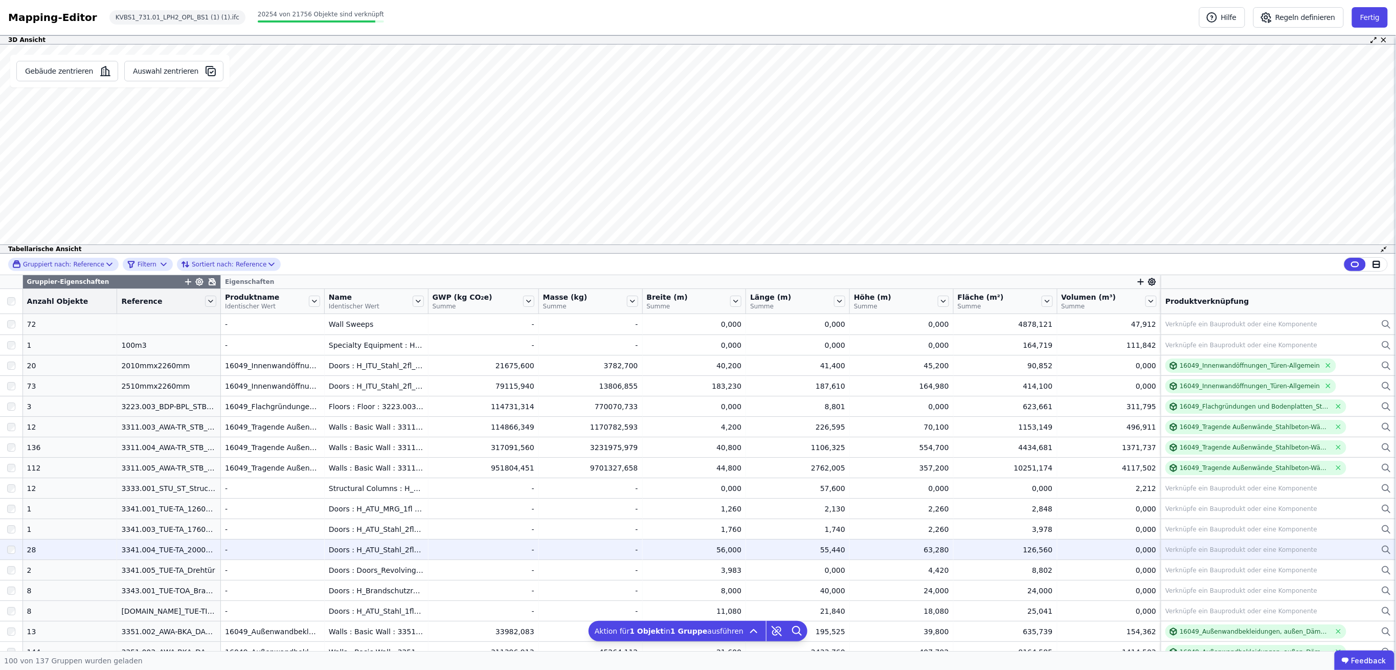
click at [6, 548] on div at bounding box center [11, 550] width 23 height 18
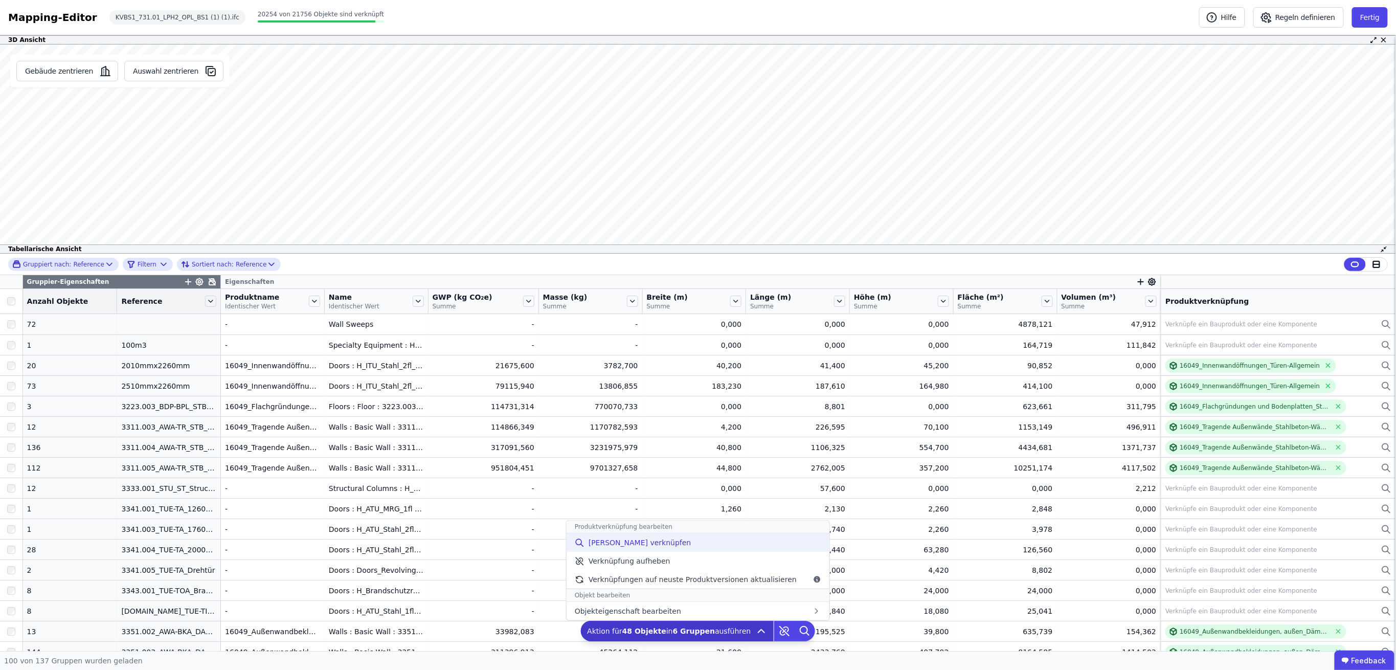
click at [649, 545] on span "[PERSON_NAME] verknüpfen" at bounding box center [640, 542] width 103 height 10
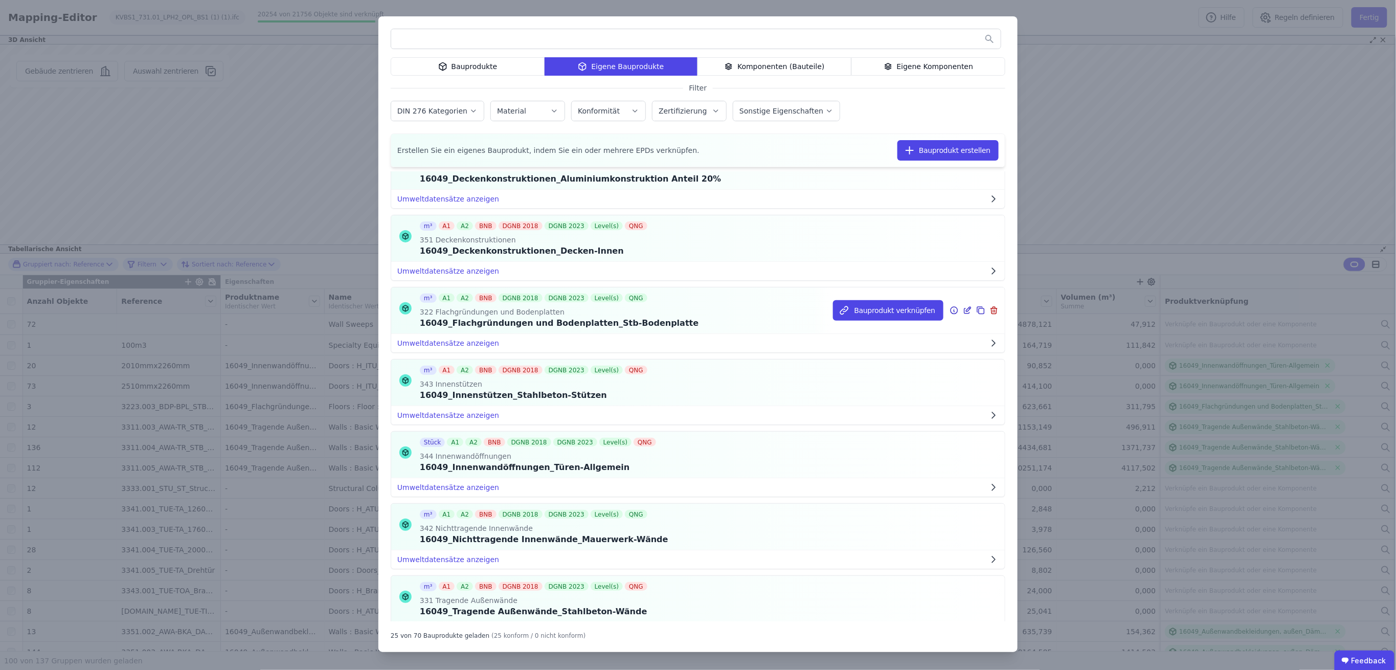
scroll to position [273, 0]
click at [857, 453] on button "Bauprodukt verknüpfen" at bounding box center [888, 454] width 110 height 20
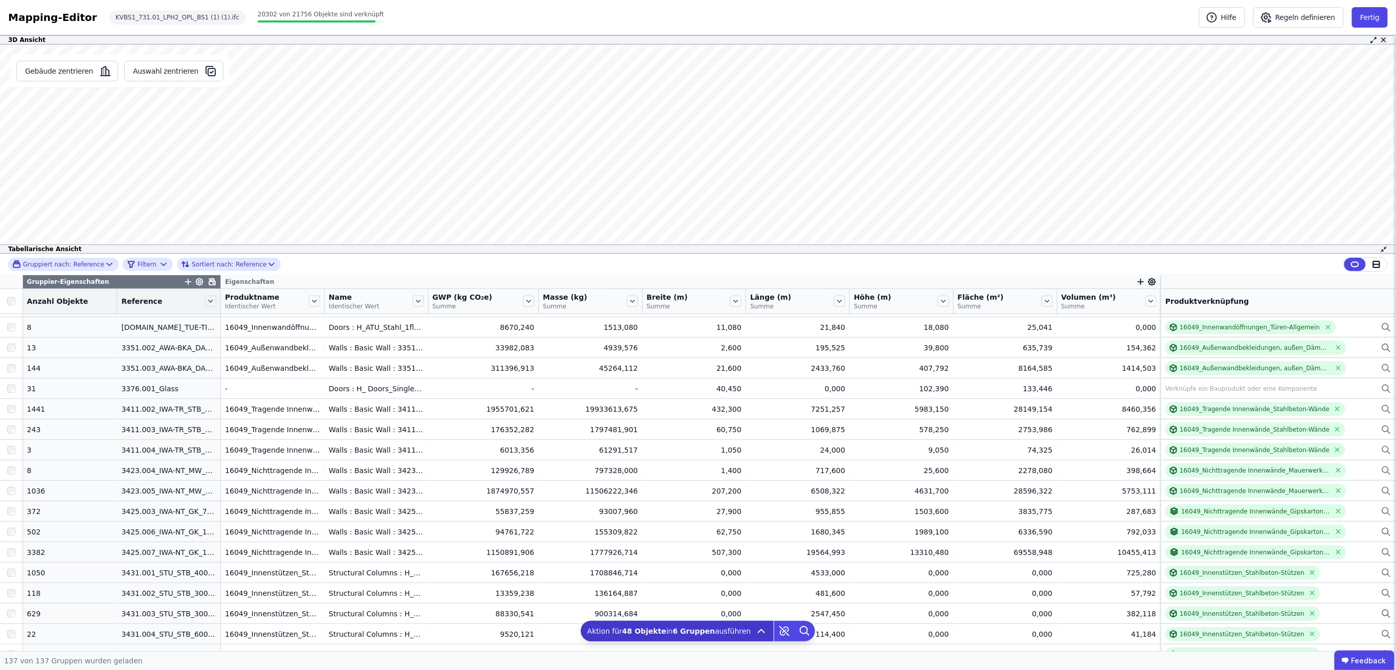
scroll to position [0, 0]
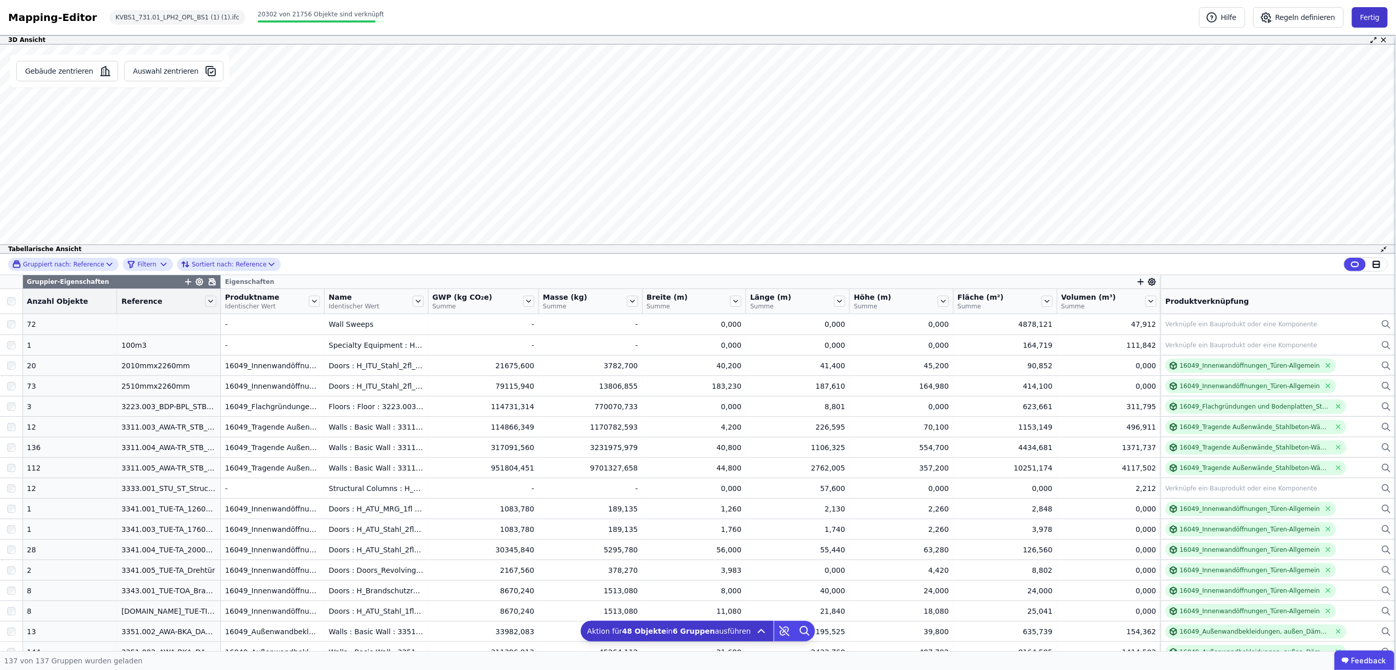
click at [1378, 16] on button "Fertig" at bounding box center [1370, 17] width 36 height 20
